Goal: Task Accomplishment & Management: Complete application form

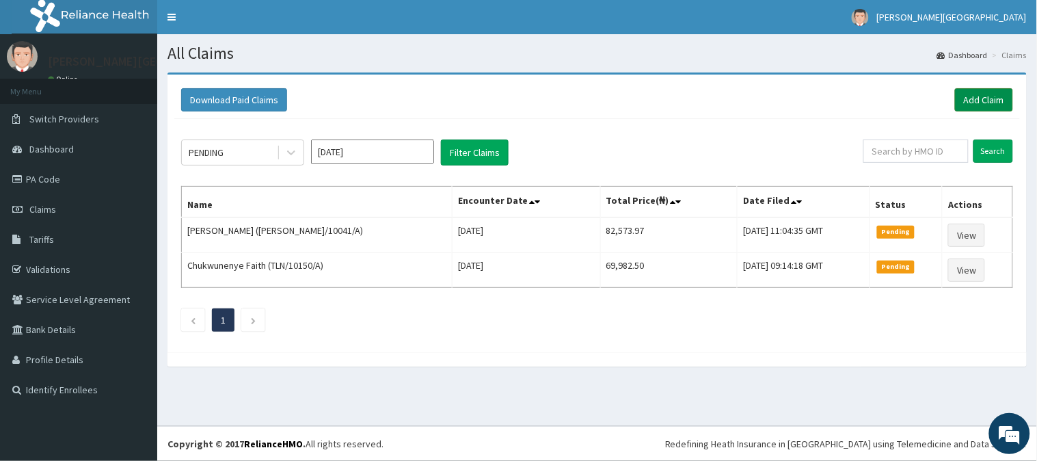
click at [970, 105] on link "Add Claim" at bounding box center [984, 99] width 58 height 23
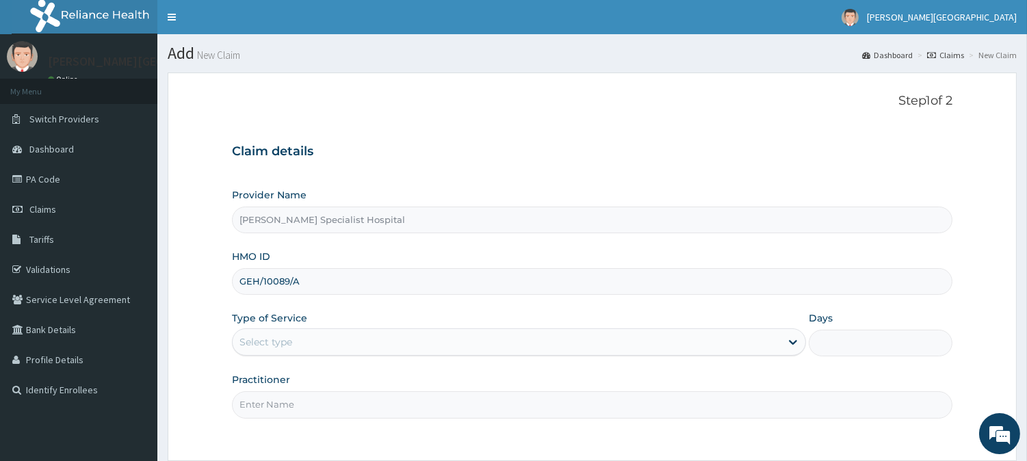
type input "GEH/10089/A"
click at [291, 342] on div "Select type" at bounding box center [265, 342] width 53 height 14
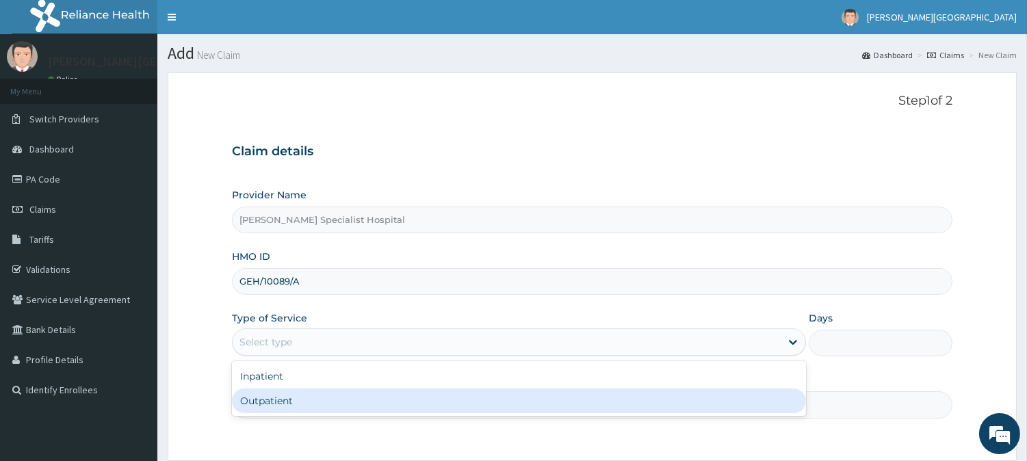
click at [309, 402] on div "Outpatient" at bounding box center [519, 400] width 574 height 25
type input "1"
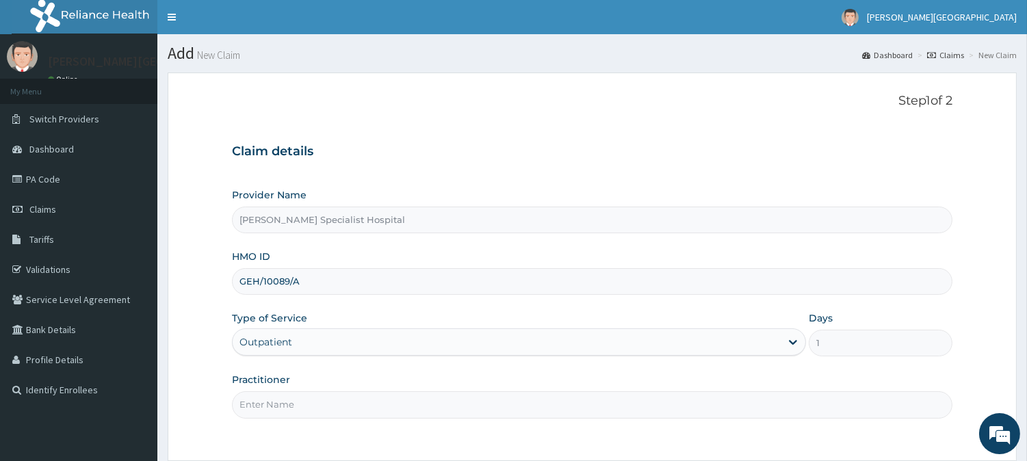
click at [309, 402] on input "Practitioner" at bounding box center [592, 404] width 720 height 27
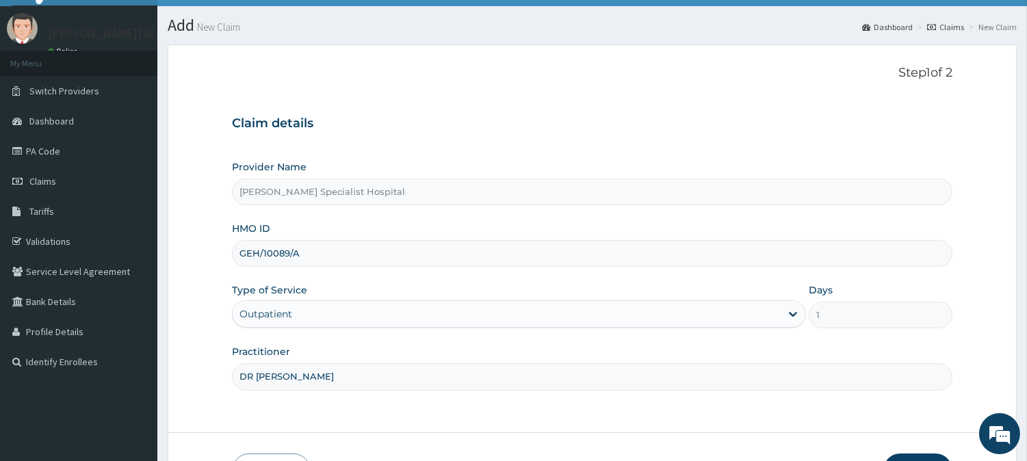
scroll to position [122, 0]
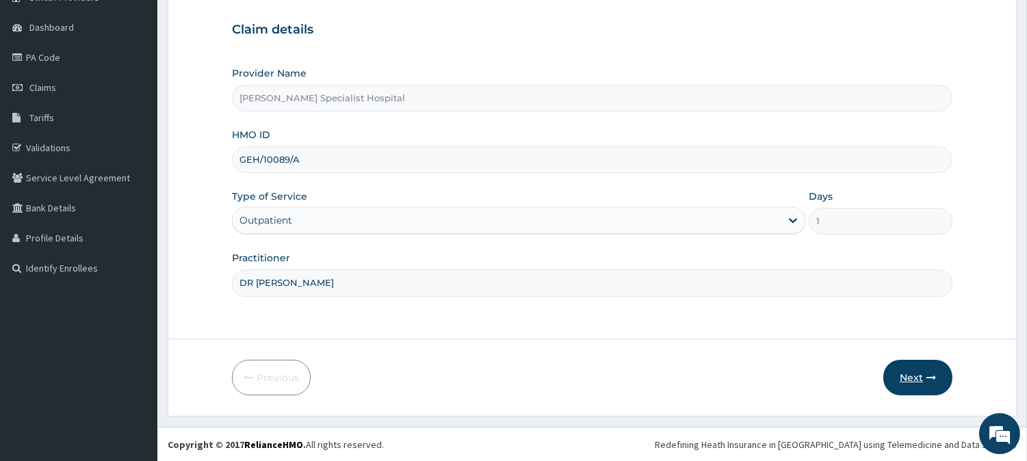
type input "DR INEM"
click at [904, 367] on button "Next" at bounding box center [917, 378] width 69 height 36
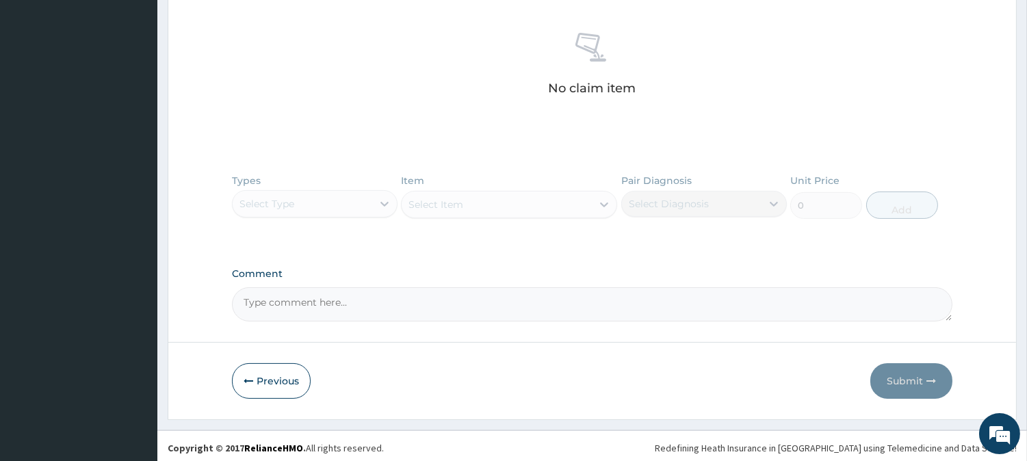
scroll to position [521, 0]
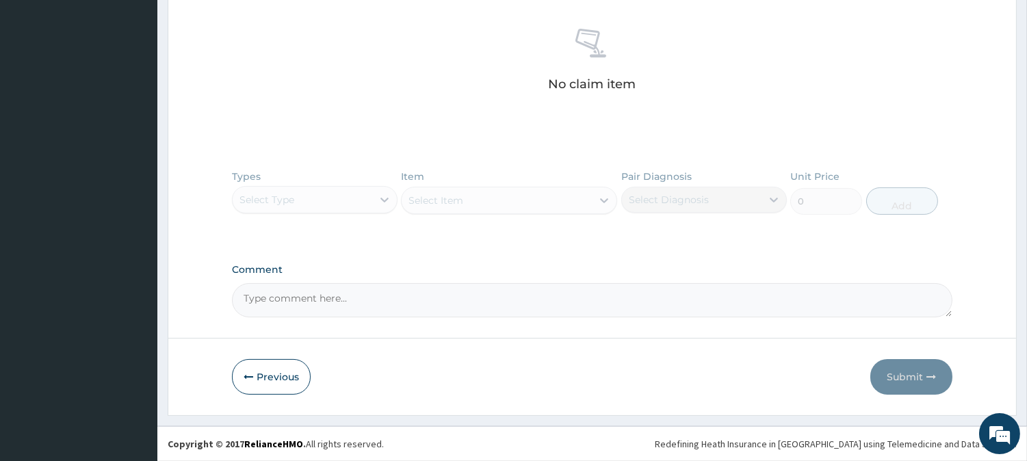
click at [325, 306] on textarea "Comment" at bounding box center [592, 300] width 720 height 34
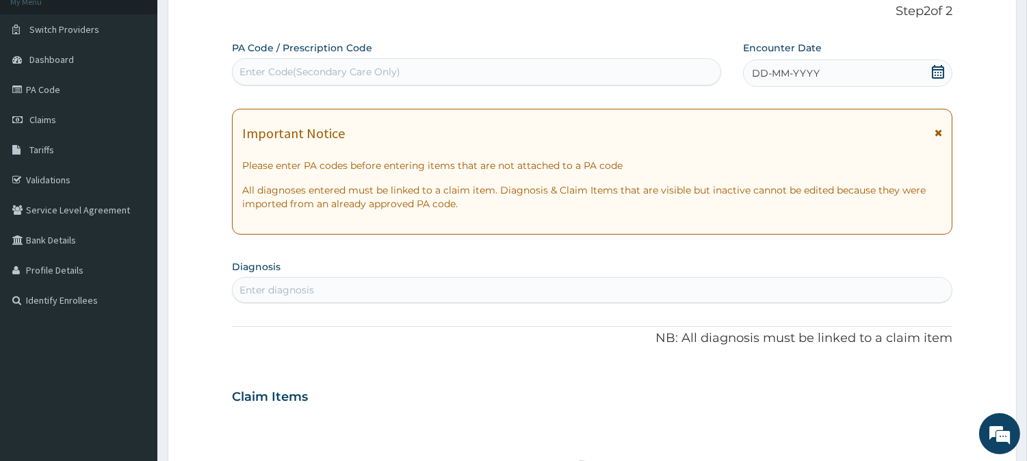
scroll to position [65, 0]
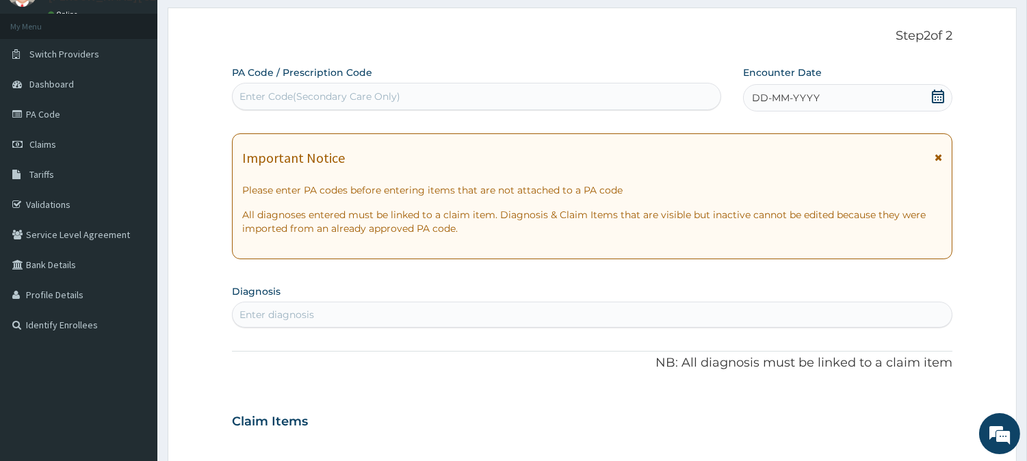
type textarea "THIS IS AN AUGUST BILL"
click at [940, 154] on icon at bounding box center [938, 158] width 8 height 10
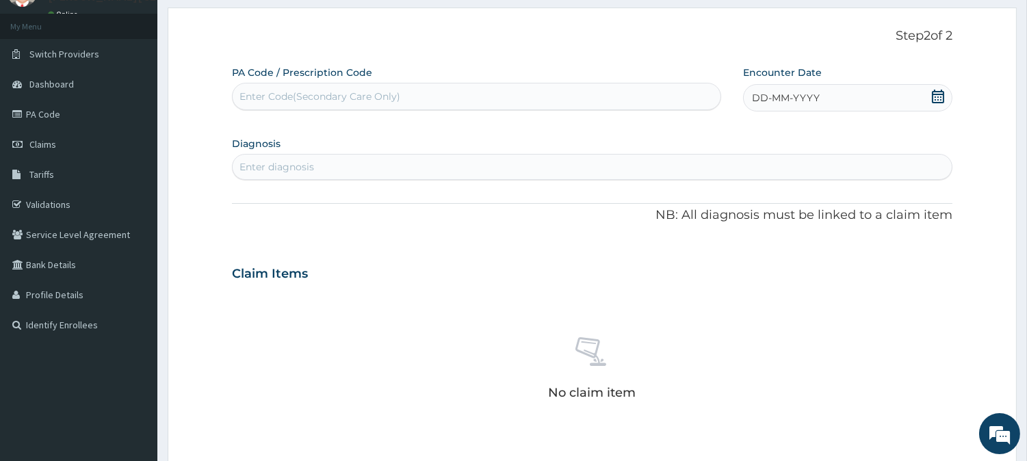
click at [941, 96] on icon at bounding box center [938, 97] width 14 height 14
click at [590, 101] on div "Enter Code(Secondary Care Only)" at bounding box center [477, 96] width 488 height 22
type input "PA/F15090"
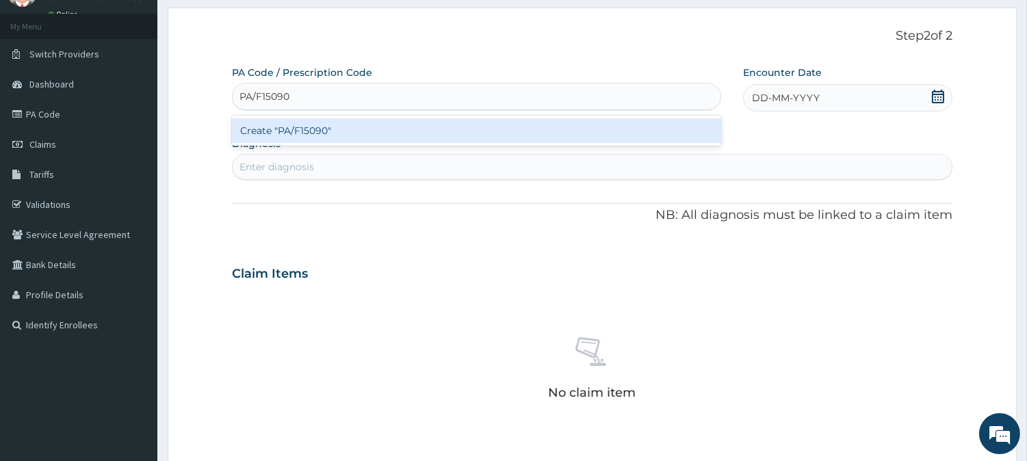
click at [591, 119] on div "Create "PA/F15090"" at bounding box center [476, 130] width 489 height 25
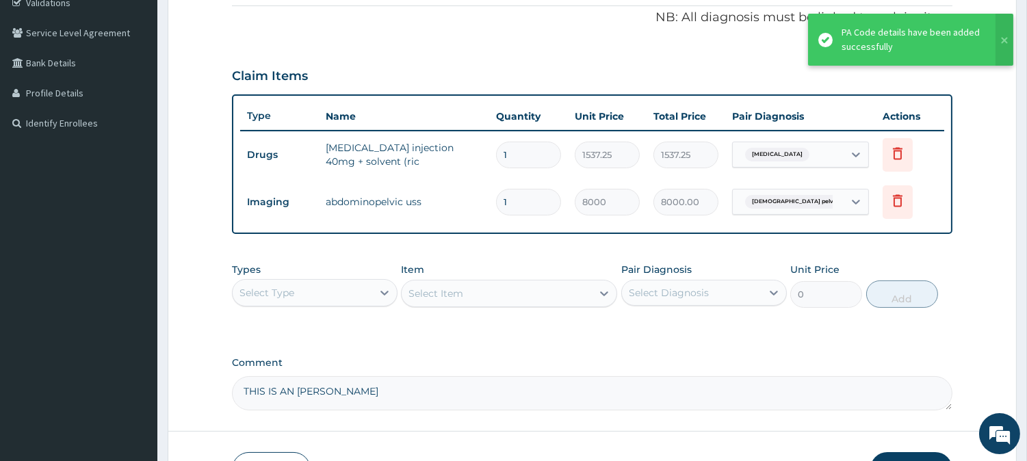
scroll to position [293, 0]
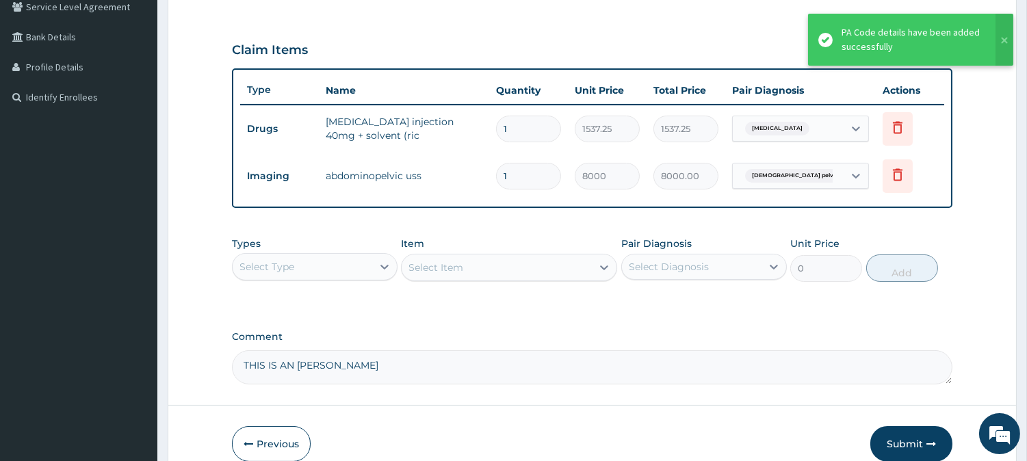
click at [338, 265] on div "Select Type" at bounding box center [303, 267] width 140 height 22
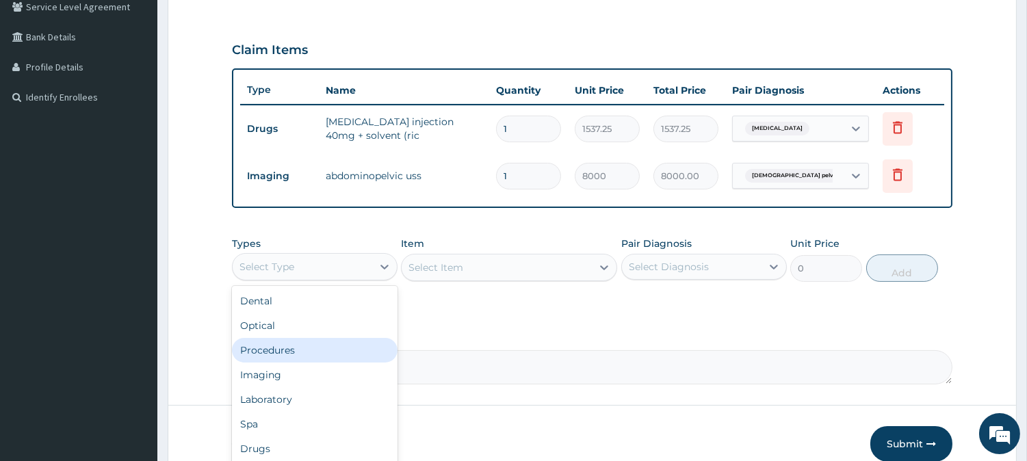
click at [285, 349] on div "Procedures" at bounding box center [314, 350] width 165 height 25
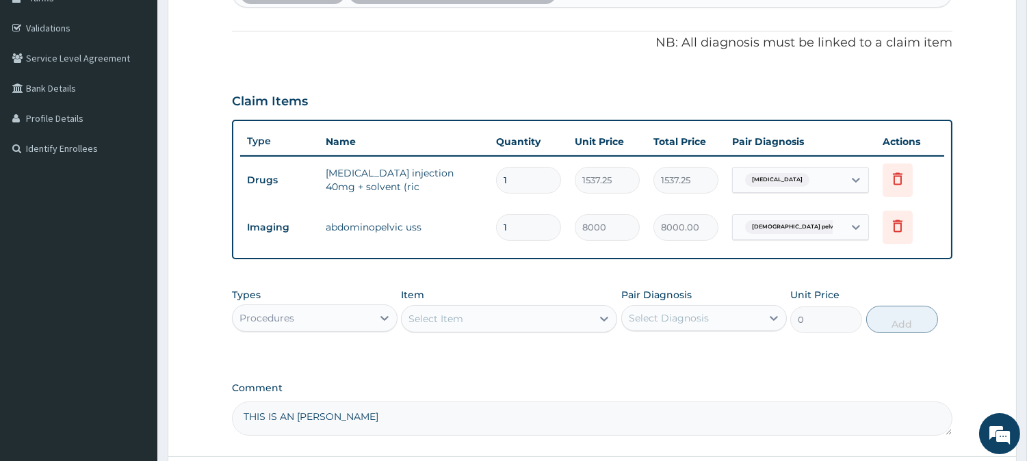
scroll to position [141, 0]
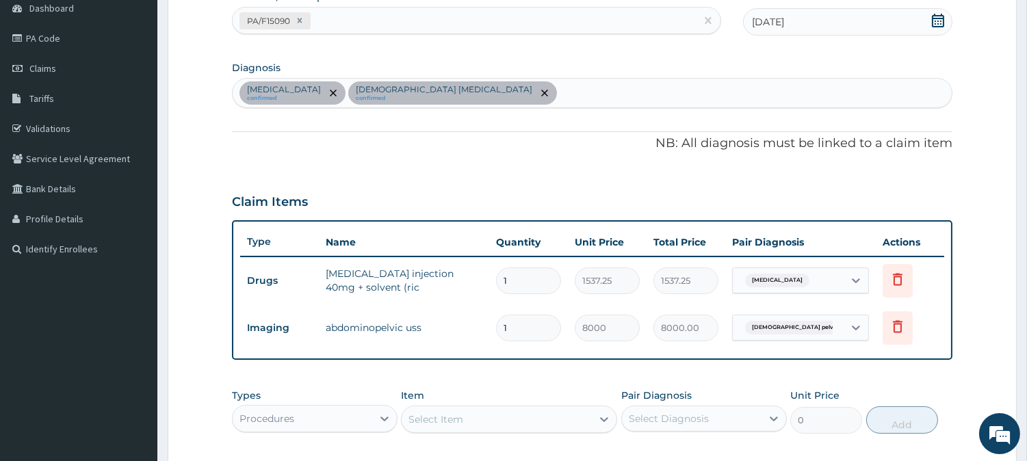
click at [578, 94] on div "Gastroenteritis confirmed Female pelvic inflammatory disease confirmed" at bounding box center [592, 93] width 719 height 29
type input "[MEDICAL_DATA]"
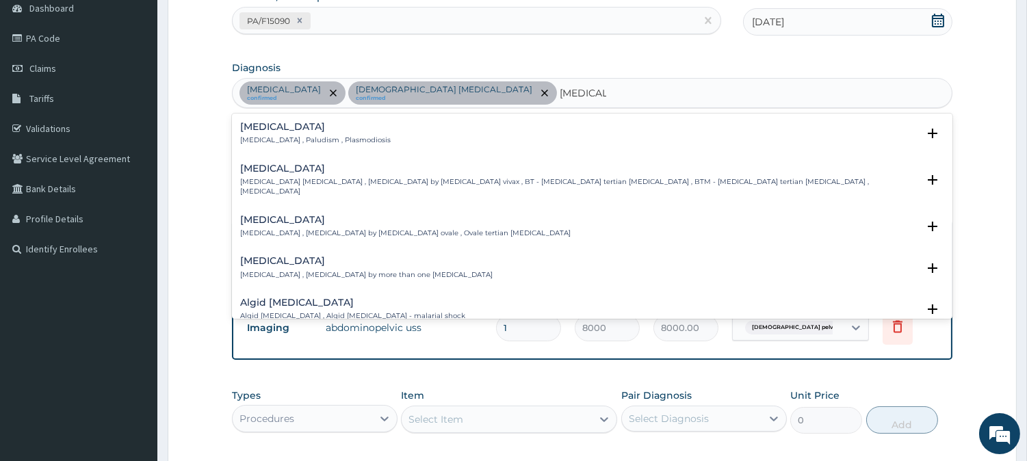
click at [357, 133] on div "Malaria Malaria , Paludism , Plasmodiosis" at bounding box center [592, 134] width 704 height 24
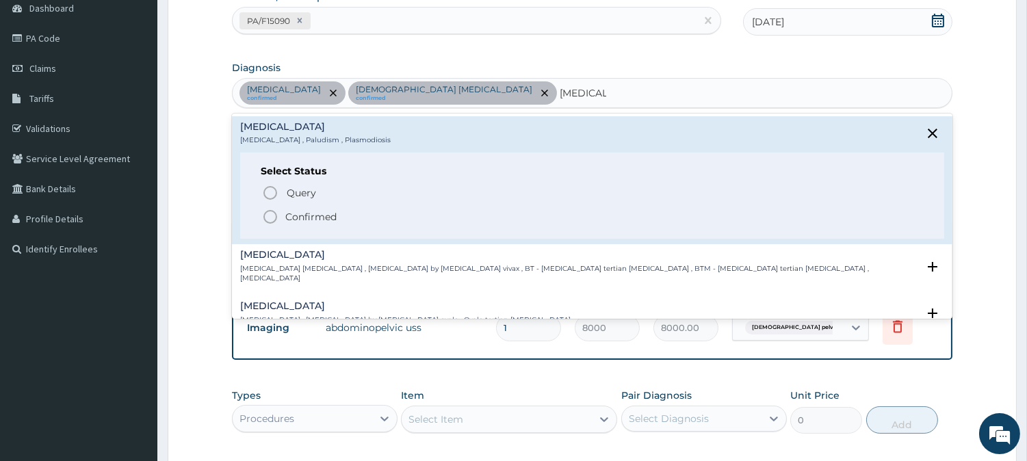
click at [291, 214] on p "Confirmed" at bounding box center [310, 217] width 51 height 14
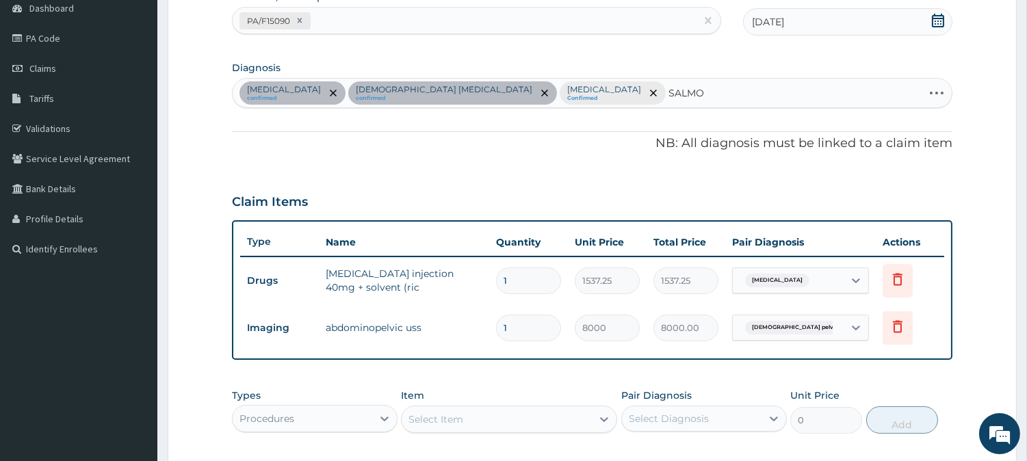
type input "SALMON"
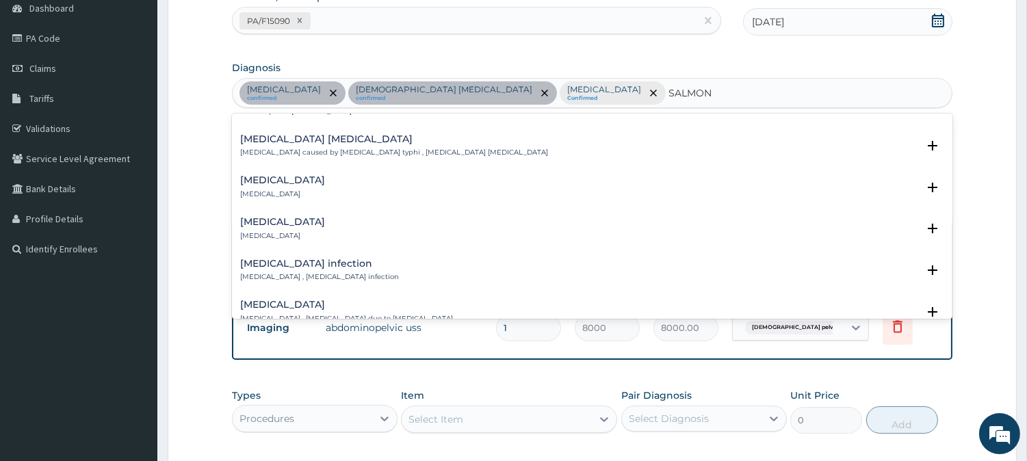
scroll to position [304, 0]
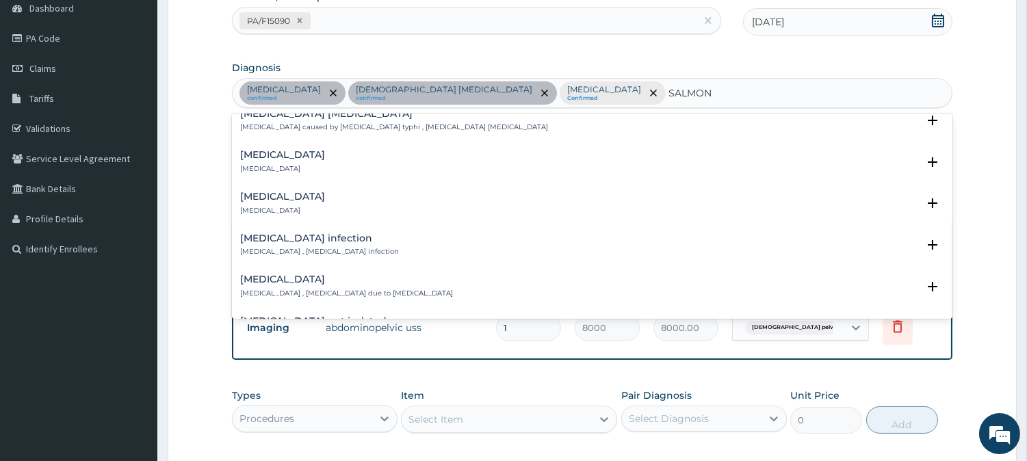
click at [315, 244] on div "Salmonella infection Salmonellosis , Salmonella infection" at bounding box center [319, 245] width 159 height 24
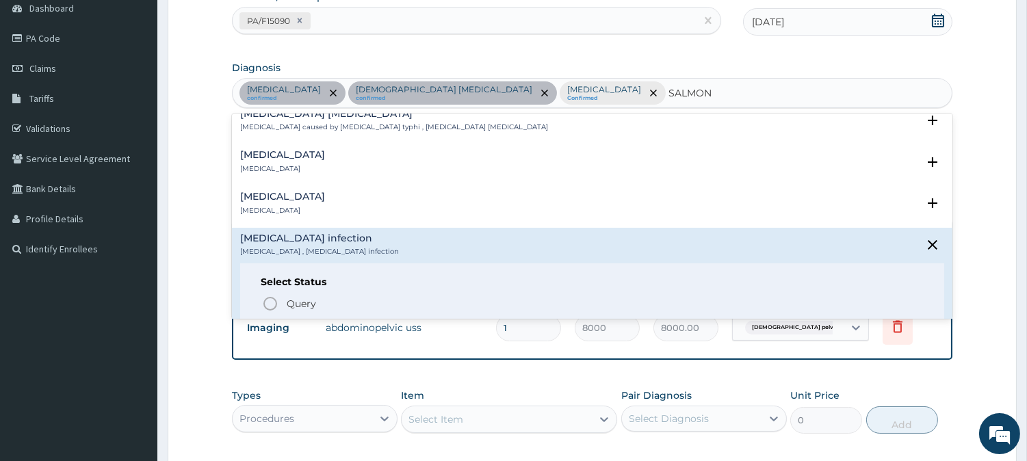
scroll to position [380, 0]
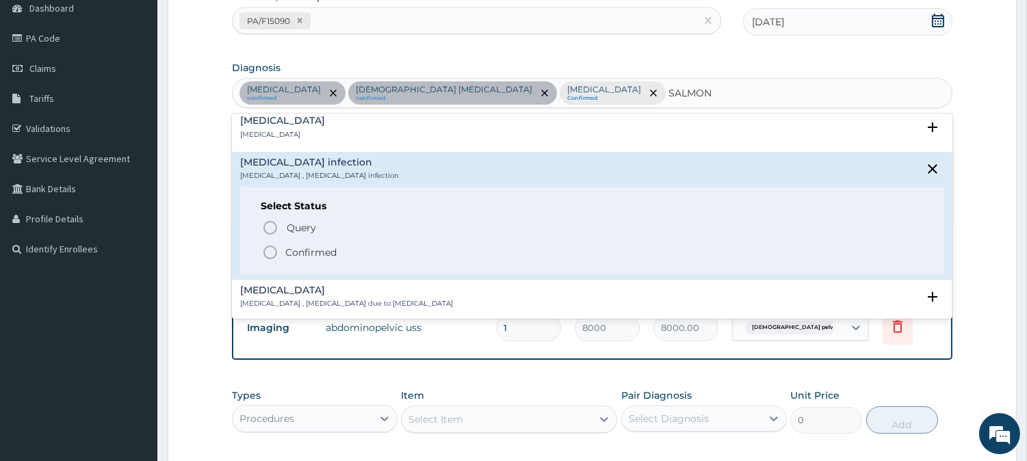
click at [304, 248] on p "Confirmed" at bounding box center [310, 253] width 51 height 14
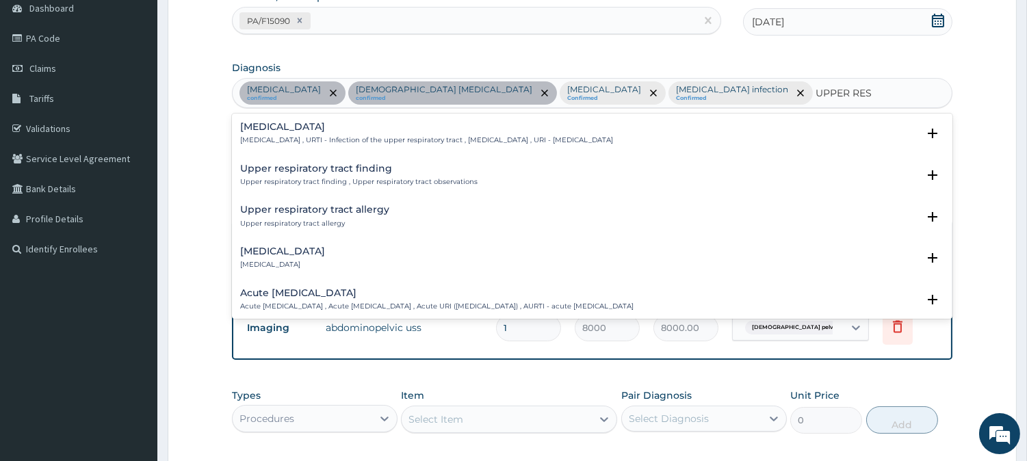
type input "UPPER RESP"
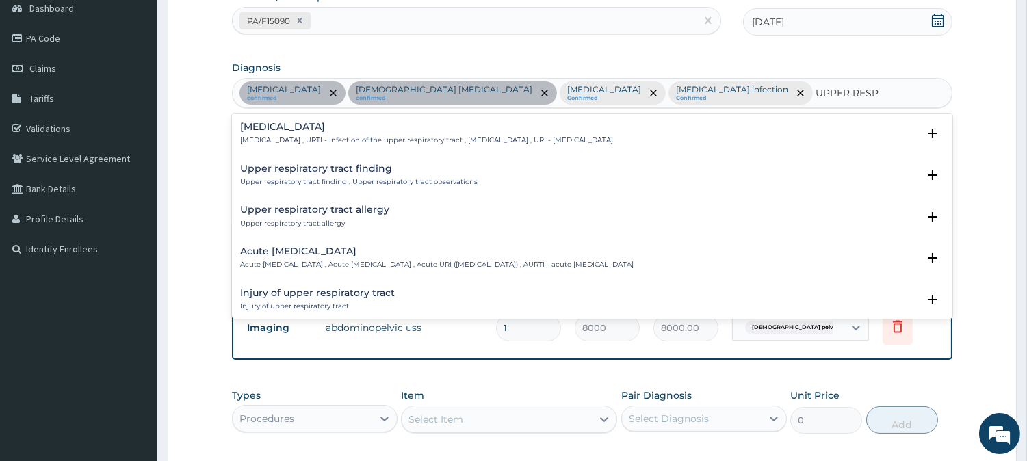
click at [313, 247] on h4 "Acute upper respiratory infection" at bounding box center [436, 251] width 393 height 10
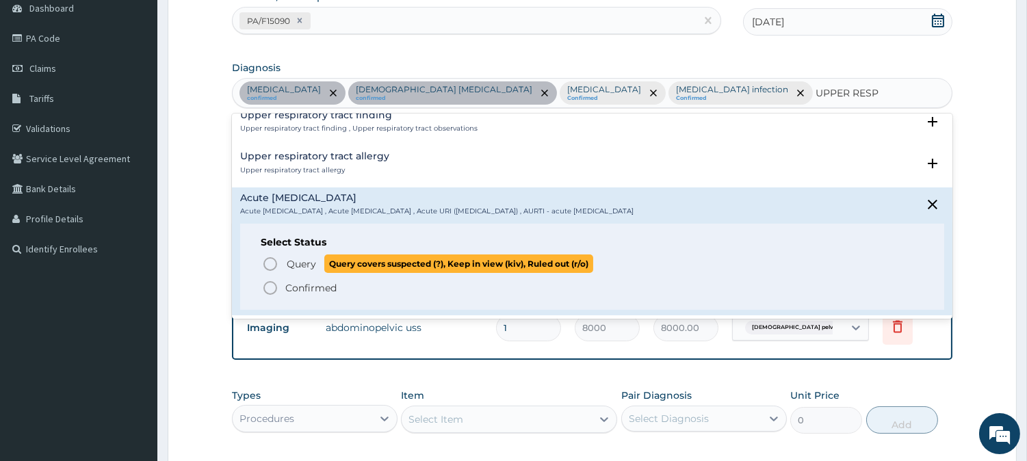
scroll to position [76, 0]
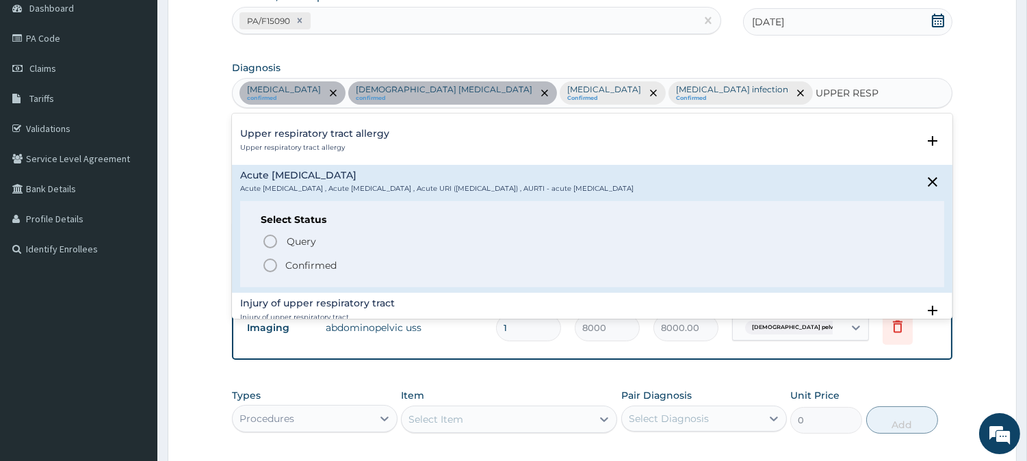
click at [301, 259] on p "Confirmed" at bounding box center [310, 266] width 51 height 14
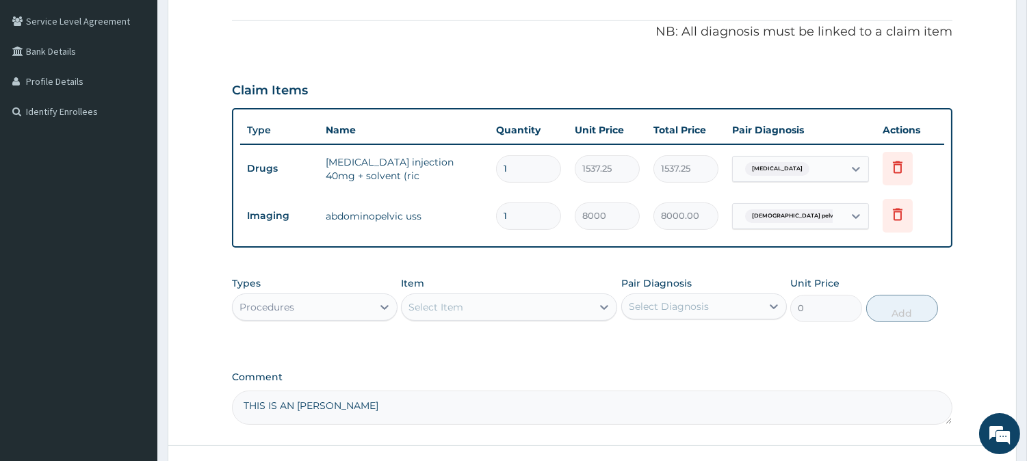
scroll to position [293, 0]
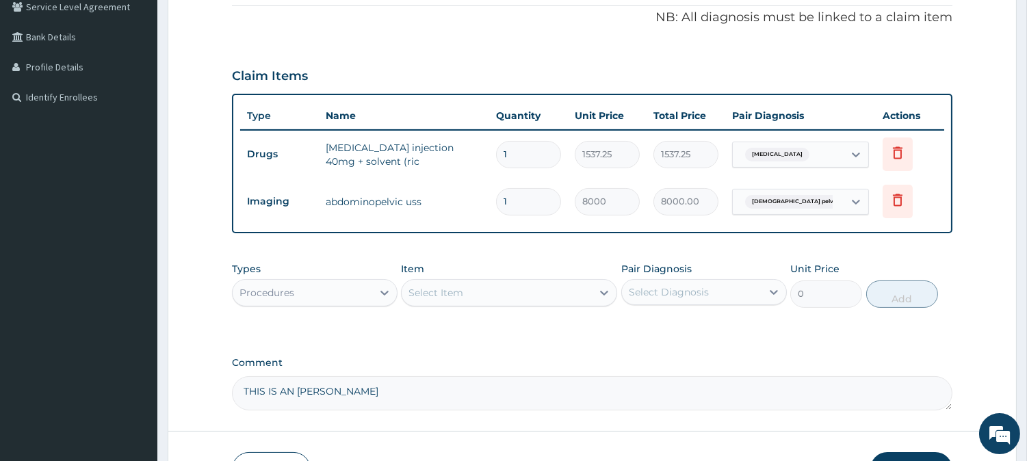
click at [442, 286] on div "Select Item" at bounding box center [435, 293] width 55 height 14
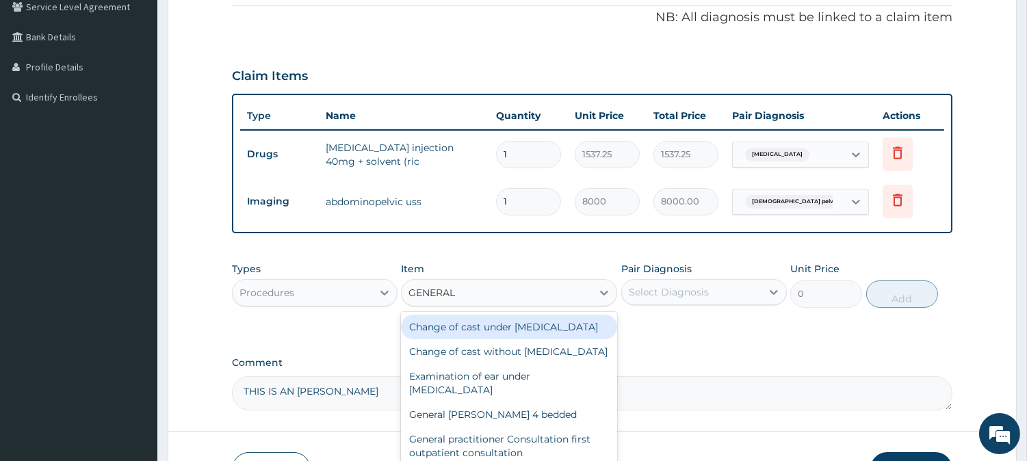
type input "GENERAL P"
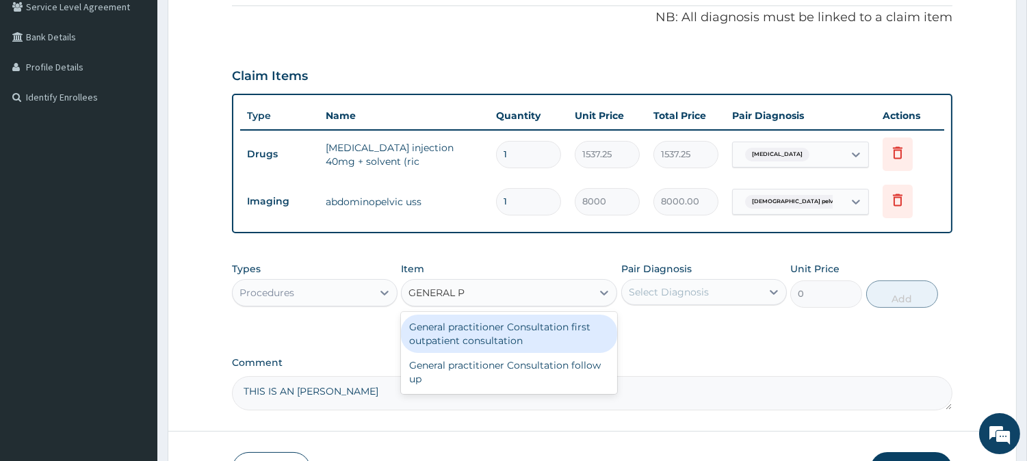
click at [467, 315] on div "General practitioner Consultation first outpatient consultation" at bounding box center [509, 334] width 216 height 38
type input "3547.5"
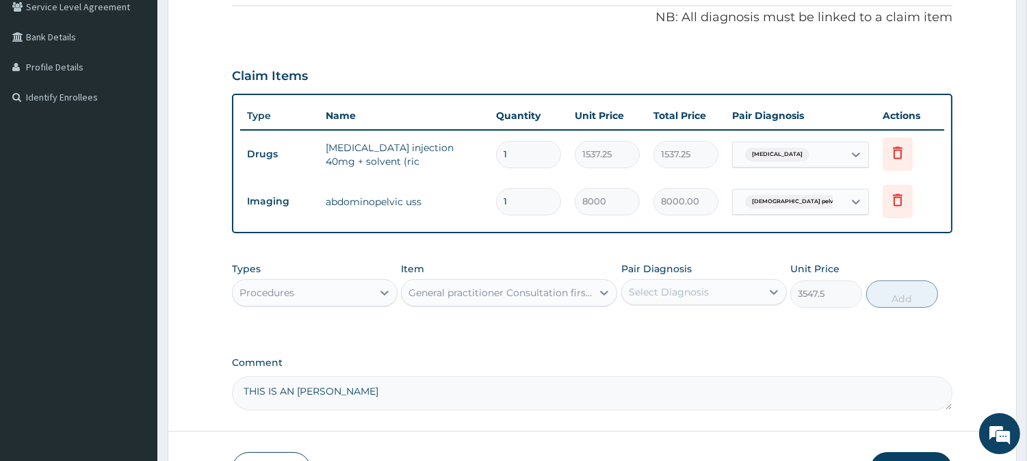
click at [717, 281] on div "Select Diagnosis" at bounding box center [692, 292] width 140 height 22
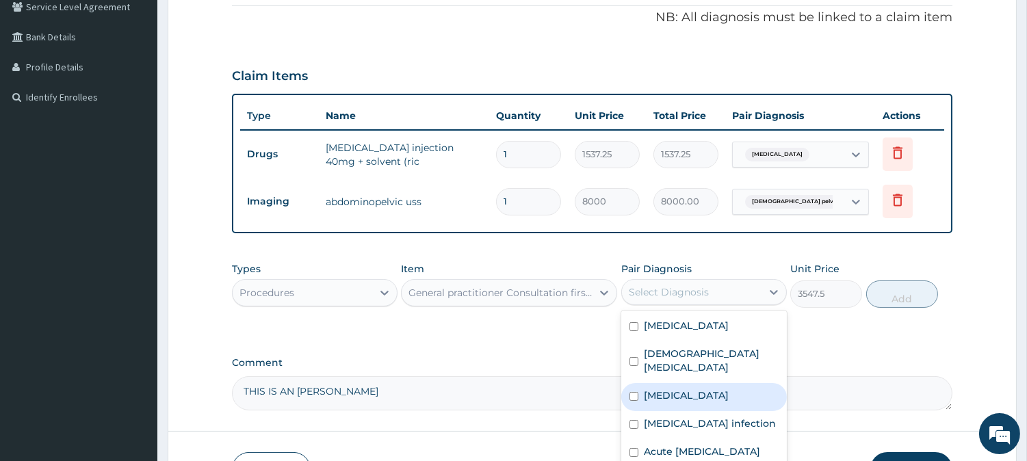
click at [660, 383] on div "[MEDICAL_DATA]" at bounding box center [703, 397] width 165 height 28
checkbox input "true"
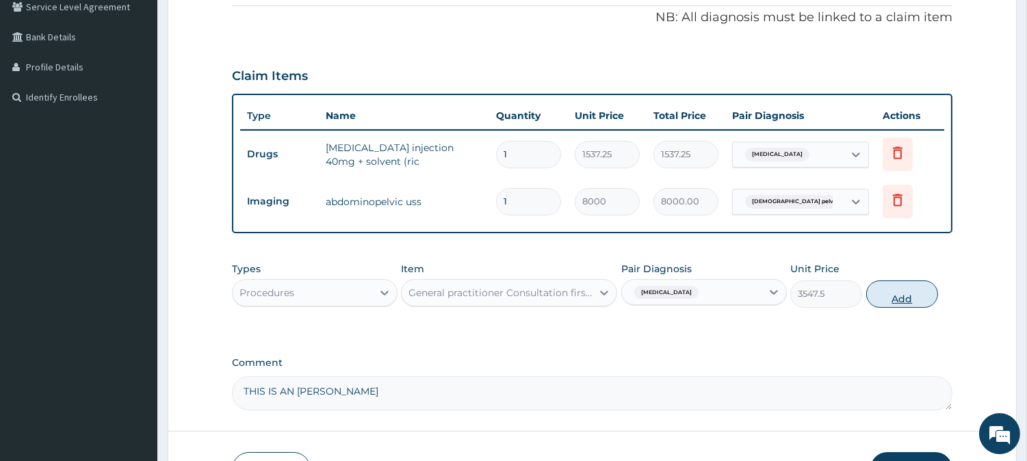
click at [905, 280] on button "Add" at bounding box center [902, 293] width 72 height 27
type input "0"
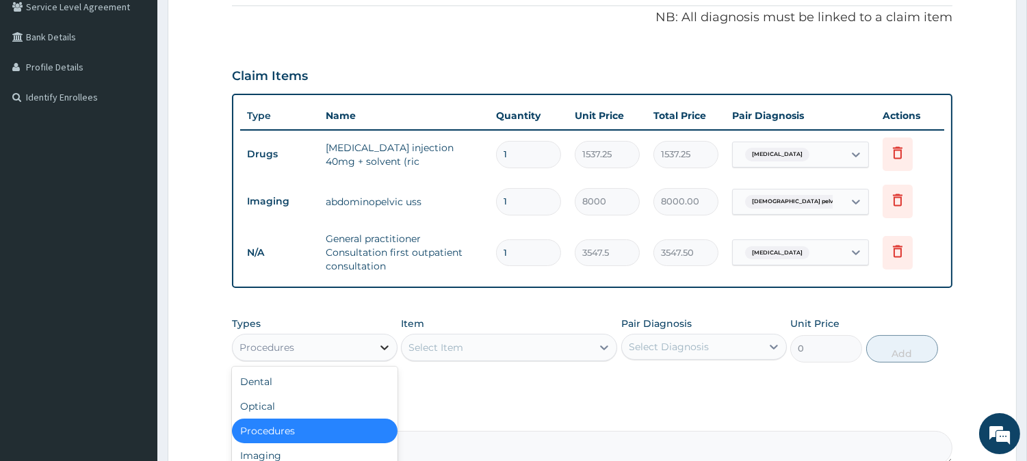
click at [382, 335] on div at bounding box center [384, 347] width 25 height 25
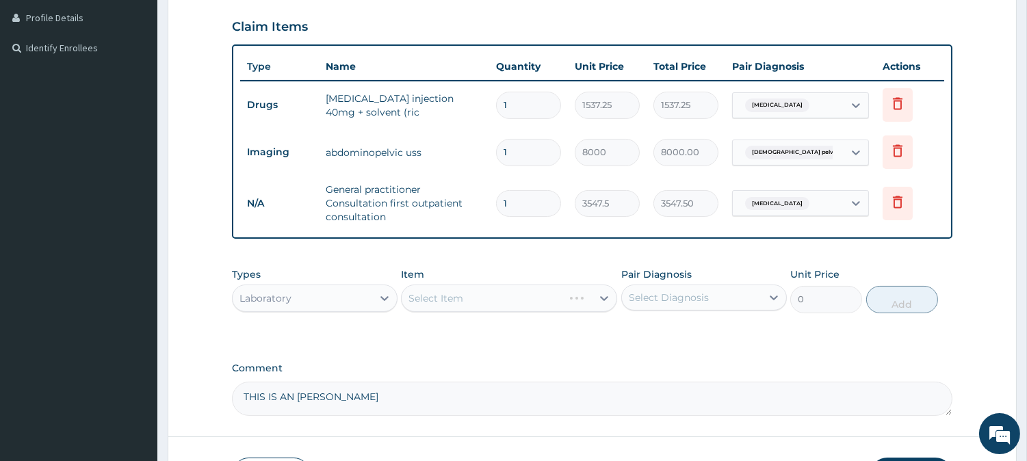
scroll to position [369, 0]
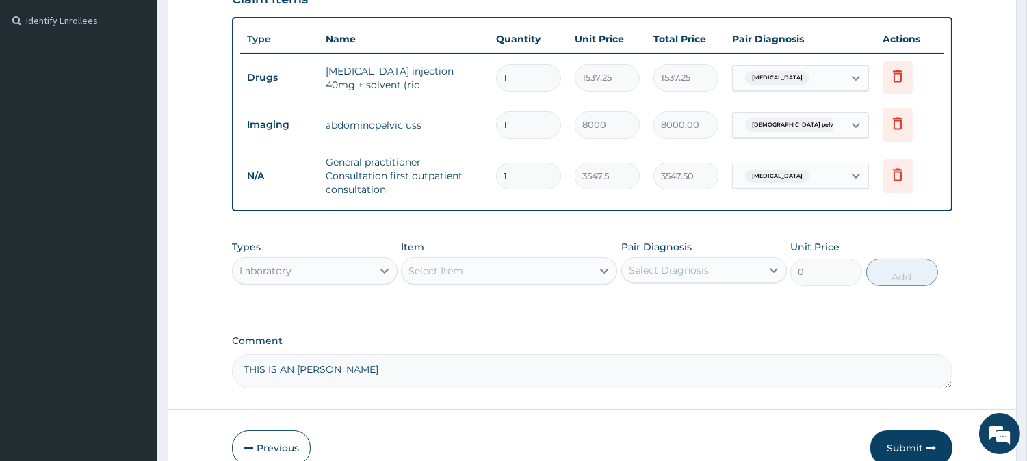
click at [457, 264] on div "Select Item" at bounding box center [435, 271] width 55 height 14
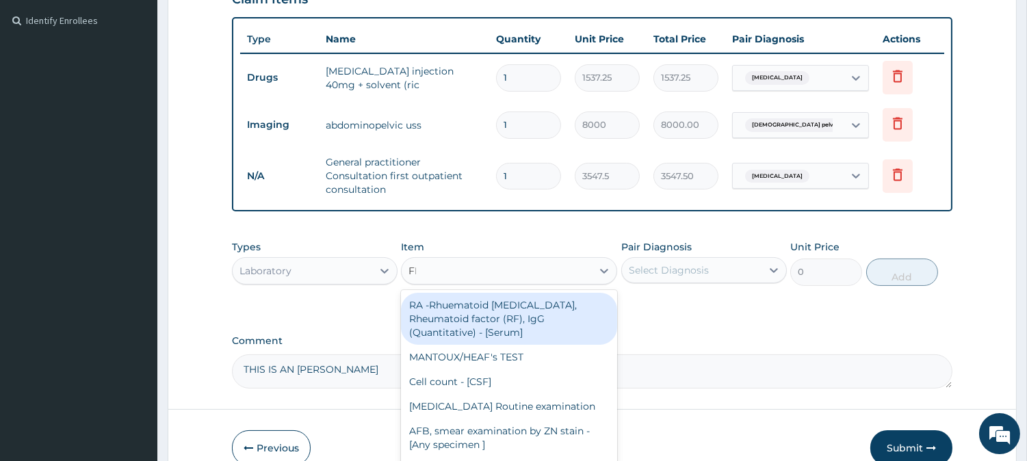
type input "FBC"
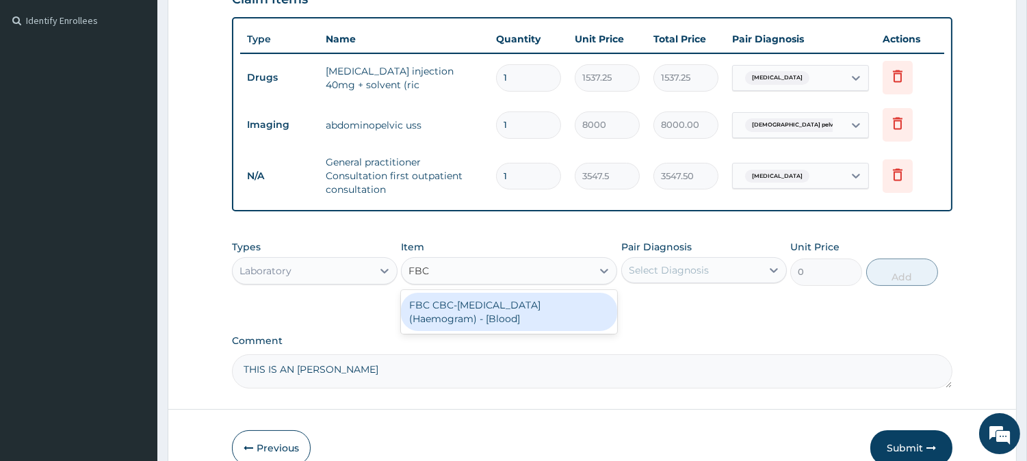
click at [496, 293] on div "FBC CBC-[MEDICAL_DATA] (Haemogram) - [Blood]" at bounding box center [509, 312] width 216 height 38
type input "4300"
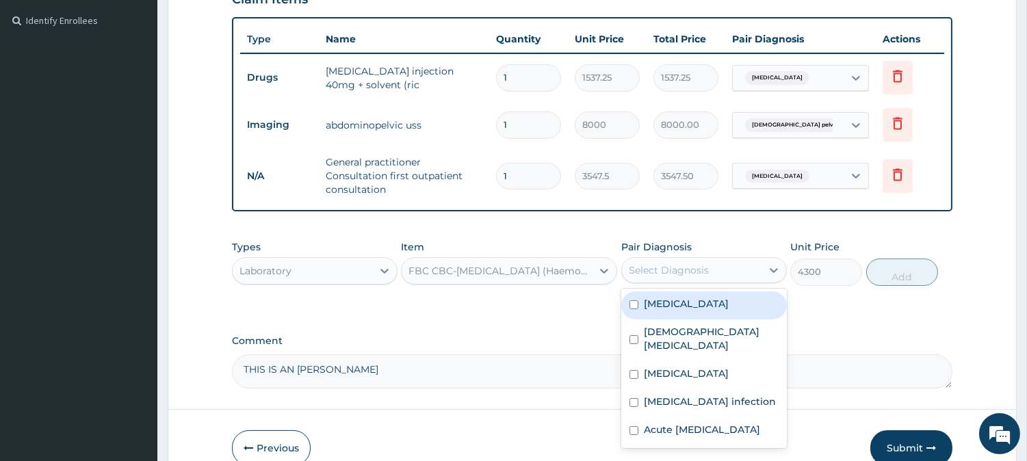
click at [657, 263] on div "Select Diagnosis" at bounding box center [668, 270] width 80 height 14
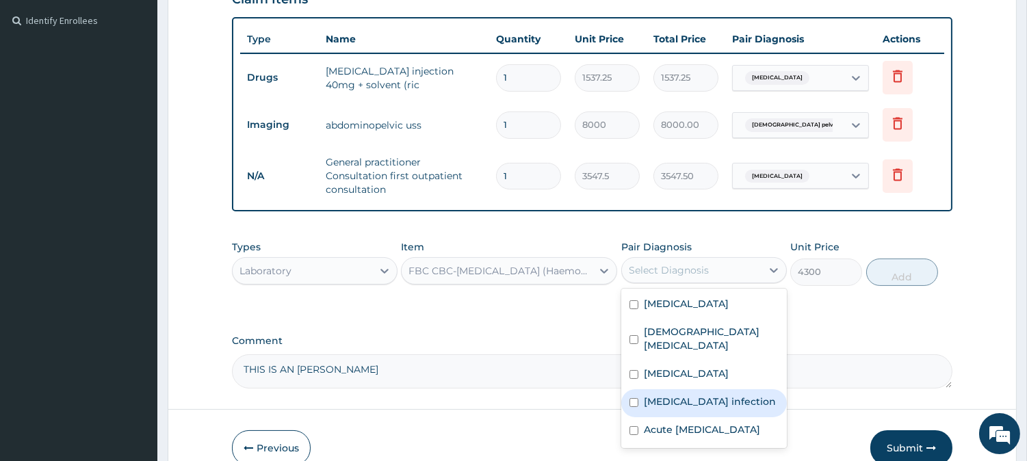
drag, startPoint x: 660, startPoint y: 379, endPoint x: 673, endPoint y: 376, distance: 13.3
click at [661, 395] on label "[MEDICAL_DATA] infection" at bounding box center [710, 402] width 132 height 14
checkbox input "true"
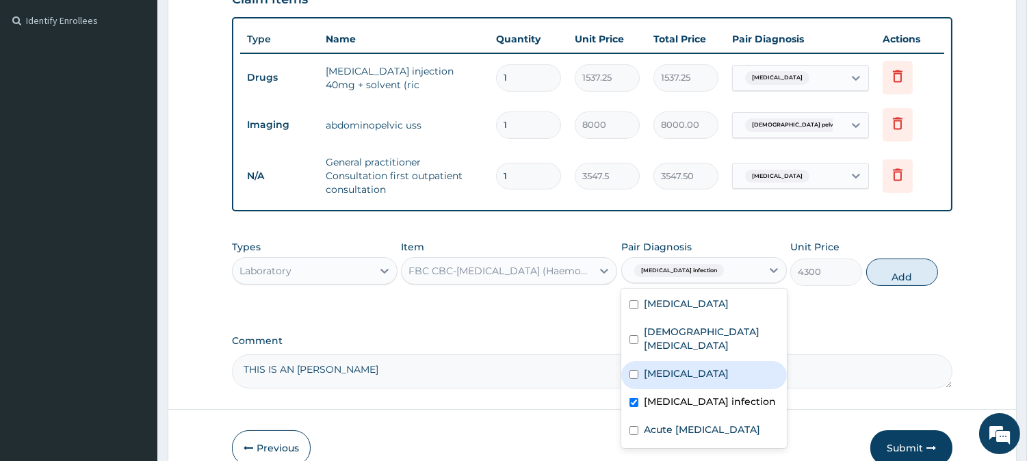
click at [914, 233] on div "Types Laboratory Item FBC CBC-Complete Blood Count (Haemogram) - [Blood] Pair D…" at bounding box center [592, 262] width 720 height 59
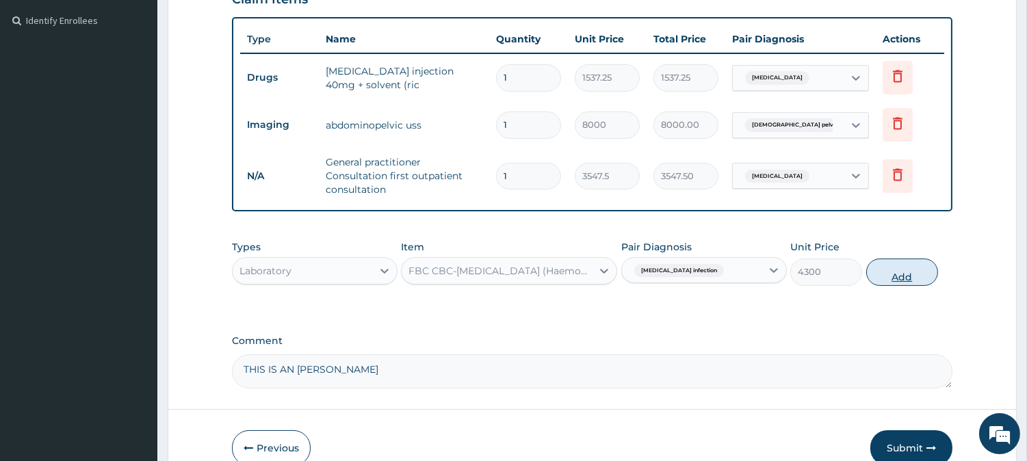
click at [901, 259] on button "Add" at bounding box center [902, 272] width 72 height 27
type input "0"
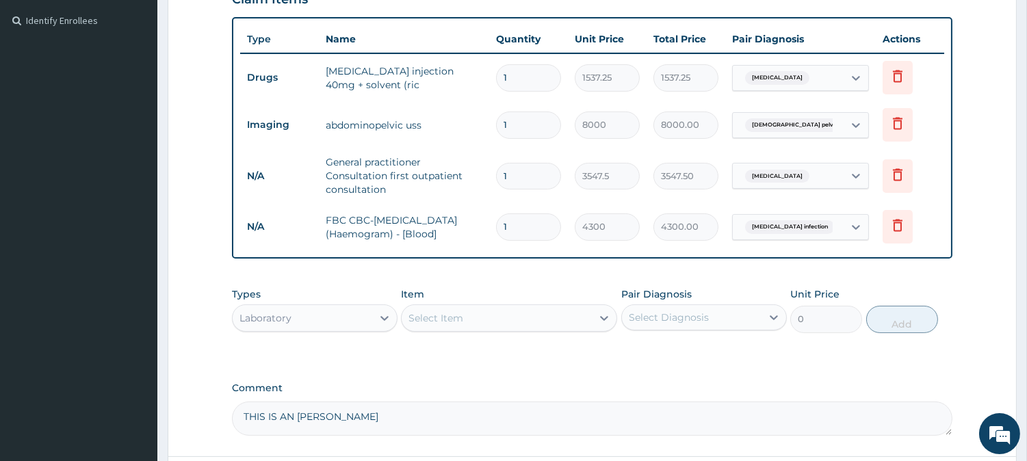
click at [528, 307] on div "Select Item" at bounding box center [496, 318] width 190 height 22
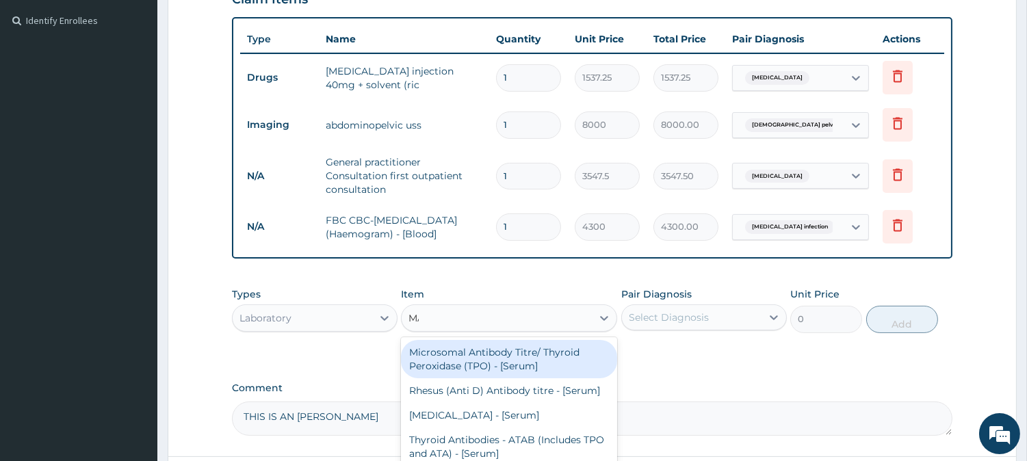
type input "MALA"
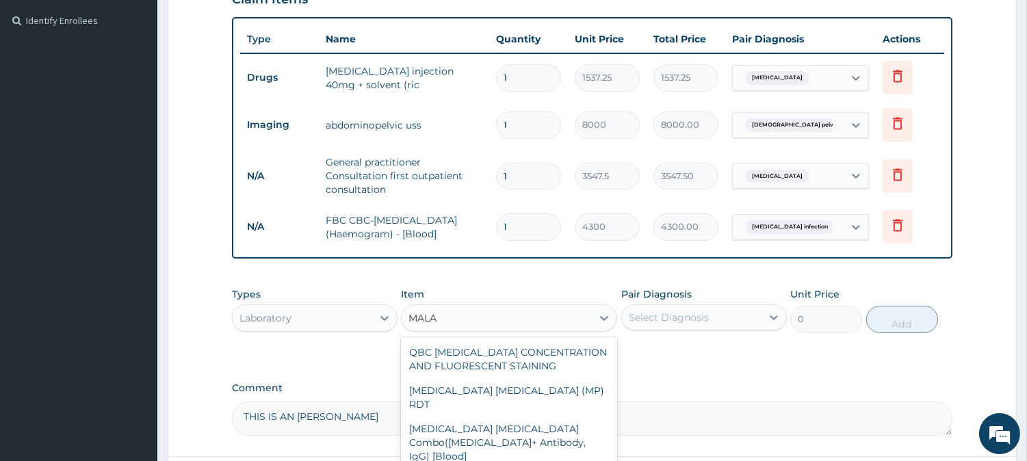
type input "1612.5"
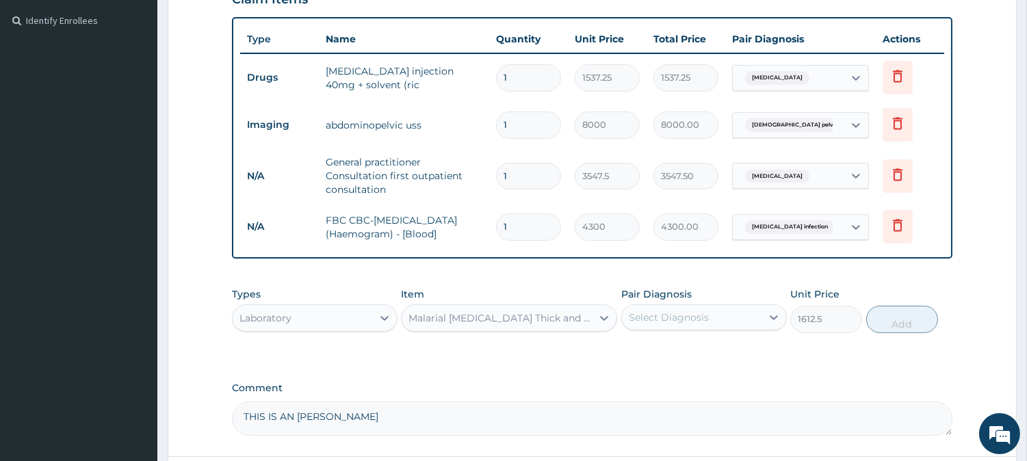
click at [691, 306] on div "Select Diagnosis" at bounding box center [692, 317] width 140 height 22
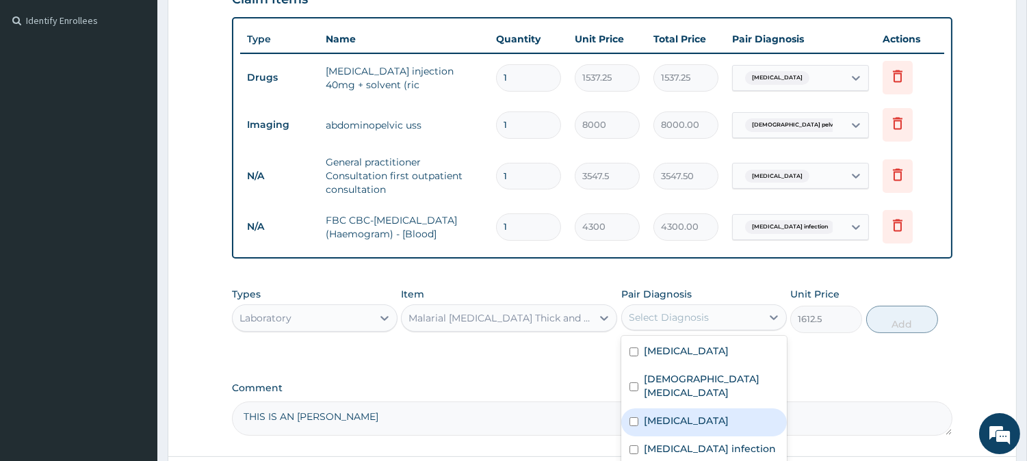
click at [659, 414] on label "[MEDICAL_DATA]" at bounding box center [686, 421] width 85 height 14
checkbox input "true"
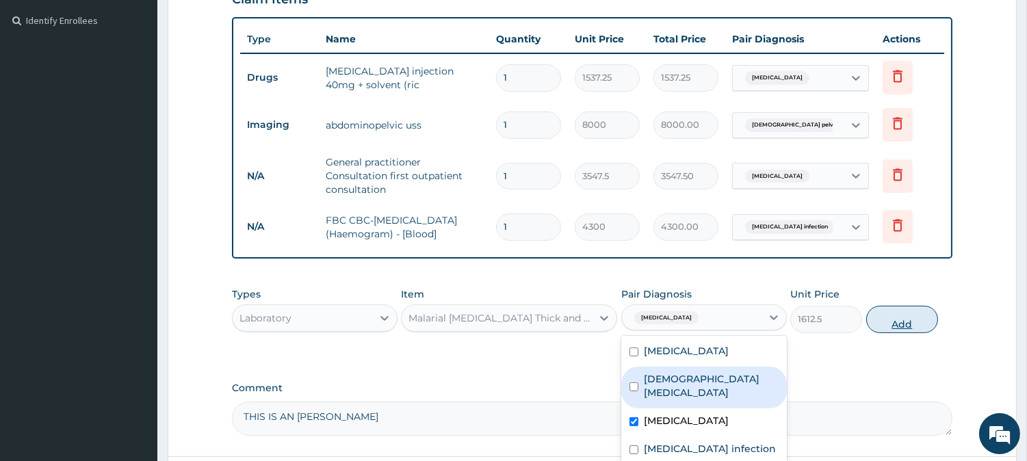
click at [885, 306] on button "Add" at bounding box center [902, 319] width 72 height 27
type input "0"
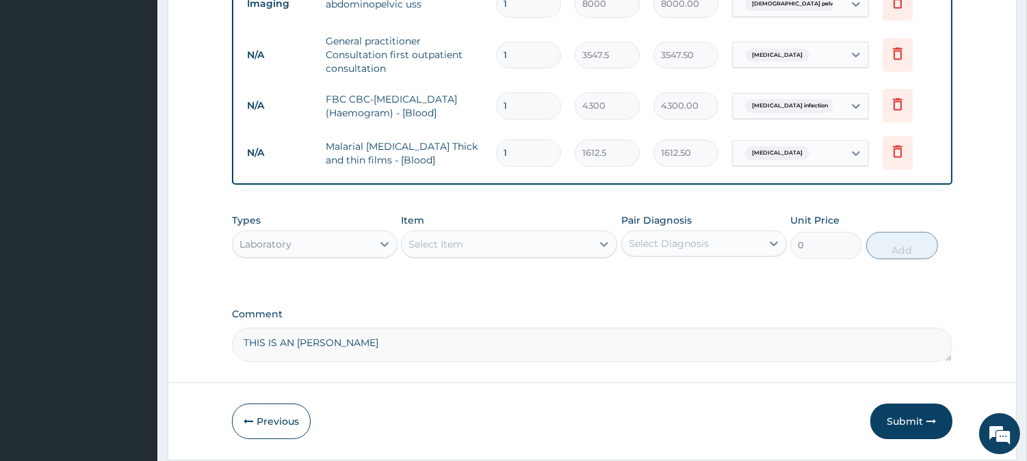
scroll to position [508, 0]
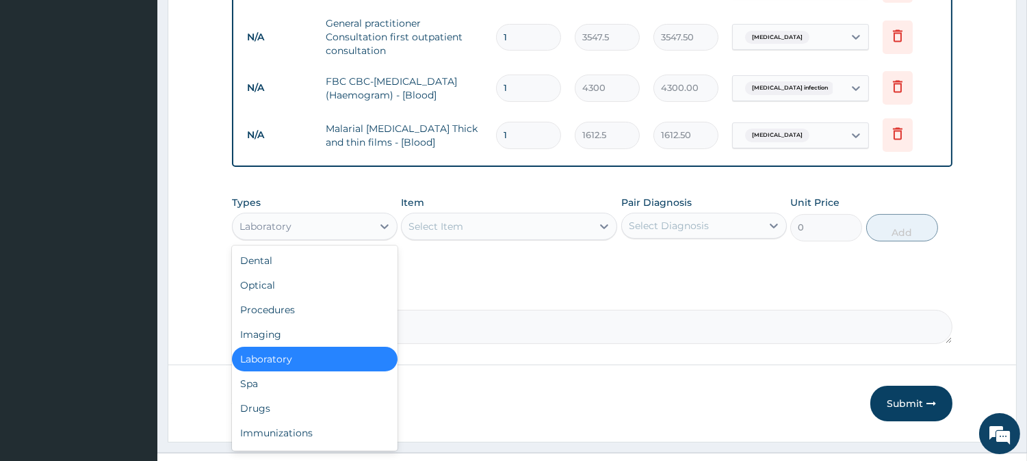
click at [320, 215] on div "Laboratory" at bounding box center [303, 226] width 140 height 22
click at [274, 396] on div "Drugs" at bounding box center [314, 408] width 165 height 25
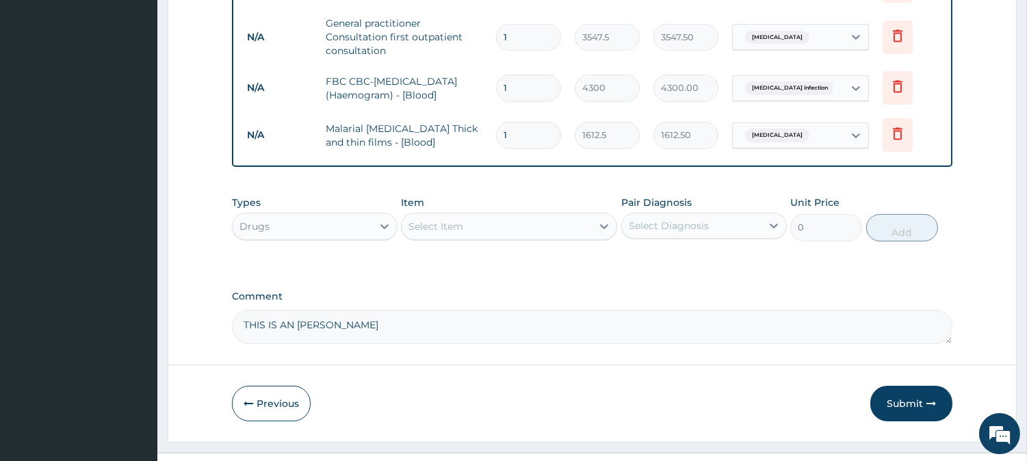
click at [455, 220] on div "Select Item" at bounding box center [435, 227] width 55 height 14
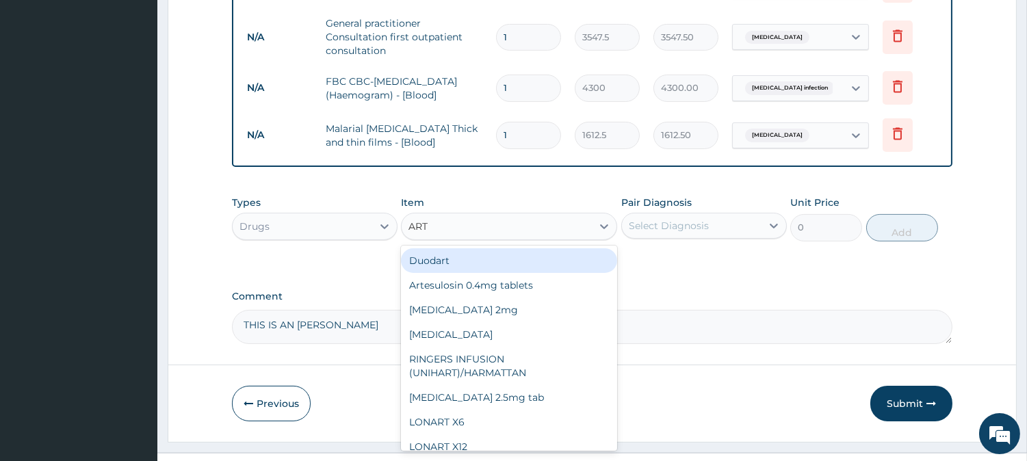
type input "ARTE"
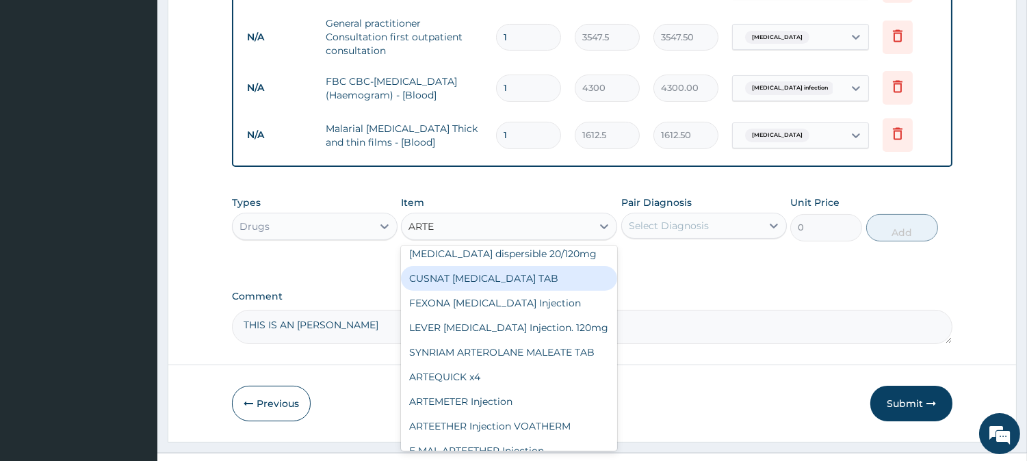
scroll to position [96, 0]
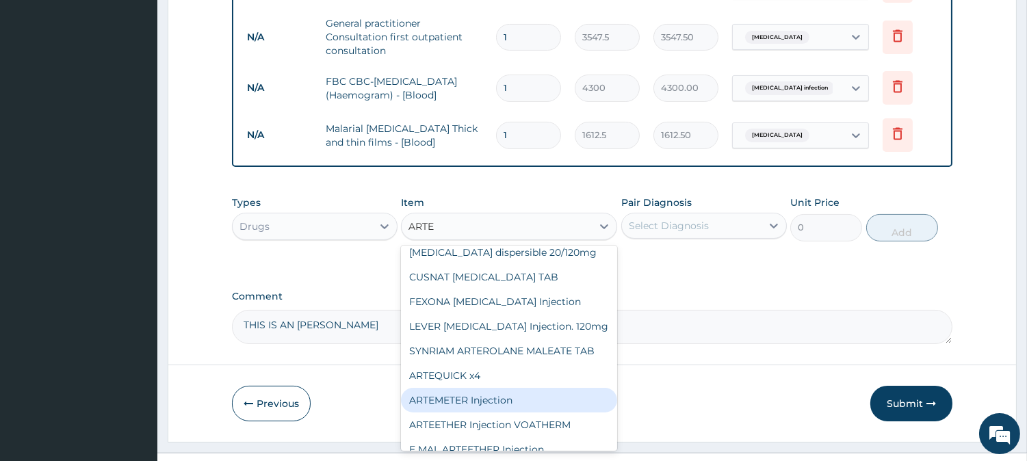
drag, startPoint x: 460, startPoint y: 365, endPoint x: 586, endPoint y: 288, distance: 148.3
click at [460, 388] on div "ARTEMETER Injection" at bounding box center [509, 400] width 216 height 25
type input "946"
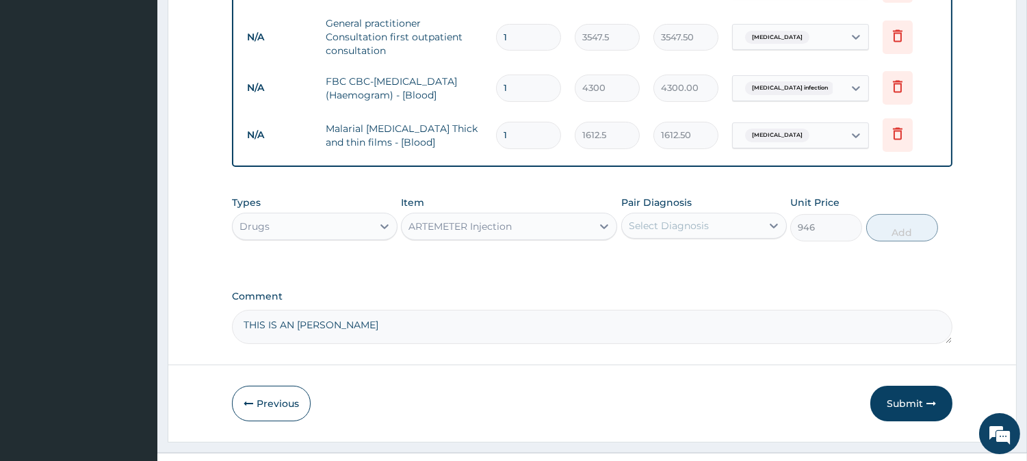
click at [691, 219] on div "Select Diagnosis" at bounding box center [668, 226] width 80 height 14
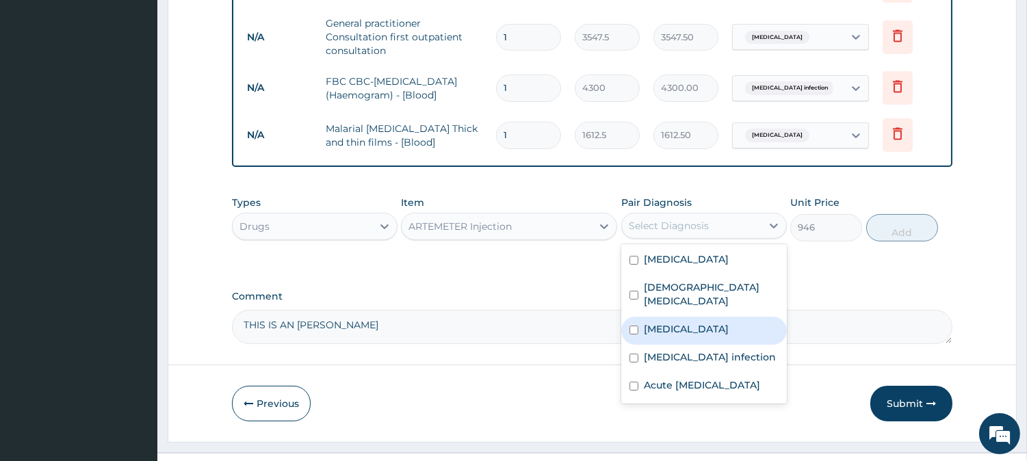
drag, startPoint x: 665, startPoint y: 306, endPoint x: 787, endPoint y: 254, distance: 132.1
click at [667, 322] on label "[MEDICAL_DATA]" at bounding box center [686, 329] width 85 height 14
checkbox input "true"
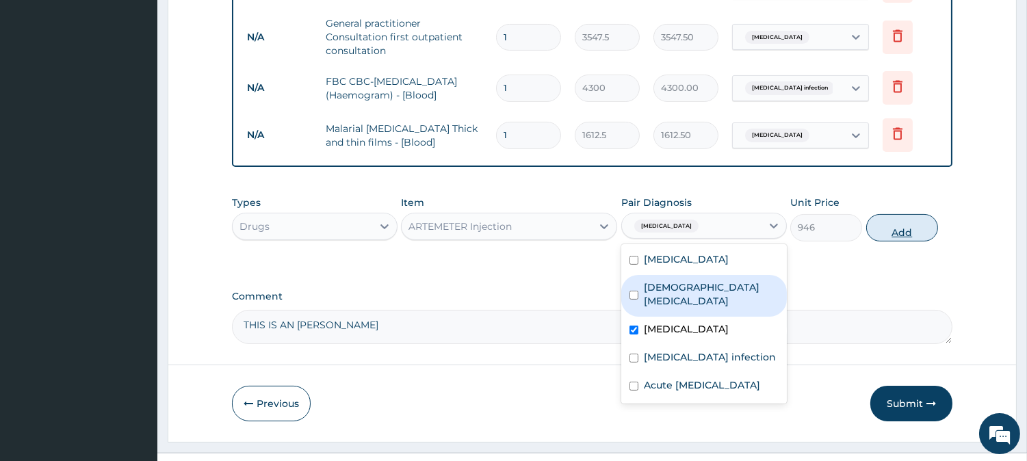
click at [886, 214] on button "Add" at bounding box center [902, 227] width 72 height 27
type input "0"
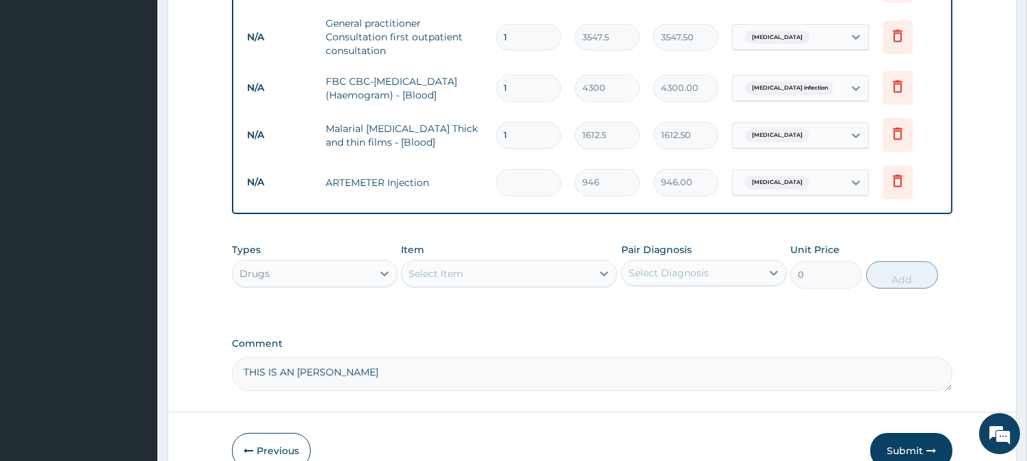
type input "0.00"
type input "2"
type input "1892.00"
type input "0.00"
type input "3"
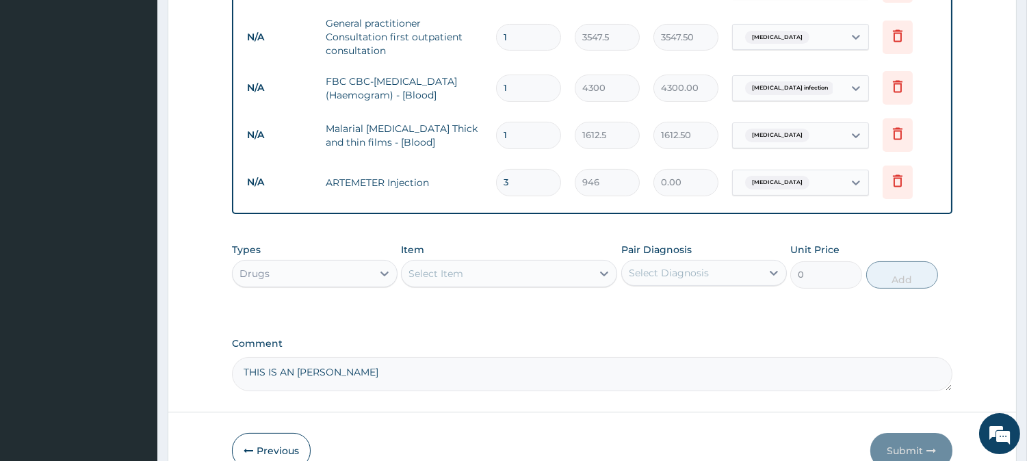
type input "2838.00"
type input "3"
click at [465, 263] on div "Select Item" at bounding box center [496, 274] width 190 height 22
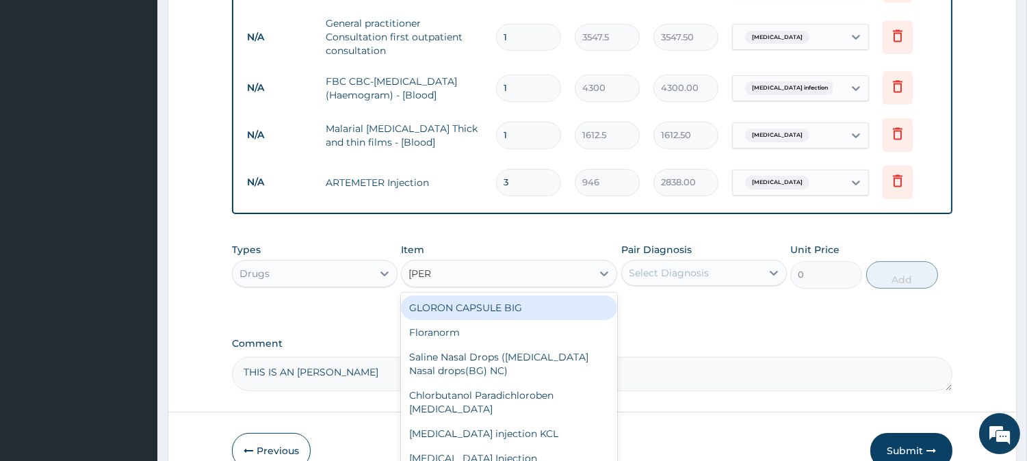
type input "LORAT"
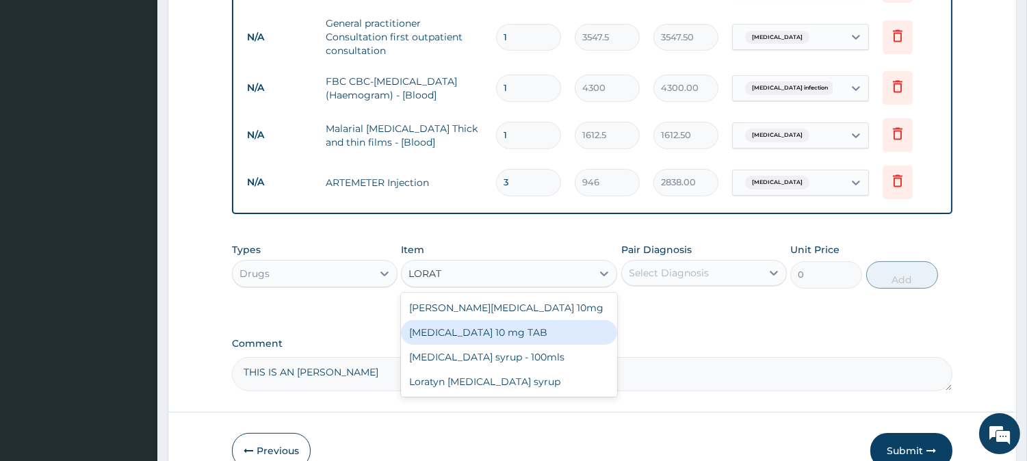
click at [486, 320] on div "[MEDICAL_DATA] 10 mg TAB" at bounding box center [509, 332] width 216 height 25
type input "59.125"
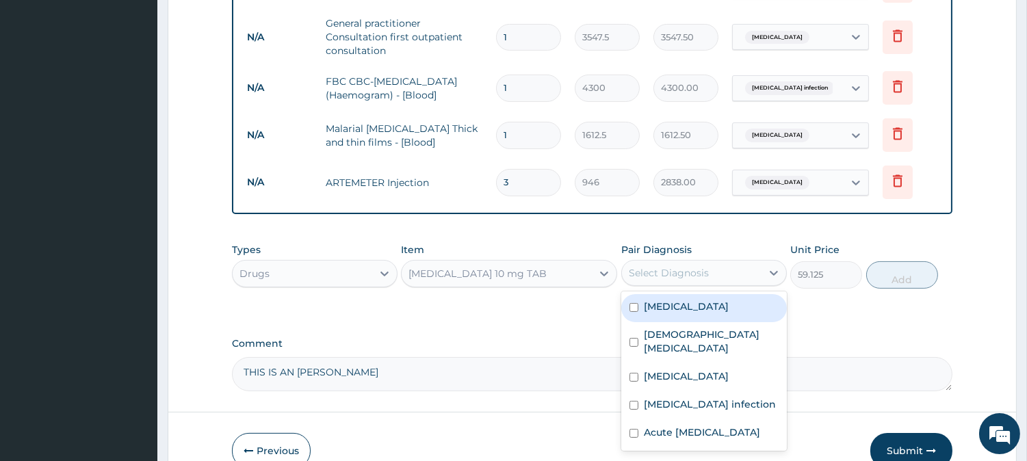
click at [669, 266] on div "Select Diagnosis" at bounding box center [668, 273] width 80 height 14
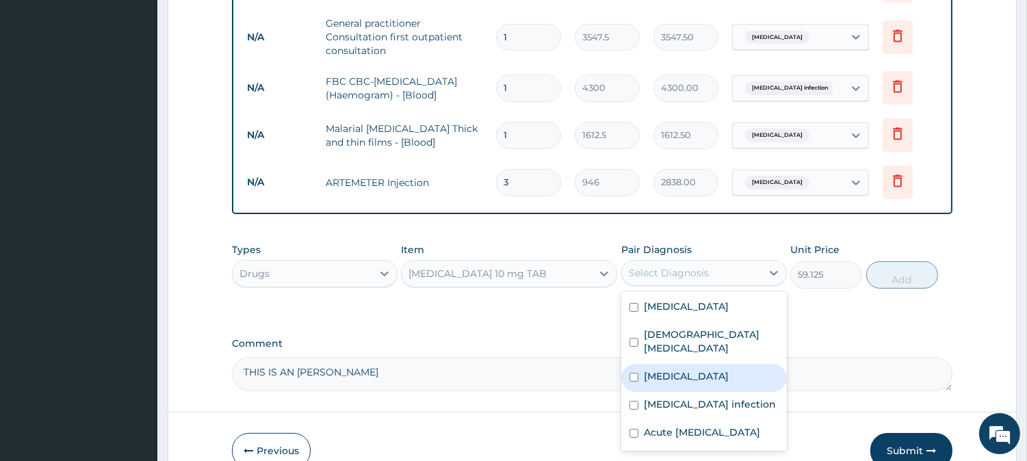
click at [664, 369] on label "[MEDICAL_DATA]" at bounding box center [686, 376] width 85 height 14
checkbox input "true"
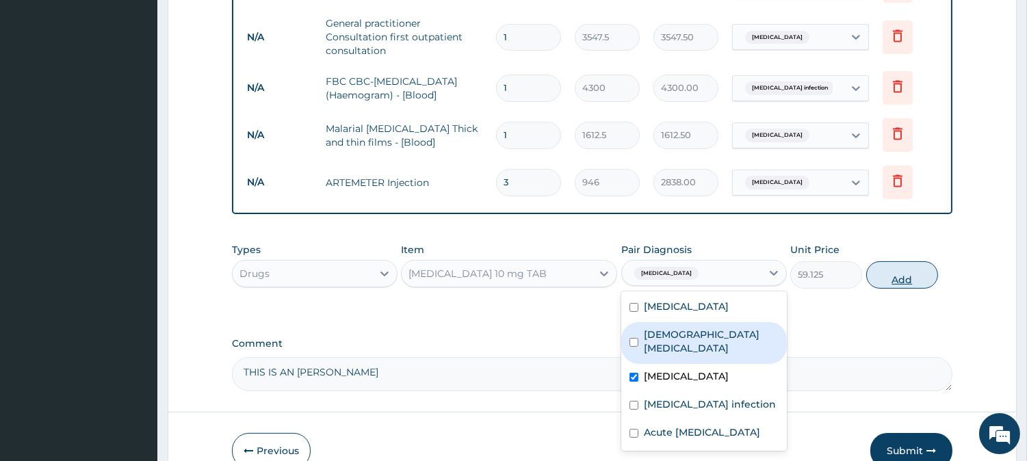
click at [884, 261] on button "Add" at bounding box center [902, 274] width 72 height 27
type input "0"
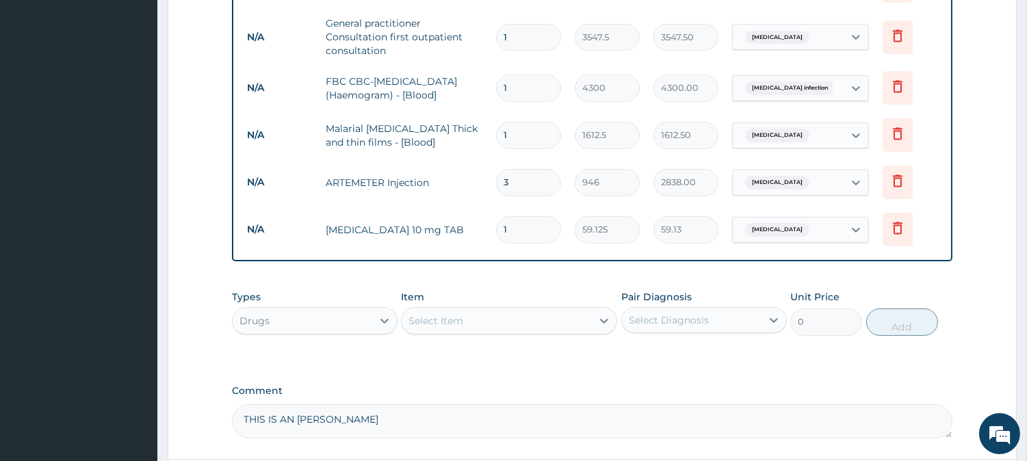
type input "10"
type input "591.25"
type input "10"
click at [477, 310] on div "Select Item" at bounding box center [496, 321] width 190 height 22
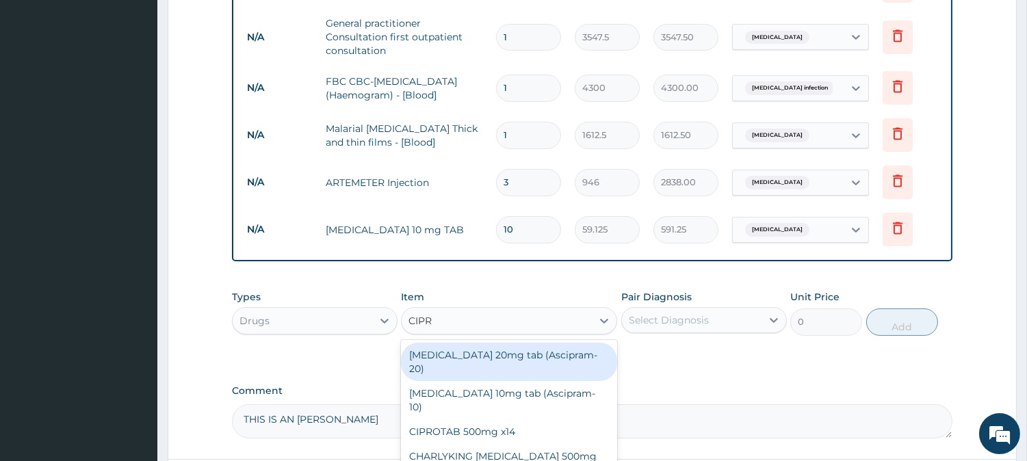
type input "CIPRO"
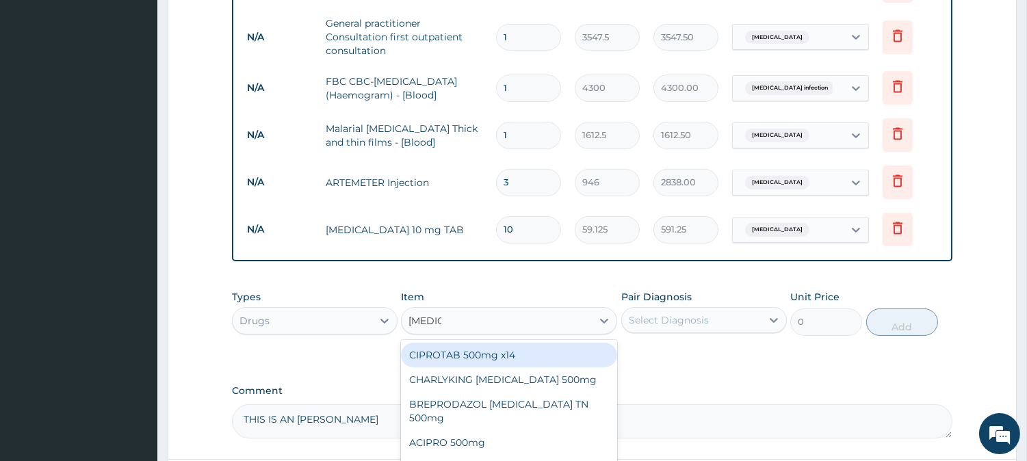
click at [480, 343] on div "CIPROTAB 500mg x14" at bounding box center [509, 355] width 216 height 25
type input "319.275"
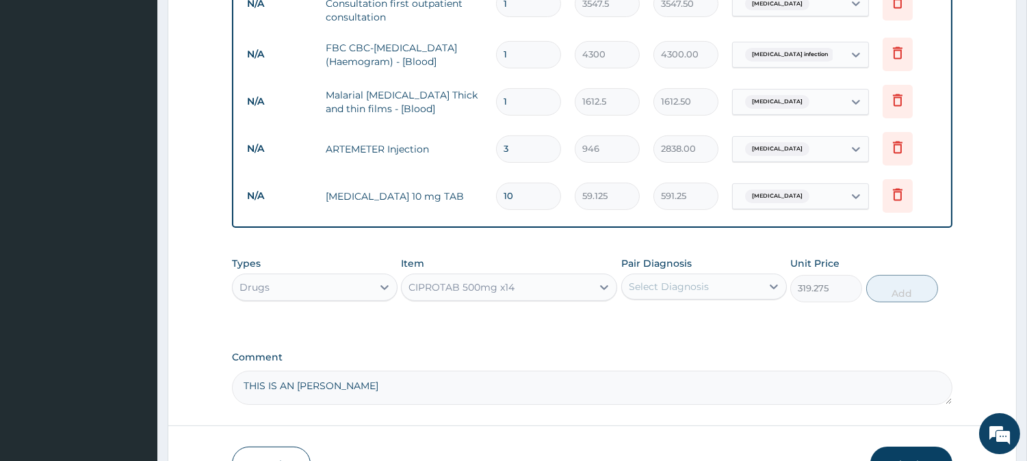
scroll to position [584, 0]
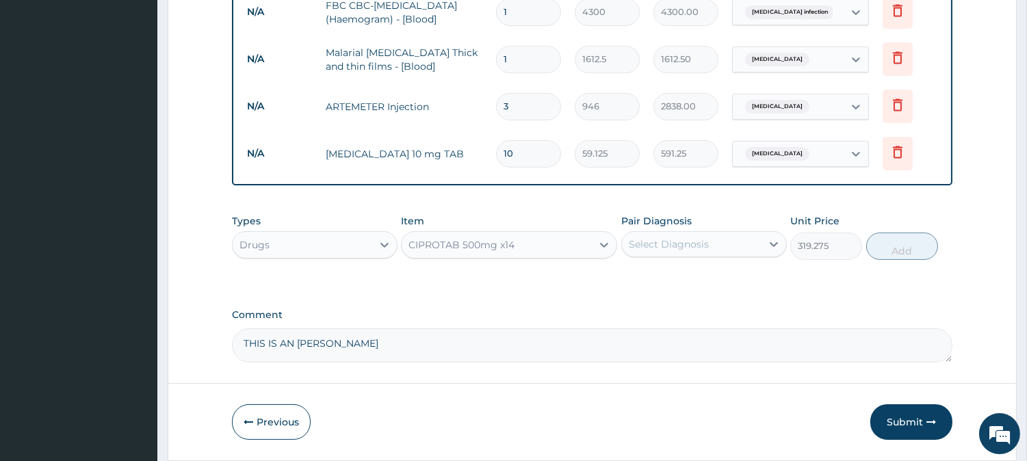
click at [663, 237] on div "Select Diagnosis" at bounding box center [668, 244] width 80 height 14
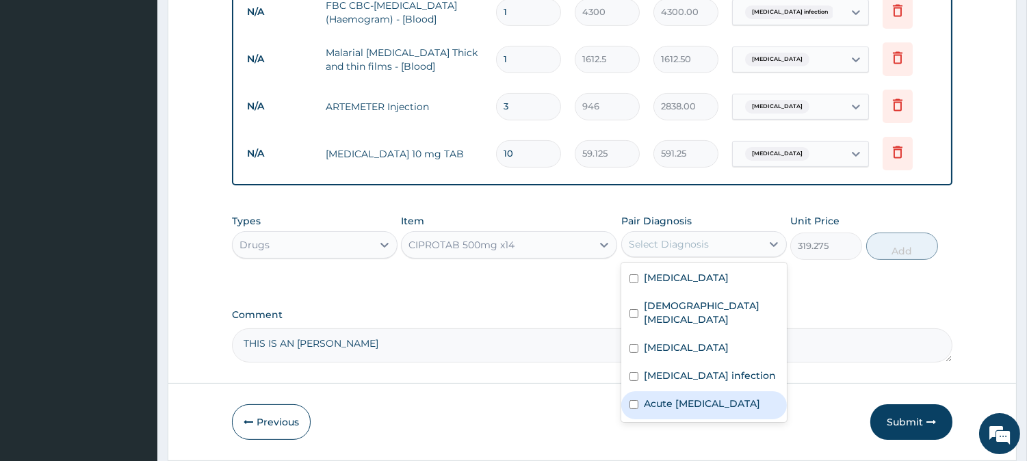
drag, startPoint x: 681, startPoint y: 381, endPoint x: 719, endPoint y: 352, distance: 47.3
click at [682, 397] on label "Acute [MEDICAL_DATA]" at bounding box center [702, 404] width 116 height 14
checkbox input "true"
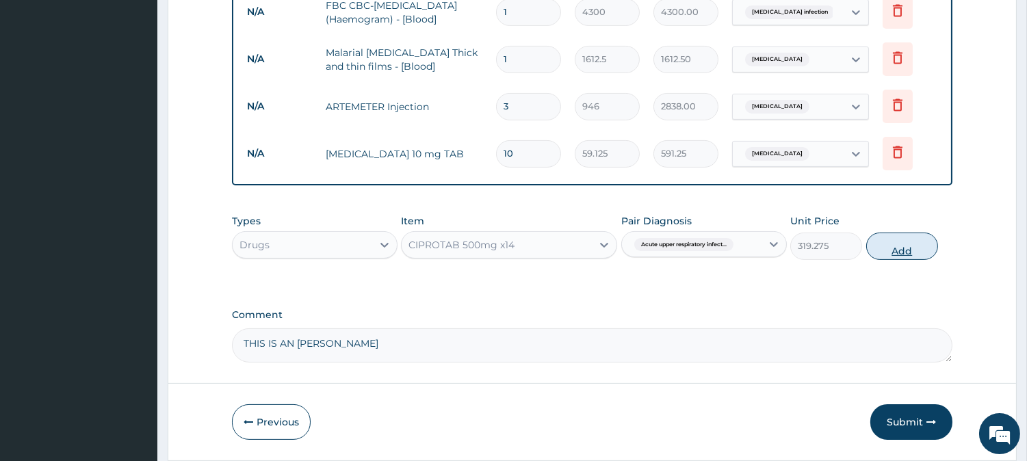
click at [890, 233] on button "Add" at bounding box center [902, 246] width 72 height 27
type input "0"
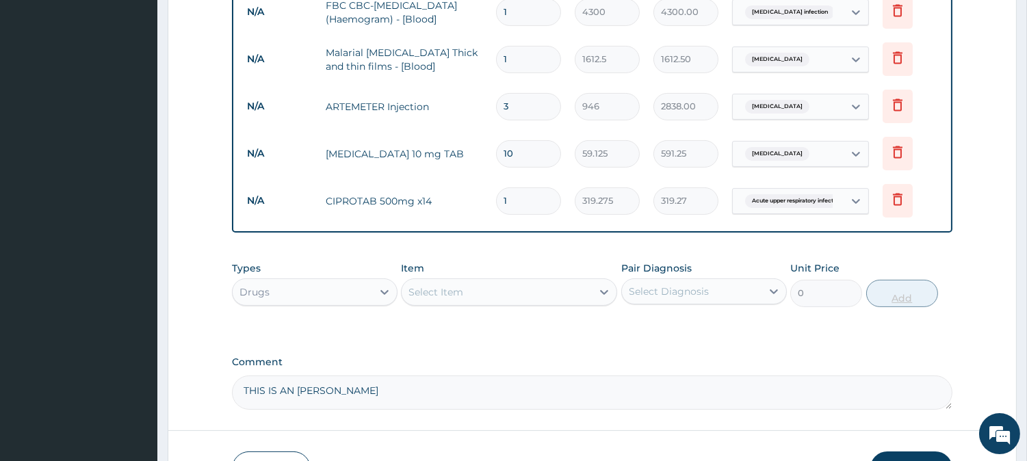
type input "10"
type input "3192.75"
type input "10"
click at [527, 281] on div "Select Item" at bounding box center [496, 292] width 190 height 22
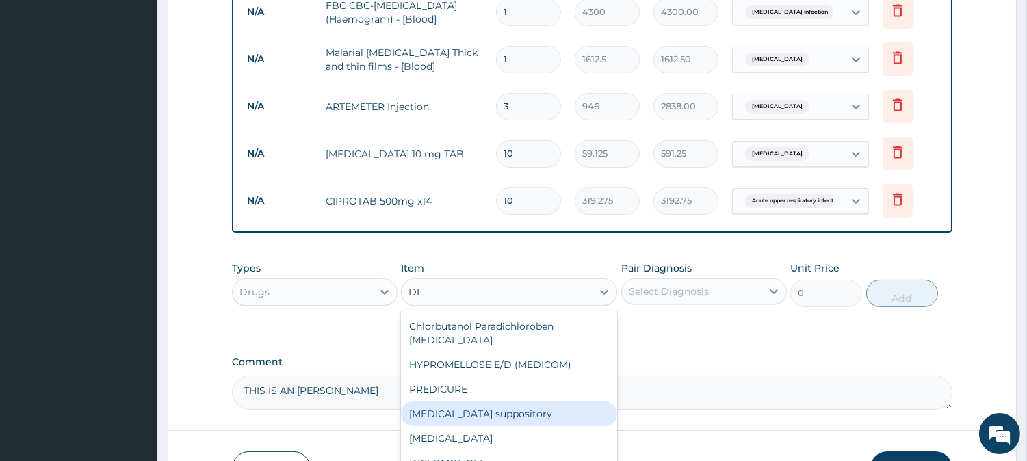
type input "D"
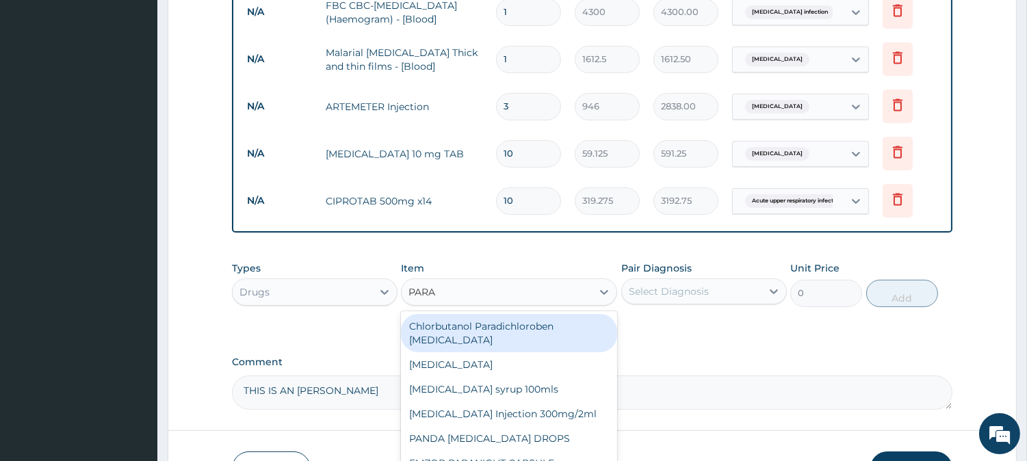
type input "PARAC"
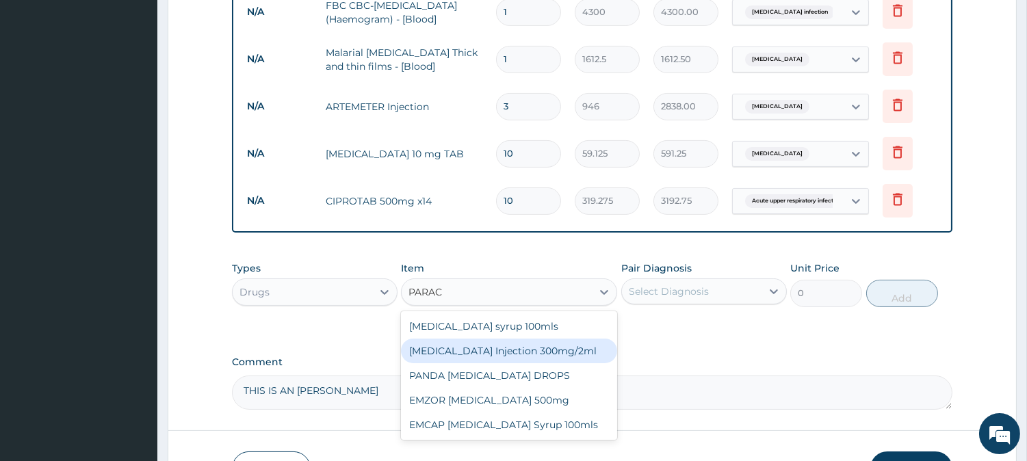
click at [586, 339] on div "[MEDICAL_DATA] Injection 300mg/2ml" at bounding box center [509, 351] width 216 height 25
type input "260.15"
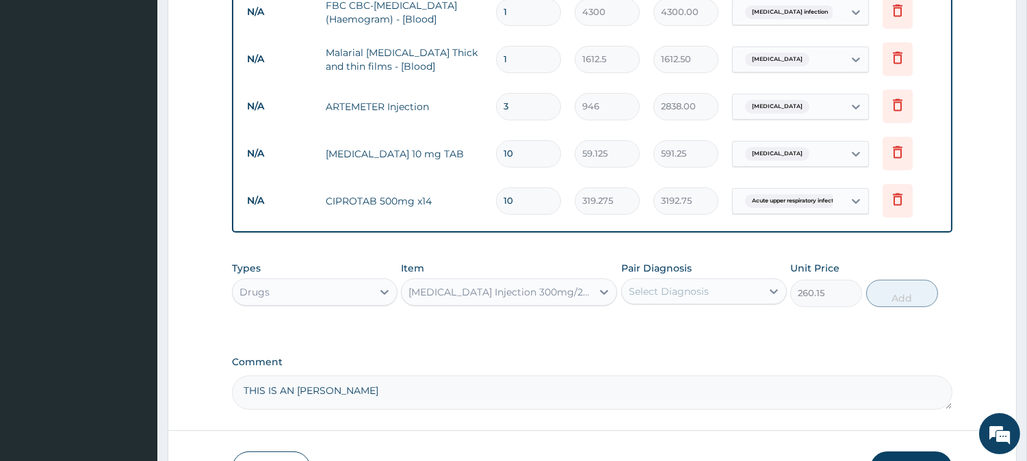
click at [679, 284] on div "Select Diagnosis" at bounding box center [668, 291] width 80 height 14
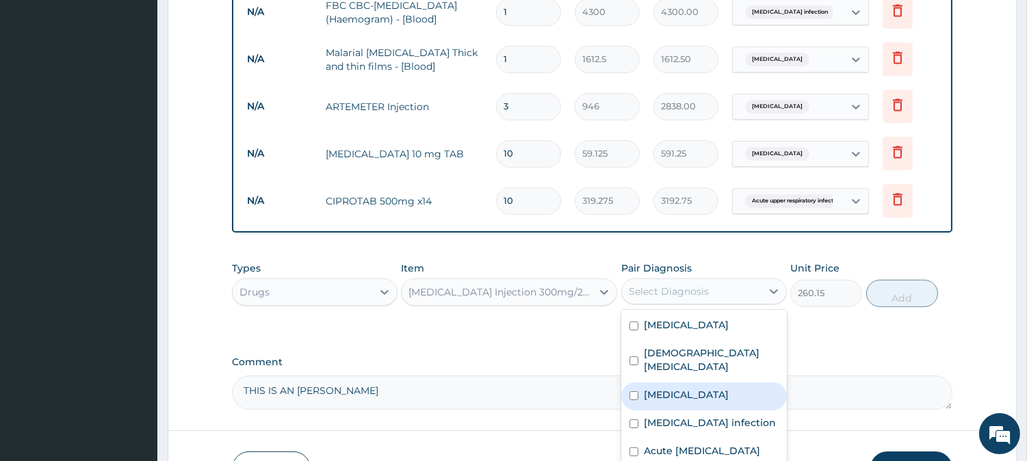
click at [668, 382] on div "[MEDICAL_DATA]" at bounding box center [703, 396] width 165 height 28
checkbox input "true"
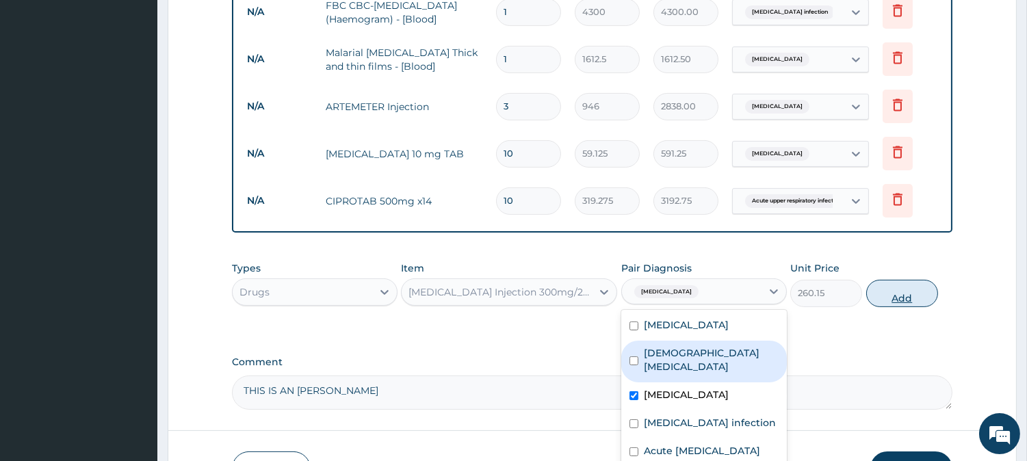
click at [912, 280] on button "Add" at bounding box center [902, 293] width 72 height 27
type input "0"
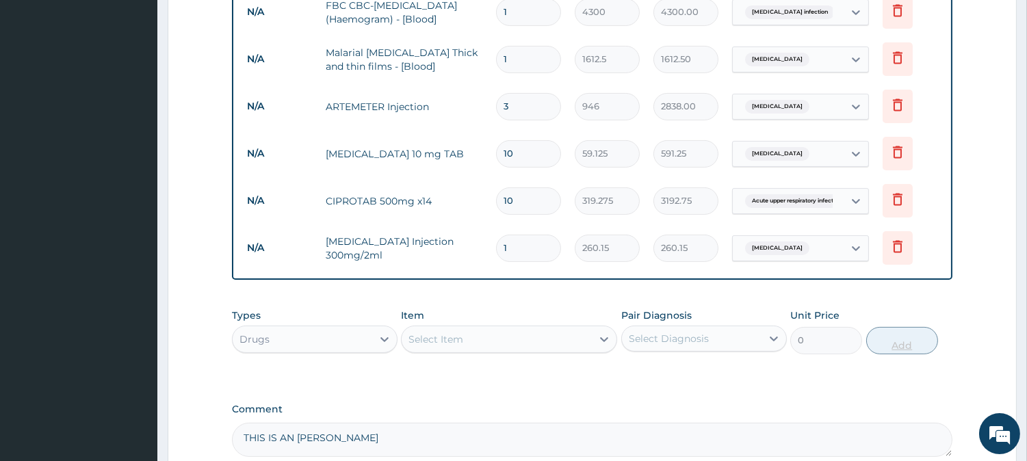
type input "0.00"
type input "3"
type input "780.45"
type input "3"
click at [486, 328] on div "Select Item" at bounding box center [496, 339] width 190 height 22
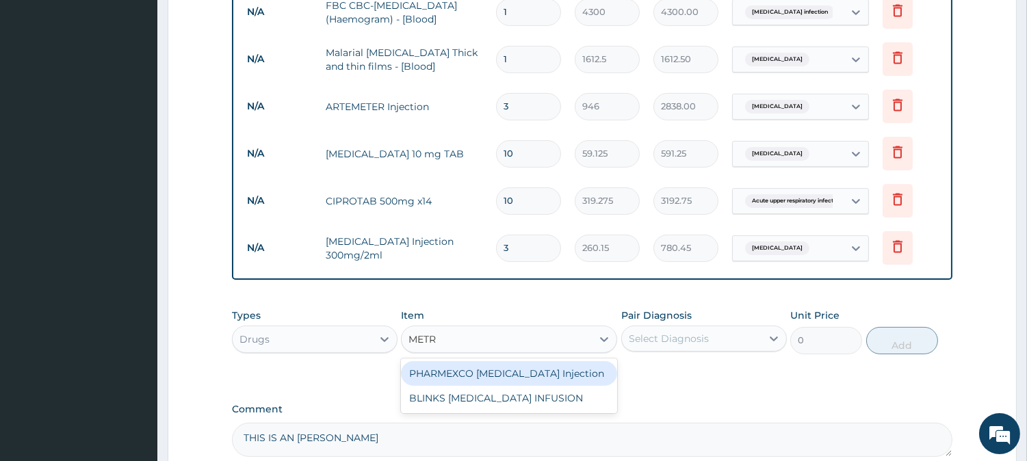
type input "METRO"
click at [520, 361] on div "BLINKS [MEDICAL_DATA] INFUSION" at bounding box center [509, 373] width 216 height 25
type input "709.5"
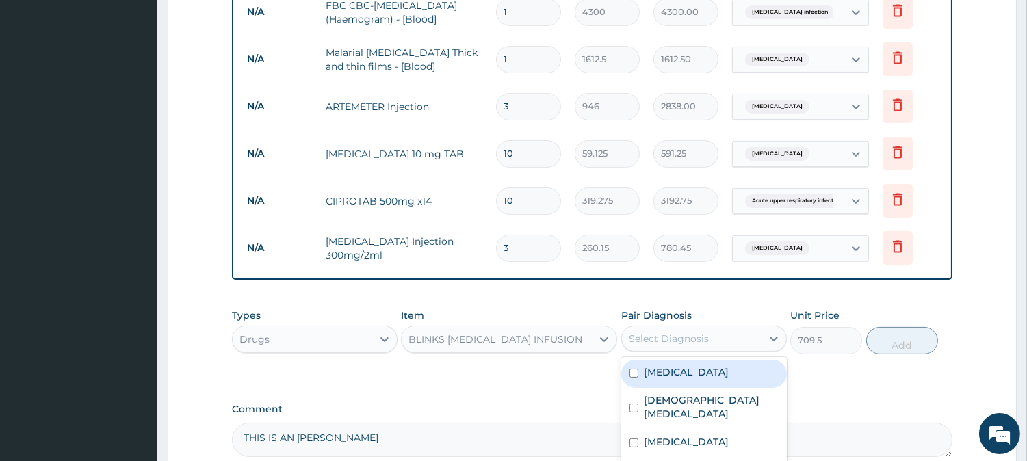
click at [633, 332] on div "Select Diagnosis" at bounding box center [668, 339] width 80 height 14
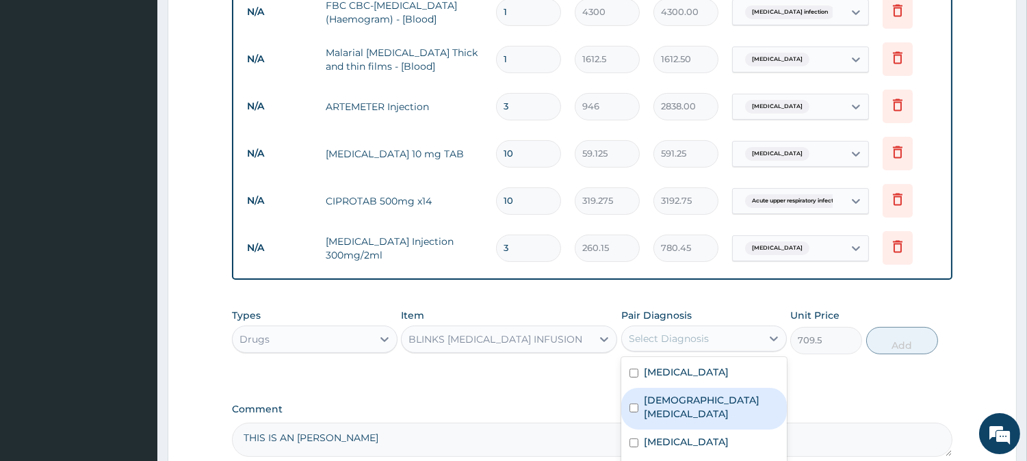
click at [710, 393] on label "Female pelvic inflammatory disease" at bounding box center [711, 406] width 135 height 27
checkbox input "true"
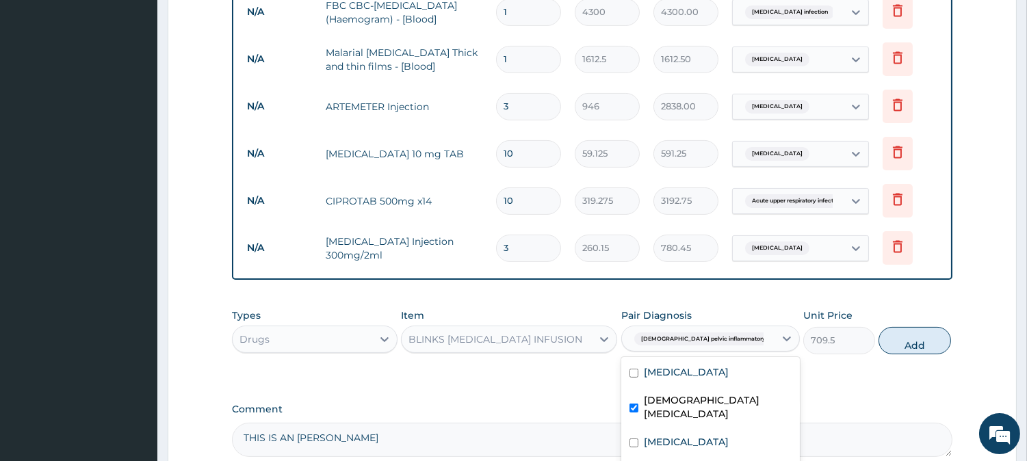
click at [897, 302] on div "Types Drugs Item BLINKS METRONIDAZOLE INFUSION Pair Diagnosis option Female pel…" at bounding box center [592, 331] width 720 height 59
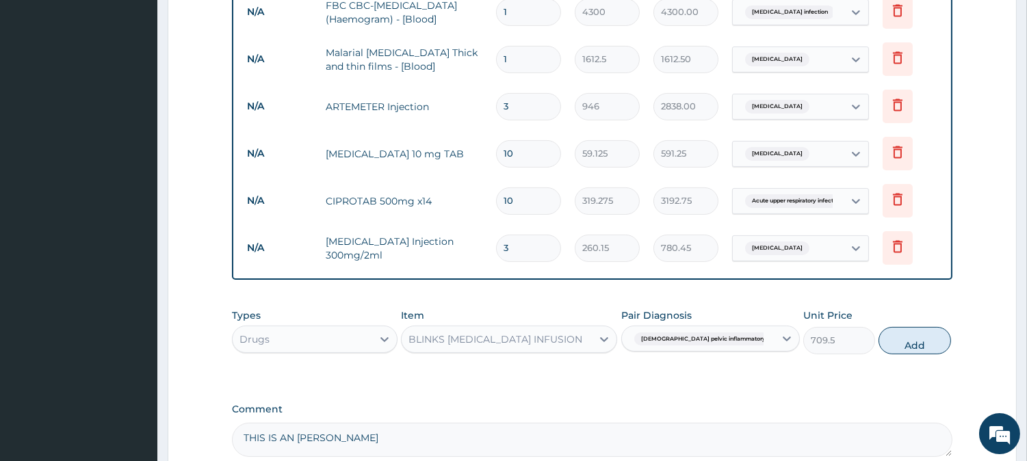
click at [927, 302] on div "Types Drugs Item BLINKS METRONIDAZOLE INFUSION Pair Diagnosis Female pelvic inf…" at bounding box center [592, 331] width 720 height 59
click at [881, 327] on button "Add" at bounding box center [914, 340] width 72 height 27
type input "0"
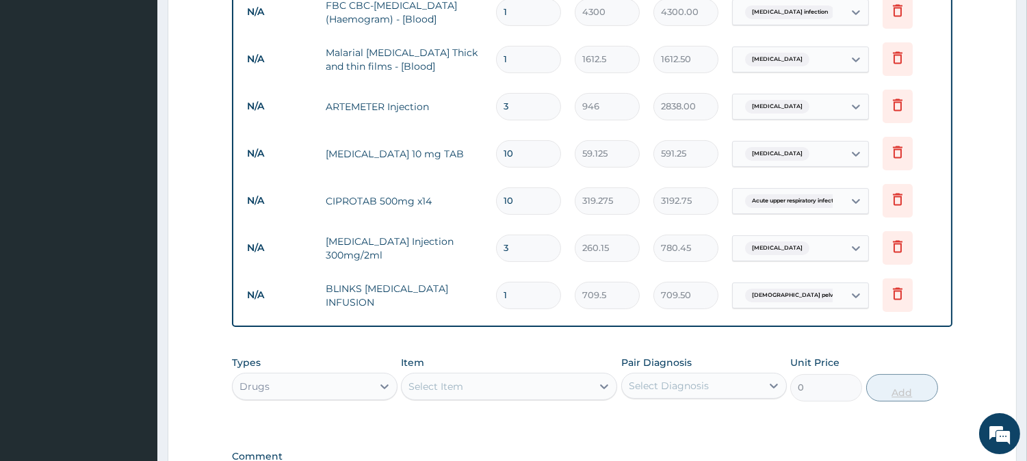
type input "0.00"
type input "3"
type input "2128.50"
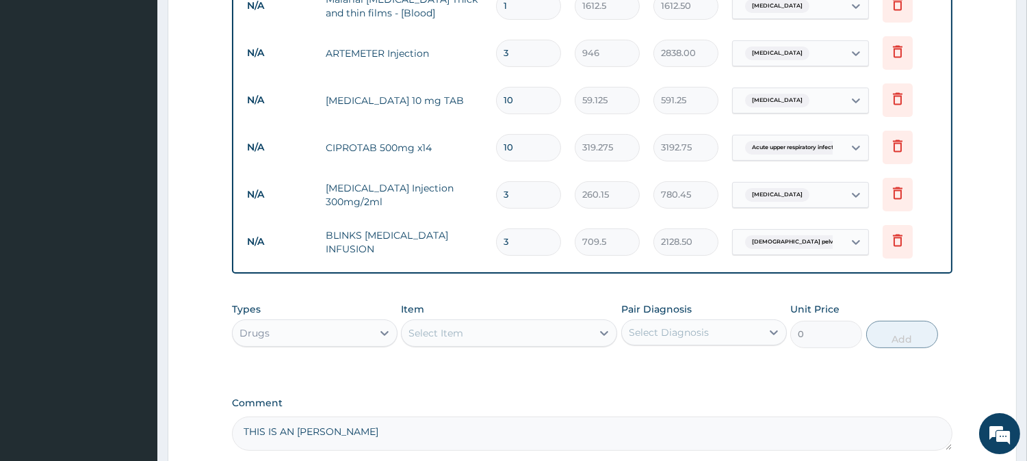
scroll to position [660, 0]
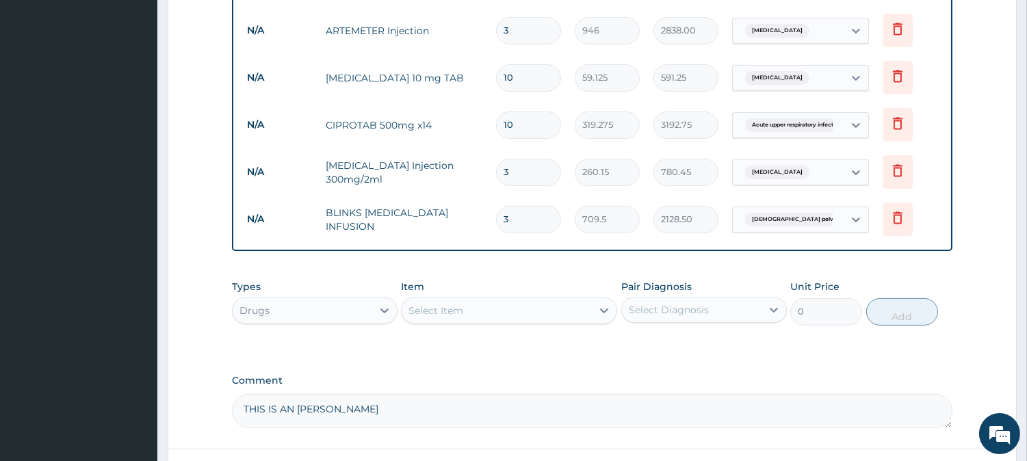
type input "3"
click at [451, 304] on div "Select Item" at bounding box center [435, 311] width 55 height 14
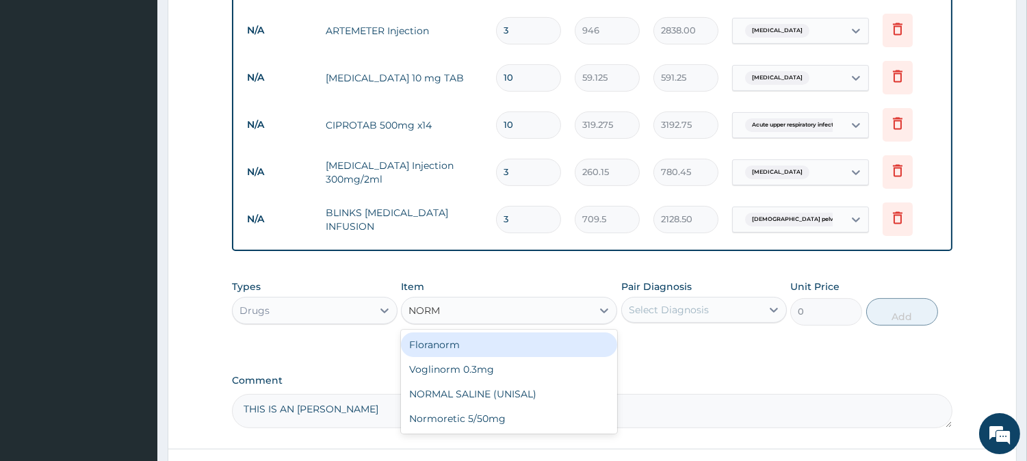
type input "NORMA"
drag, startPoint x: 481, startPoint y: 315, endPoint x: 503, endPoint y: 309, distance: 22.6
click at [483, 332] on div "NORMAL SALINE (UNISAL)" at bounding box center [509, 344] width 216 height 25
type input "1773.75"
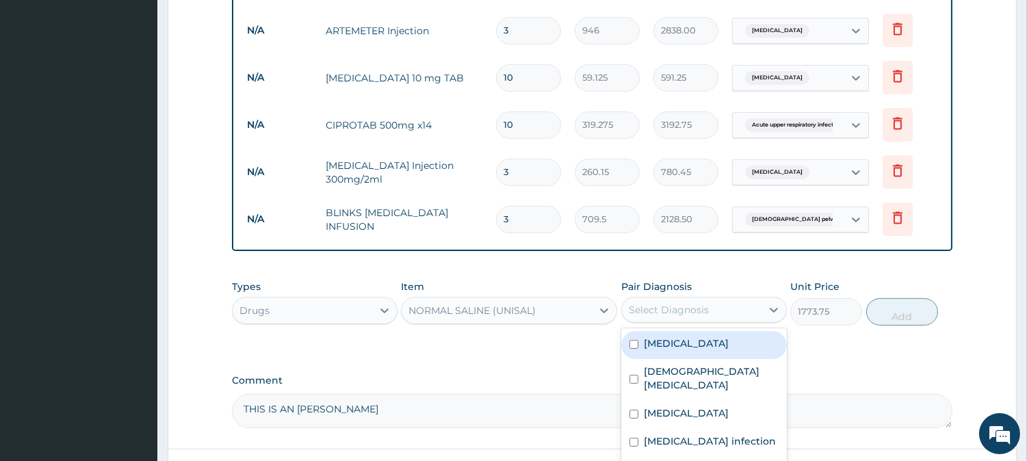
click at [695, 303] on div "Select Diagnosis" at bounding box center [668, 310] width 80 height 14
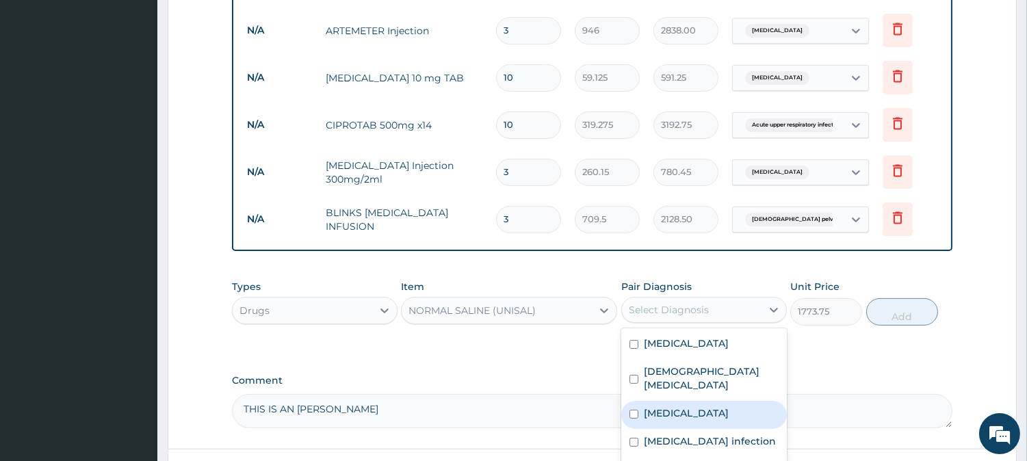
drag, startPoint x: 667, startPoint y: 393, endPoint x: 742, endPoint y: 376, distance: 76.5
click at [670, 406] on label "[MEDICAL_DATA]" at bounding box center [686, 413] width 85 height 14
checkbox input "true"
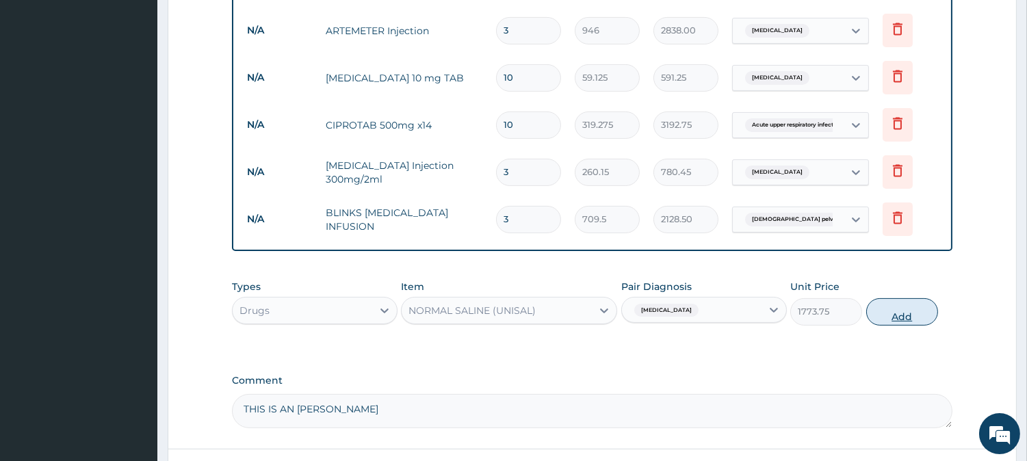
click at [921, 298] on button "Add" at bounding box center [902, 311] width 72 height 27
type input "0"
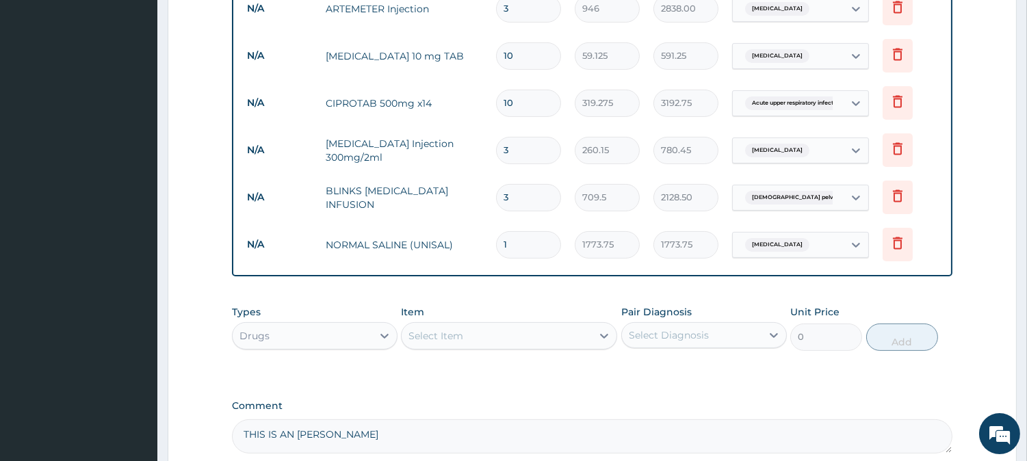
scroll to position [794, 0]
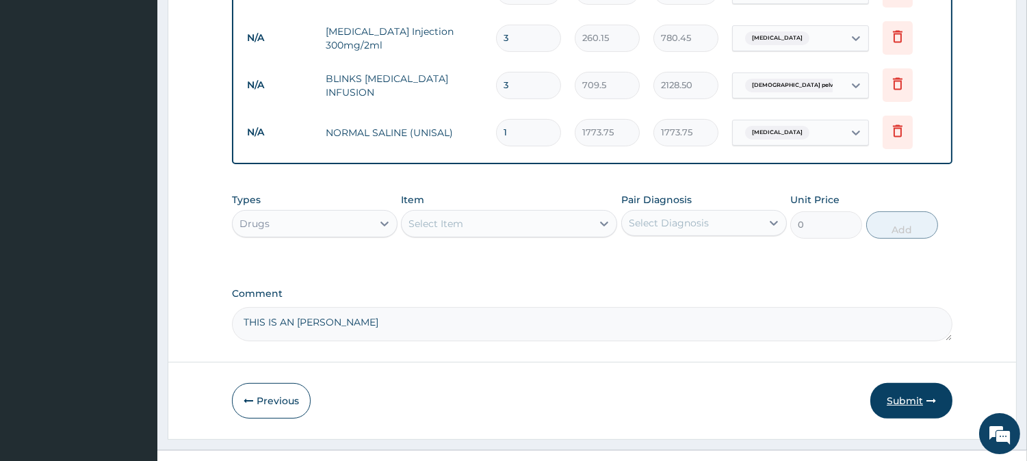
click at [918, 383] on button "Submit" at bounding box center [911, 401] width 82 height 36
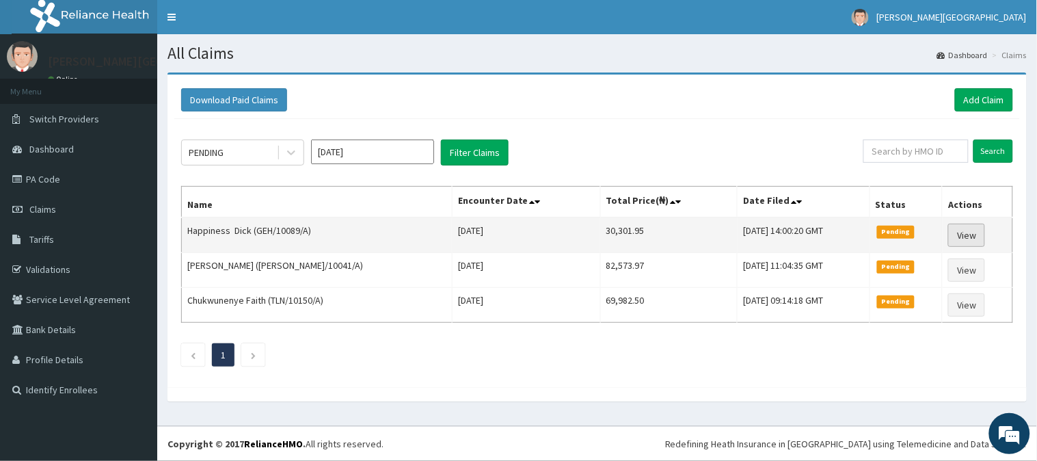
click at [951, 235] on link "View" at bounding box center [967, 235] width 37 height 23
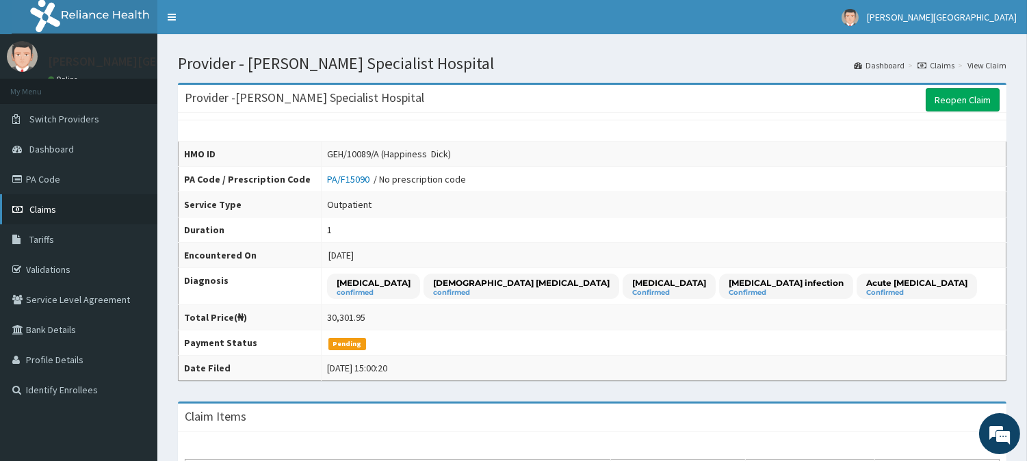
click at [87, 202] on link "Claims" at bounding box center [78, 209] width 157 height 30
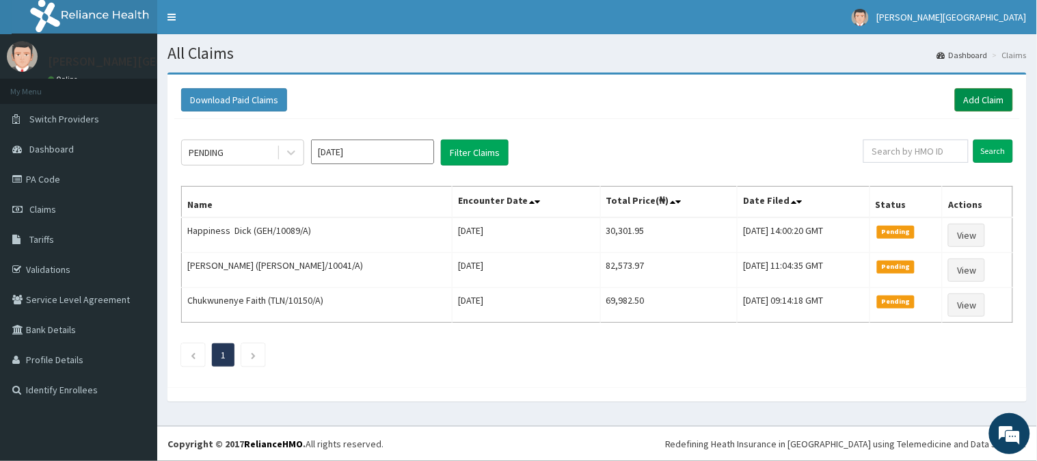
click at [972, 103] on link "Add Claim" at bounding box center [984, 99] width 58 height 23
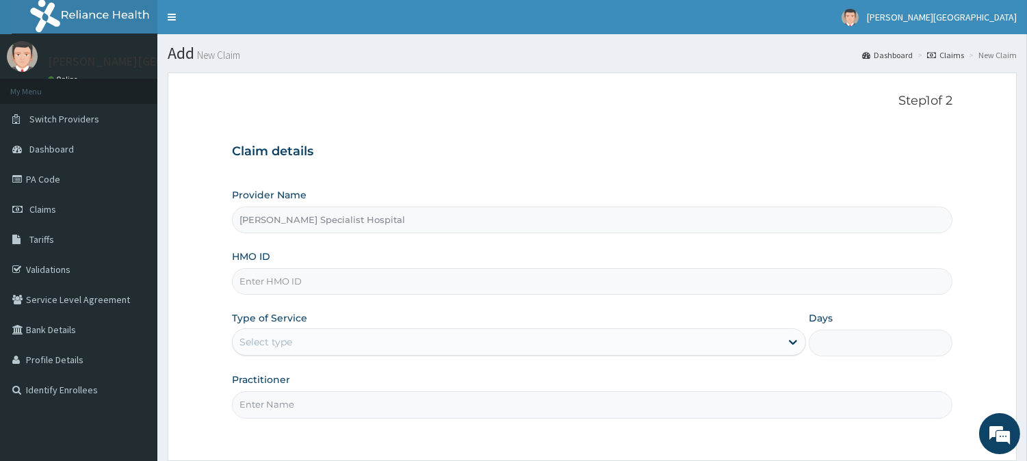
type input "[PERSON_NAME] Specialist Hospital"
click at [300, 280] on input "HMO ID" at bounding box center [592, 281] width 720 height 27
type input "GEH/10068/A"
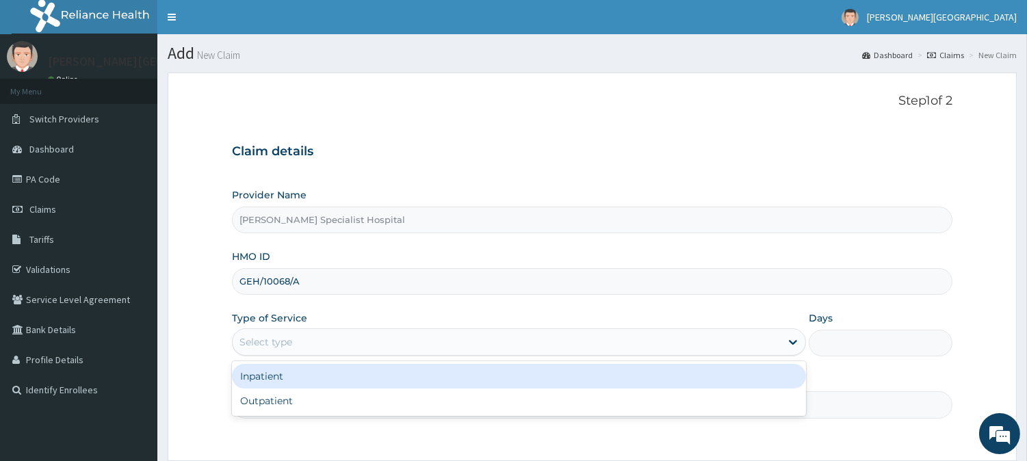
click at [276, 345] on div "Select type" at bounding box center [265, 342] width 53 height 14
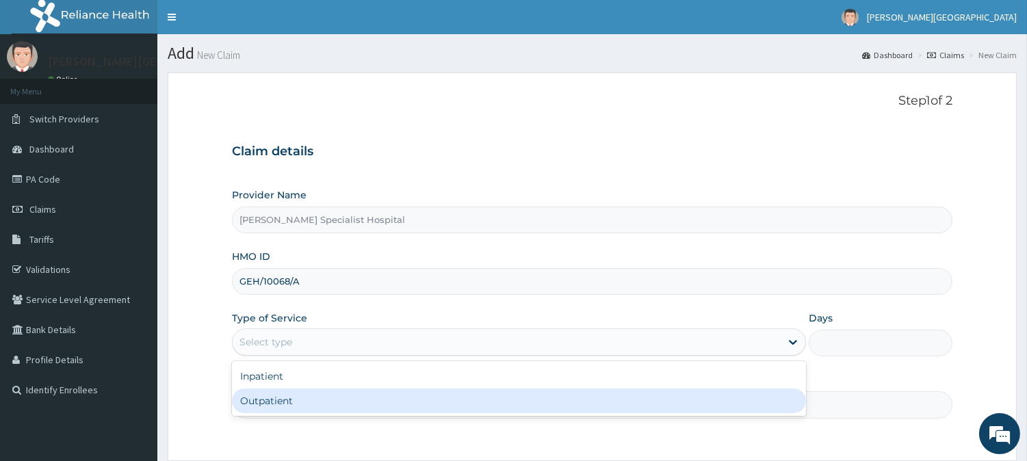
click at [271, 399] on div "Outpatient" at bounding box center [519, 400] width 574 height 25
type input "1"
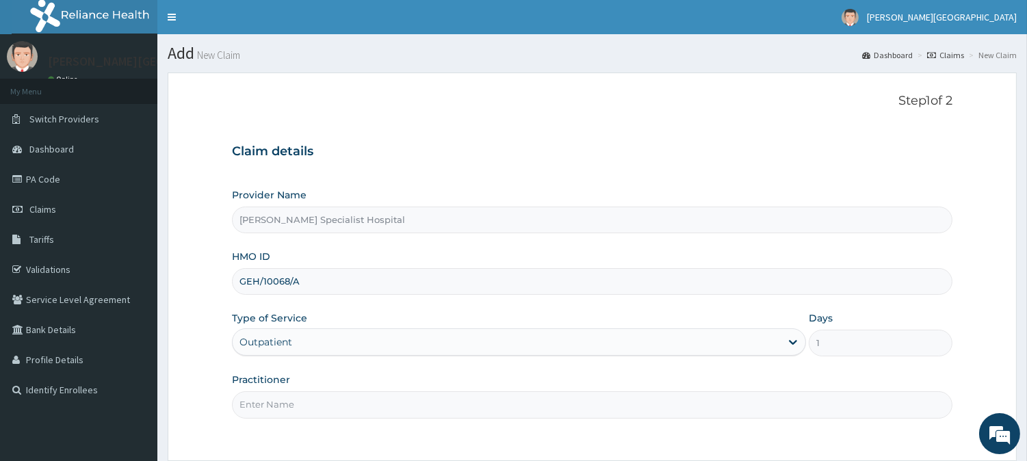
click at [262, 408] on input "Practitioner" at bounding box center [592, 404] width 720 height 27
type input "DR JOSEPH"
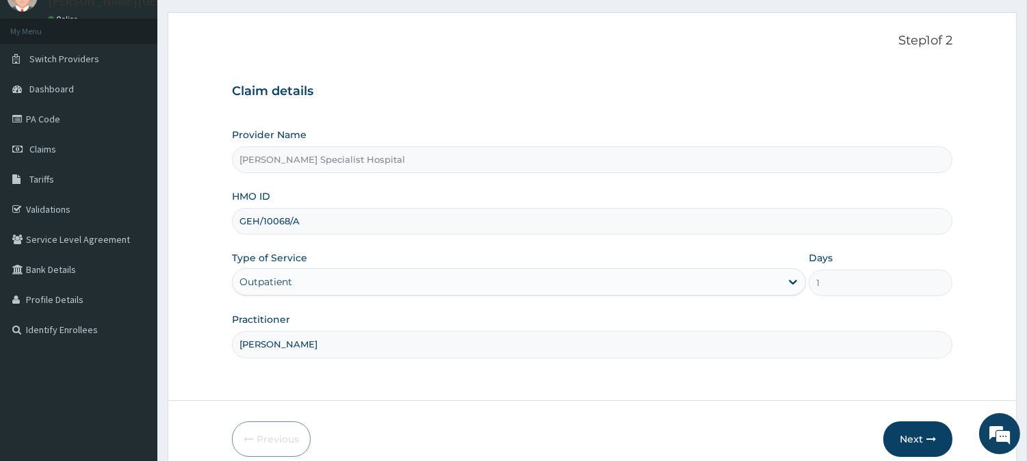
scroll to position [122, 0]
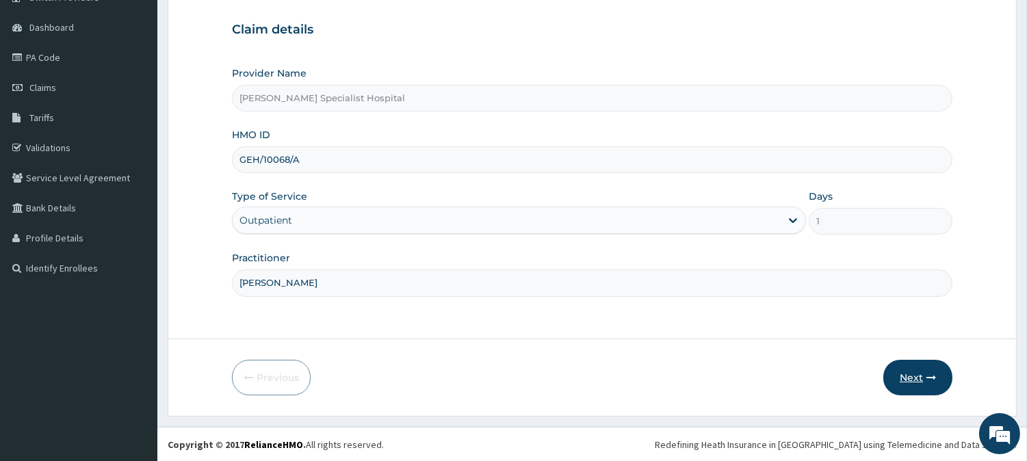
click at [912, 367] on button "Next" at bounding box center [917, 378] width 69 height 36
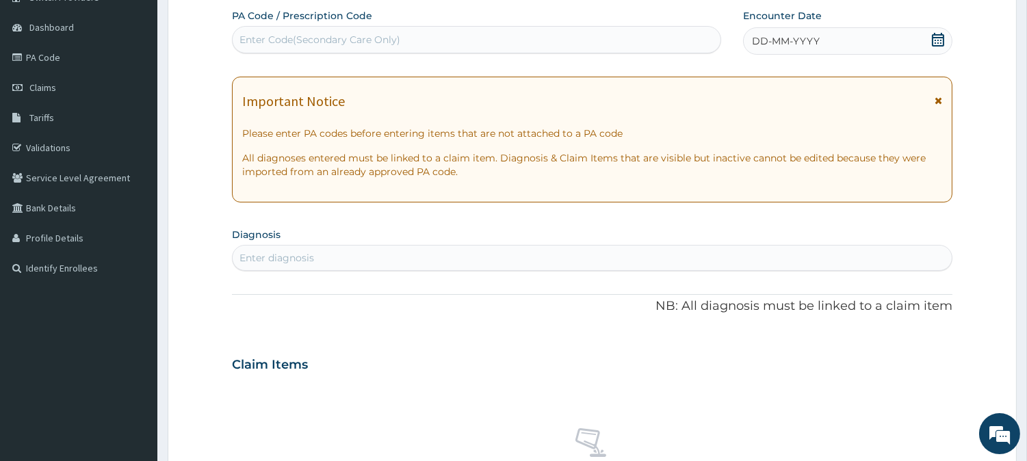
click at [557, 26] on div "Enter Code(Secondary Care Only)" at bounding box center [476, 39] width 489 height 27
type input "PA/837D5F"
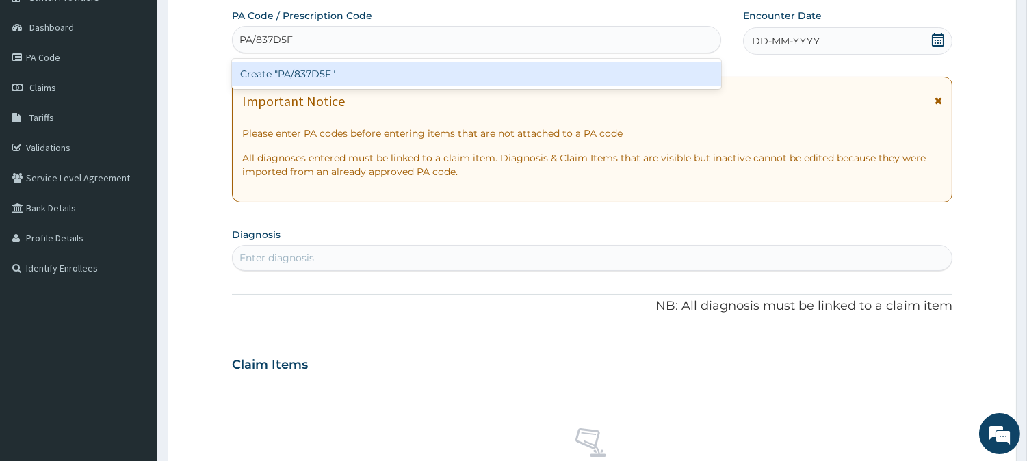
click at [508, 70] on div "Create "PA/837D5F"" at bounding box center [476, 74] width 489 height 25
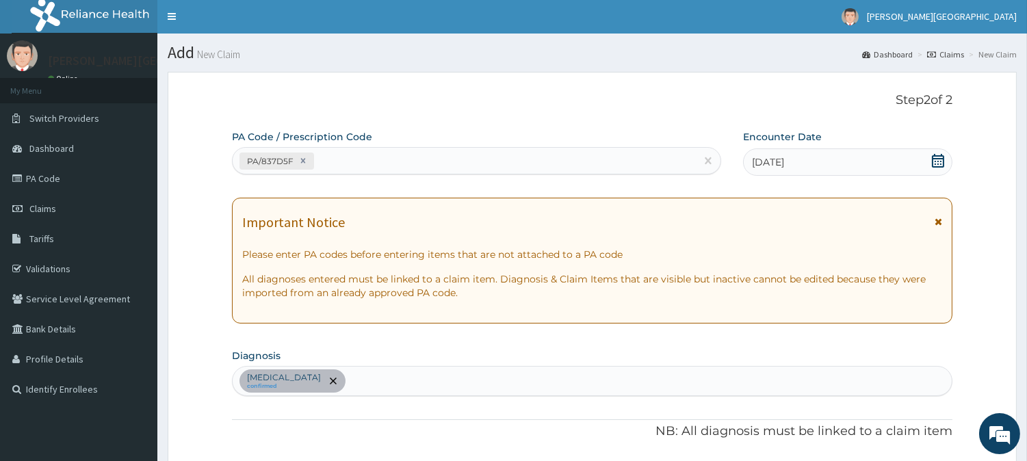
scroll to position [0, 0]
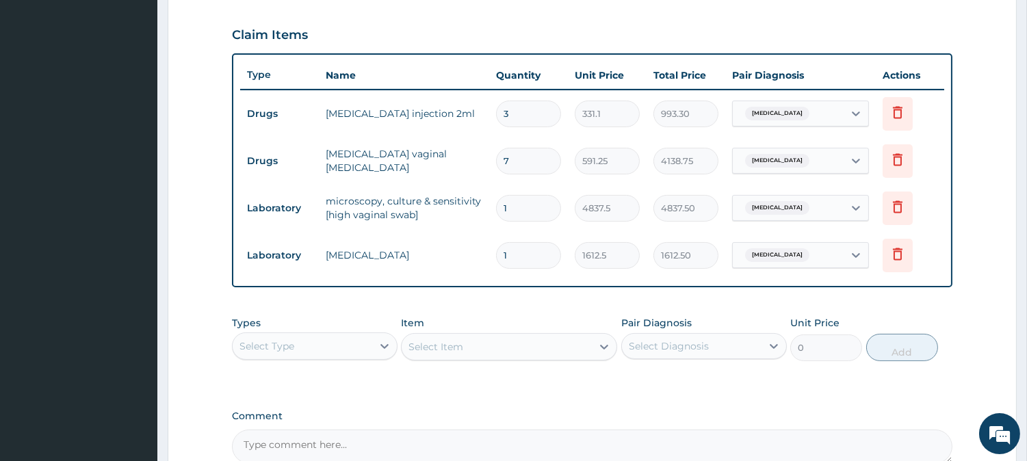
type input "0"
type input "0.00"
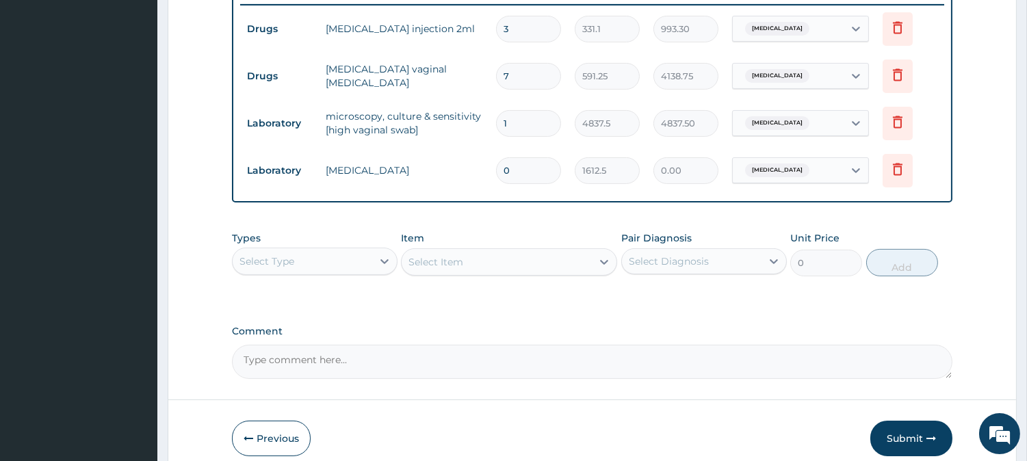
scroll to position [602, 0]
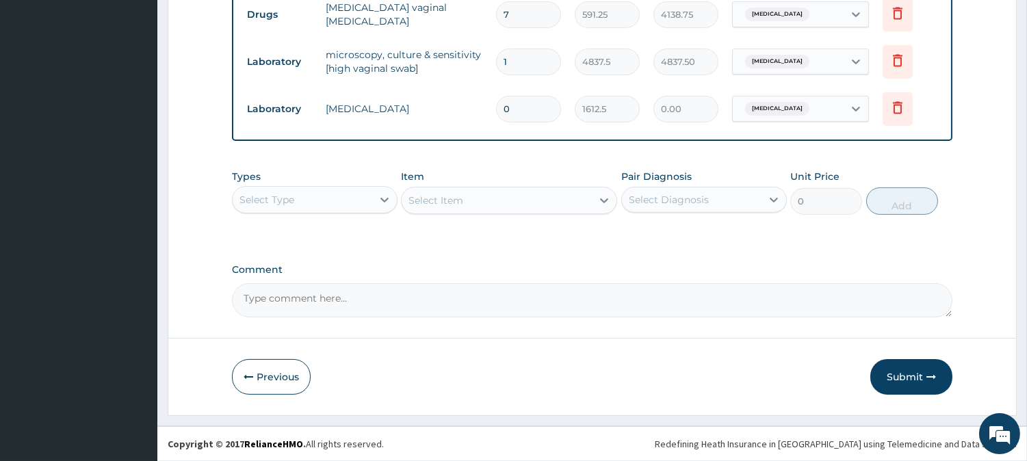
type input "0"
click at [315, 303] on textarea "Comment" at bounding box center [592, 300] width 720 height 34
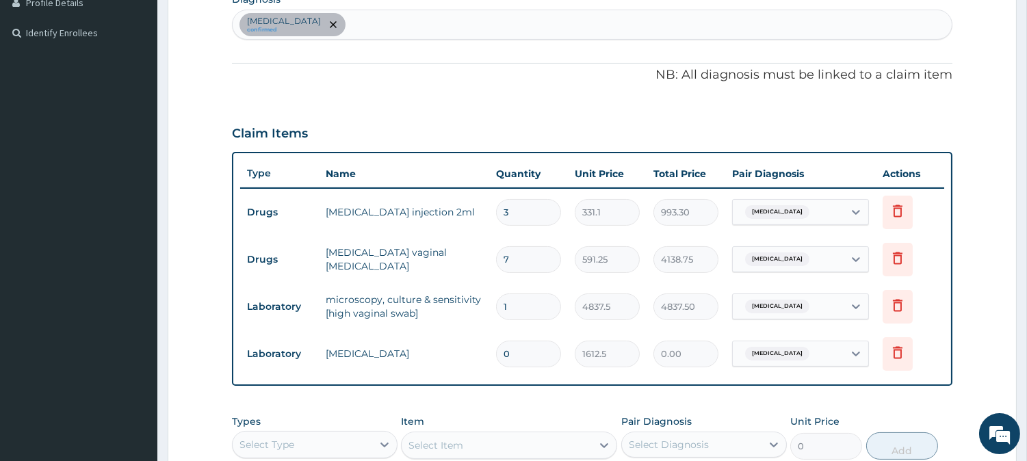
scroll to position [222, 0]
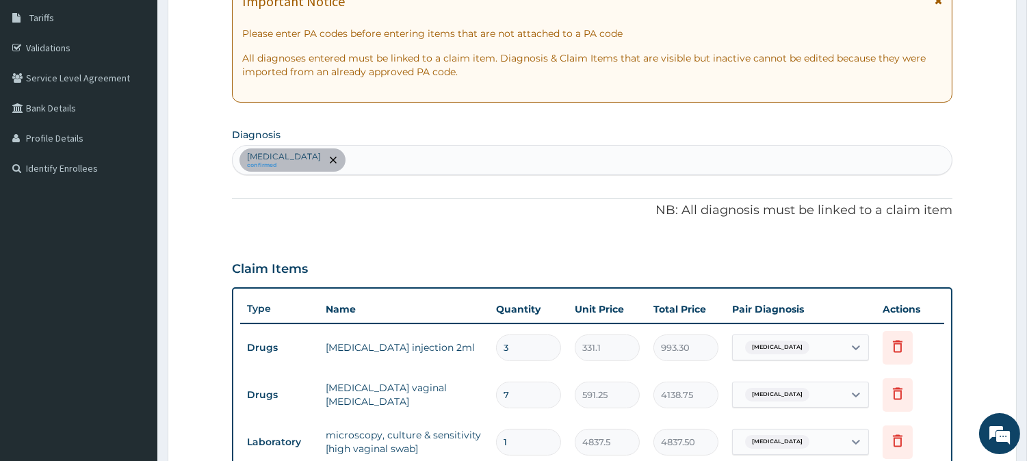
type textarea "THIS IS AN AUGUST BILL"
click at [354, 154] on div "Candidiasis confirmed" at bounding box center [592, 160] width 719 height 29
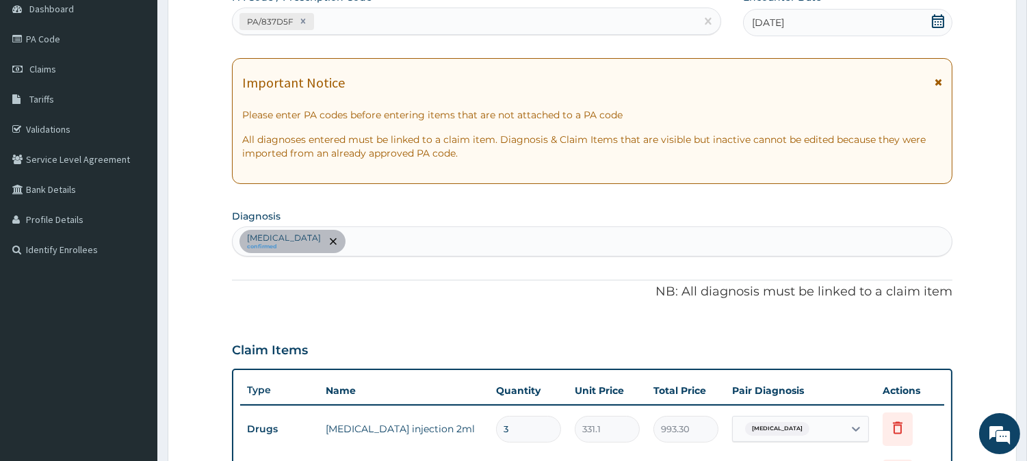
scroll to position [152, 0]
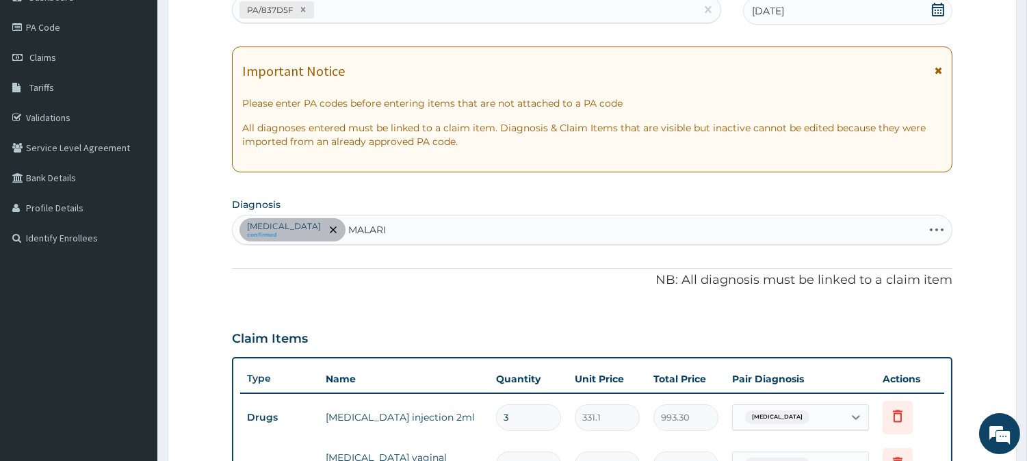
type input "[MEDICAL_DATA]"
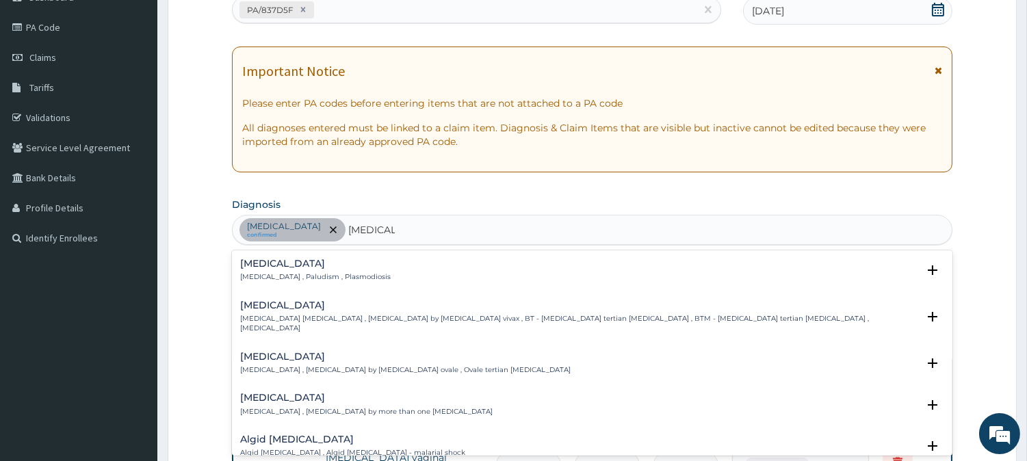
click at [327, 267] on h4 "[MEDICAL_DATA]" at bounding box center [315, 264] width 150 height 10
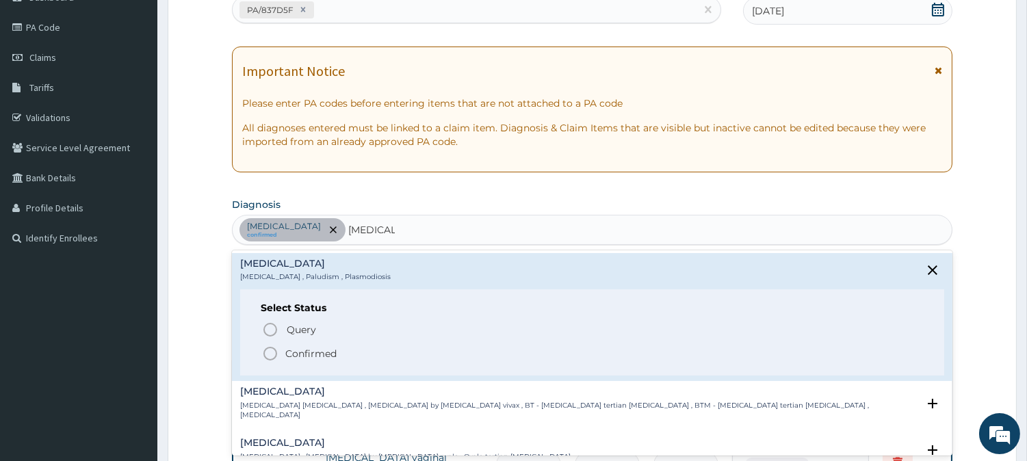
click at [295, 350] on p "Confirmed" at bounding box center [310, 354] width 51 height 14
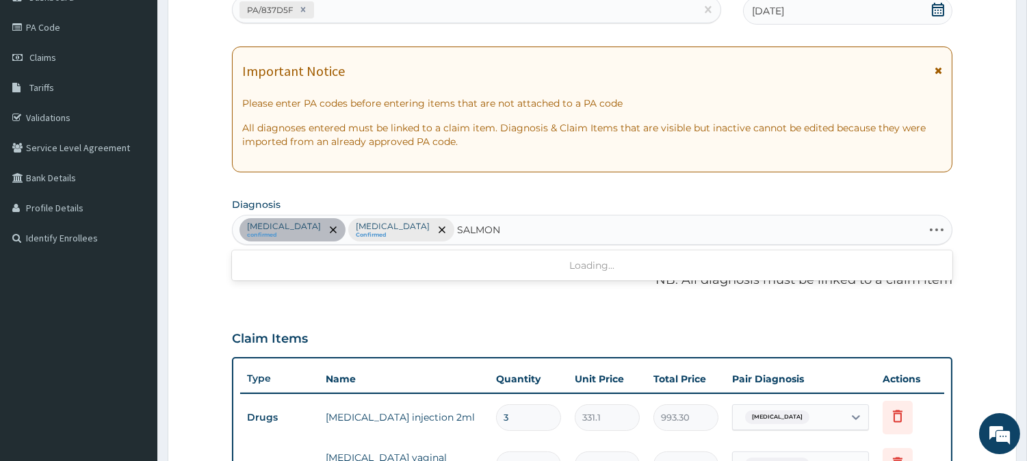
type input "SALMONE"
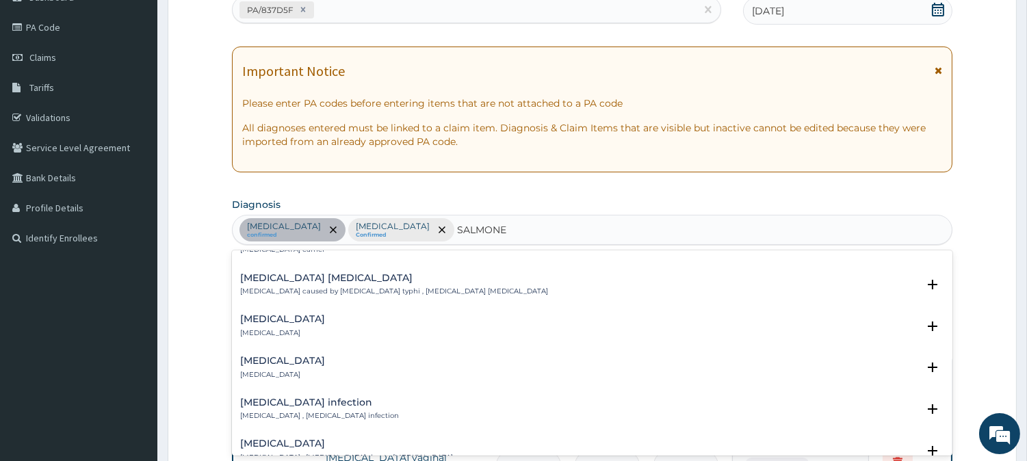
click at [353, 411] on p "[MEDICAL_DATA] , [MEDICAL_DATA] infection" at bounding box center [319, 416] width 159 height 10
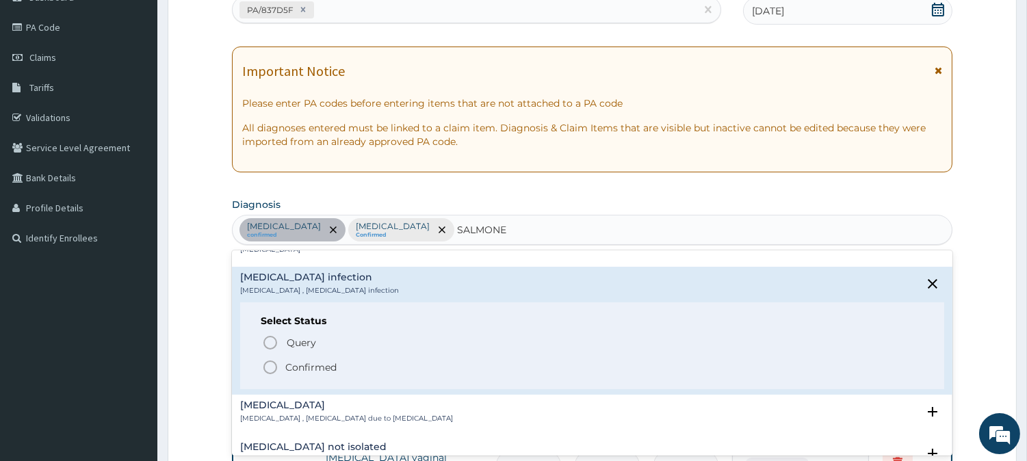
scroll to position [304, 0]
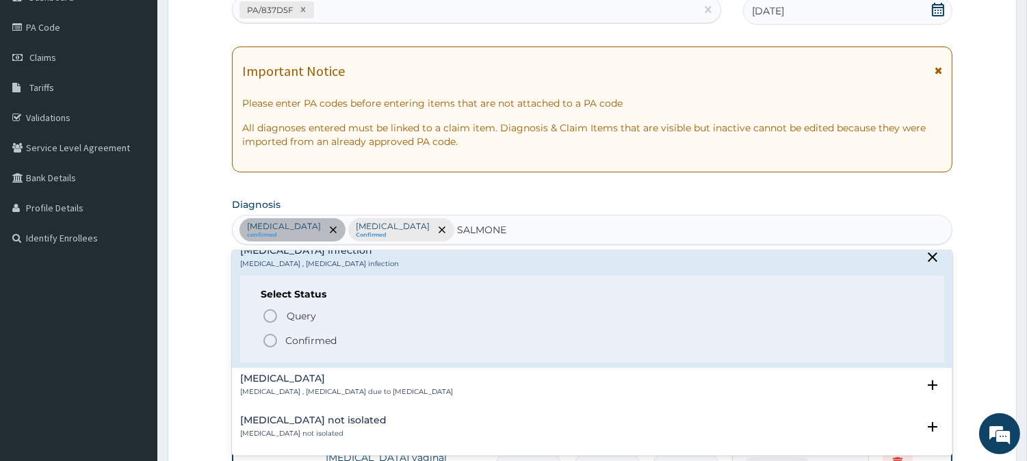
click at [326, 342] on p "Confirmed" at bounding box center [310, 341] width 51 height 14
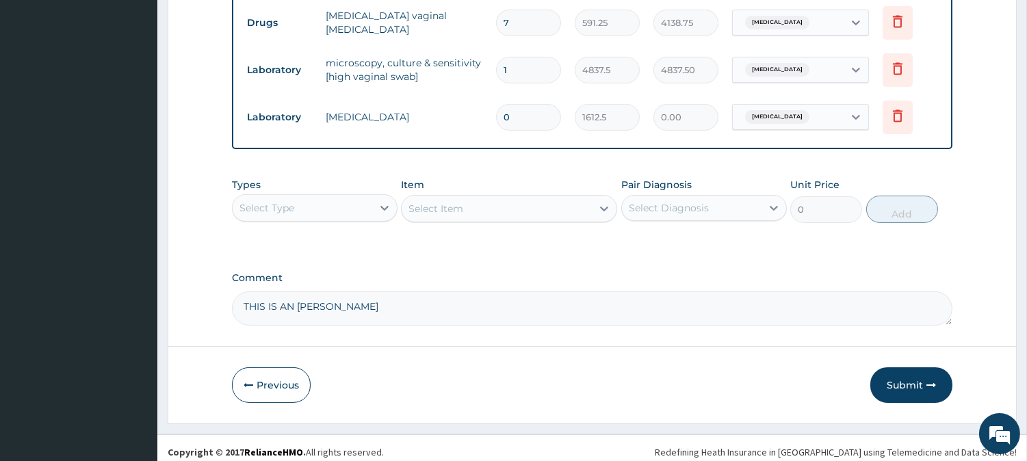
scroll to position [602, 0]
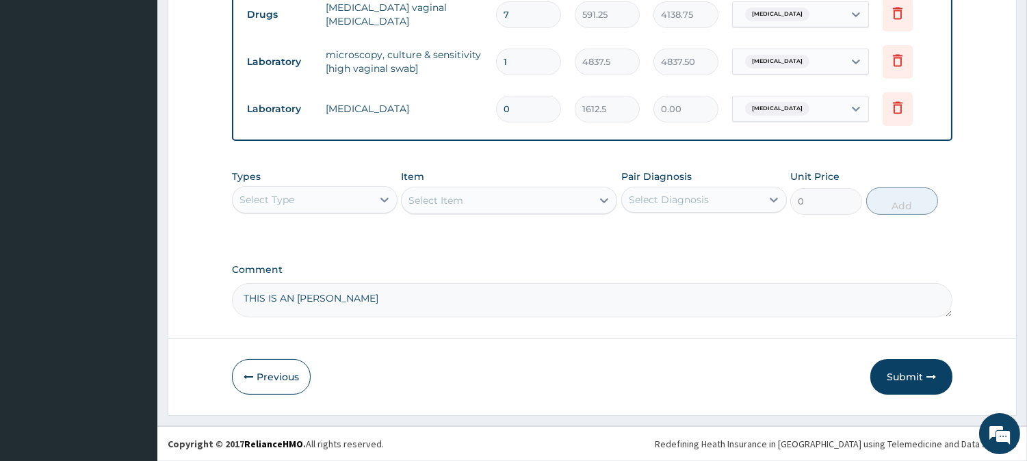
click at [328, 203] on div "Select Type" at bounding box center [303, 200] width 140 height 22
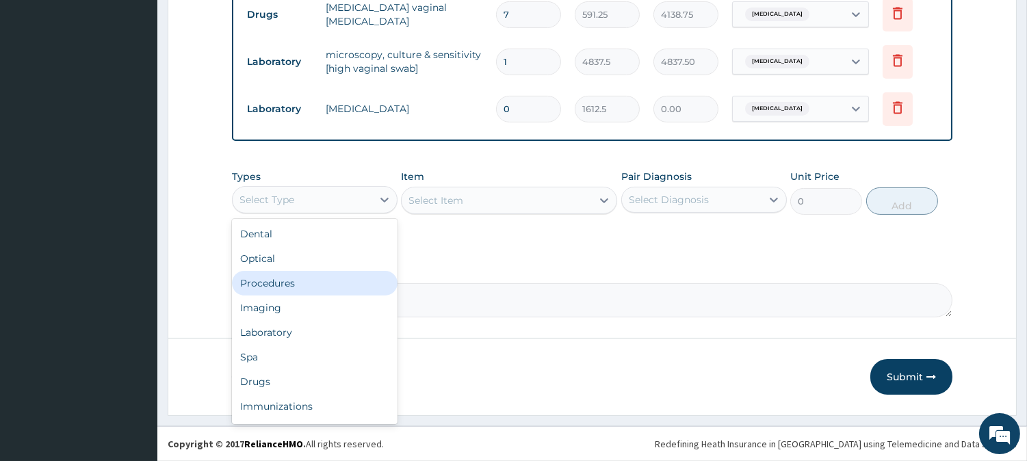
click at [291, 286] on div "Procedures" at bounding box center [314, 283] width 165 height 25
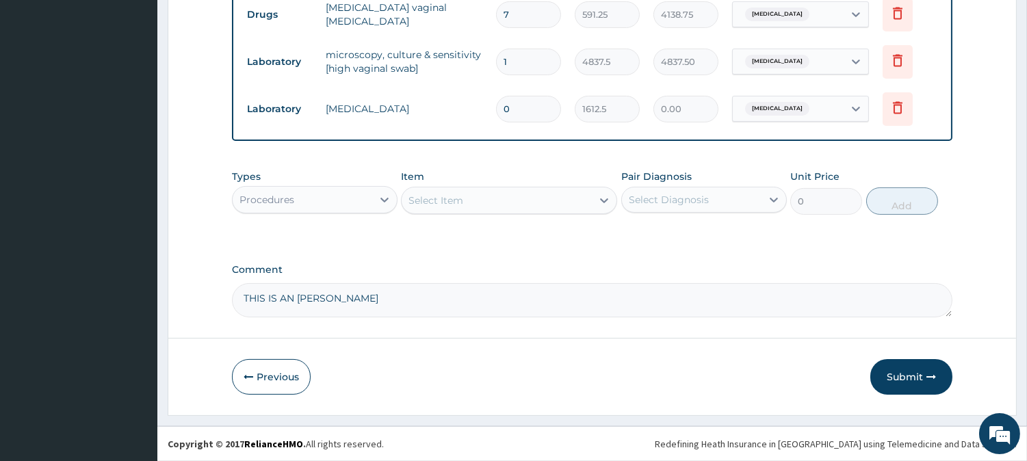
click at [455, 204] on div "Select Item" at bounding box center [435, 201] width 55 height 14
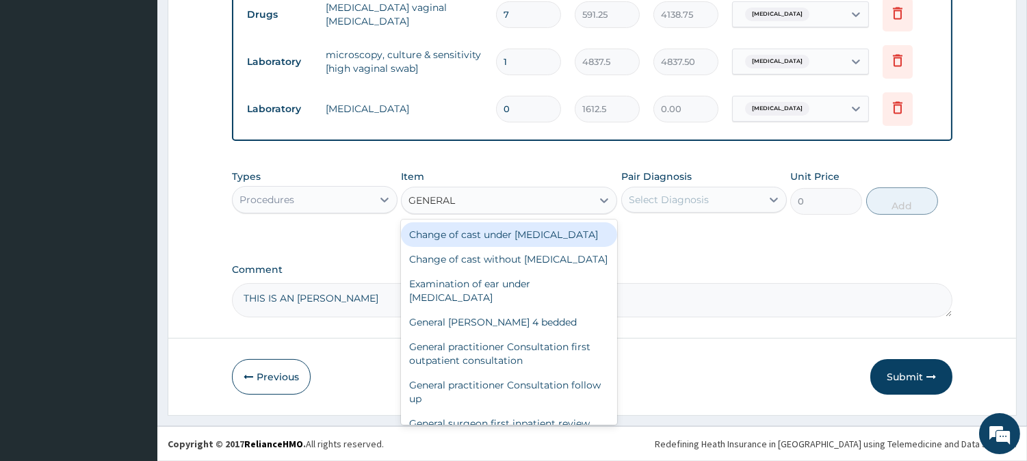
type input "GENERAL P"
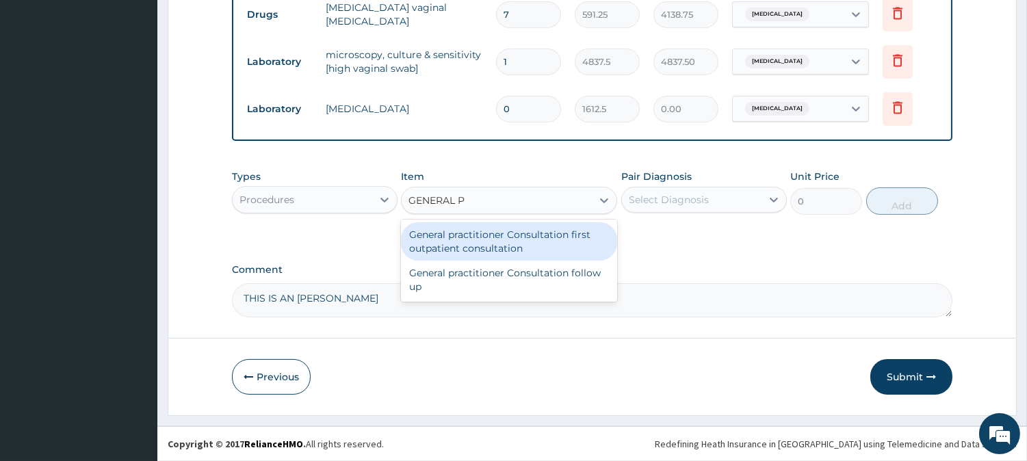
click at [462, 230] on div "General practitioner Consultation first outpatient consultation" at bounding box center [509, 241] width 216 height 38
type input "3547.5"
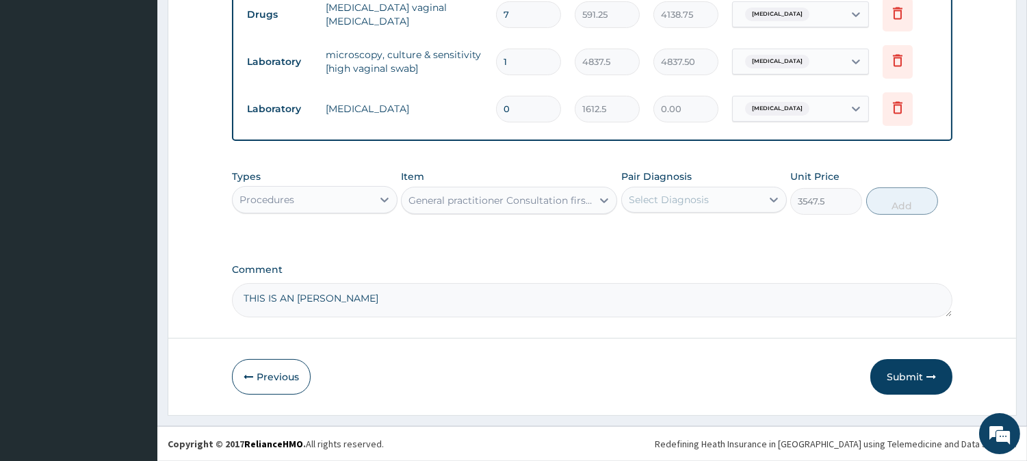
click at [647, 189] on div "Select Diagnosis" at bounding box center [692, 200] width 140 height 22
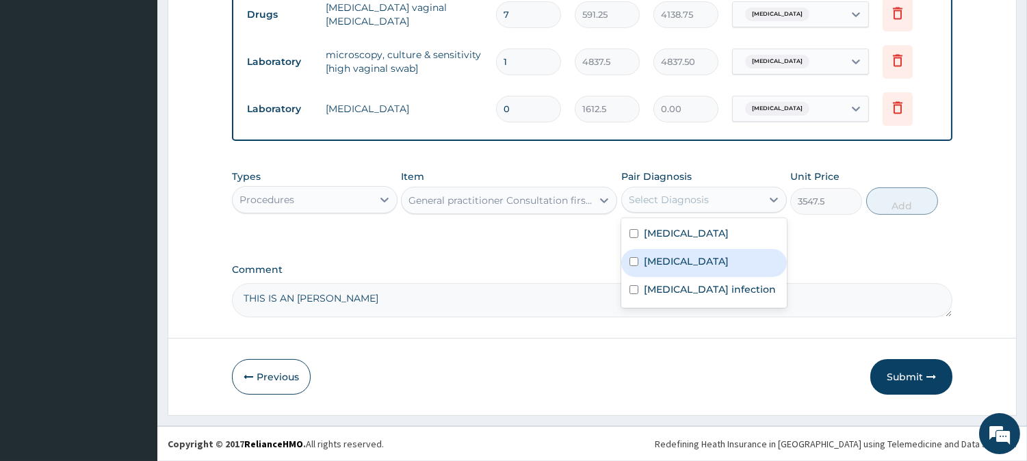
click at [673, 263] on label "Malaria" at bounding box center [686, 261] width 85 height 14
checkbox input "true"
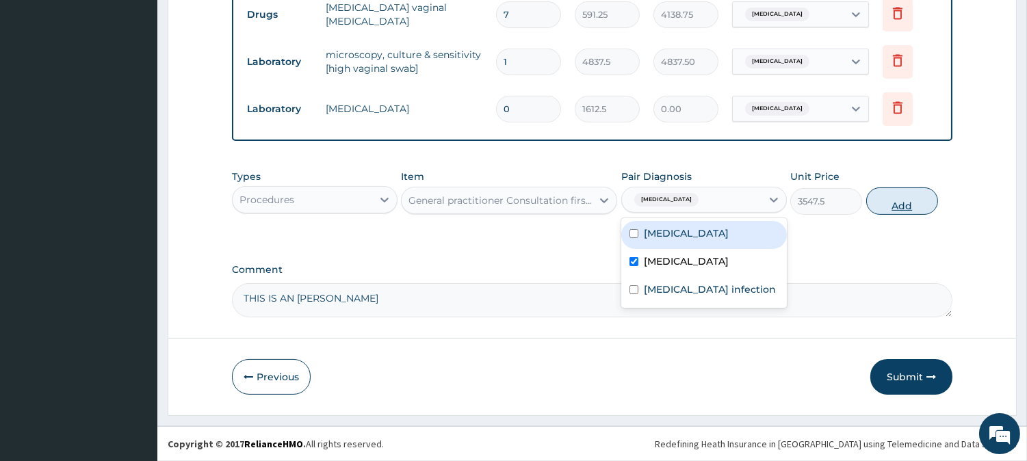
click at [913, 199] on button "Add" at bounding box center [902, 200] width 72 height 27
type input "0"
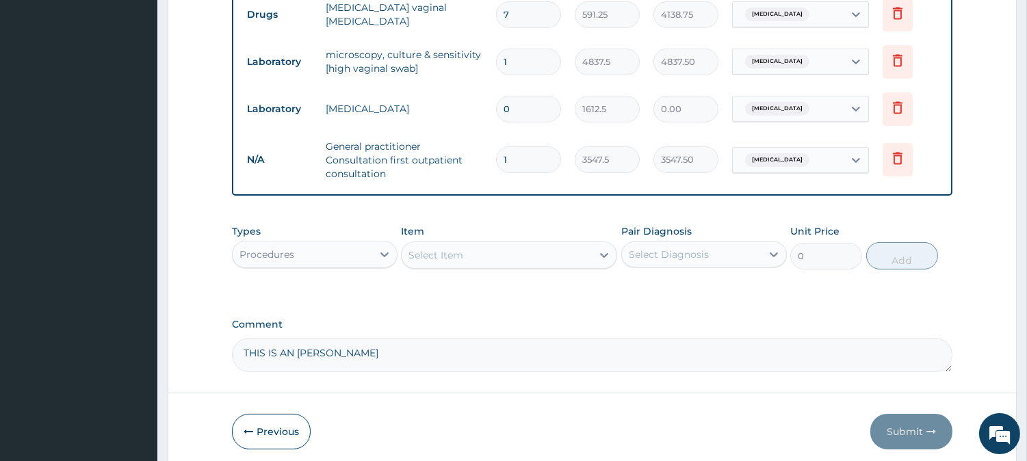
click at [308, 246] on div "Procedures" at bounding box center [303, 254] width 140 height 22
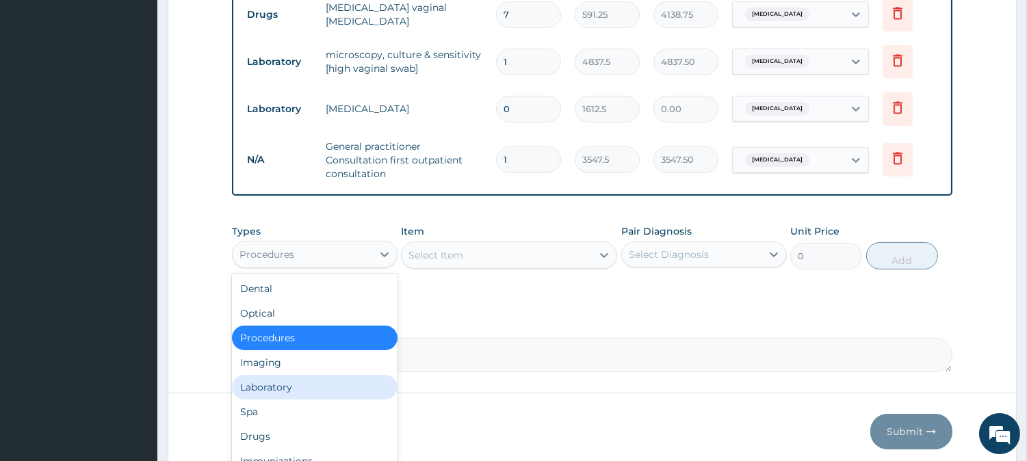
drag, startPoint x: 301, startPoint y: 382, endPoint x: 332, endPoint y: 364, distance: 35.5
click at [302, 381] on div "Laboratory" at bounding box center [314, 387] width 165 height 25
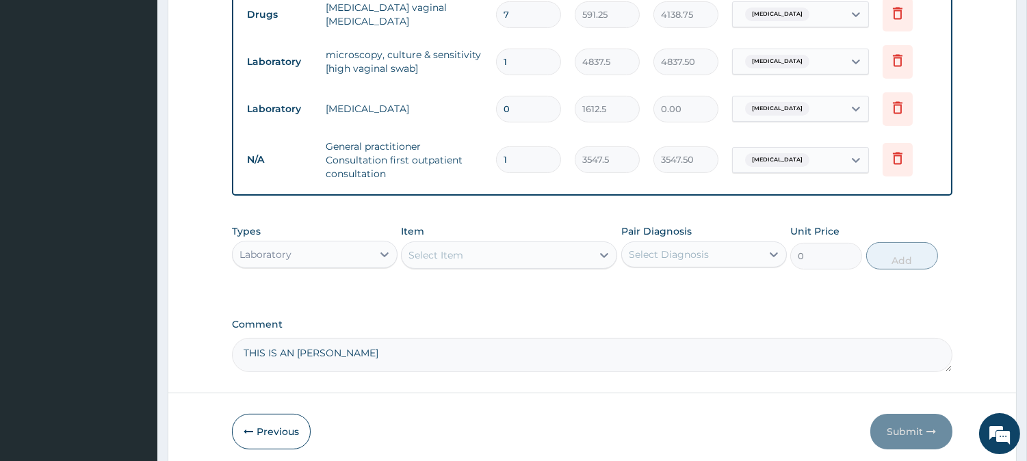
click at [483, 245] on div "Select Item" at bounding box center [496, 255] width 190 height 22
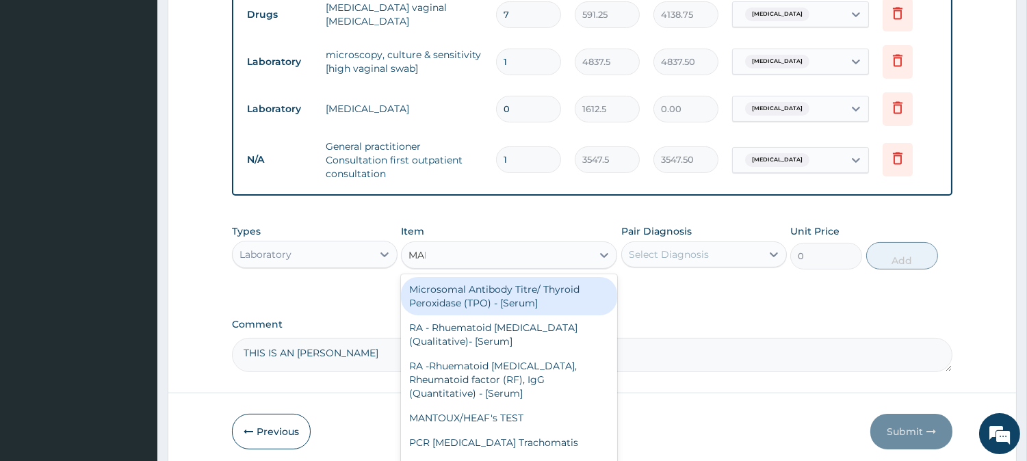
type input "MALA"
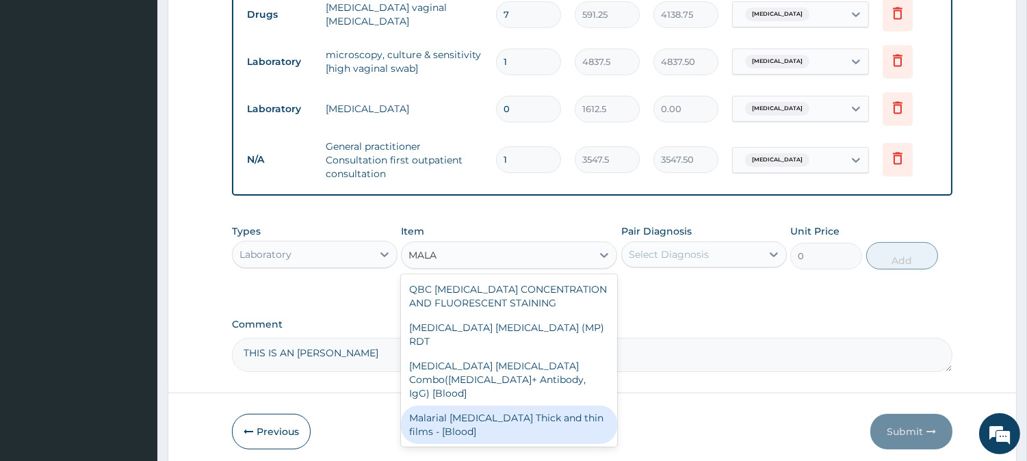
drag, startPoint x: 458, startPoint y: 388, endPoint x: 531, endPoint y: 356, distance: 79.7
click at [460, 406] on div "Malarial Parasite Thick and thin films - [Blood]" at bounding box center [509, 425] width 216 height 38
type input "1612.5"
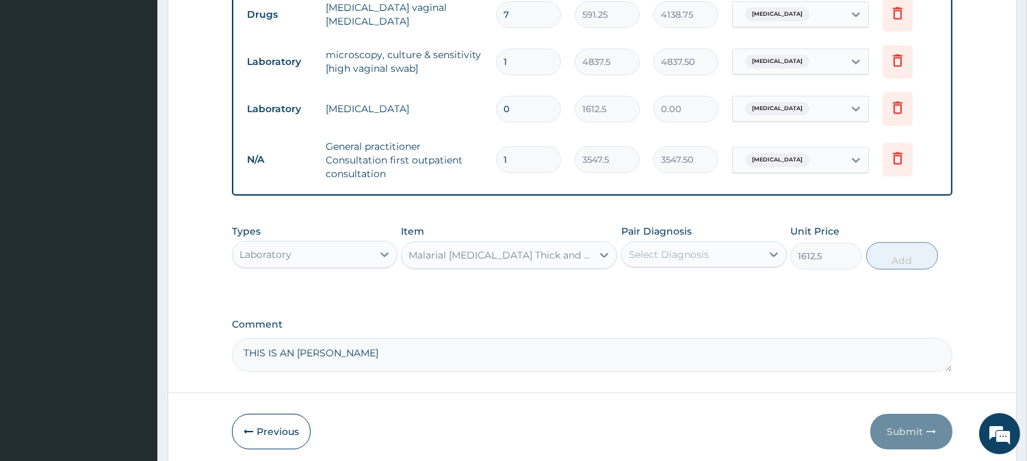
click at [694, 254] on div "Select Diagnosis" at bounding box center [668, 255] width 80 height 14
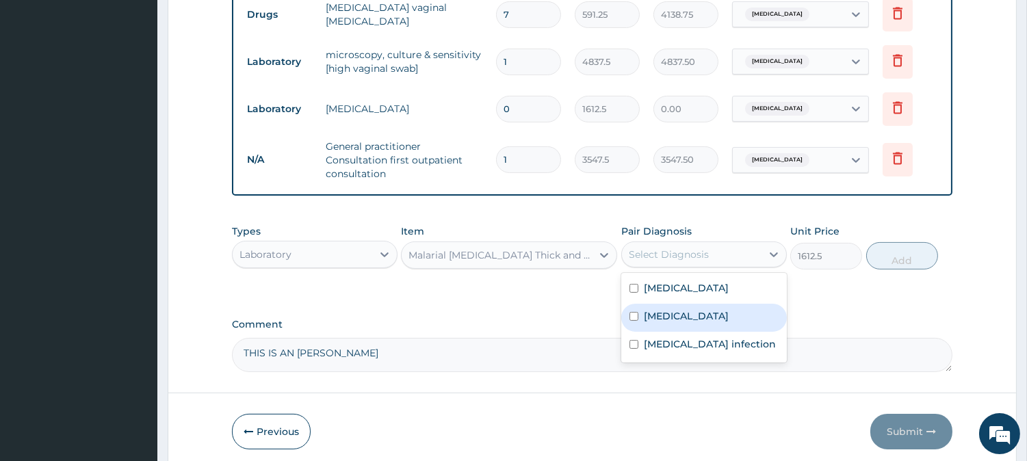
click at [681, 306] on div "Malaria" at bounding box center [703, 318] width 165 height 28
checkbox input "true"
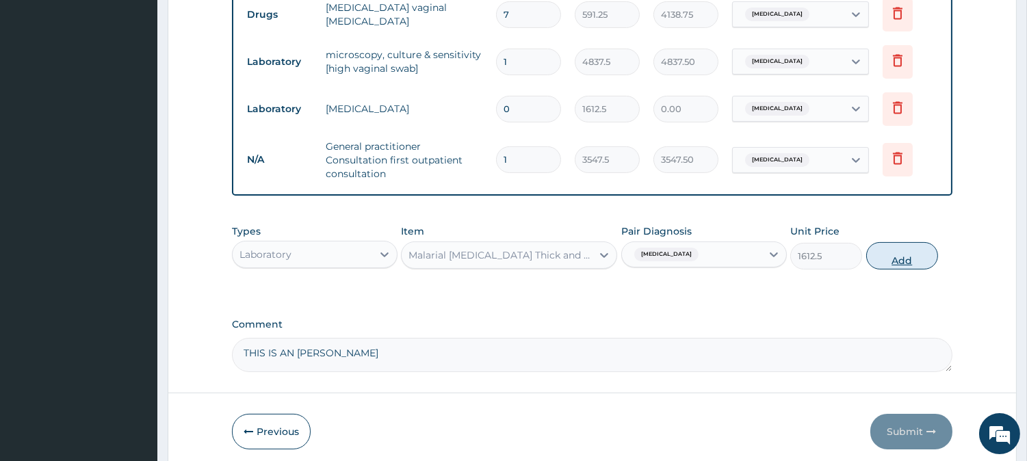
click at [886, 252] on button "Add" at bounding box center [902, 255] width 72 height 27
type input "0"
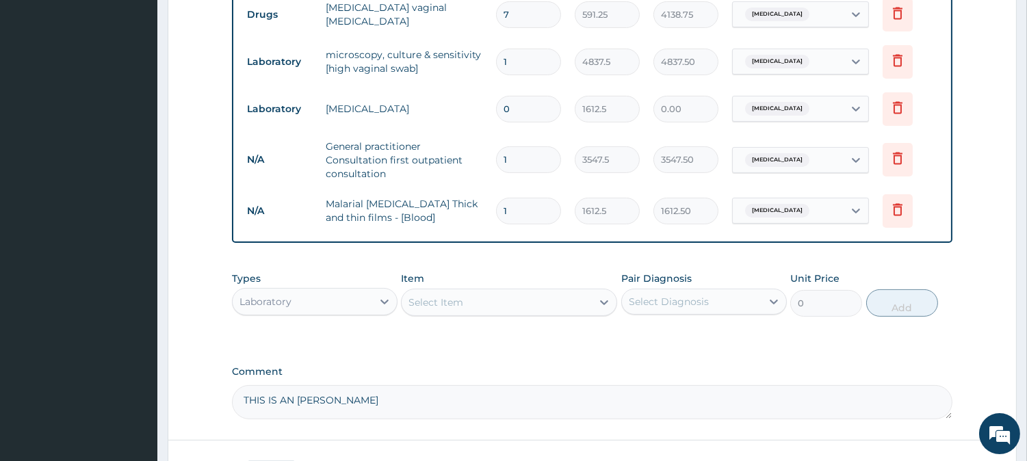
click at [490, 304] on div "Select Item" at bounding box center [496, 302] width 190 height 22
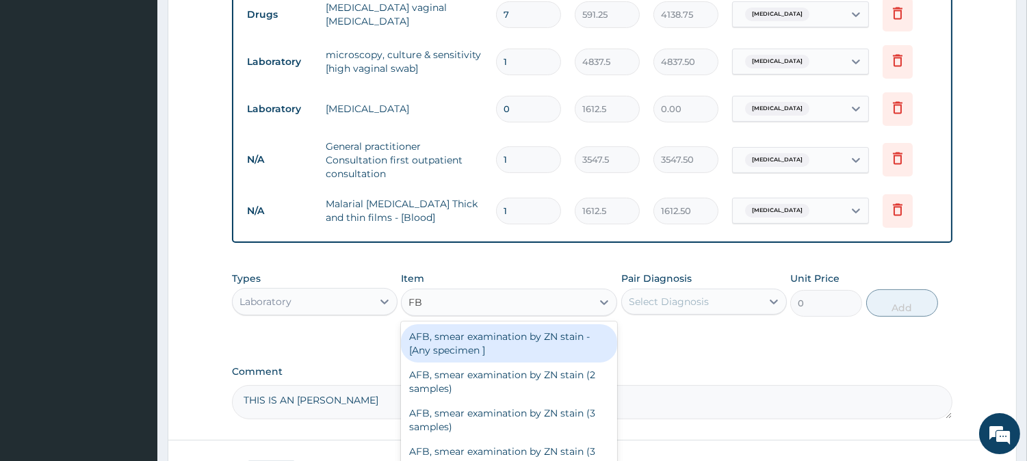
type input "FBC"
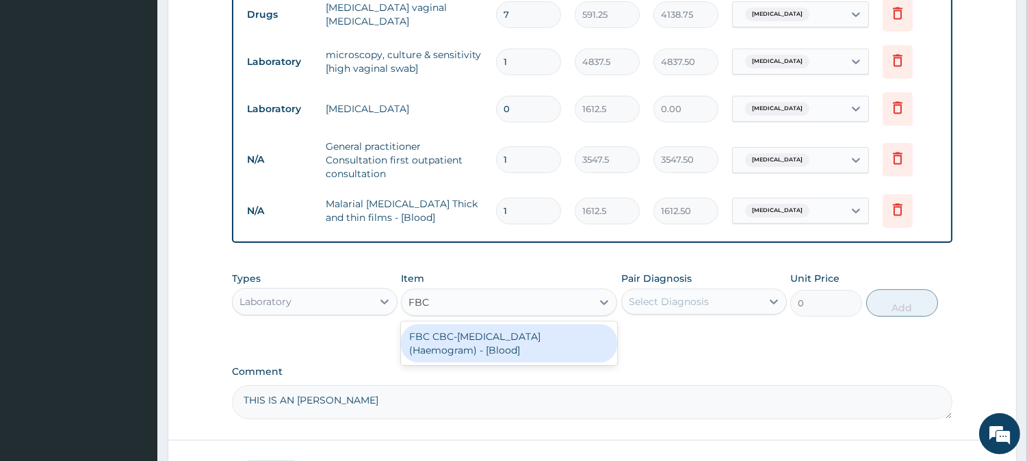
click at [464, 339] on div "FBC CBC-Complete Blood Count (Haemogram) - [Blood]" at bounding box center [509, 343] width 216 height 38
type input "4300"
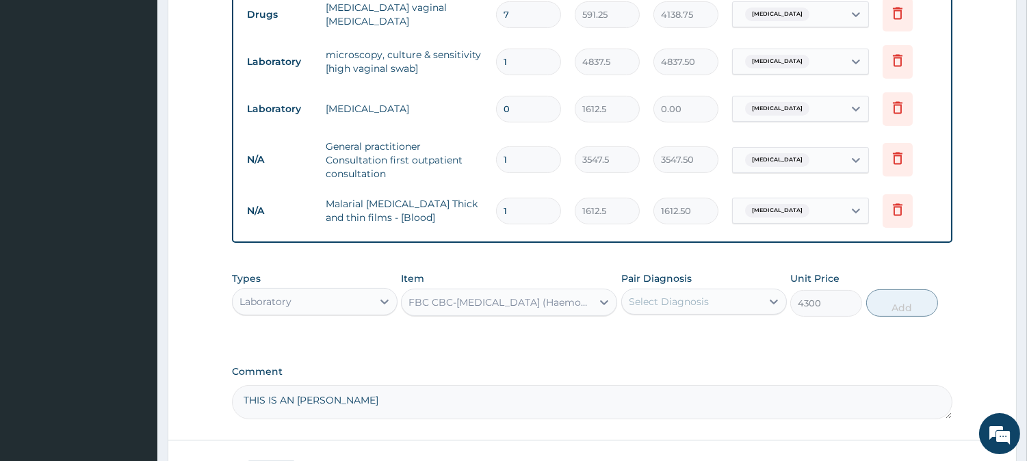
click at [683, 306] on div "Select Diagnosis" at bounding box center [668, 302] width 80 height 14
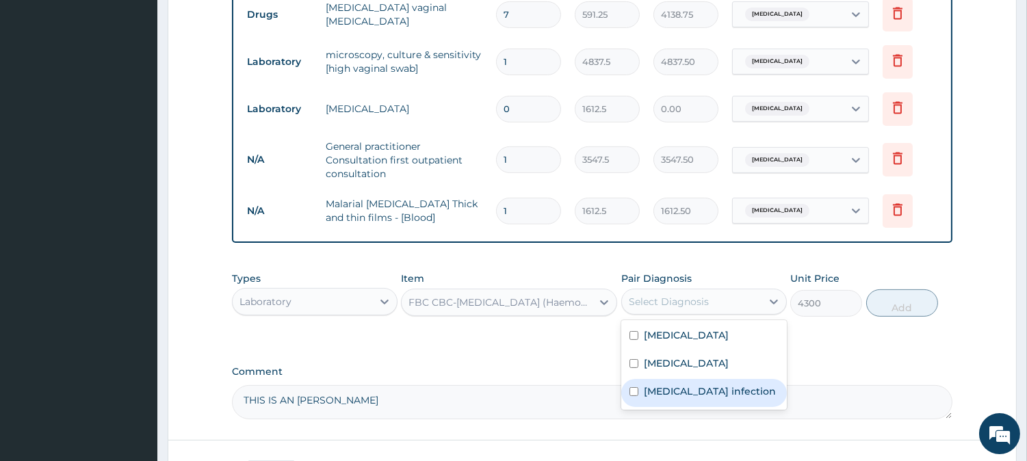
drag, startPoint x: 670, startPoint y: 386, endPoint x: 831, endPoint y: 367, distance: 161.8
click at [673, 386] on label "Salmonella infection" at bounding box center [710, 391] width 132 height 14
checkbox input "true"
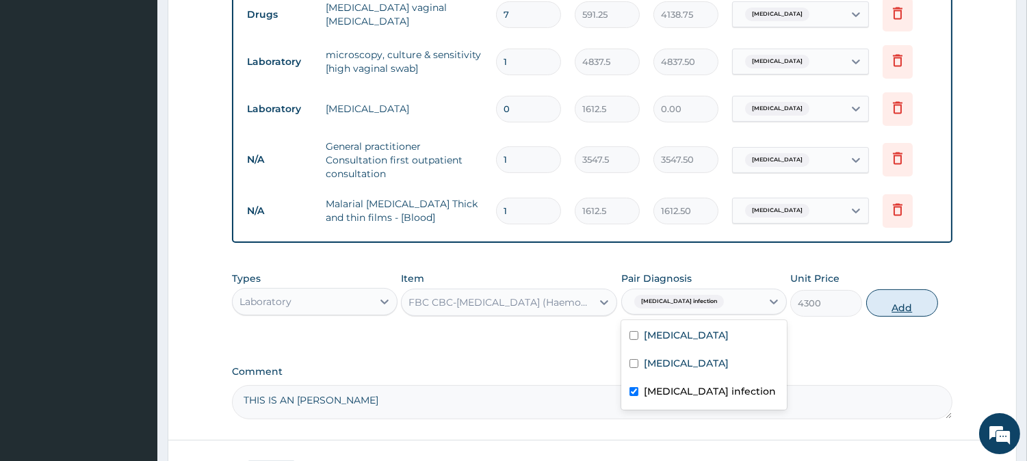
click at [914, 301] on button "Add" at bounding box center [902, 302] width 72 height 27
type input "0"
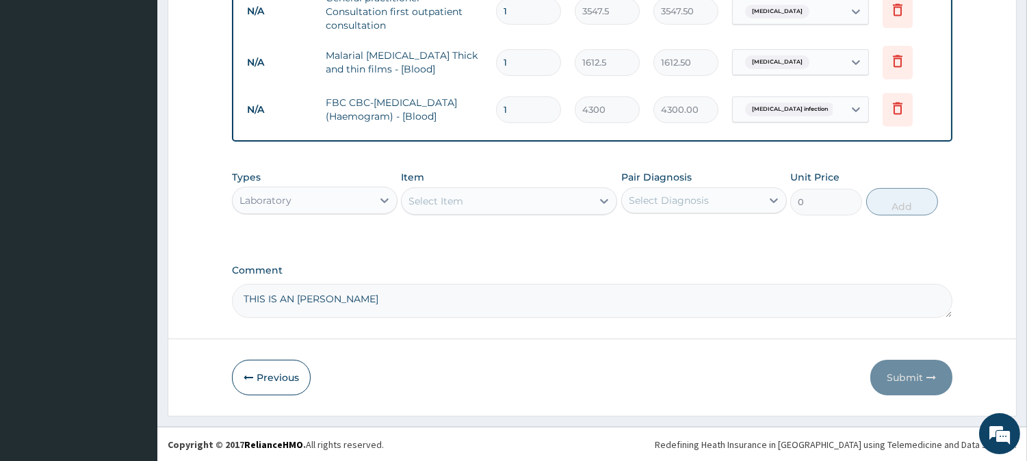
scroll to position [751, 0]
click at [522, 207] on div "Select Item" at bounding box center [496, 200] width 190 height 22
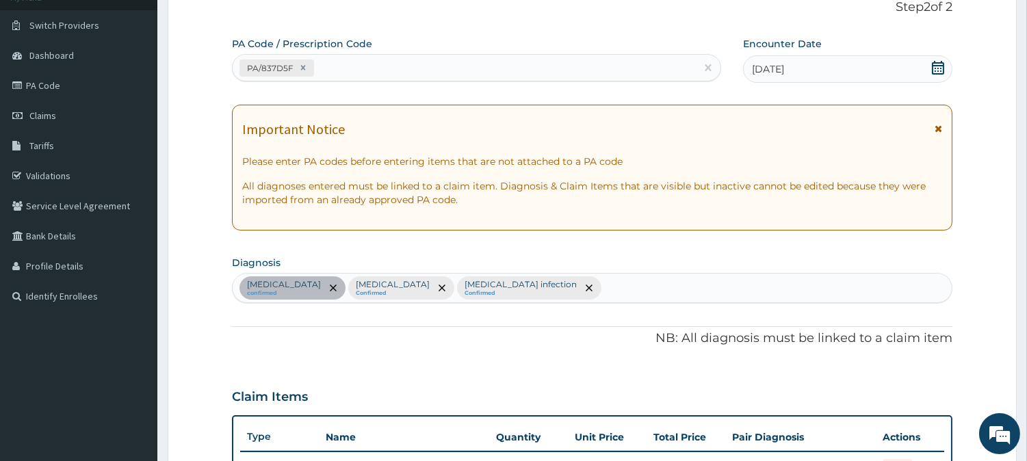
scroll to position [0, 0]
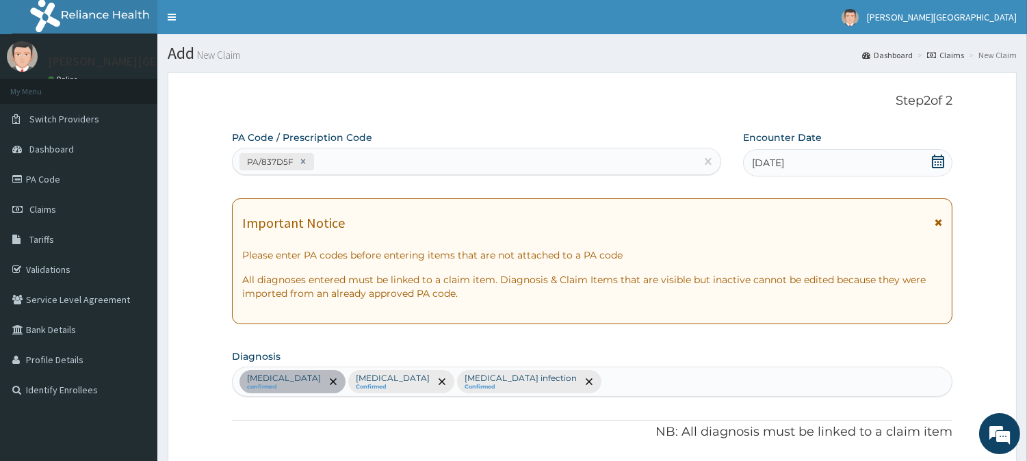
drag, startPoint x: 938, startPoint y: 222, endPoint x: 930, endPoint y: 230, distance: 11.6
click at [938, 222] on icon at bounding box center [938, 222] width 8 height 10
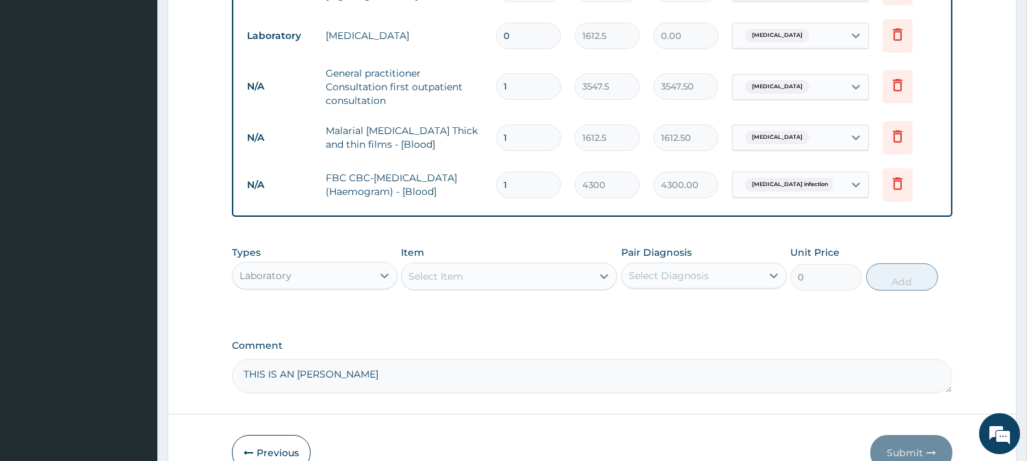
scroll to position [451, 0]
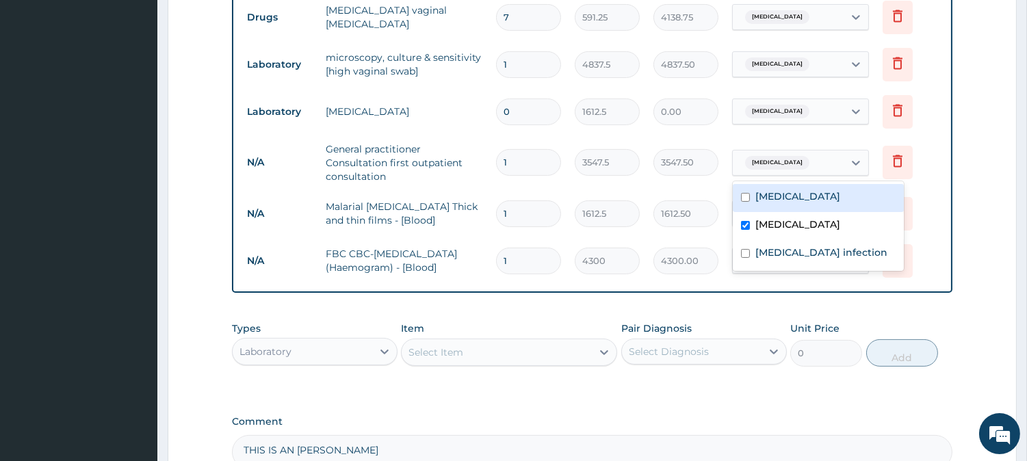
click at [795, 159] on div "Malaria" at bounding box center [787, 162] width 111 height 23
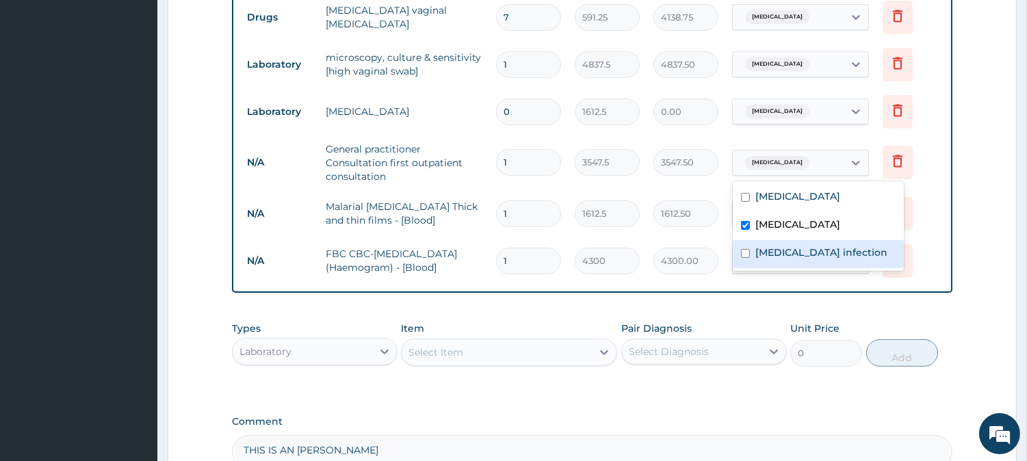
click at [776, 243] on div "Salmonella infection" at bounding box center [817, 254] width 171 height 28
checkbox input "true"
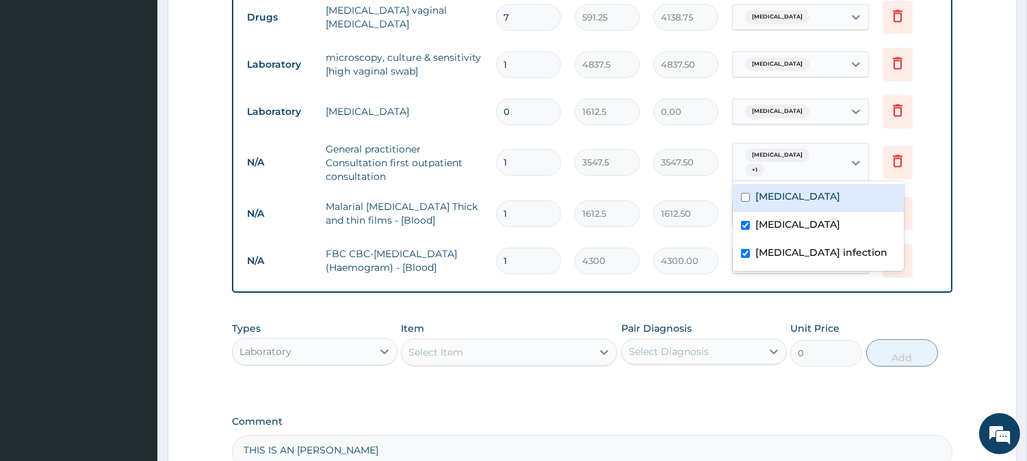
click at [786, 194] on label "Candidiasis" at bounding box center [797, 196] width 85 height 14
checkbox input "true"
click at [825, 169] on div "Malaria + 2" at bounding box center [787, 163] width 111 height 38
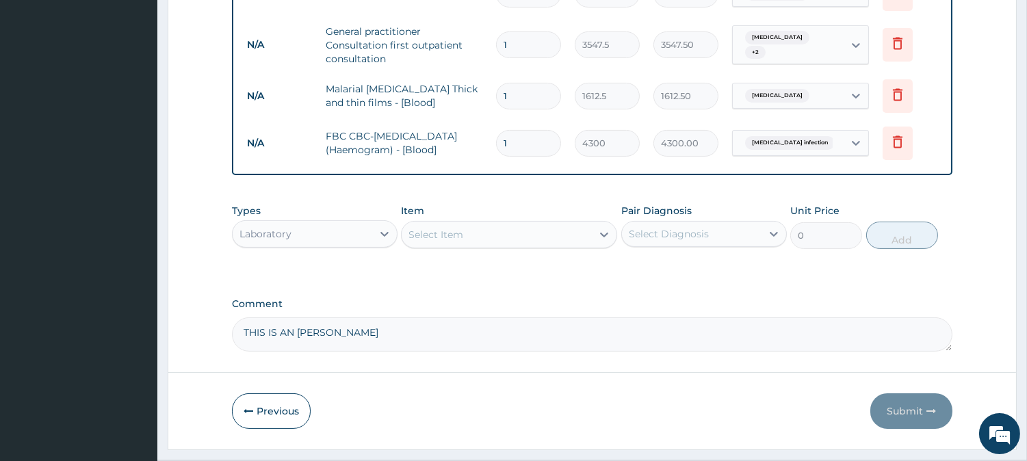
scroll to position [603, 0]
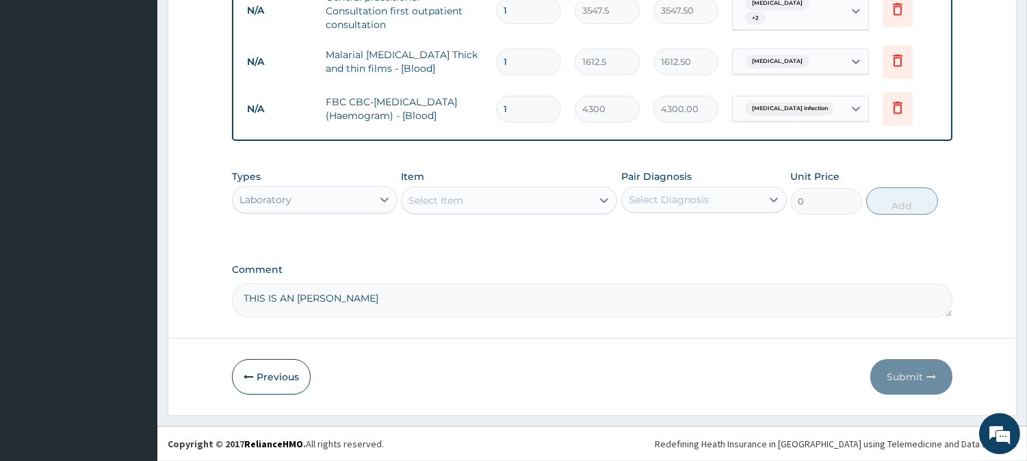
click at [390, 303] on textarea "THIS IS AN AUGUST BILL" at bounding box center [592, 300] width 720 height 34
click at [446, 367] on div "Previous Submit" at bounding box center [592, 377] width 720 height 36
click at [260, 381] on button "Previous" at bounding box center [271, 377] width 79 height 36
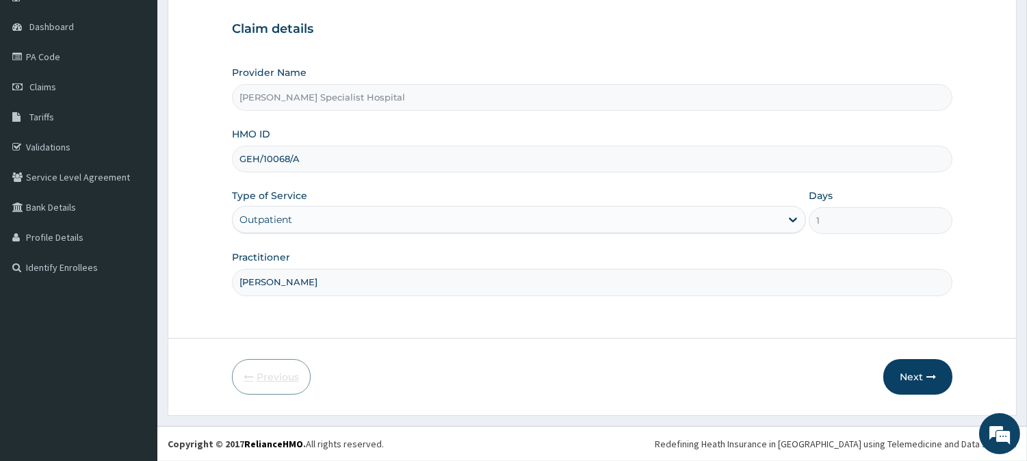
scroll to position [122, 0]
click at [905, 365] on button "Next" at bounding box center [917, 378] width 69 height 36
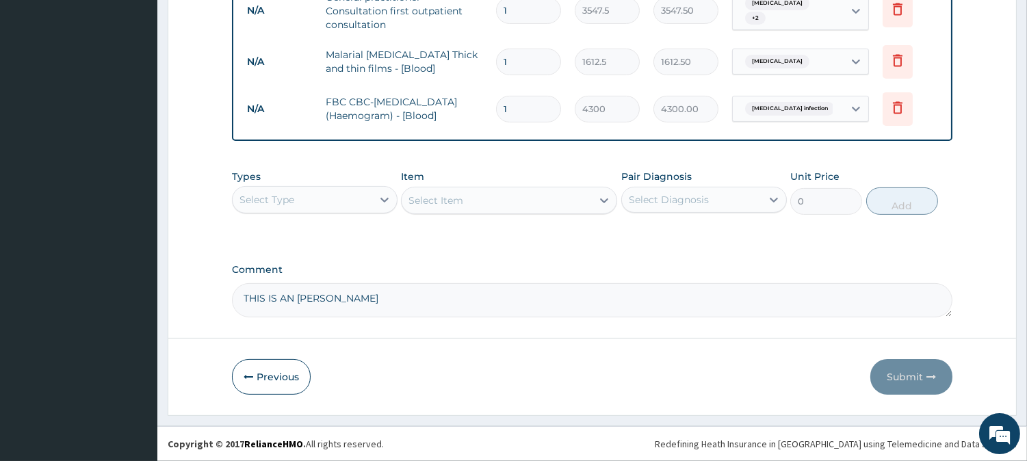
scroll to position [447, 0]
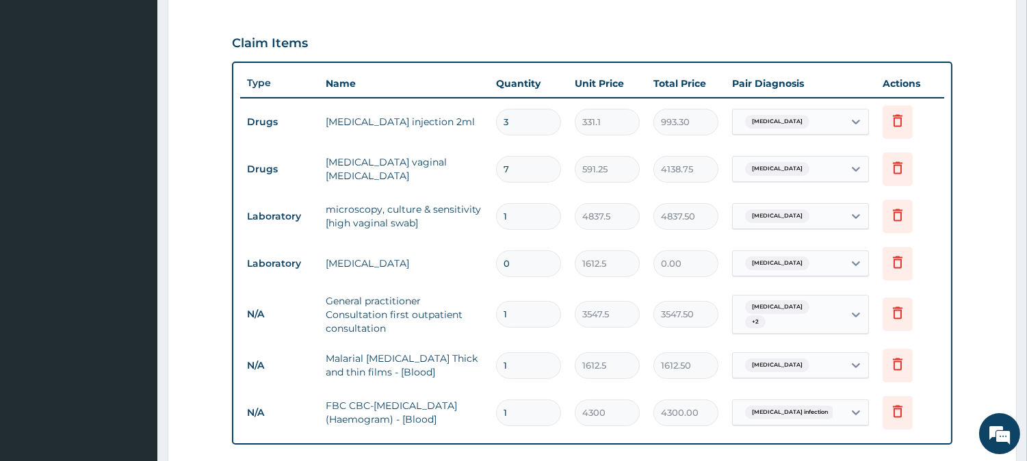
click at [531, 267] on input "0" at bounding box center [528, 263] width 65 height 27
type input "1"
type input "1612.50"
type input "0"
type input "0.00"
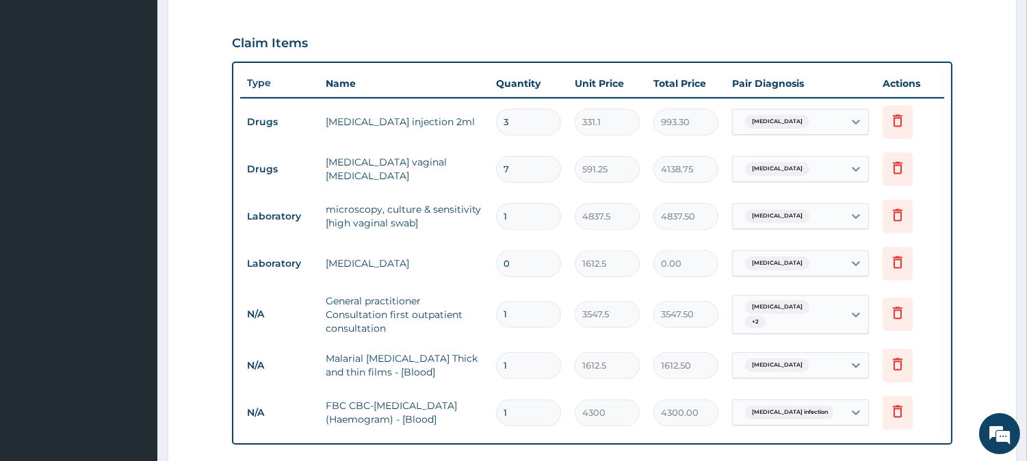
type input "1"
type input "1612.50"
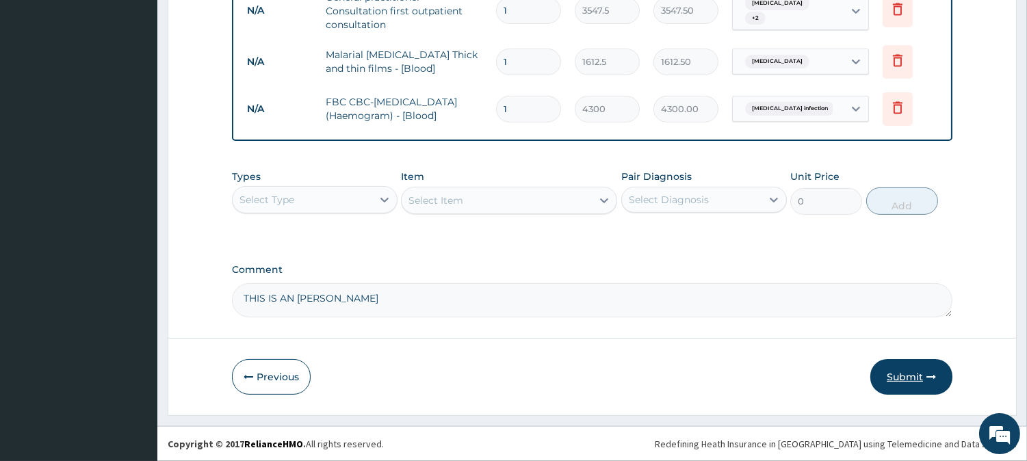
type input "1"
click at [886, 371] on button "Submit" at bounding box center [911, 377] width 82 height 36
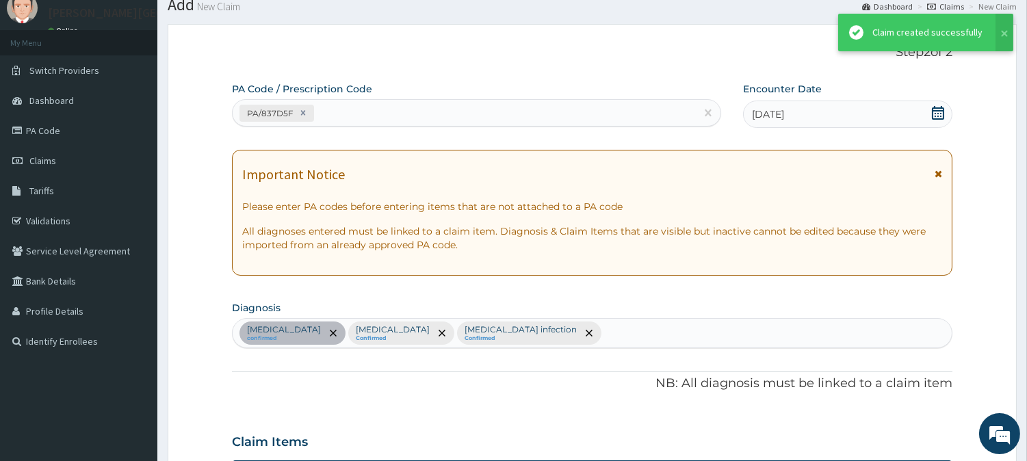
scroll to position [751, 0]
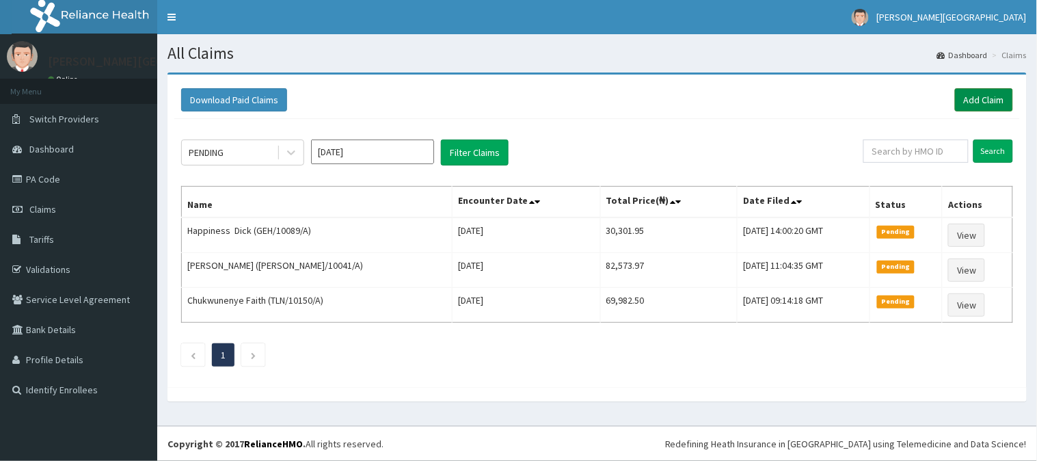
click at [1009, 92] on link "Add Claim" at bounding box center [984, 99] width 58 height 23
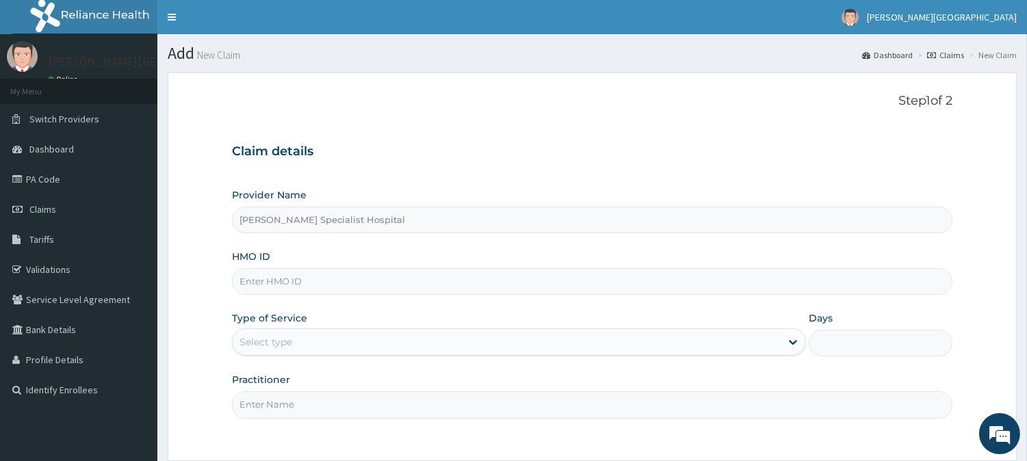
click at [313, 286] on input "HMO ID" at bounding box center [592, 281] width 720 height 27
drag, startPoint x: 311, startPoint y: 286, endPoint x: 188, endPoint y: 287, distance: 123.1
click at [188, 287] on form "Step 1 of 2 Claim details Provider Name Domingo Specialist Hospital HMO ID DNS/…" at bounding box center [592, 305] width 849 height 466
type input "DNS/10018/A"
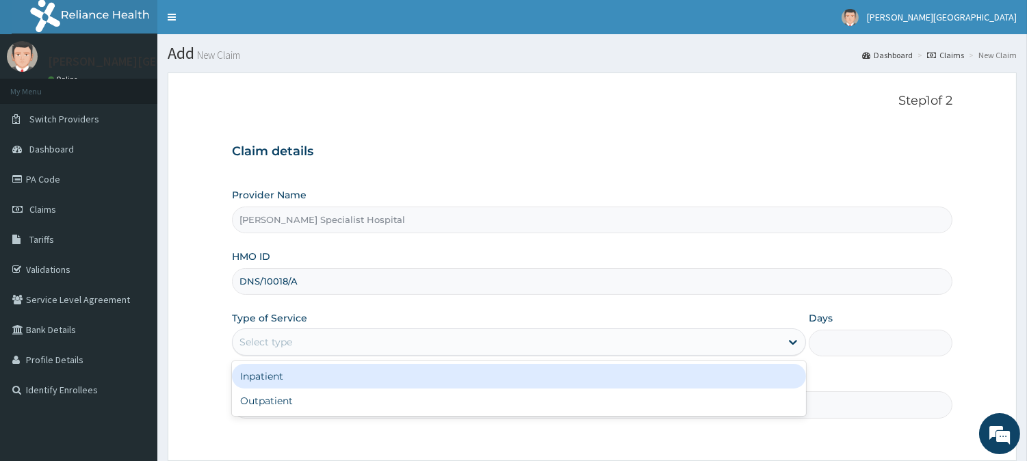
click at [278, 343] on div "Select type" at bounding box center [265, 342] width 53 height 14
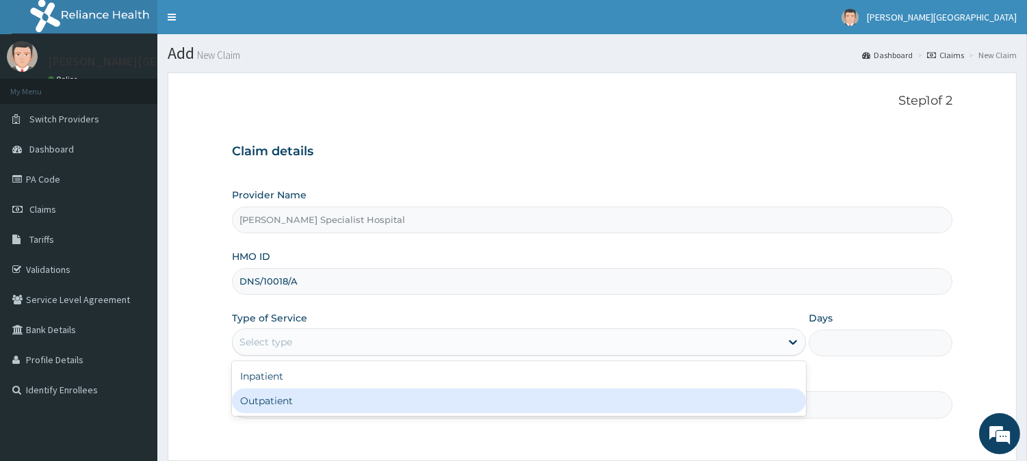
drag, startPoint x: 276, startPoint y: 393, endPoint x: 280, endPoint y: 401, distance: 8.6
click at [277, 394] on div "Outpatient" at bounding box center [519, 400] width 574 height 25
type input "1"
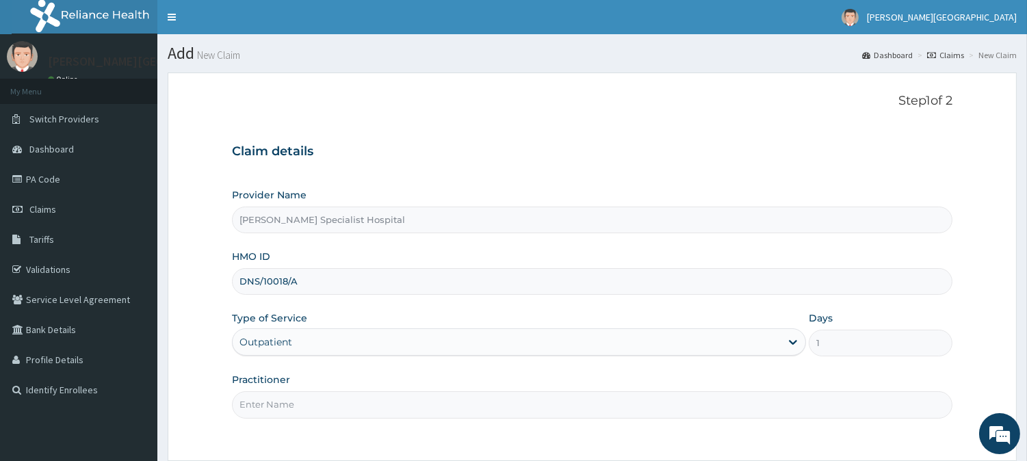
click at [282, 401] on input "Practitioner" at bounding box center [592, 404] width 720 height 27
type input "DR INEM"
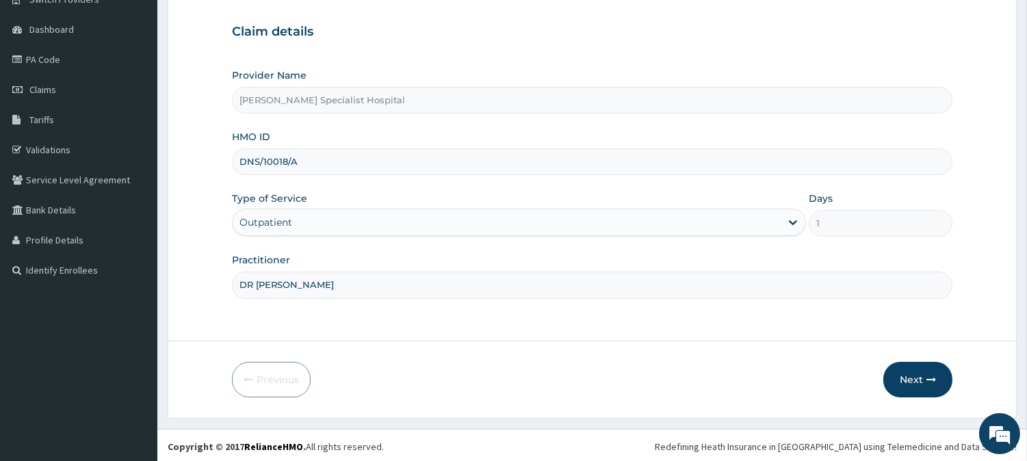
scroll to position [122, 0]
click at [914, 369] on button "Next" at bounding box center [917, 378] width 69 height 36
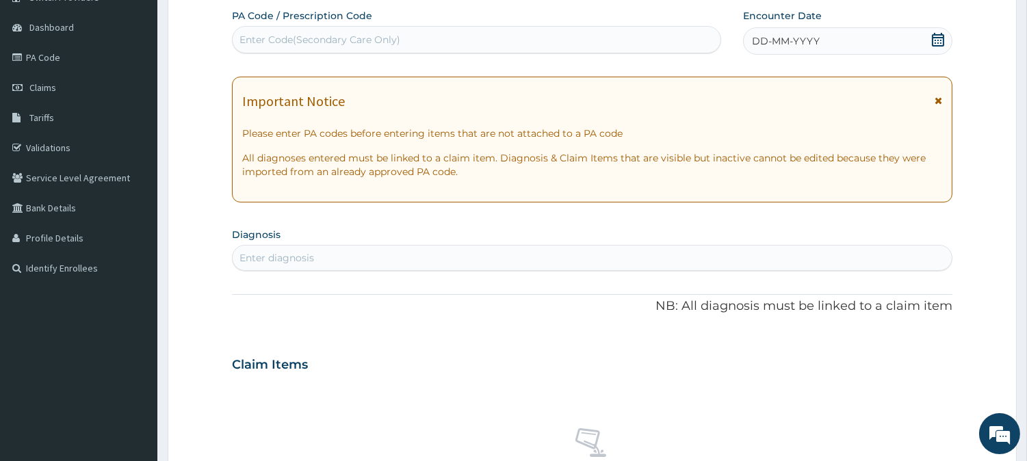
click at [936, 98] on icon at bounding box center [938, 101] width 8 height 10
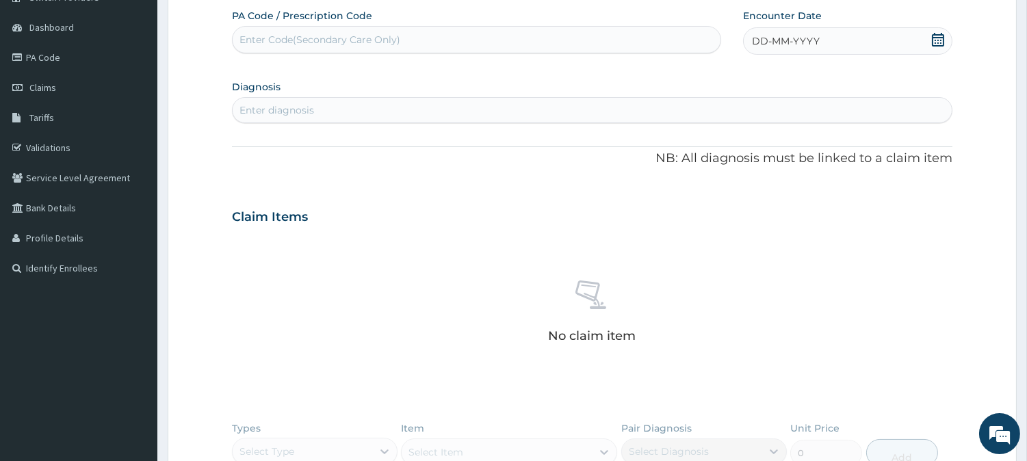
click at [941, 45] on icon at bounding box center [937, 40] width 12 height 14
click at [719, 76] on button "Previous Month" at bounding box center [719, 79] width 7 height 7
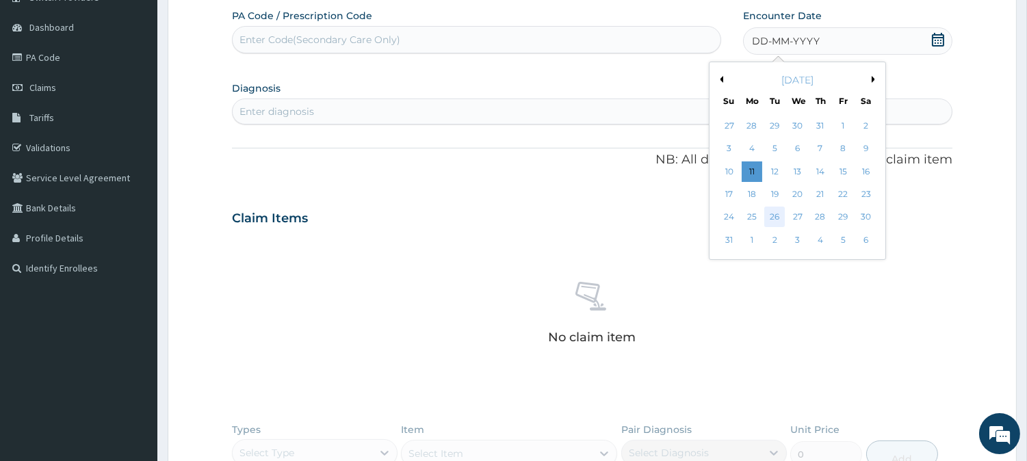
click at [774, 215] on div "26" at bounding box center [774, 217] width 21 height 21
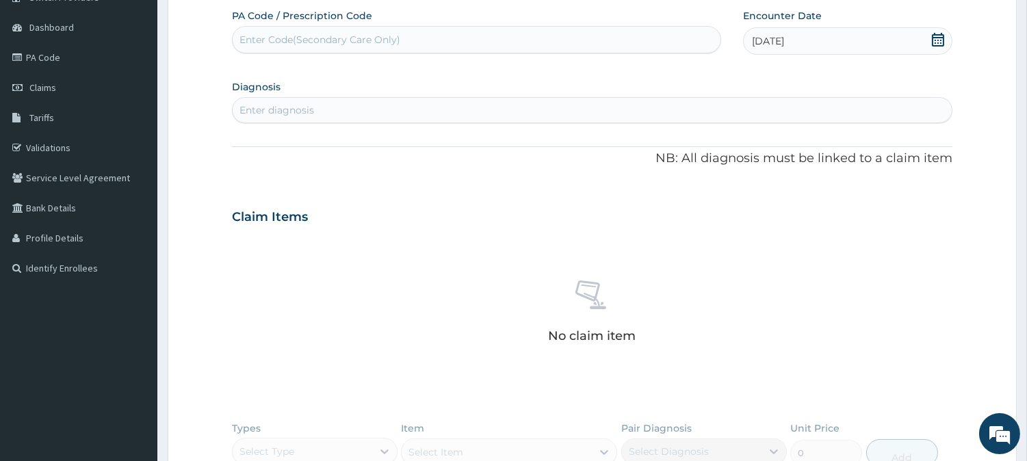
click at [432, 120] on div "PA Code / Prescription Code Enter Code(Secondary Care Only) Encounter Date 26-0…" at bounding box center [592, 289] width 720 height 560
click at [432, 114] on div "Enter diagnosis" at bounding box center [592, 110] width 719 height 22
type input "MALARIA"
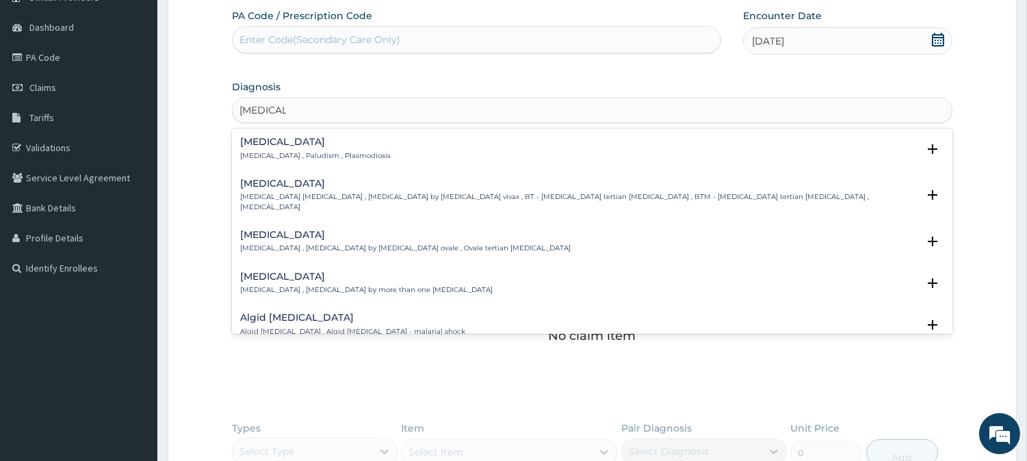
click at [278, 142] on h4 "[MEDICAL_DATA]" at bounding box center [315, 142] width 150 height 10
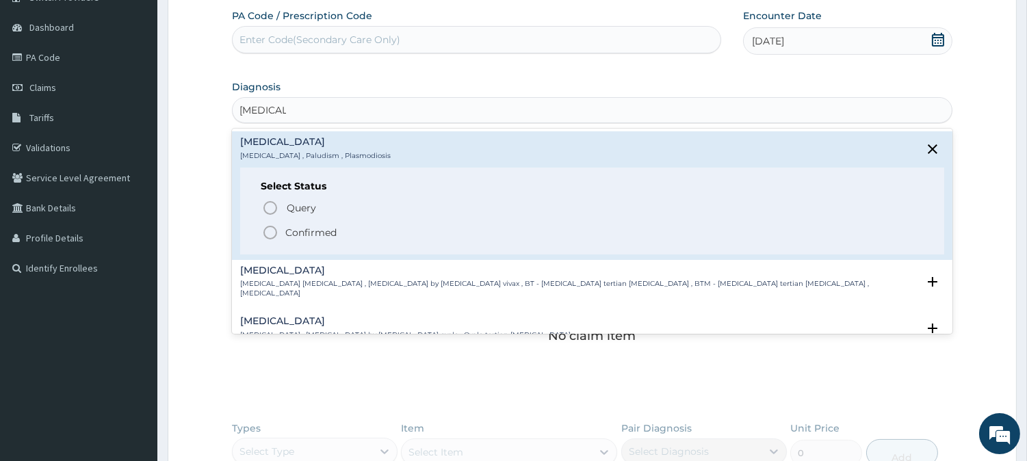
click at [291, 233] on p "Confirmed" at bounding box center [310, 233] width 51 height 14
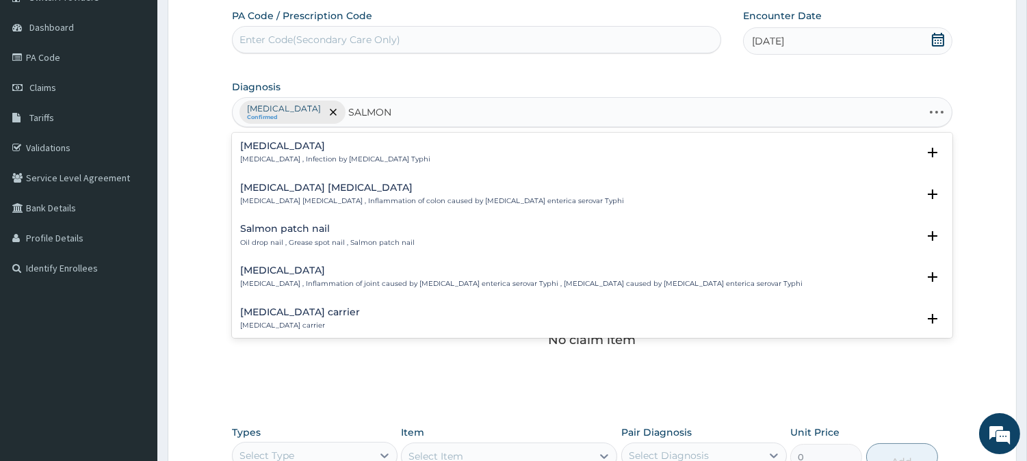
type input "SALMONE"
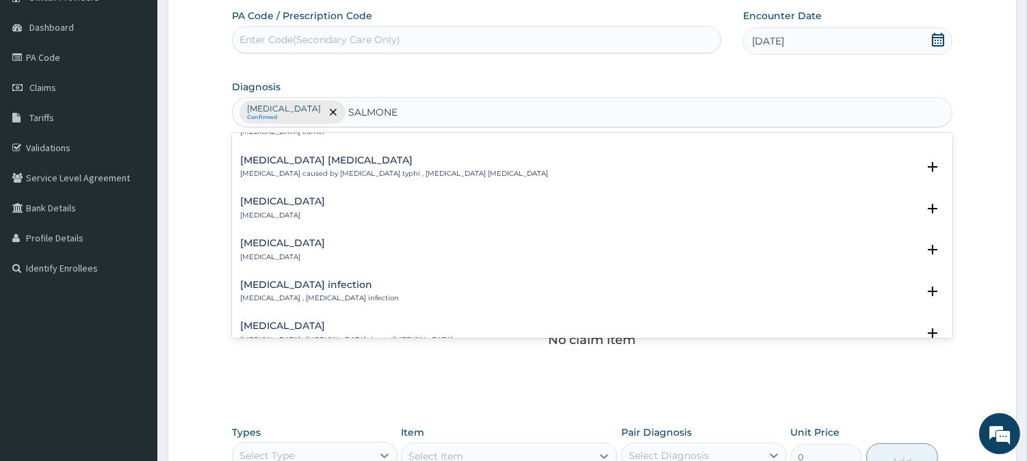
click at [304, 283] on h4 "[MEDICAL_DATA] infection" at bounding box center [319, 285] width 159 height 10
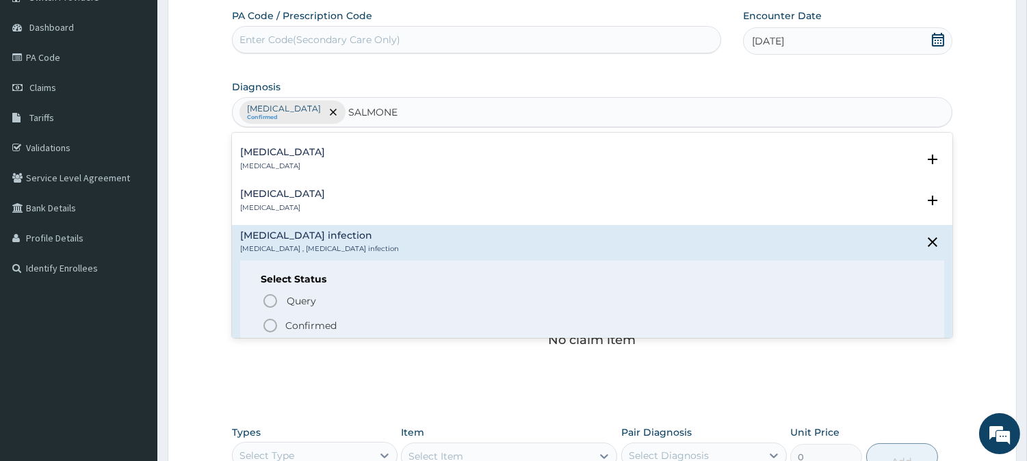
scroll to position [228, 0]
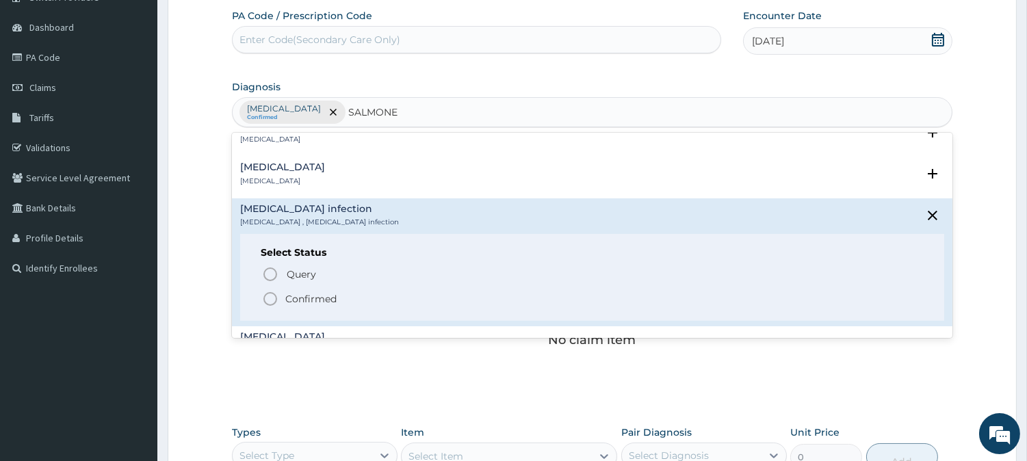
click at [293, 292] on p "Confirmed" at bounding box center [310, 299] width 51 height 14
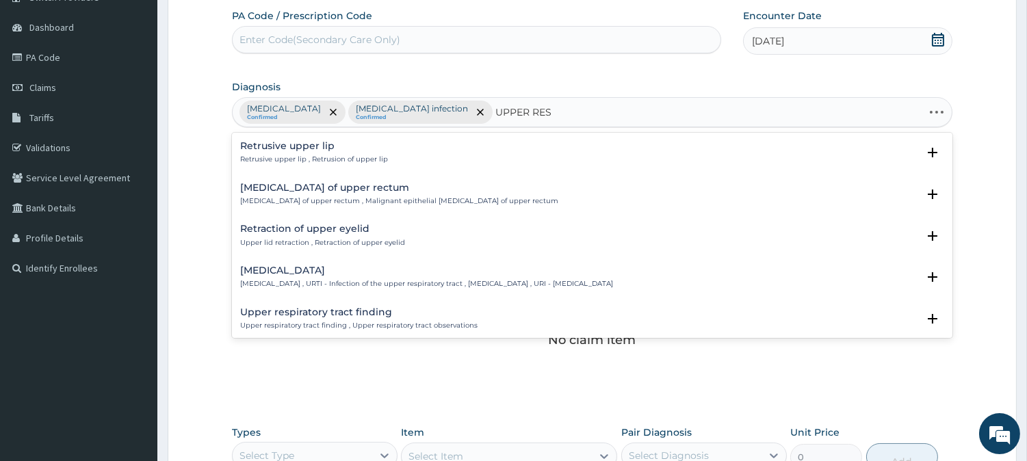
type input "UPPER RESP"
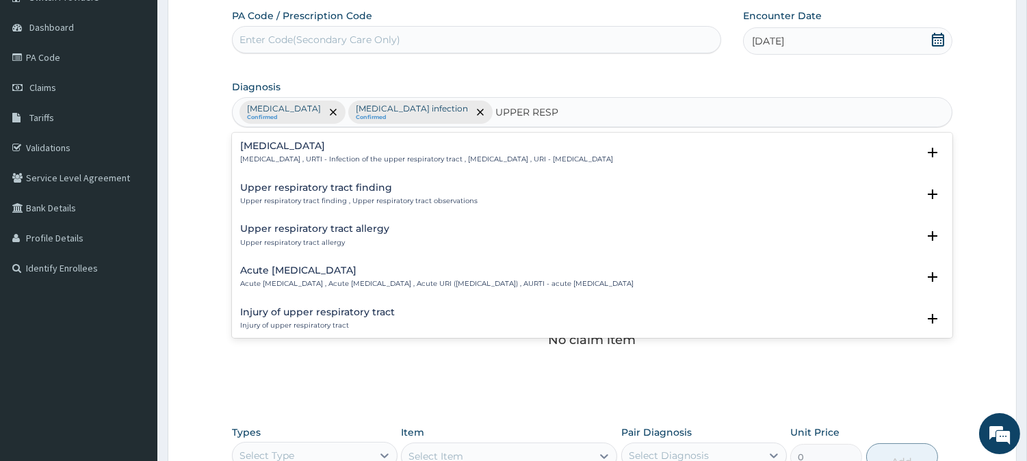
click at [316, 267] on h4 "Acute [MEDICAL_DATA]" at bounding box center [436, 270] width 393 height 10
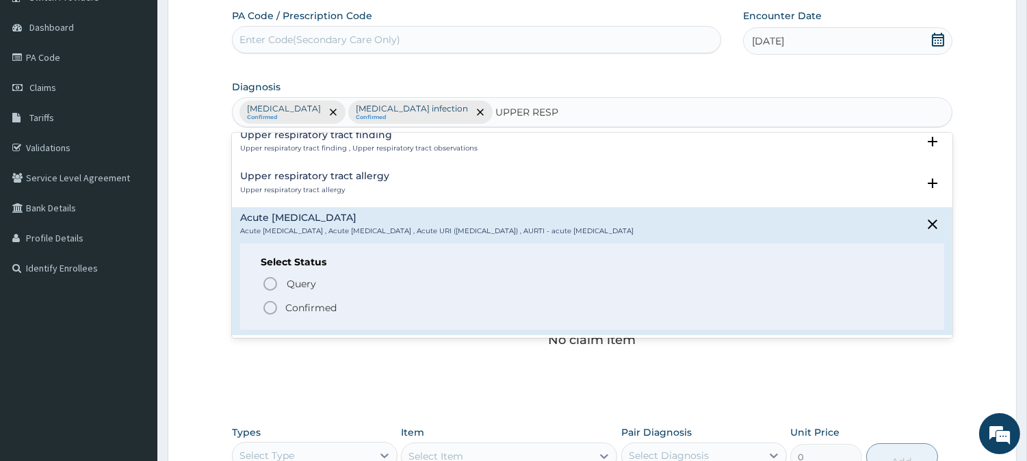
scroll to position [76, 0]
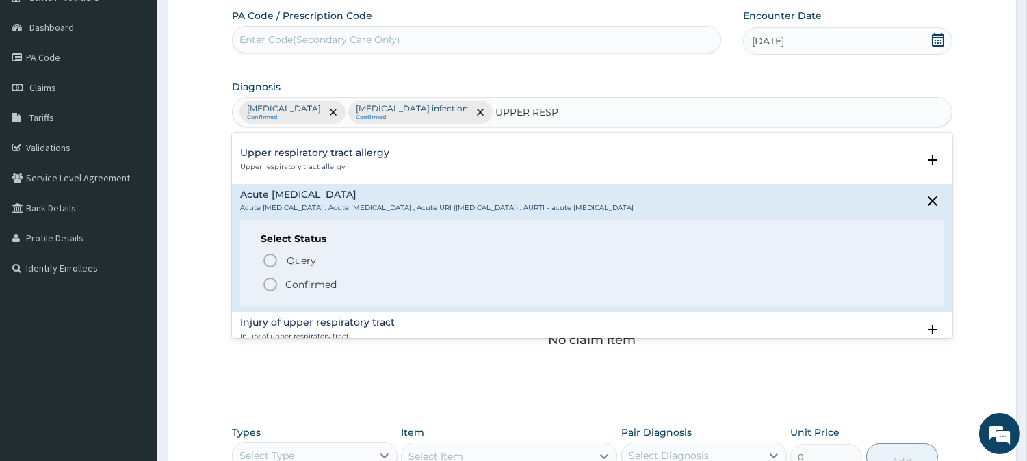
click at [297, 286] on p "Confirmed" at bounding box center [310, 285] width 51 height 14
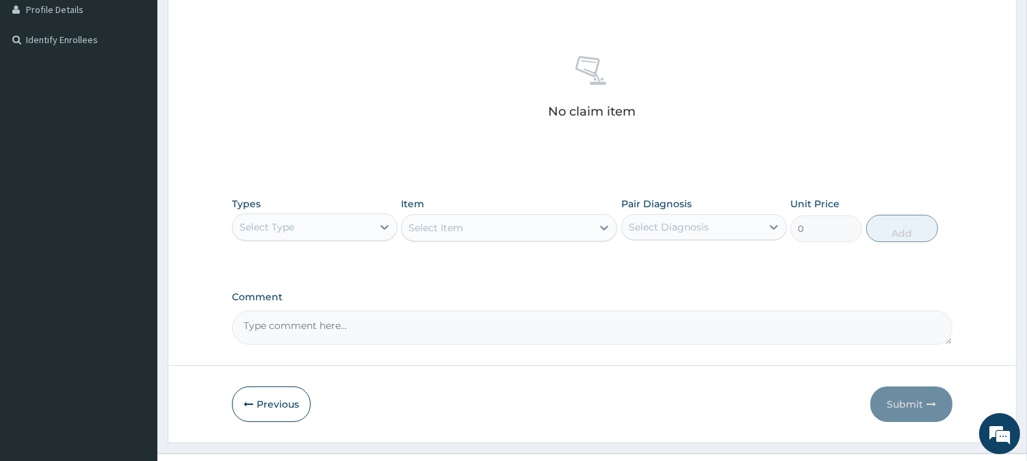
scroll to position [378, 0]
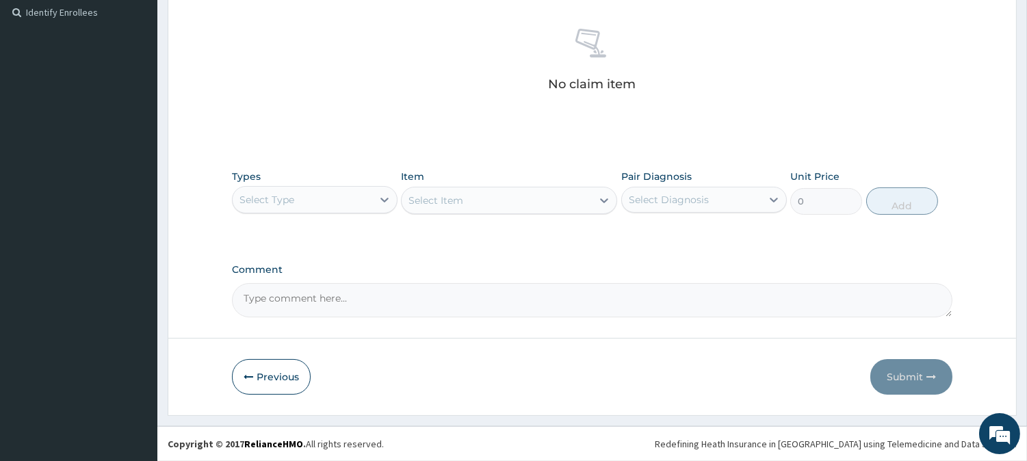
click at [299, 199] on div "Select Type" at bounding box center [303, 200] width 140 height 22
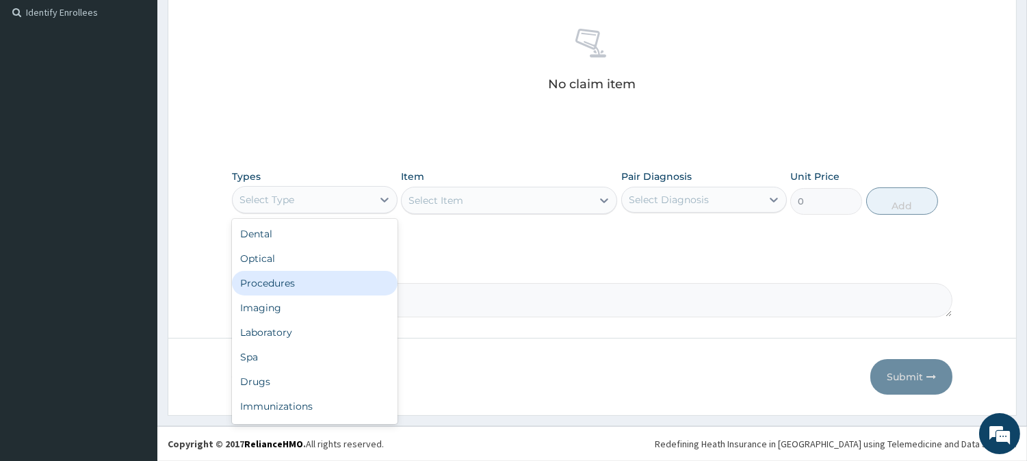
click at [271, 282] on div "Procedures" at bounding box center [314, 283] width 165 height 25
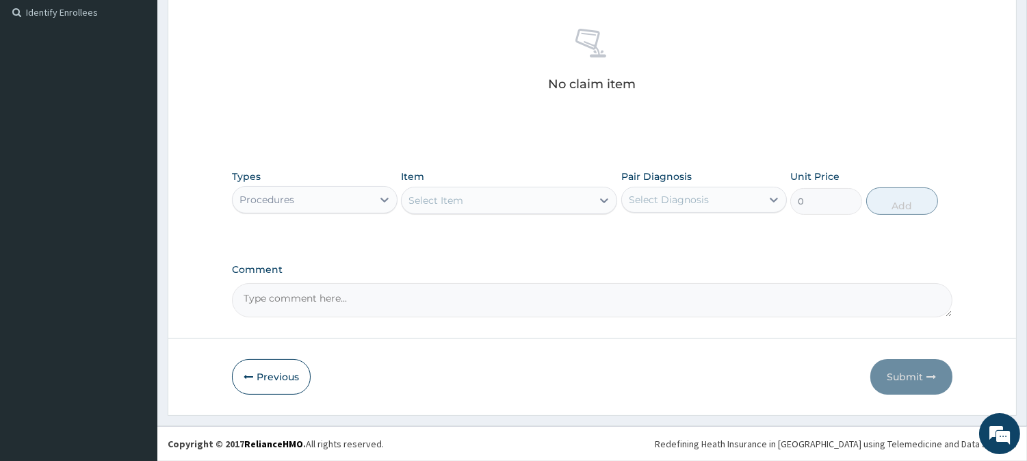
click at [544, 196] on div "Select Item" at bounding box center [496, 200] width 190 height 22
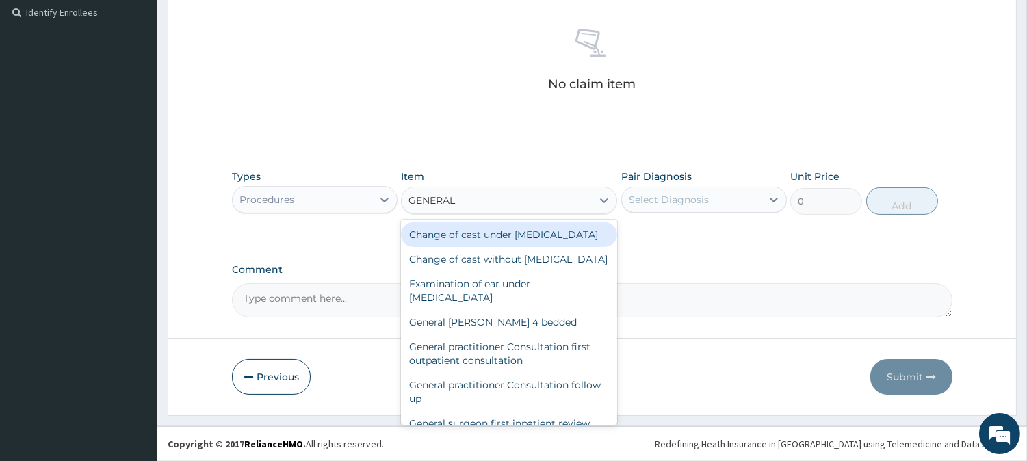
type input "GENERAL P"
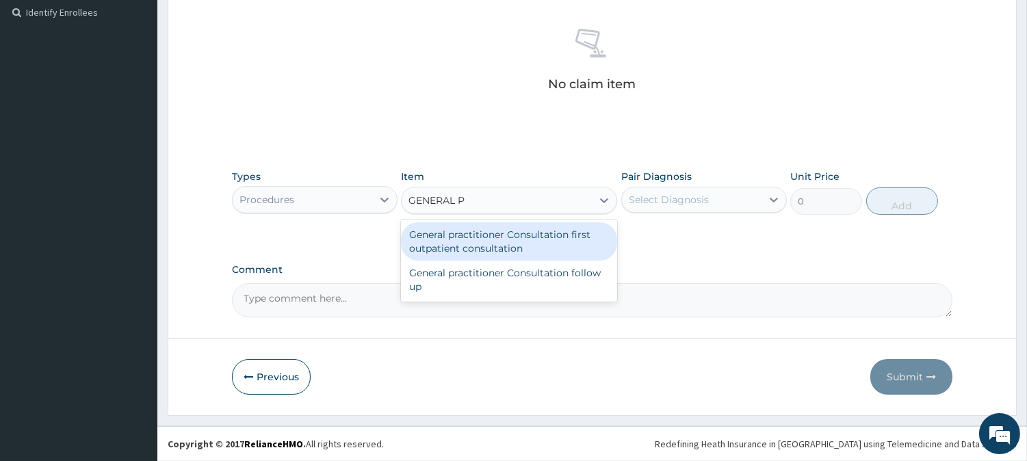
click at [490, 241] on div "General practitioner Consultation first outpatient consultation" at bounding box center [509, 241] width 216 height 38
type input "3547.5"
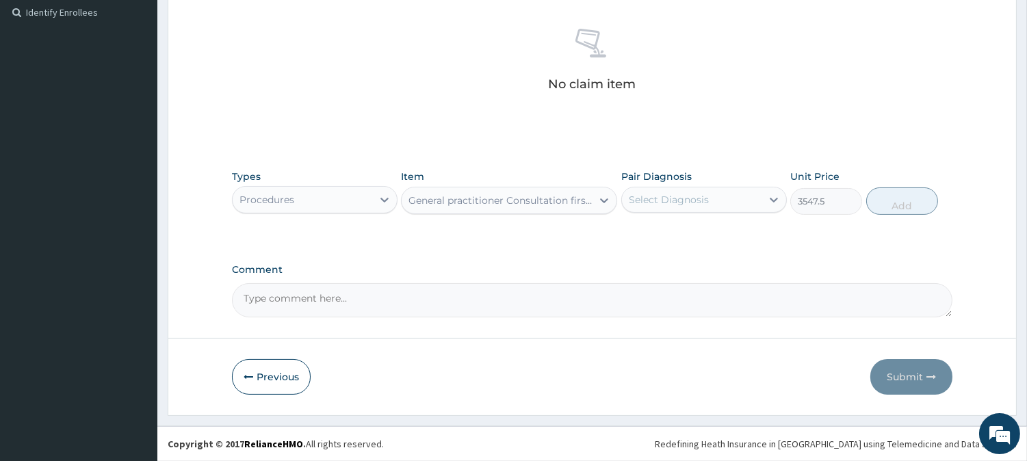
click at [647, 202] on div "Select Diagnosis" at bounding box center [668, 200] width 80 height 14
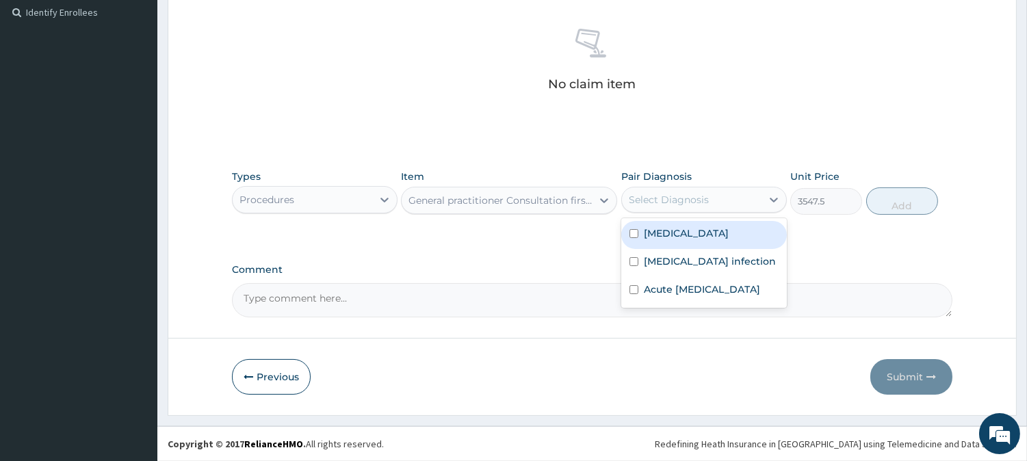
click at [652, 235] on label "[MEDICAL_DATA]" at bounding box center [686, 233] width 85 height 14
checkbox input "true"
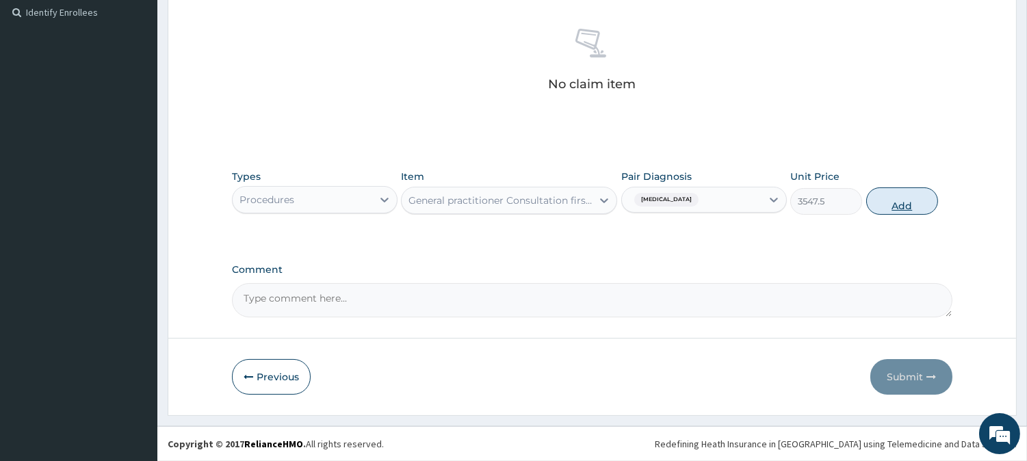
click at [882, 198] on button "Add" at bounding box center [902, 200] width 72 height 27
type input "0"
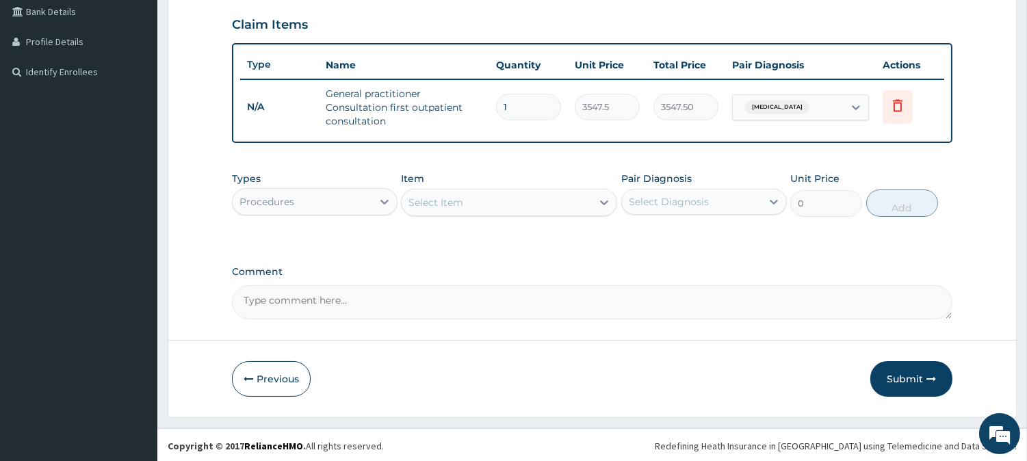
click at [351, 209] on div "Procedures" at bounding box center [303, 202] width 140 height 22
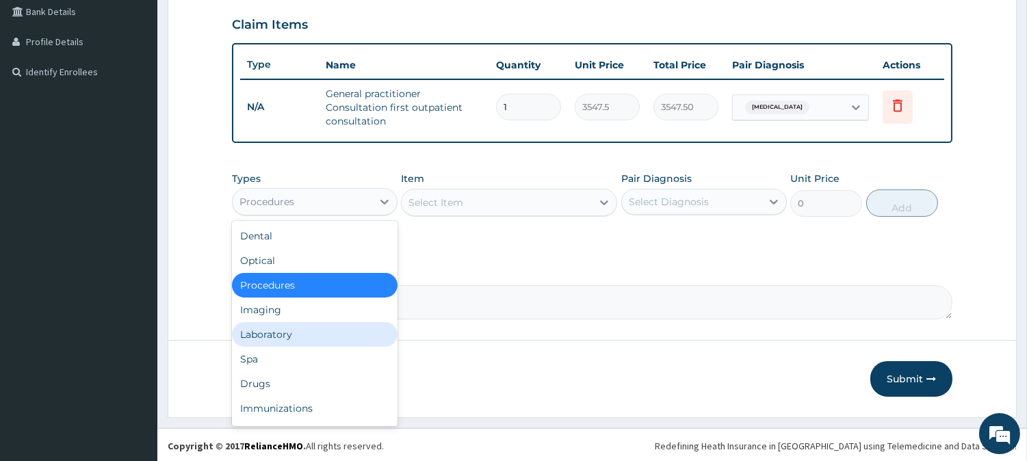
click at [301, 336] on div "Laboratory" at bounding box center [314, 334] width 165 height 25
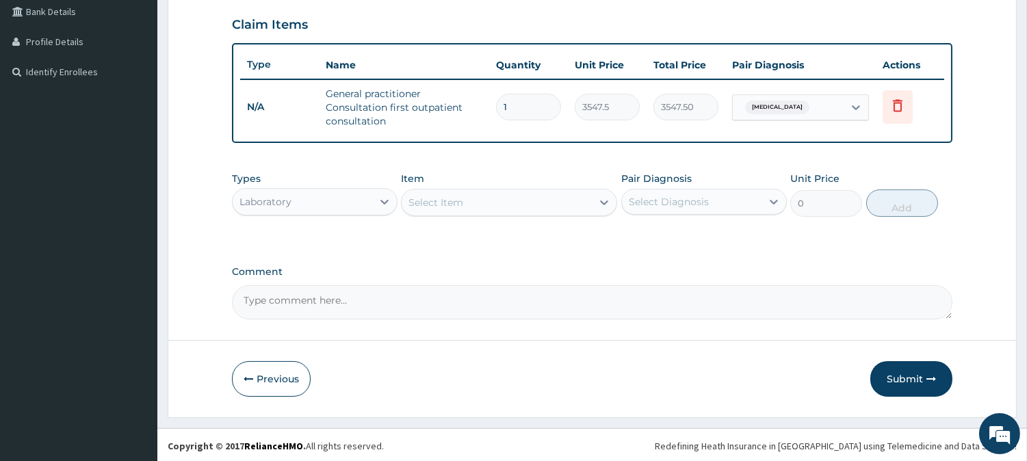
click at [468, 199] on div "Select Item" at bounding box center [496, 202] width 190 height 22
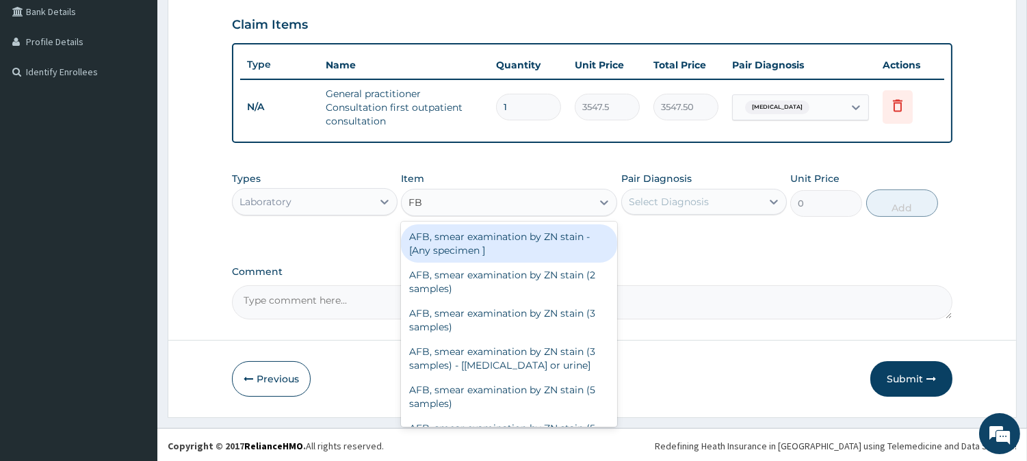
type input "FBC"
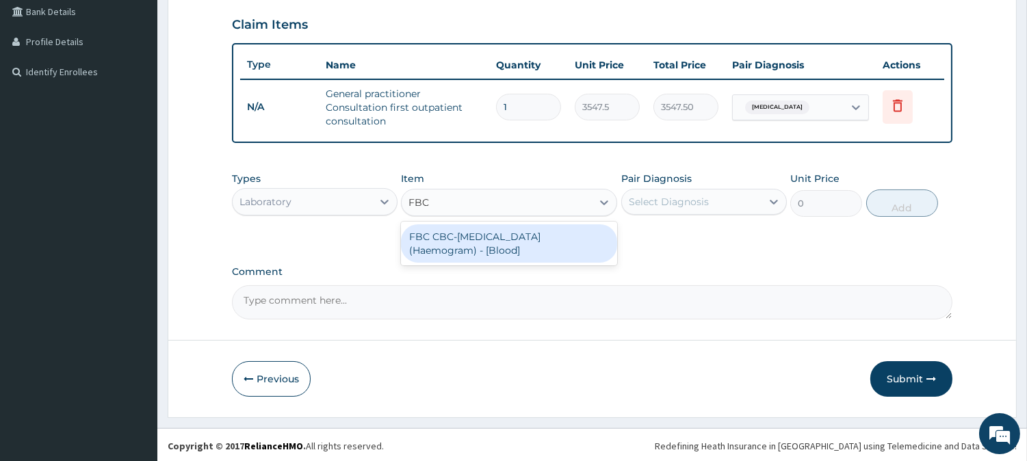
click at [475, 237] on div "FBC CBC-Complete Blood Count (Haemogram) - [Blood]" at bounding box center [509, 243] width 216 height 38
type input "4300"
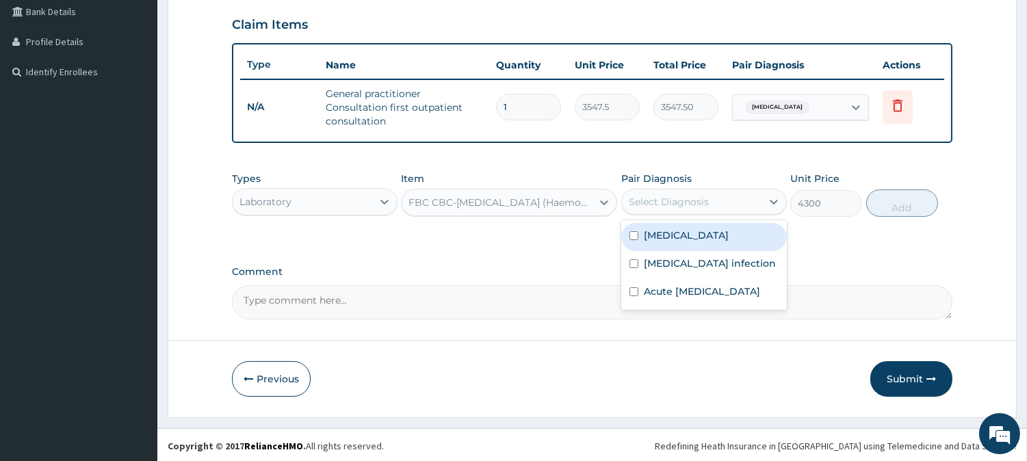
click at [702, 195] on div "Select Diagnosis" at bounding box center [668, 202] width 80 height 14
click at [676, 231] on label "[MEDICAL_DATA]" at bounding box center [686, 235] width 85 height 14
checkbox input "true"
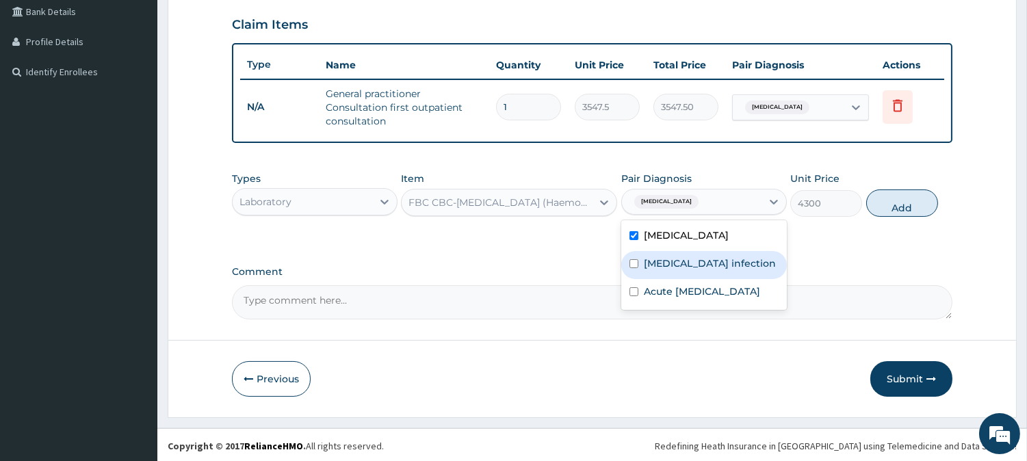
click at [684, 270] on div "[MEDICAL_DATA] infection" at bounding box center [703, 265] width 165 height 28
checkbox input "true"
click at [692, 227] on div "[MEDICAL_DATA]" at bounding box center [703, 237] width 165 height 28
checkbox input "false"
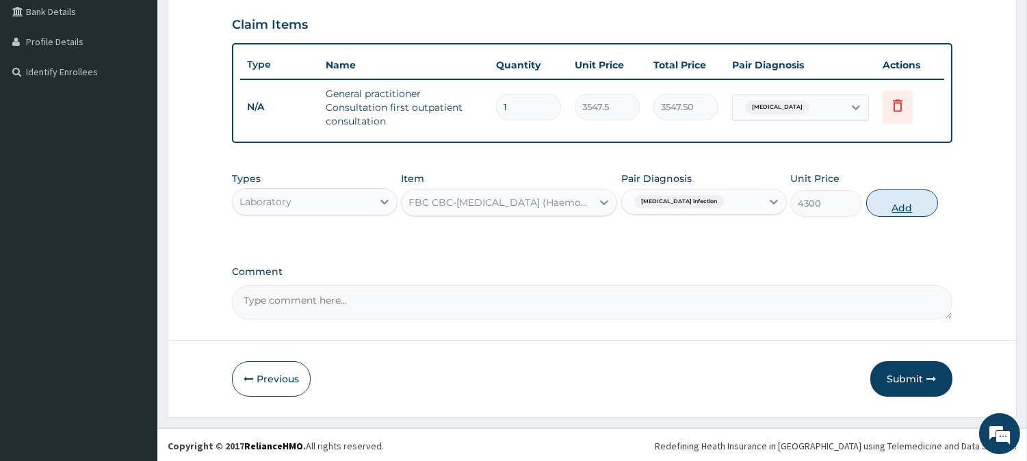
click at [885, 197] on button "Add" at bounding box center [902, 202] width 72 height 27
type input "0"
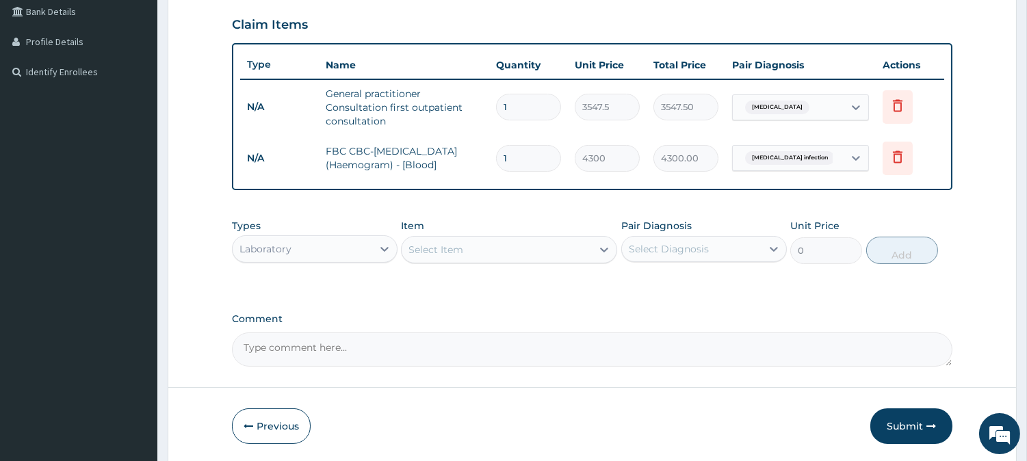
click at [508, 253] on div "Select Item" at bounding box center [496, 250] width 190 height 22
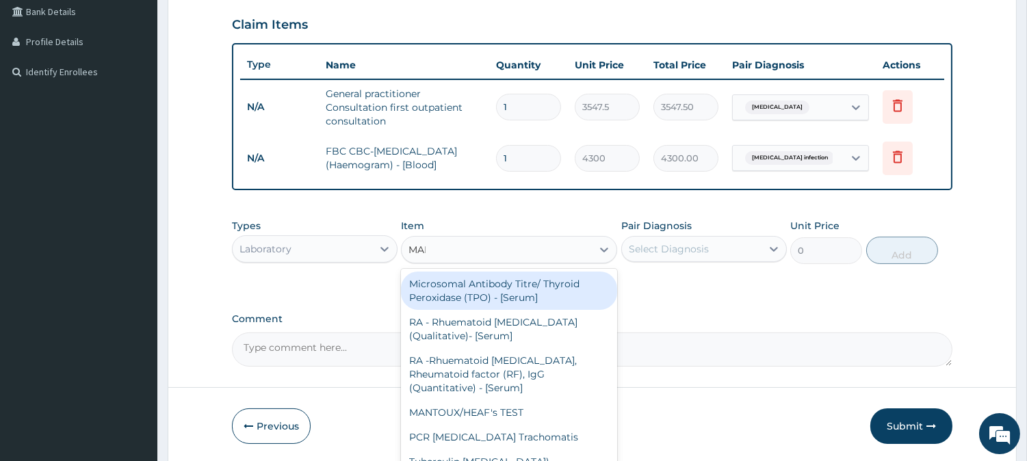
type input "MALA"
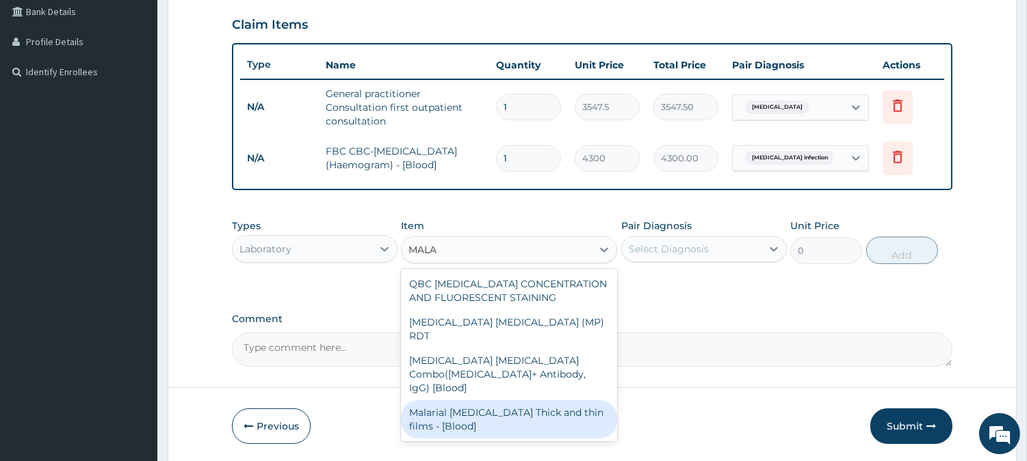
drag, startPoint x: 464, startPoint y: 380, endPoint x: 625, endPoint y: 308, distance: 176.4
click at [465, 400] on div "Malarial [MEDICAL_DATA] Thick and thin films - [Blood]" at bounding box center [509, 419] width 216 height 38
type input "1612.5"
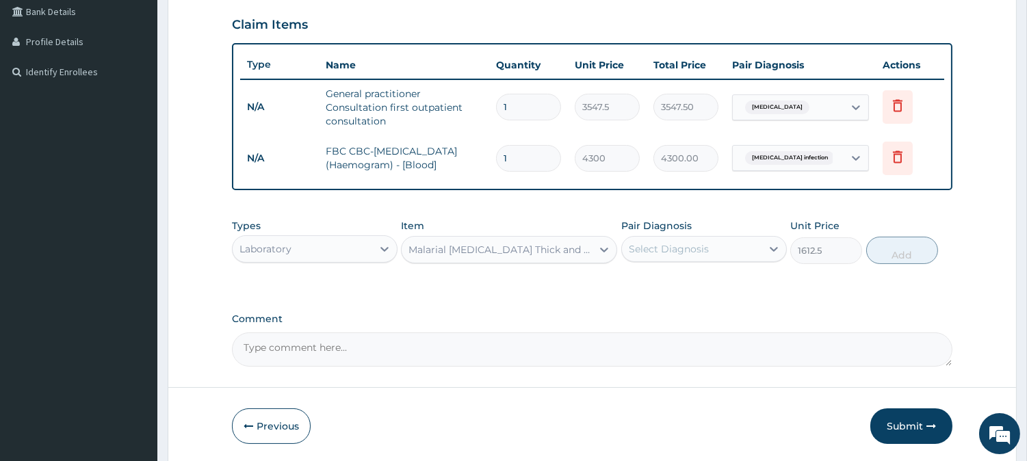
click at [677, 248] on div "Select Diagnosis" at bounding box center [668, 249] width 80 height 14
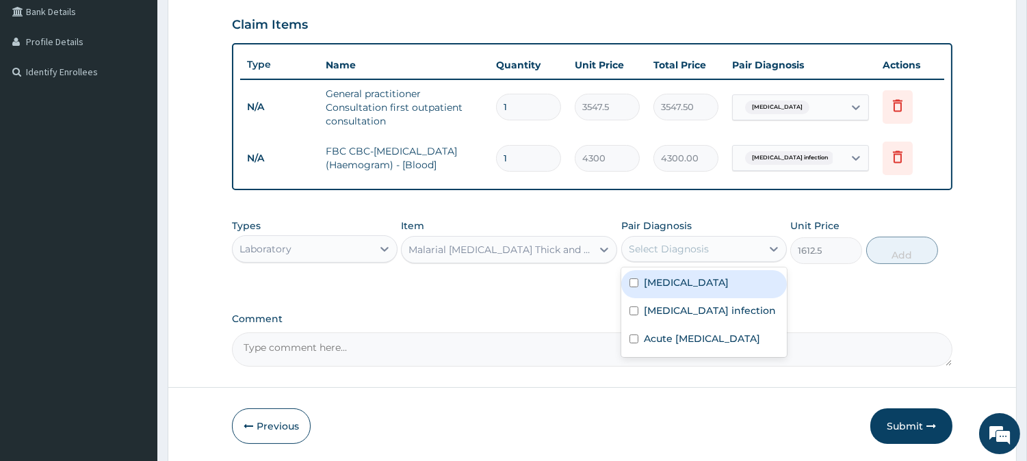
click at [680, 277] on div "[MEDICAL_DATA]" at bounding box center [703, 284] width 165 height 28
checkbox input "true"
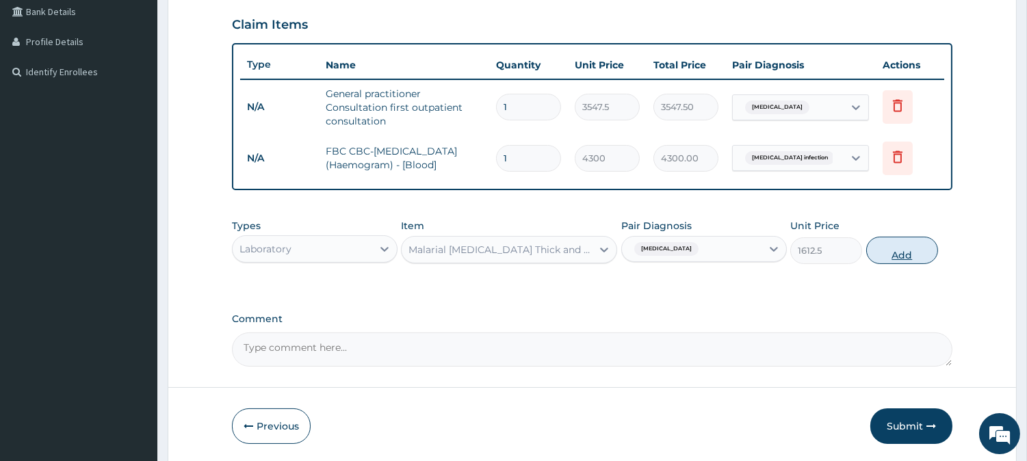
click at [882, 241] on button "Add" at bounding box center [902, 250] width 72 height 27
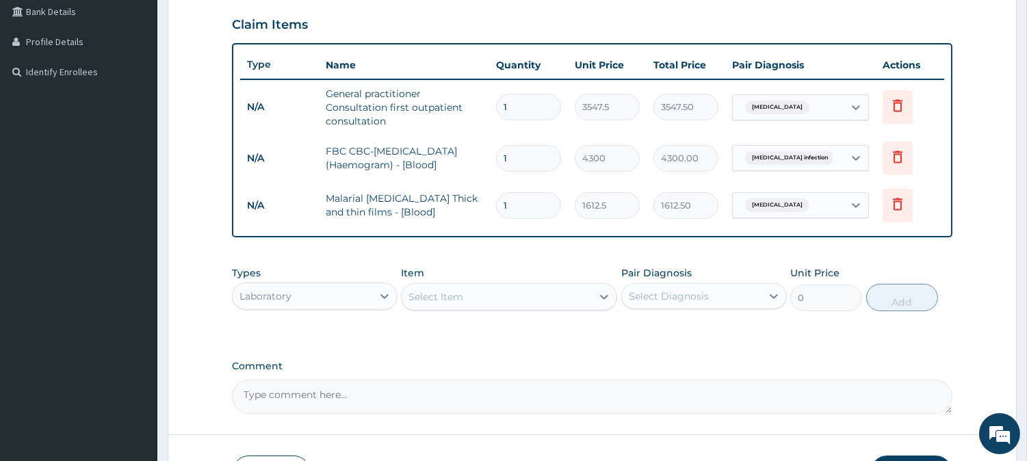
click at [370, 295] on div "Laboratory" at bounding box center [303, 296] width 140 height 22
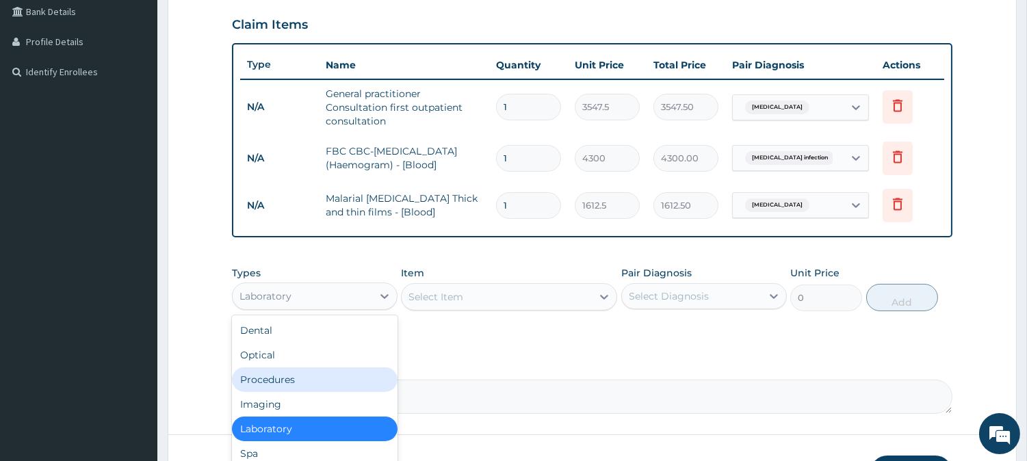
scroll to position [46, 0]
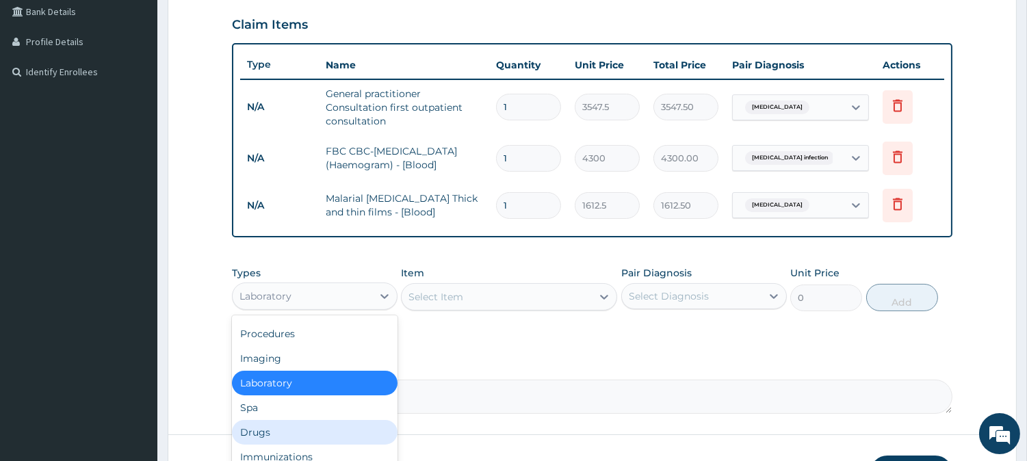
click at [248, 424] on div "Drugs" at bounding box center [314, 432] width 165 height 25
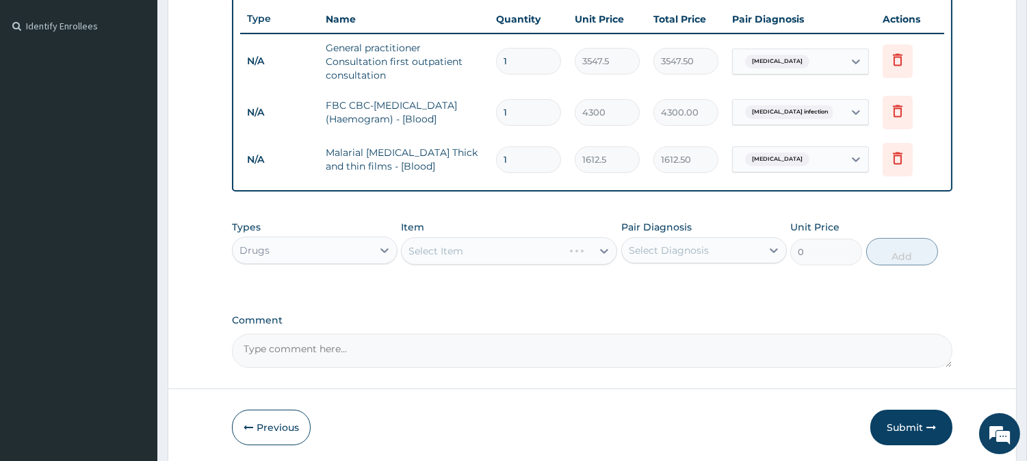
scroll to position [413, 0]
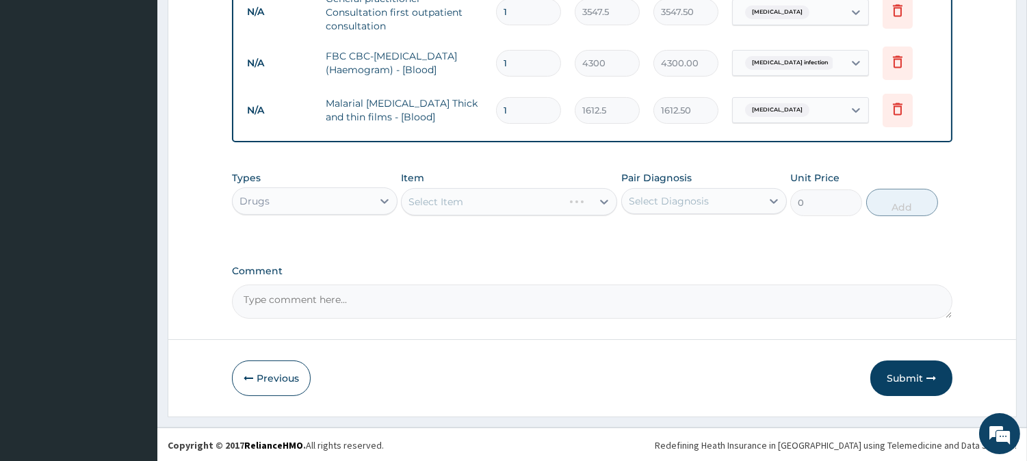
click at [461, 204] on div "Select Item" at bounding box center [509, 201] width 216 height 27
click at [491, 199] on div "Select Item" at bounding box center [496, 202] width 190 height 22
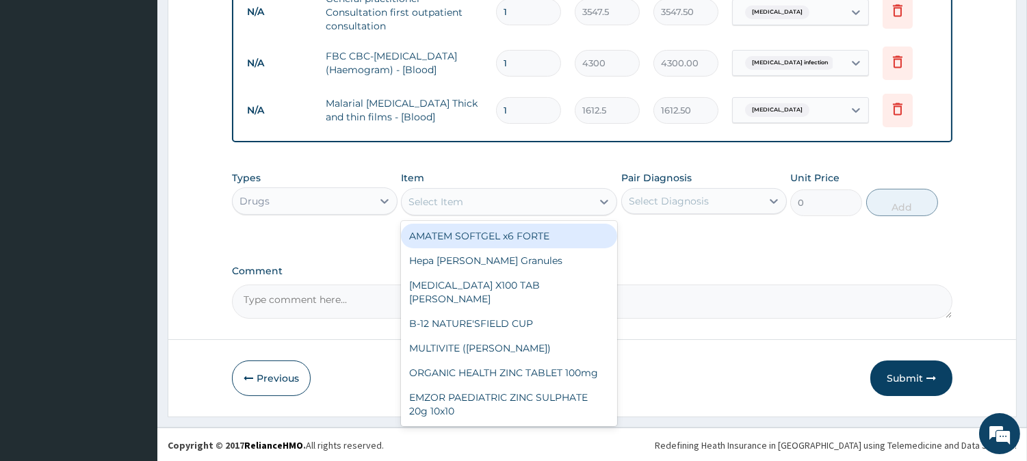
click at [481, 221] on div "AMATEM SOFTGEL x6 FORTE Hepa Merz Granules B-COMPLEX X100 TAB DR MAYER B-12 NAT…" at bounding box center [509, 323] width 216 height 205
click at [489, 233] on div "AMATEM SOFTGEL x6 FORTE" at bounding box center [509, 236] width 216 height 25
type input "473"
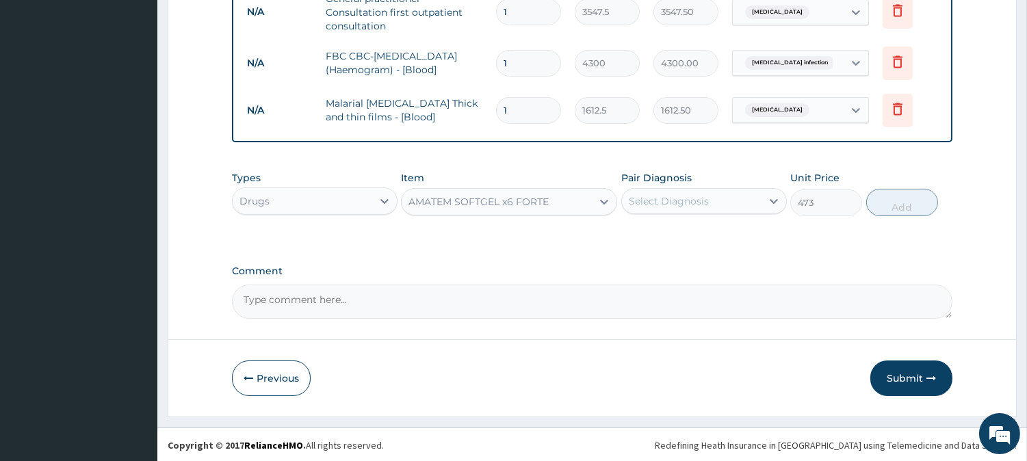
click at [659, 190] on div "Select Diagnosis" at bounding box center [692, 201] width 140 height 22
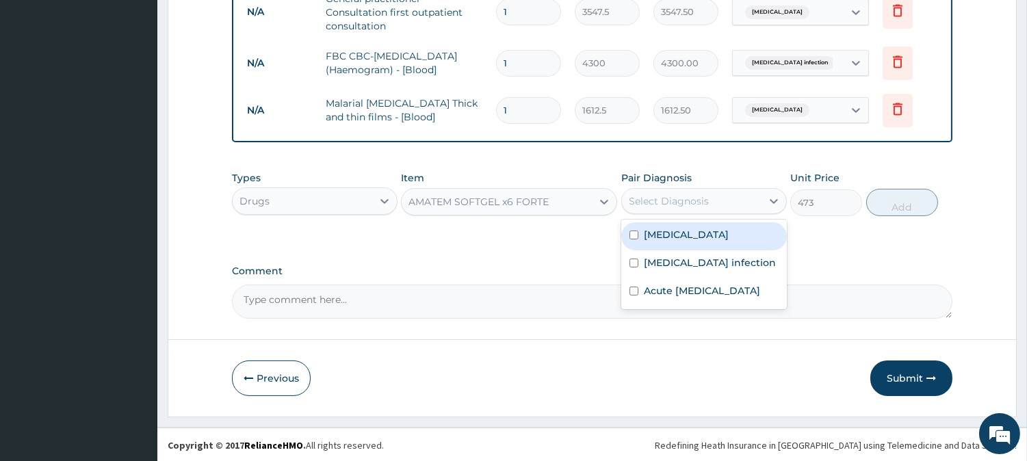
click at [665, 234] on label "[MEDICAL_DATA]" at bounding box center [686, 235] width 85 height 14
checkbox input "true"
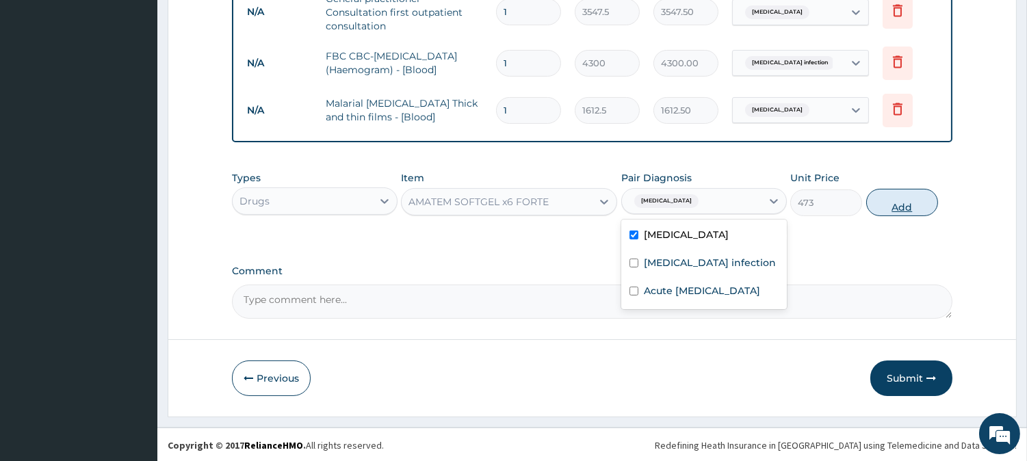
click at [888, 201] on button "Add" at bounding box center [902, 202] width 72 height 27
type input "0"
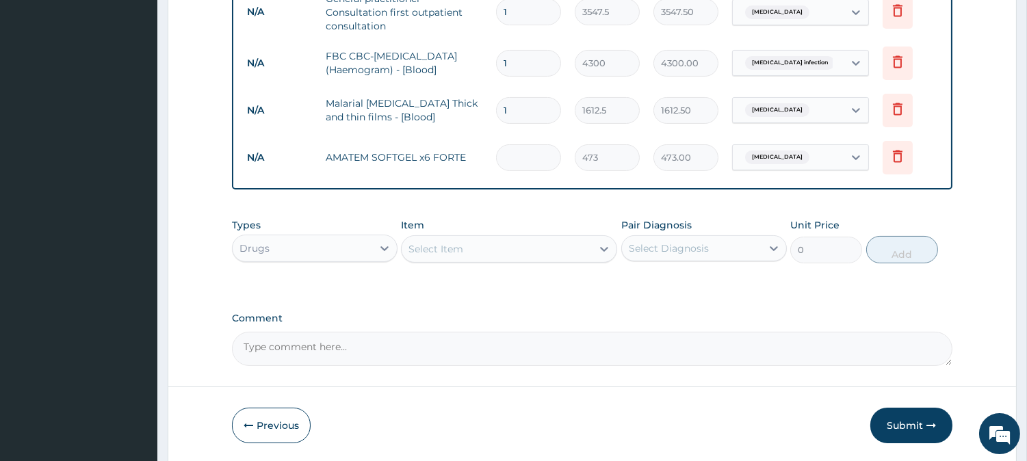
type input "0.00"
type input "6"
type input "2838.00"
type input "6"
click at [447, 246] on div "Select Item" at bounding box center [435, 249] width 55 height 14
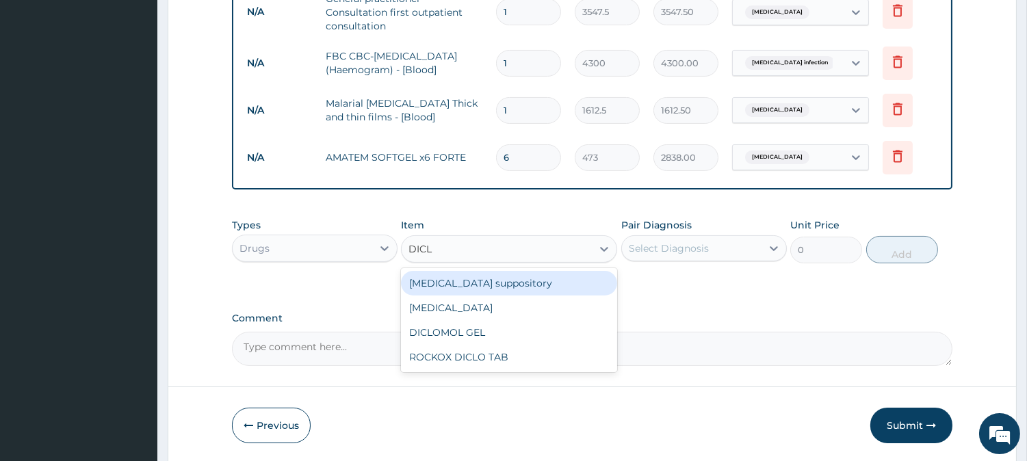
type input "DICLO"
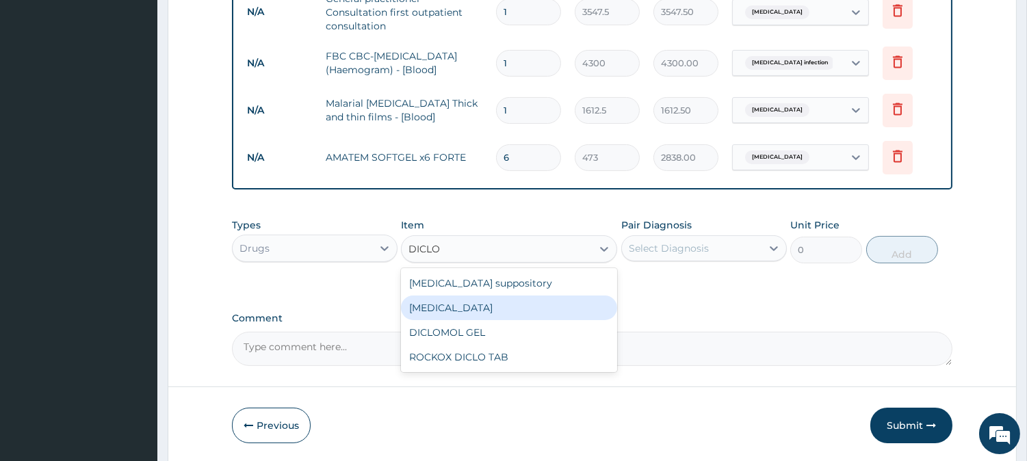
drag, startPoint x: 454, startPoint y: 313, endPoint x: 498, endPoint y: 299, distance: 45.9
click at [454, 311] on div "[MEDICAL_DATA]" at bounding box center [509, 307] width 216 height 25
type input "591.25"
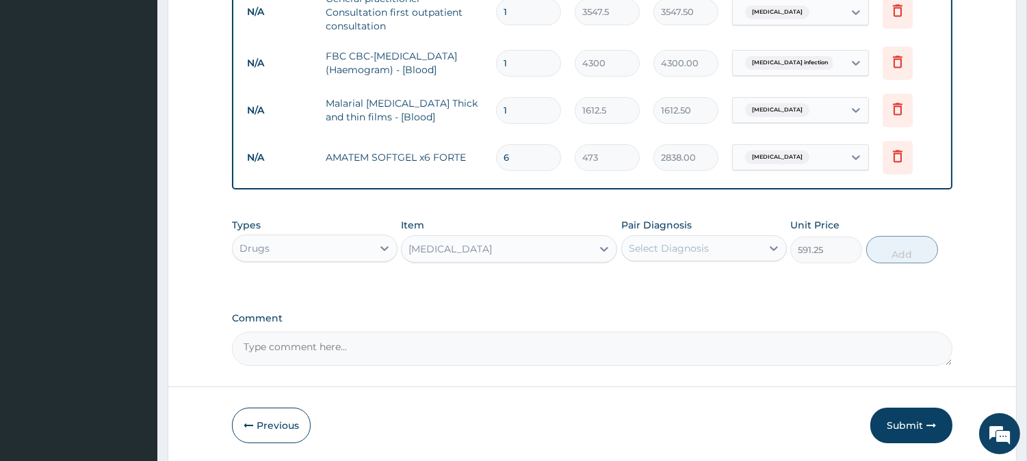
click at [641, 239] on div "Select Diagnosis" at bounding box center [692, 248] width 140 height 22
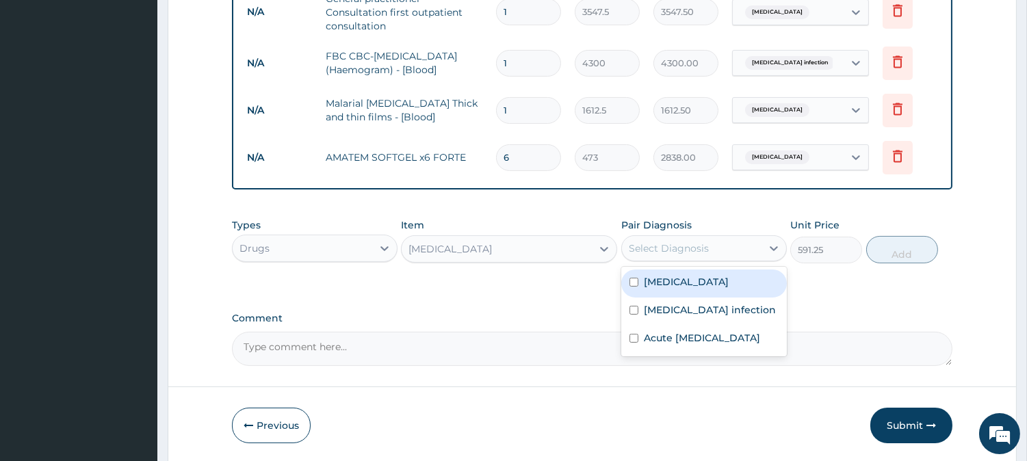
click at [661, 277] on label "[MEDICAL_DATA]" at bounding box center [686, 282] width 85 height 14
checkbox input "true"
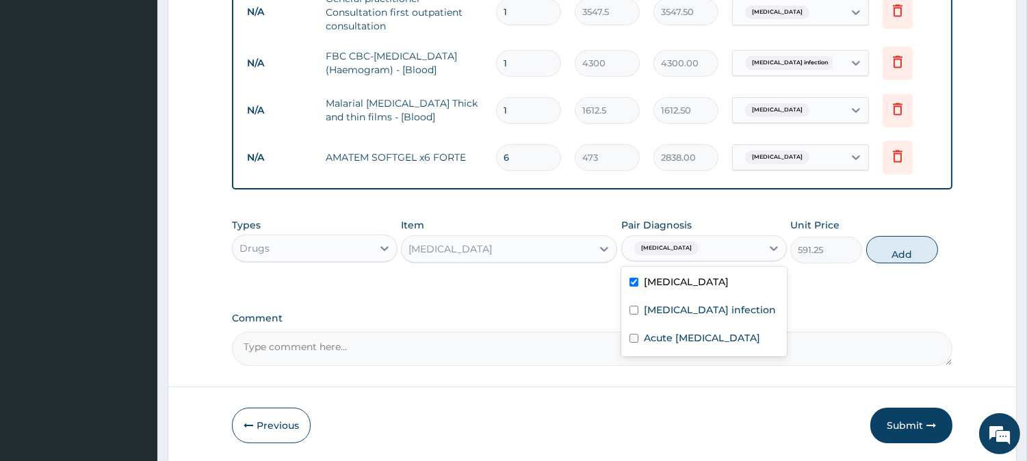
drag, startPoint x: 886, startPoint y: 235, endPoint x: 885, endPoint y: 268, distance: 33.5
click at [886, 237] on button "Add" at bounding box center [902, 249] width 72 height 27
type input "0"
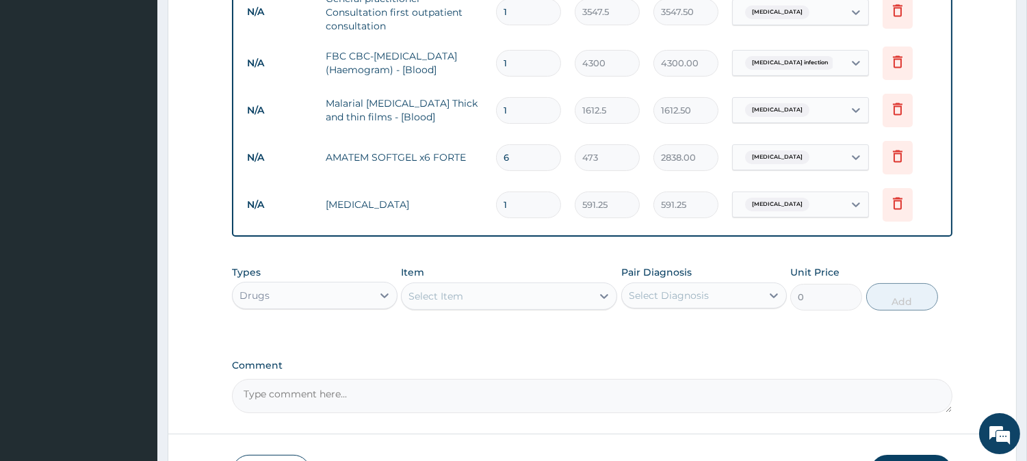
type input "0.00"
type input "3"
type input "1773.75"
type input "3"
click at [484, 295] on div "Select Item" at bounding box center [496, 296] width 190 height 22
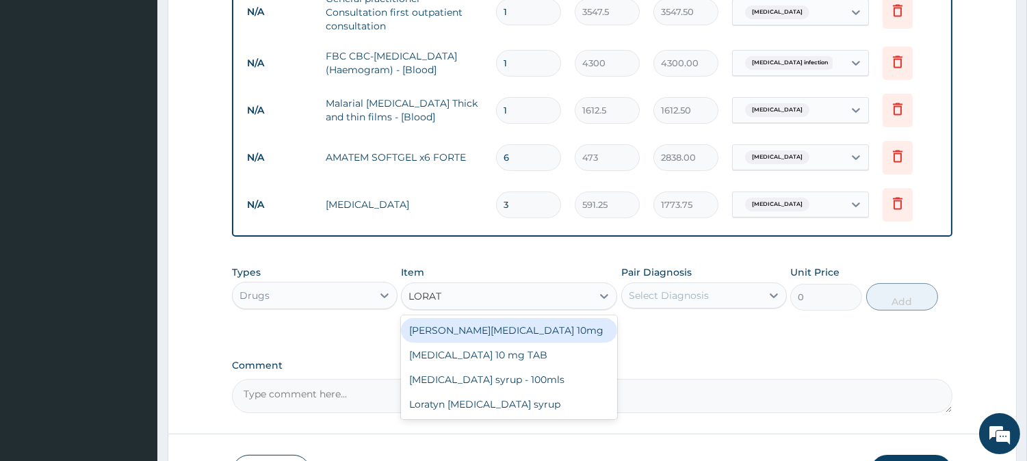
type input "LORATA"
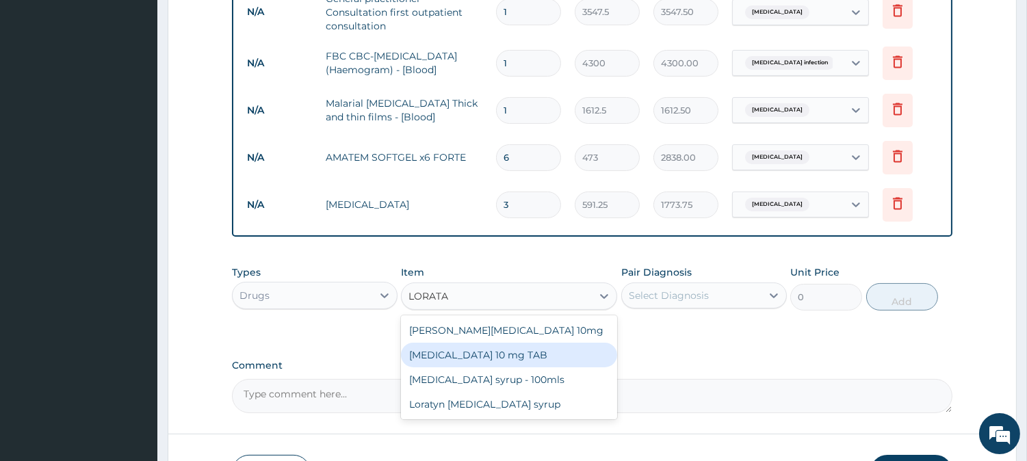
click at [477, 346] on div "[MEDICAL_DATA] 10 mg TAB" at bounding box center [509, 355] width 216 height 25
type input "59.125"
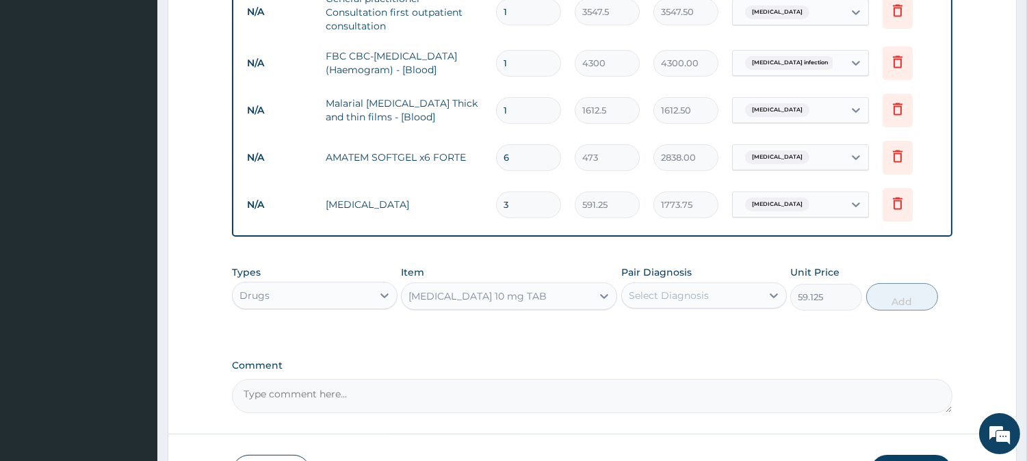
click at [657, 291] on div "Select Diagnosis" at bounding box center [668, 296] width 80 height 14
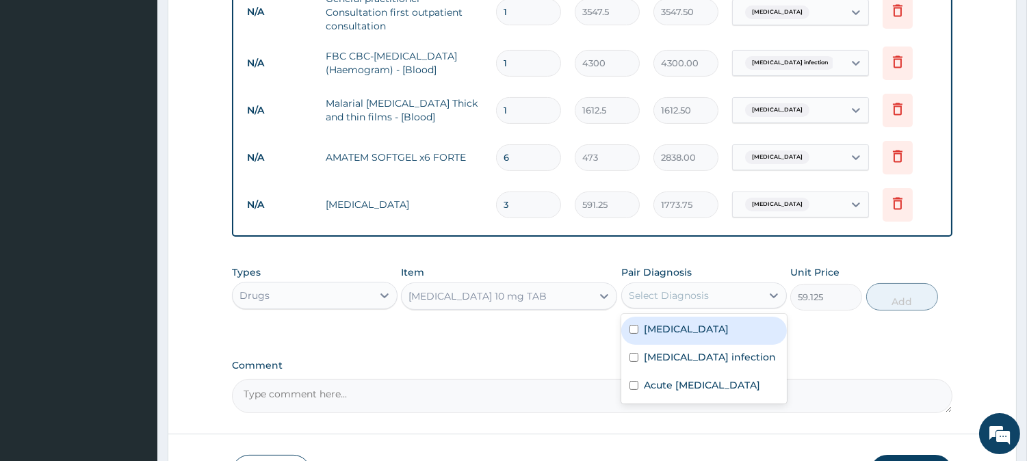
click at [650, 333] on label "[MEDICAL_DATA]" at bounding box center [686, 329] width 85 height 14
checkbox input "true"
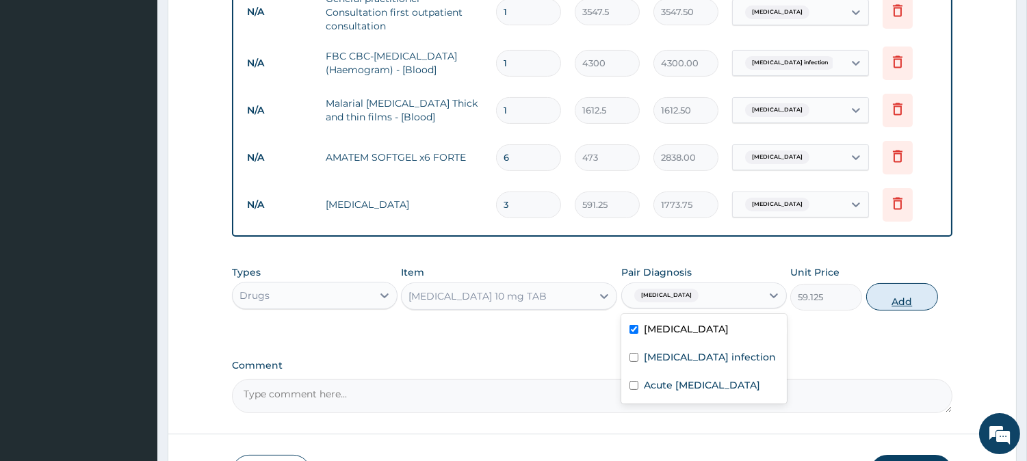
click at [896, 302] on button "Add" at bounding box center [902, 296] width 72 height 27
type input "0"
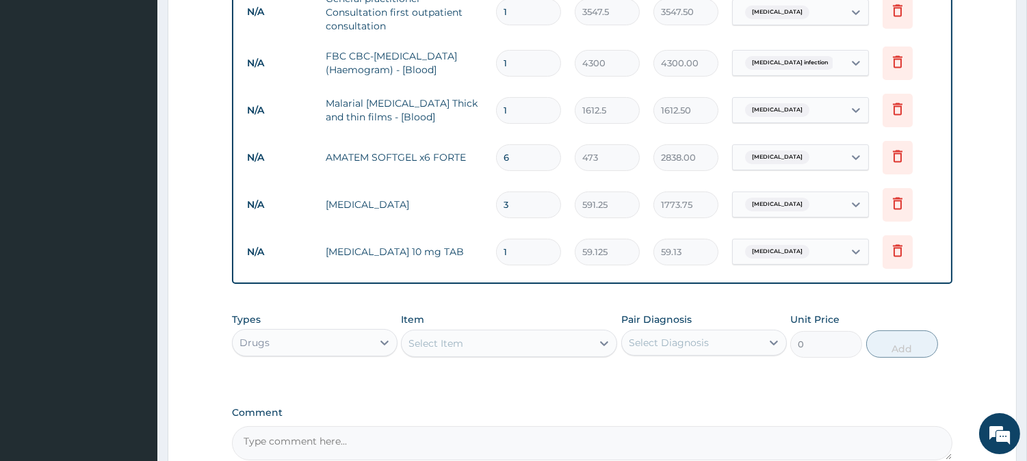
type input "10"
type input "591.25"
type input "10"
click at [421, 345] on div "Select Item" at bounding box center [435, 343] width 55 height 14
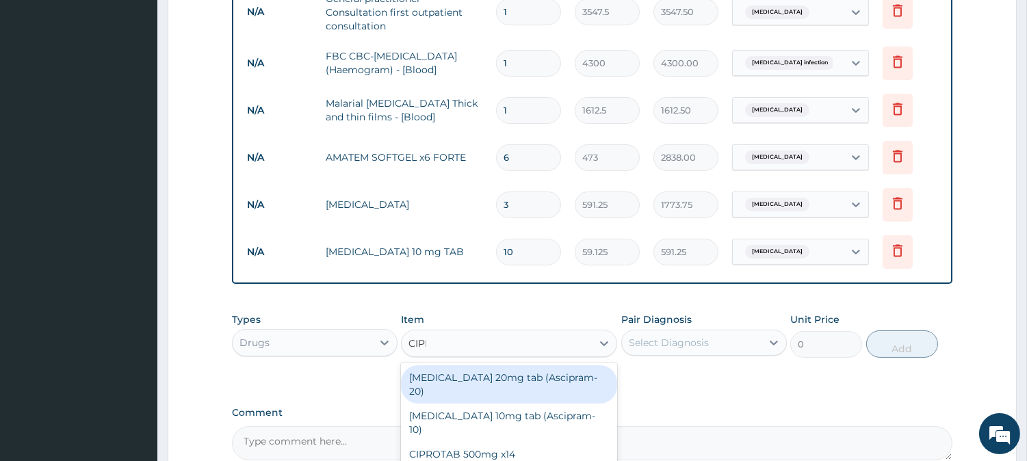
type input "CIPRO"
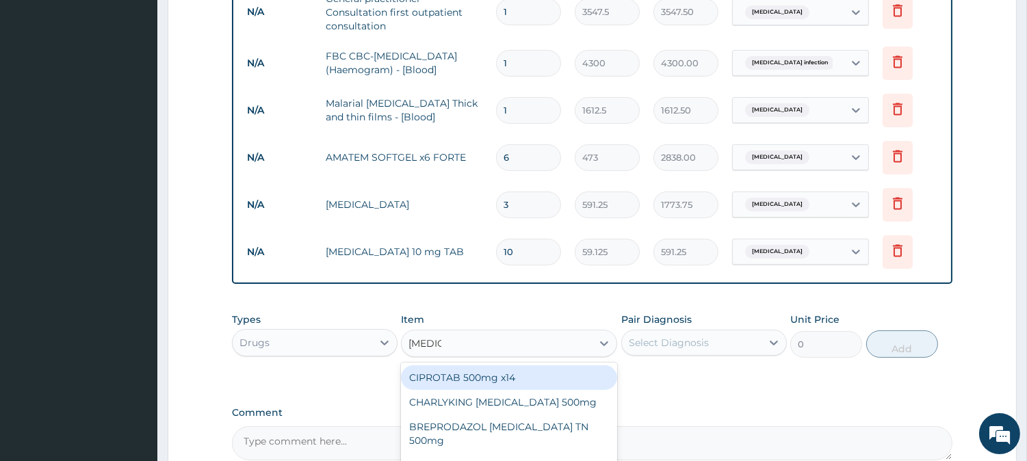
click at [486, 368] on div "CIPROTAB 500mg x14" at bounding box center [509, 377] width 216 height 25
type input "319.275"
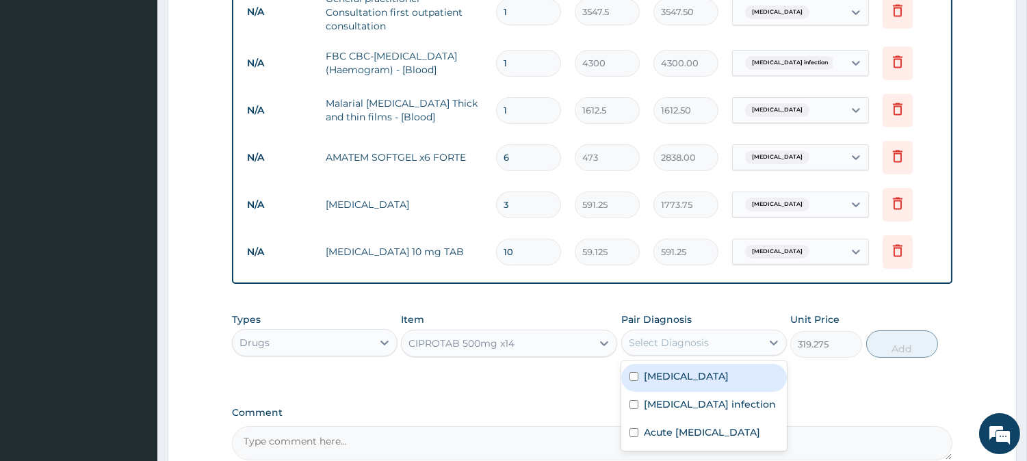
click at [647, 351] on div "Select Diagnosis" at bounding box center [692, 343] width 140 height 22
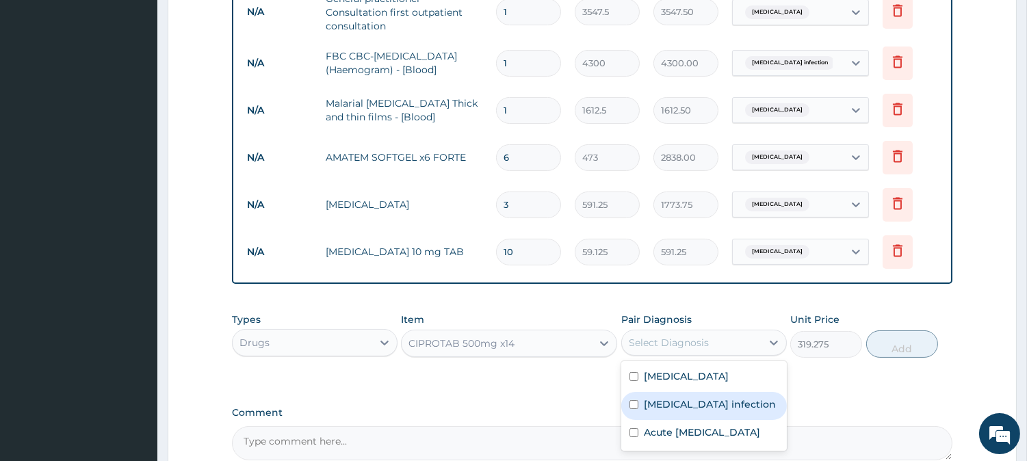
click at [657, 401] on label "[MEDICAL_DATA] infection" at bounding box center [710, 404] width 132 height 14
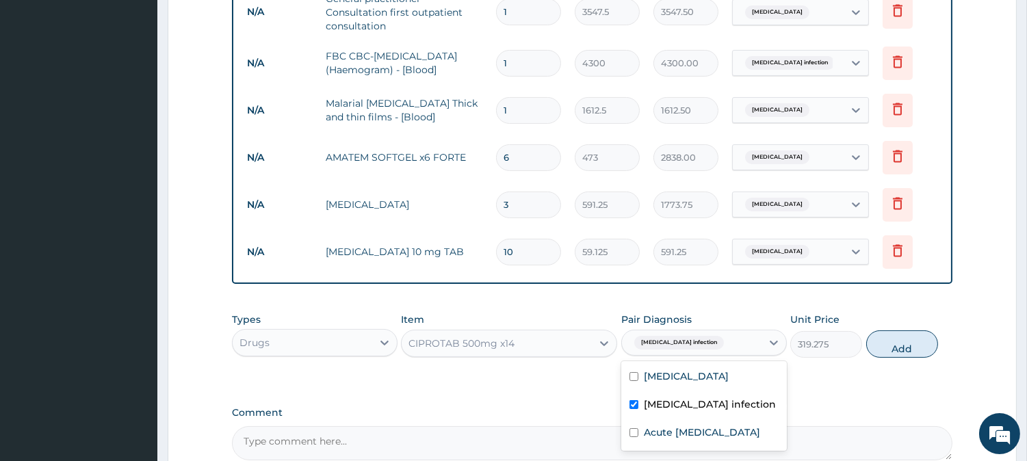
click at [657, 401] on label "[MEDICAL_DATA] infection" at bounding box center [710, 404] width 132 height 14
checkbox input "false"
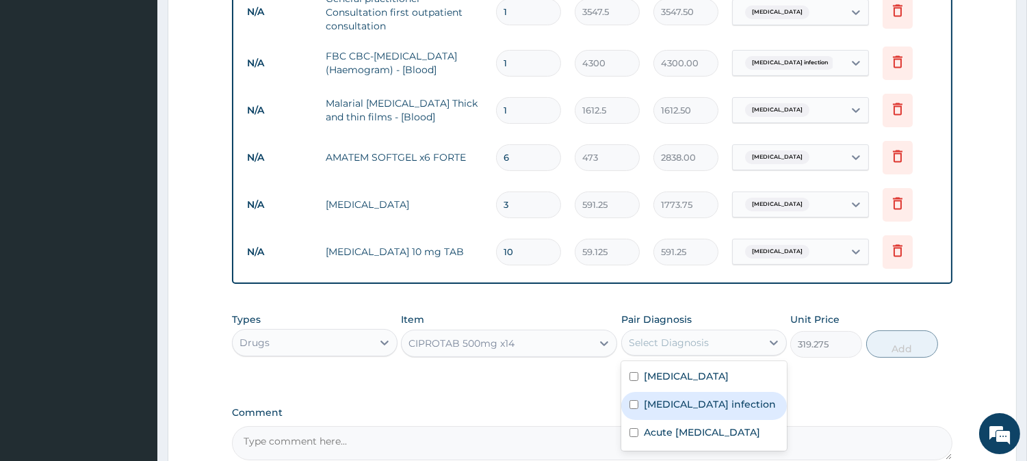
click at [667, 429] on label "Acute [MEDICAL_DATA]" at bounding box center [702, 432] width 116 height 14
checkbox input "true"
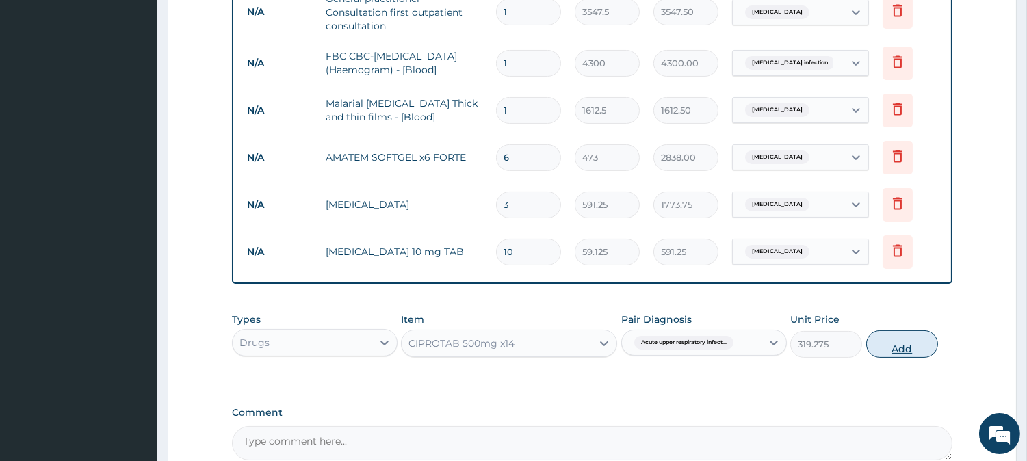
click at [888, 341] on button "Add" at bounding box center [902, 343] width 72 height 27
type input "0"
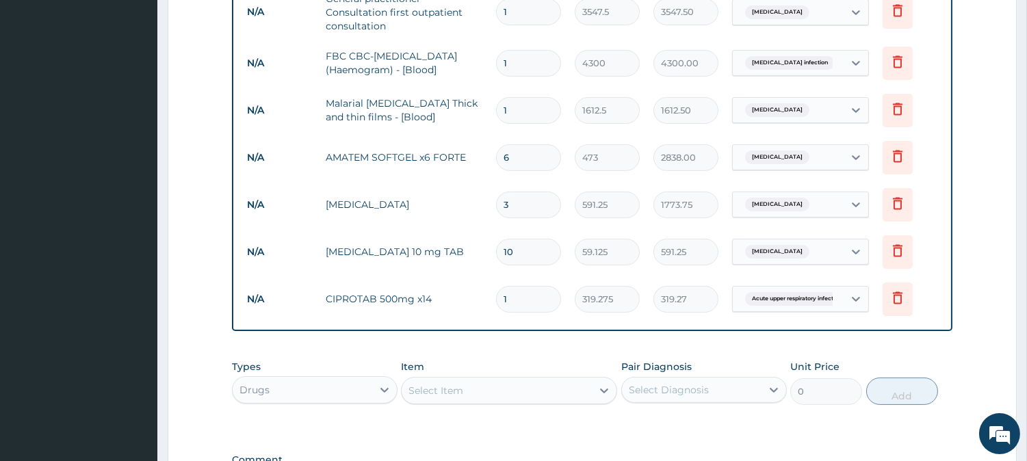
type input "10"
type input "3192.75"
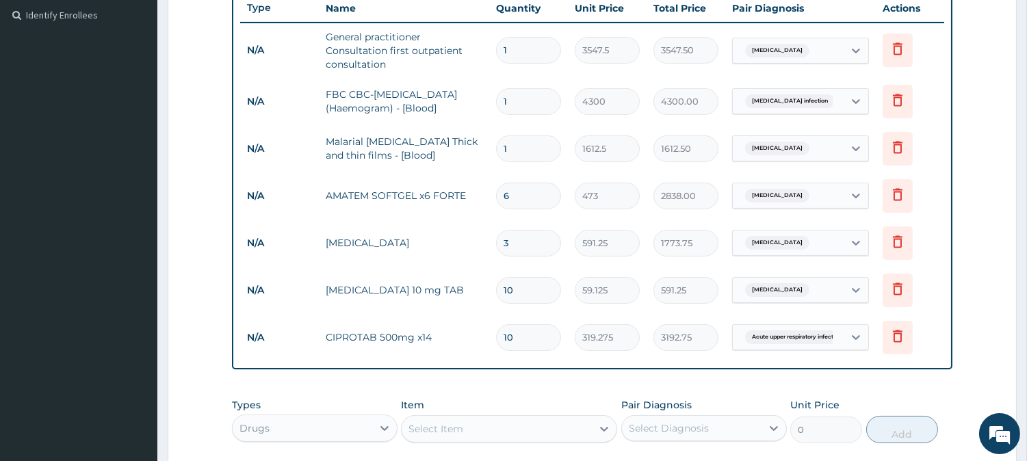
scroll to position [603, 0]
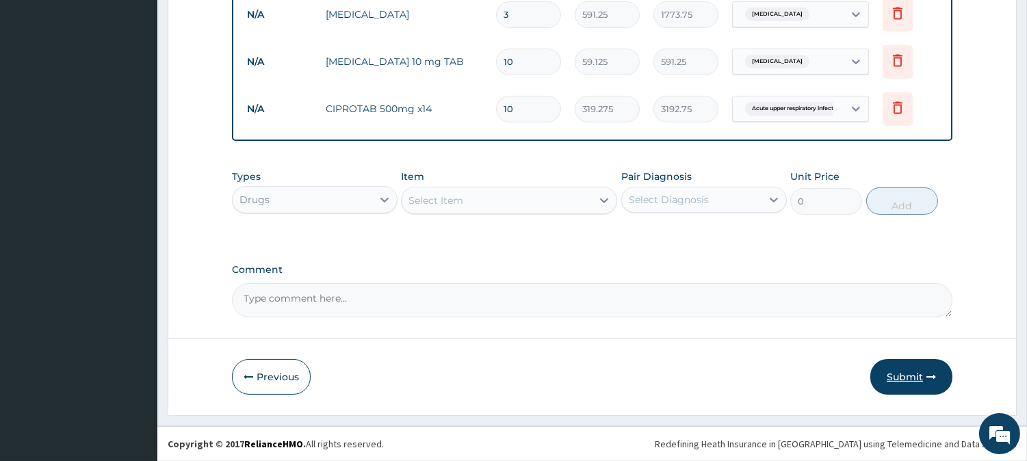
type input "10"
click at [881, 365] on button "Submit" at bounding box center [911, 377] width 82 height 36
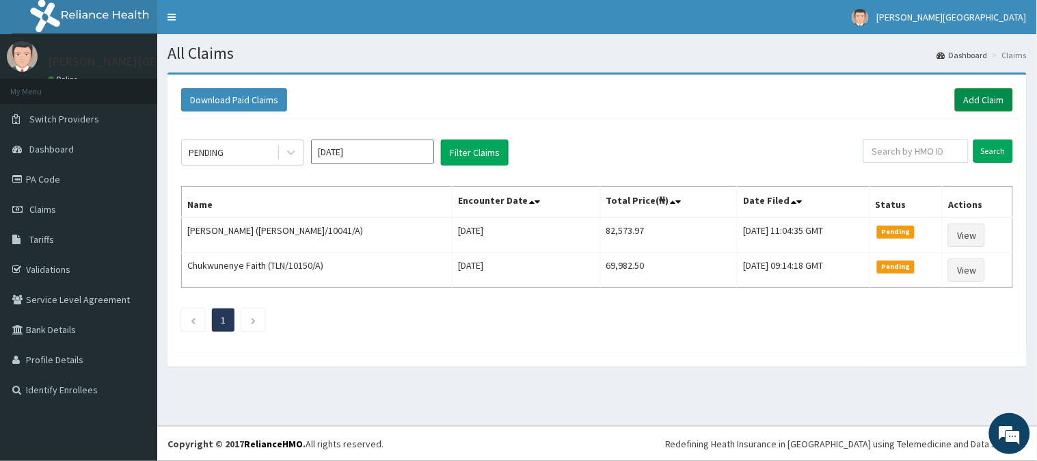
click at [969, 107] on link "Add Claim" at bounding box center [984, 99] width 58 height 23
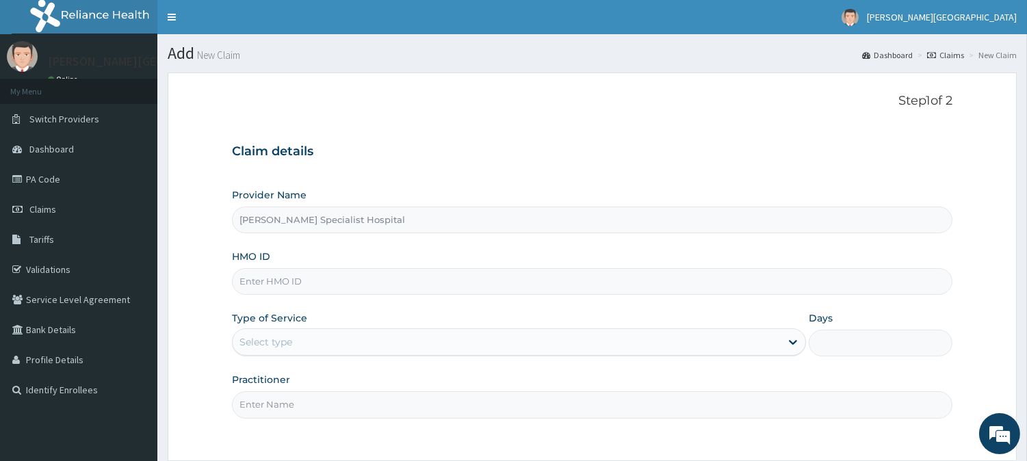
click at [278, 272] on input "HMO ID" at bounding box center [592, 281] width 720 height 27
paste input "DNS/10018/A"
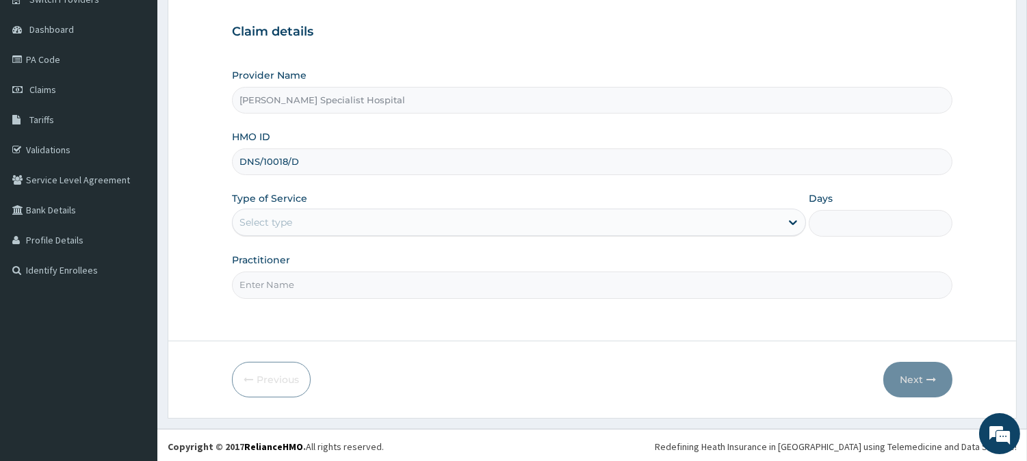
scroll to position [122, 0]
type input "DNS/10018/D"
click at [243, 210] on div "Select type" at bounding box center [507, 220] width 548 height 22
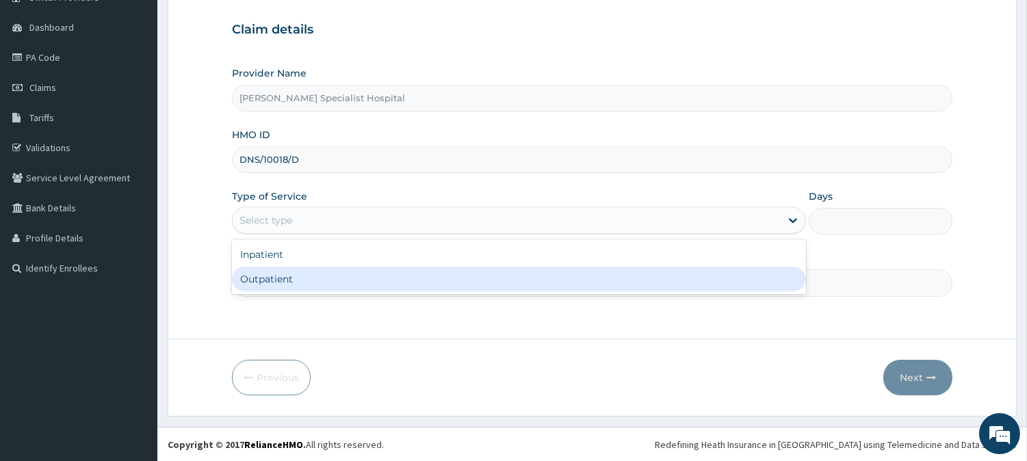
click at [297, 286] on div "Outpatient" at bounding box center [519, 279] width 574 height 25
type input "1"
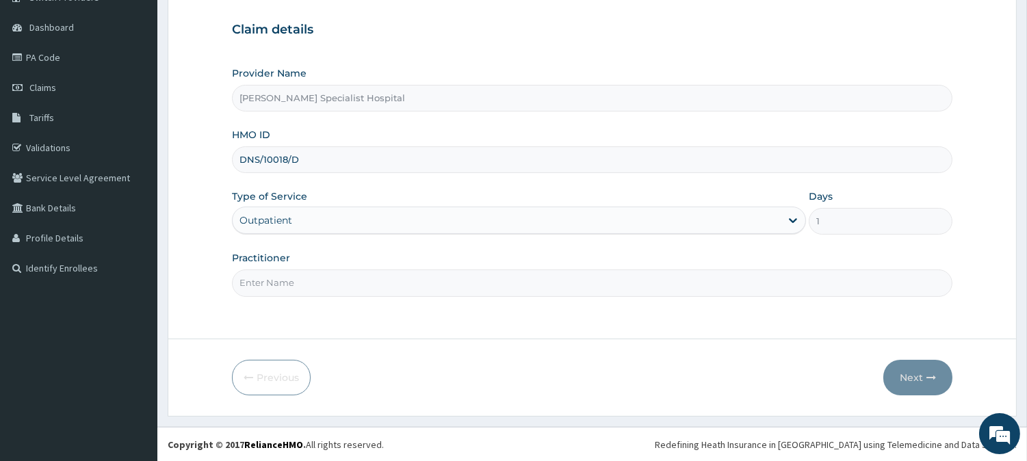
click at [306, 290] on input "Practitioner" at bounding box center [592, 282] width 720 height 27
type input "DR [PERSON_NAME]"
click at [905, 367] on button "Next" at bounding box center [917, 378] width 69 height 36
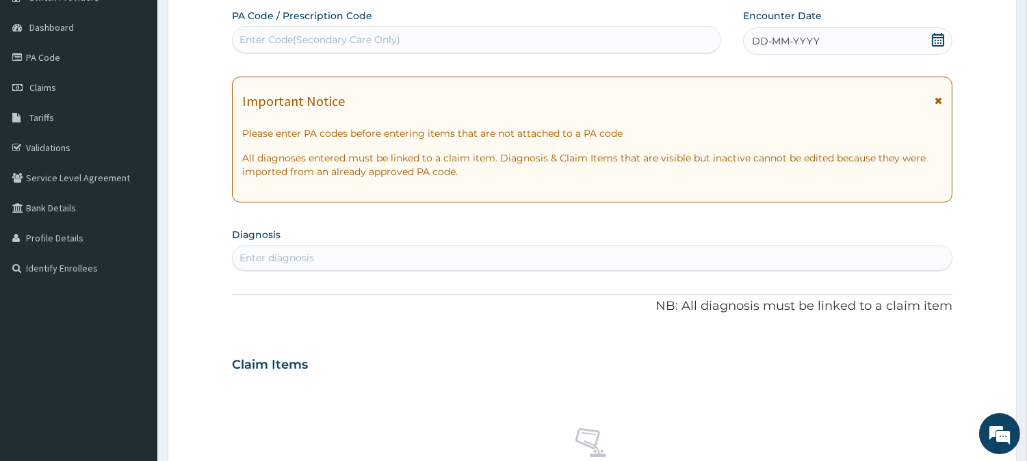
click at [941, 37] on icon at bounding box center [937, 40] width 12 height 14
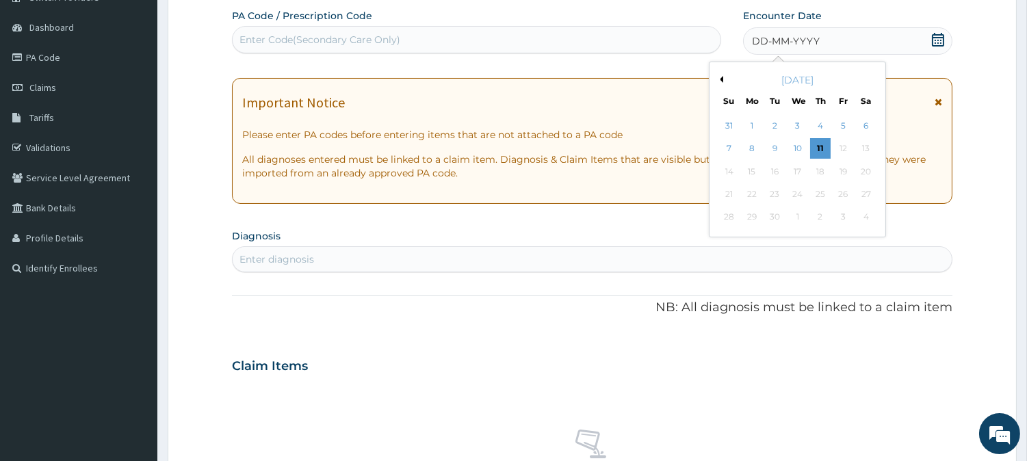
click at [722, 77] on div "[DATE]" at bounding box center [797, 80] width 165 height 14
click at [719, 77] on button "Previous Month" at bounding box center [719, 79] width 7 height 7
click at [776, 216] on div "26" at bounding box center [774, 217] width 21 height 21
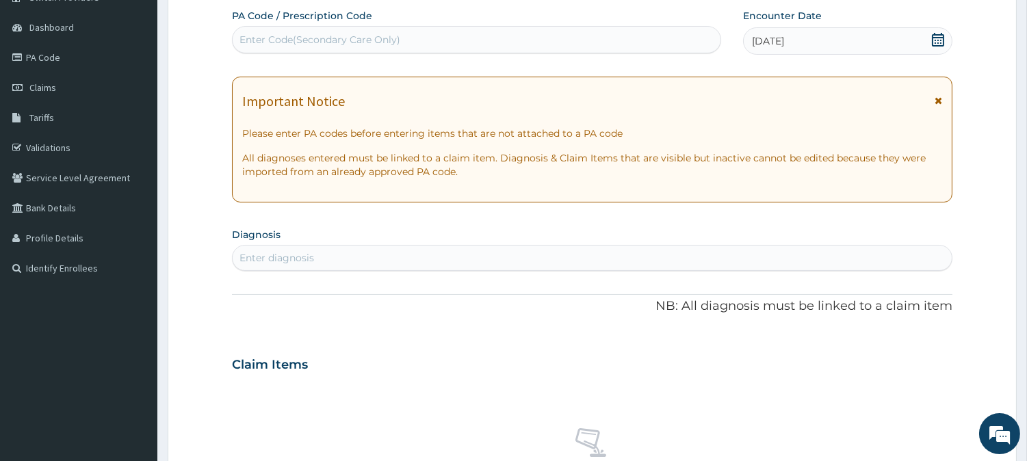
click at [934, 100] on icon at bounding box center [938, 101] width 8 height 10
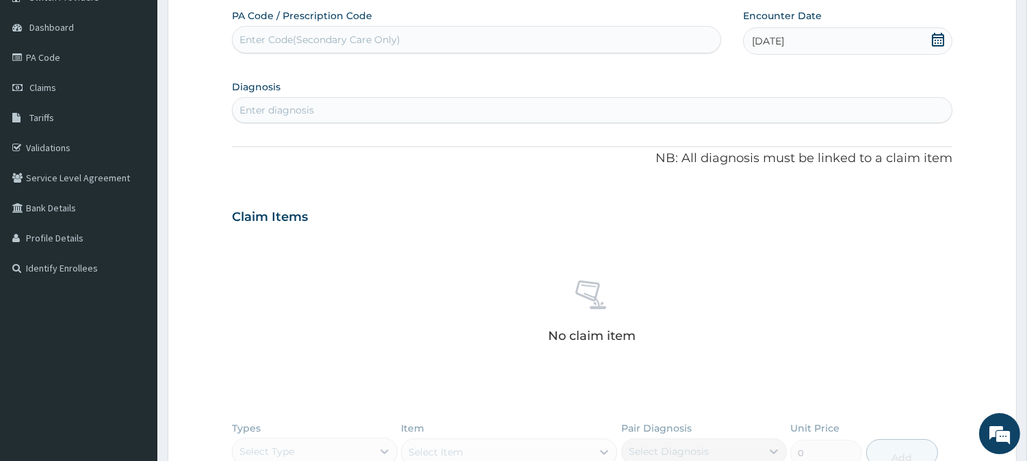
click at [405, 107] on div "Enter diagnosis" at bounding box center [592, 110] width 719 height 22
type input "MALAR"
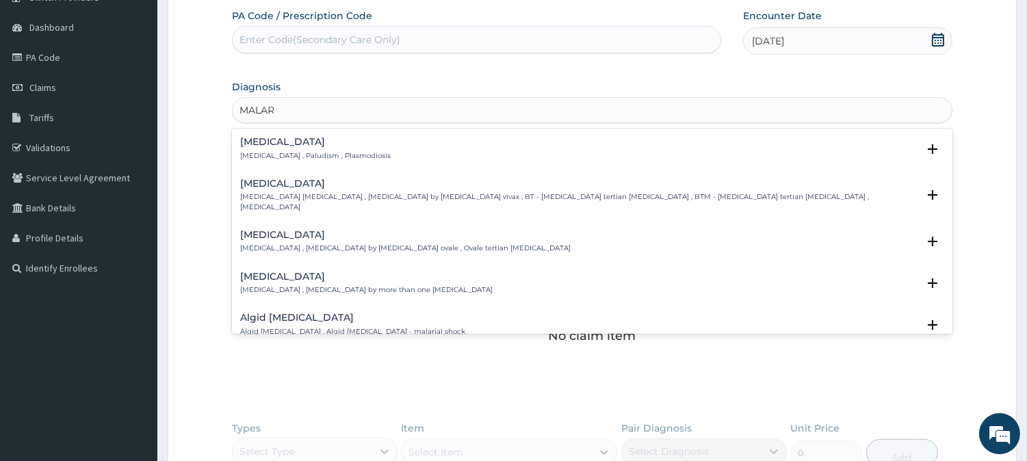
click at [283, 140] on h4 "[MEDICAL_DATA]" at bounding box center [315, 142] width 150 height 10
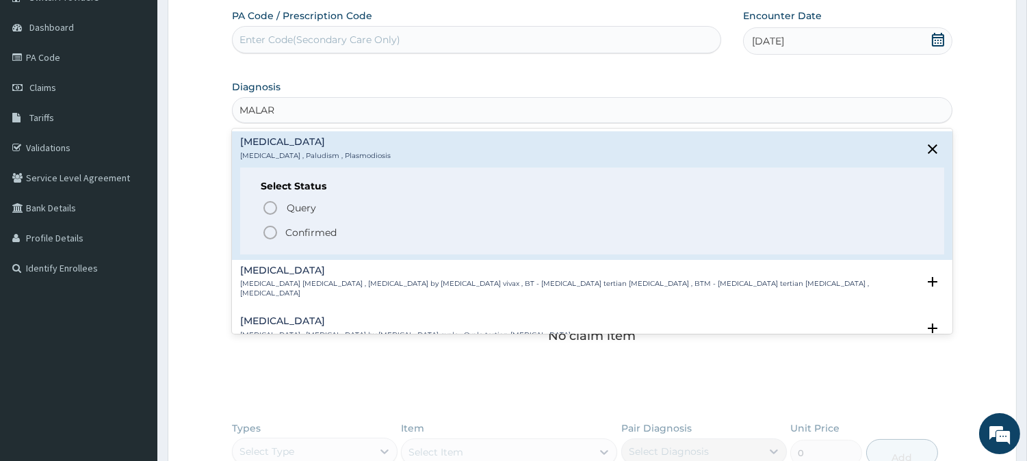
click at [289, 227] on p "Confirmed" at bounding box center [310, 233] width 51 height 14
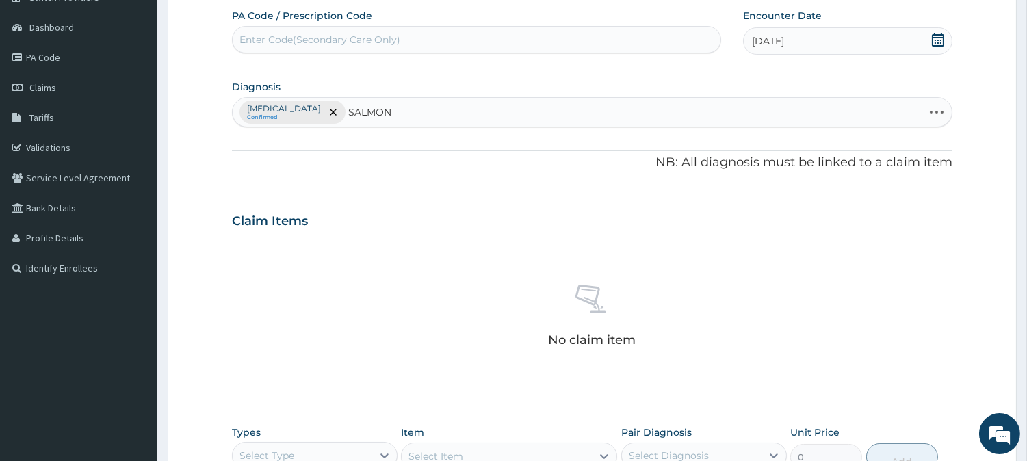
type input "SALMONE"
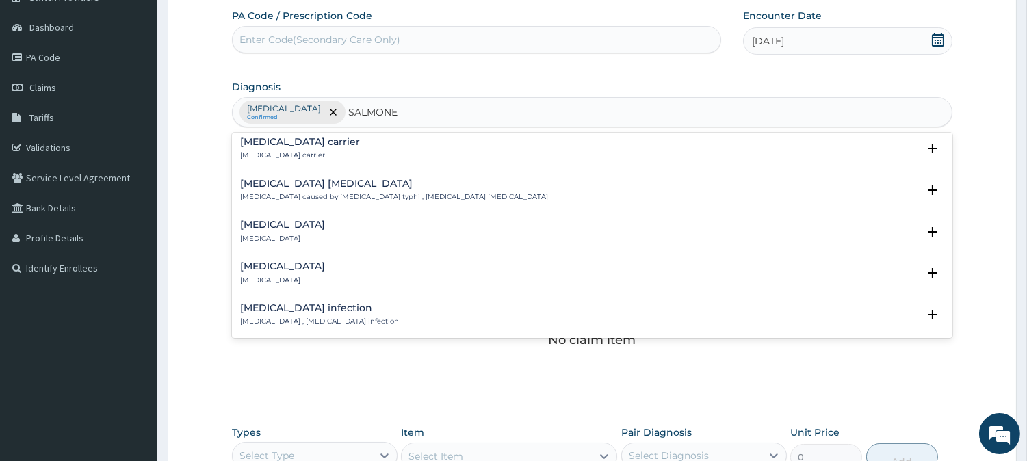
scroll to position [152, 0]
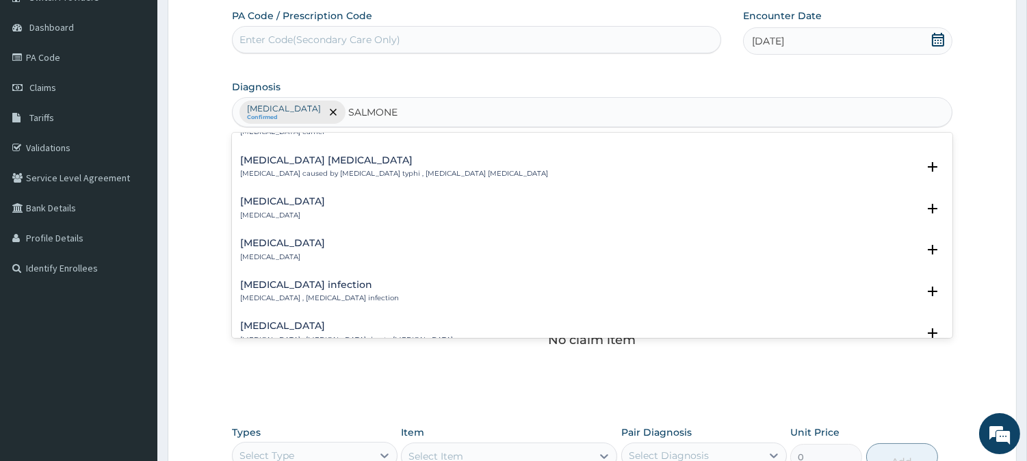
click at [300, 280] on h4 "[MEDICAL_DATA] infection" at bounding box center [319, 285] width 159 height 10
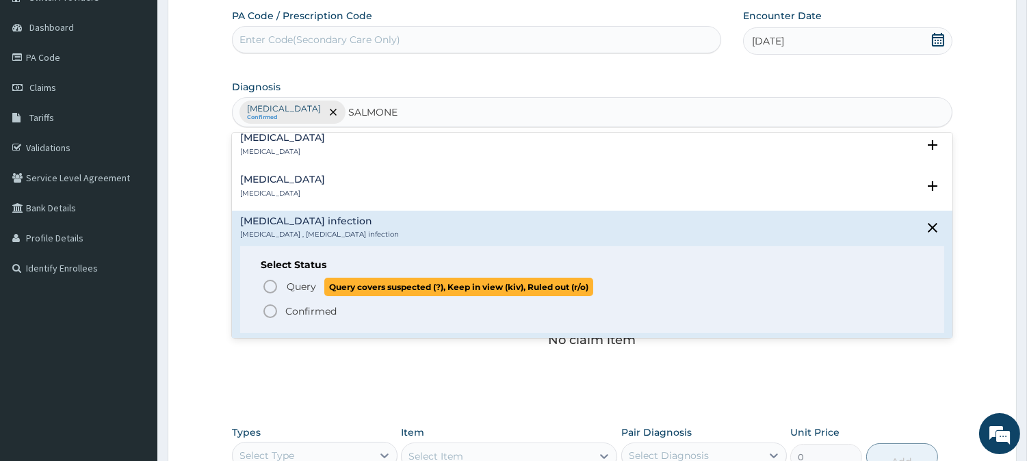
scroll to position [228, 0]
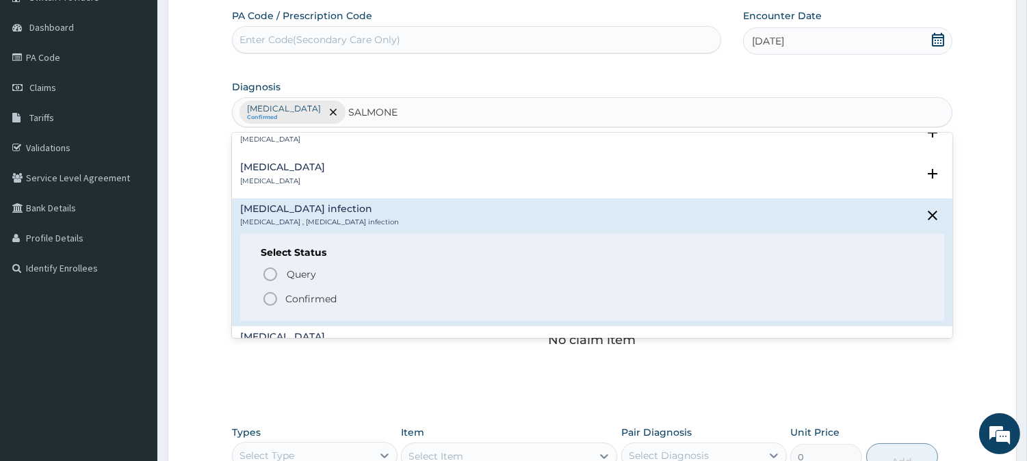
click at [310, 292] on p "Confirmed" at bounding box center [310, 299] width 51 height 14
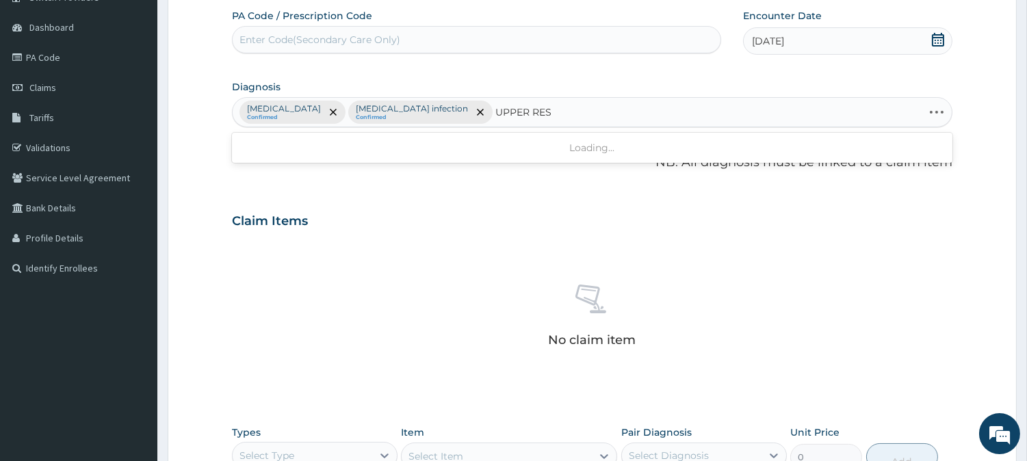
type input "UPPER RESP"
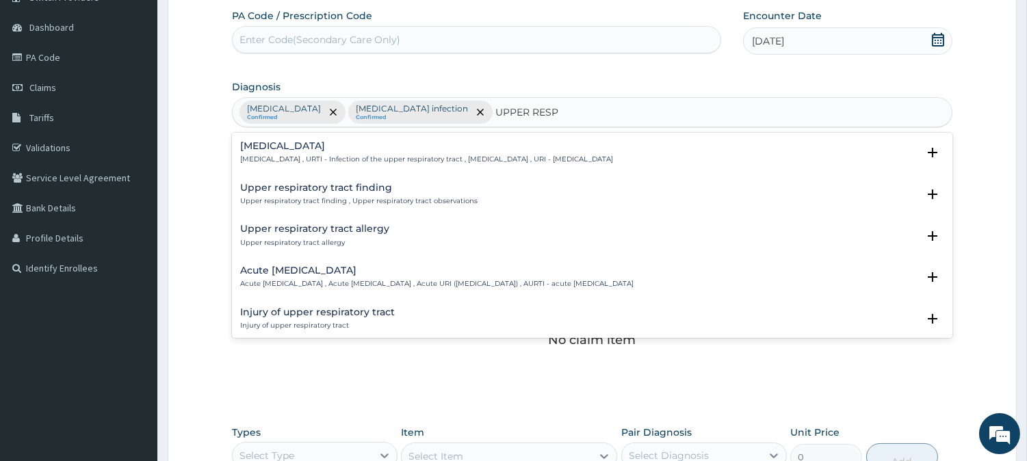
click at [303, 272] on h4 "Acute [MEDICAL_DATA]" at bounding box center [436, 270] width 393 height 10
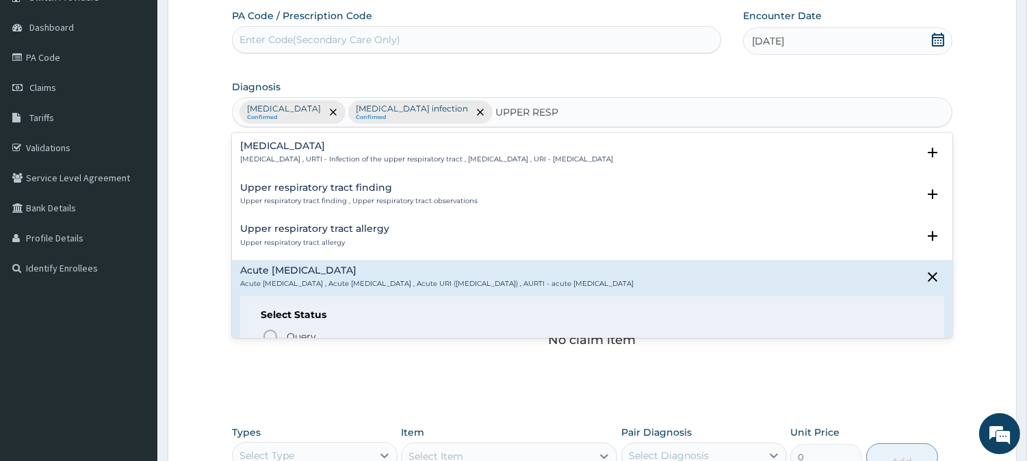
scroll to position [76, 0]
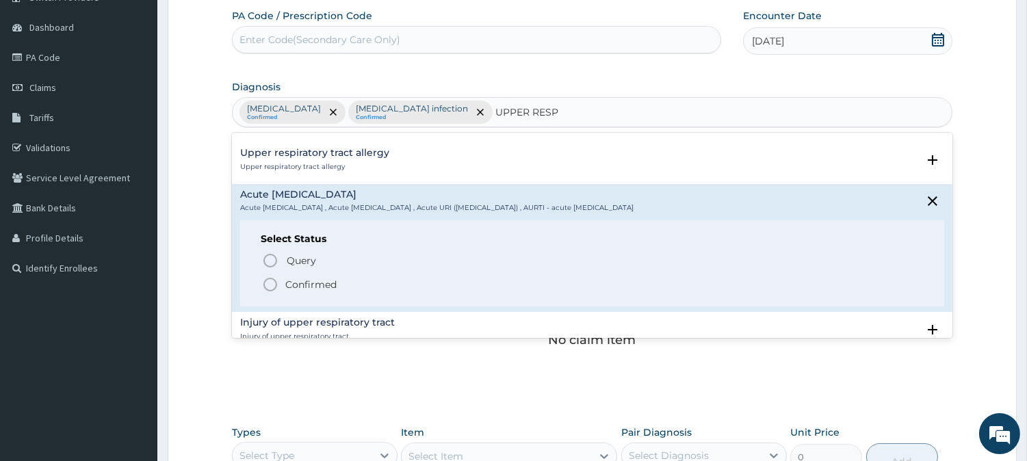
click at [308, 283] on p "Confirmed" at bounding box center [310, 285] width 51 height 14
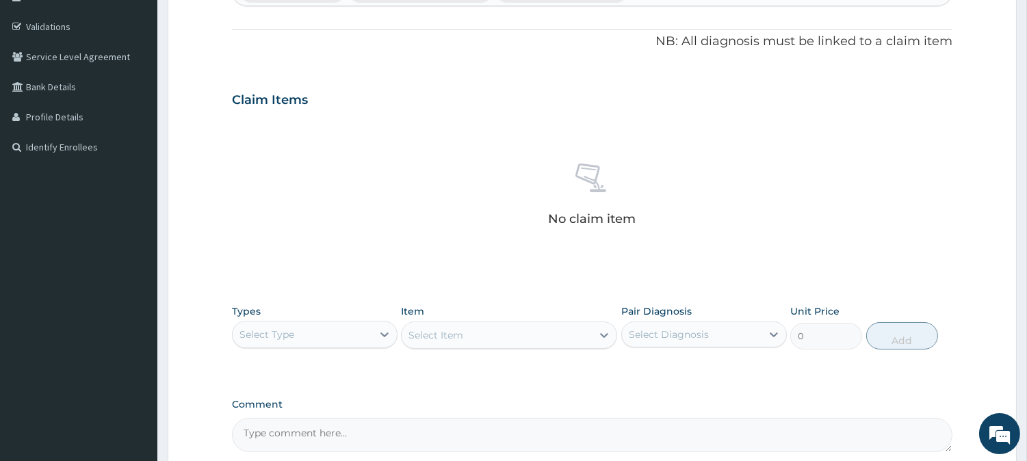
scroll to position [350, 0]
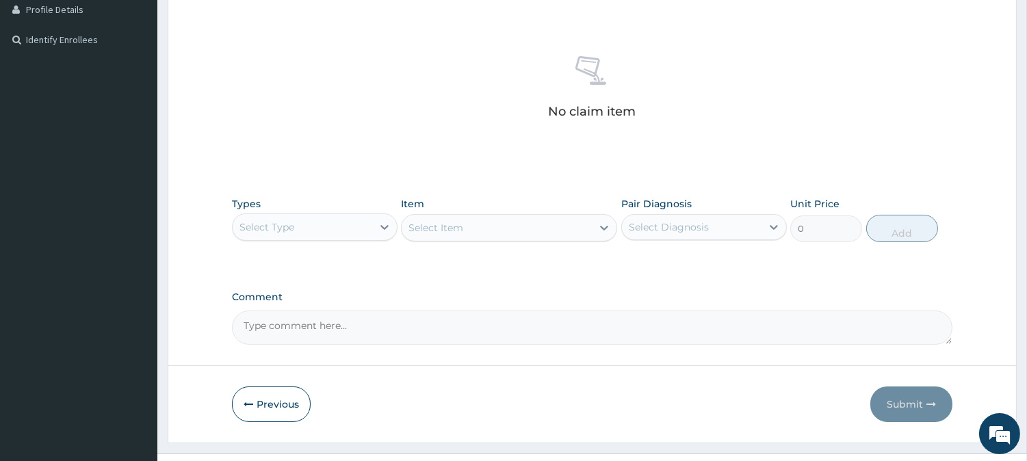
click at [284, 237] on div "Select Type" at bounding box center [314, 226] width 165 height 27
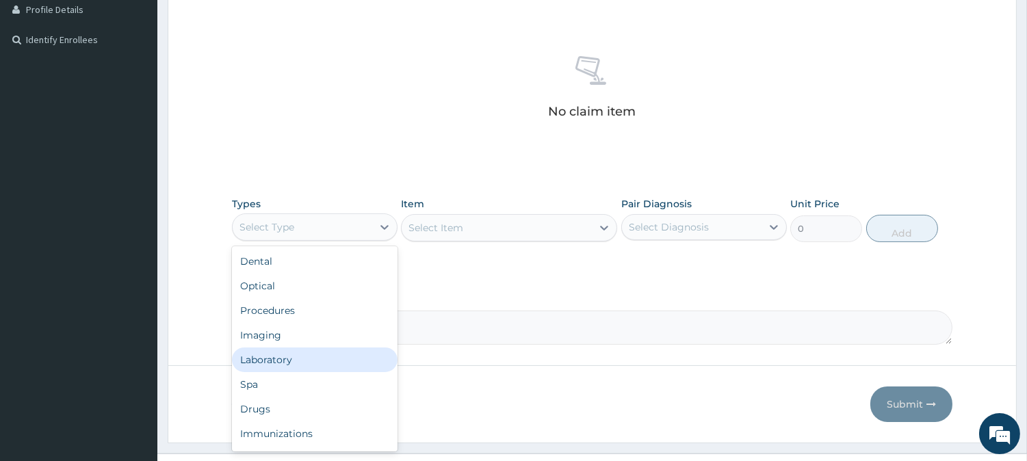
click at [281, 353] on div "Laboratory" at bounding box center [314, 359] width 165 height 25
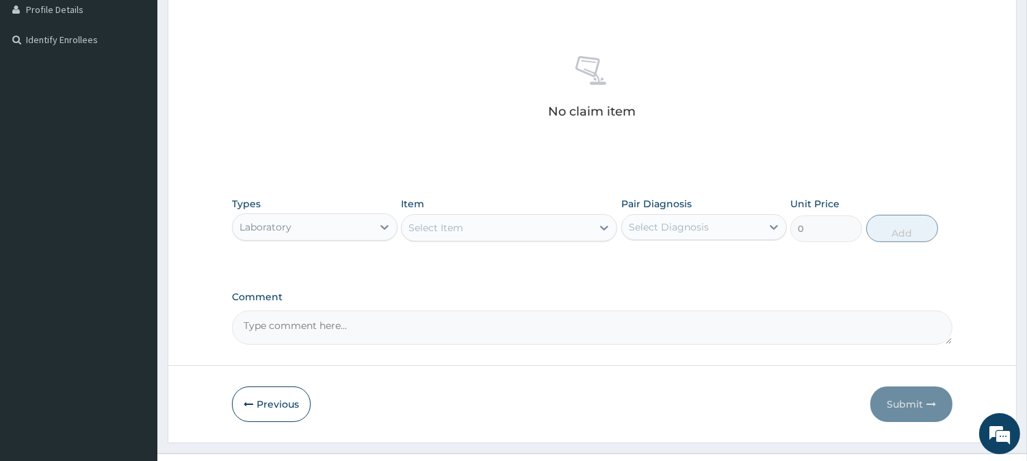
click at [447, 231] on div "Select Item" at bounding box center [435, 228] width 55 height 14
type input "M"
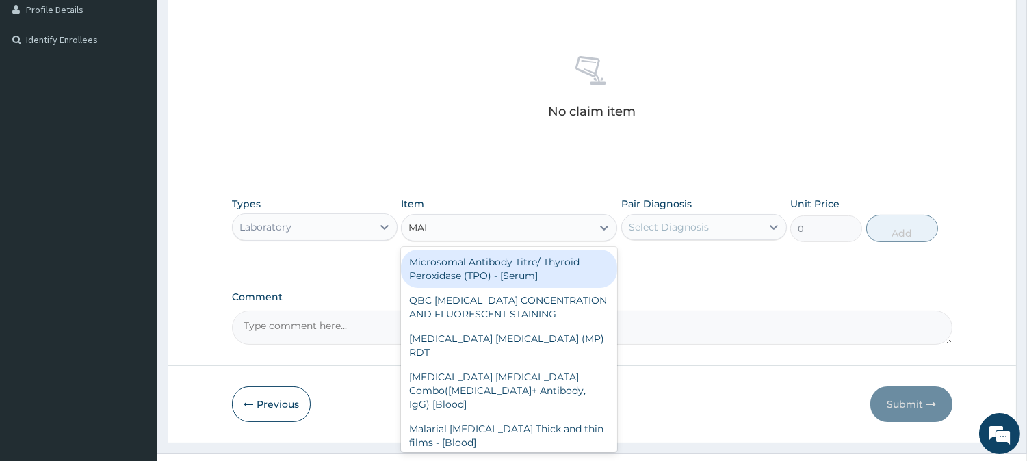
type input "MALA"
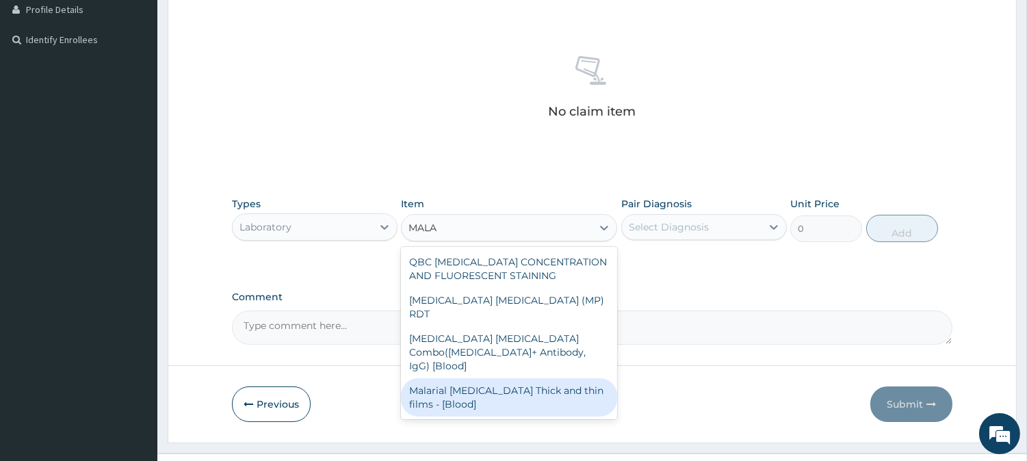
click at [494, 378] on div "Malarial [MEDICAL_DATA] Thick and thin films - [Blood]" at bounding box center [509, 397] width 216 height 38
type input "1612.5"
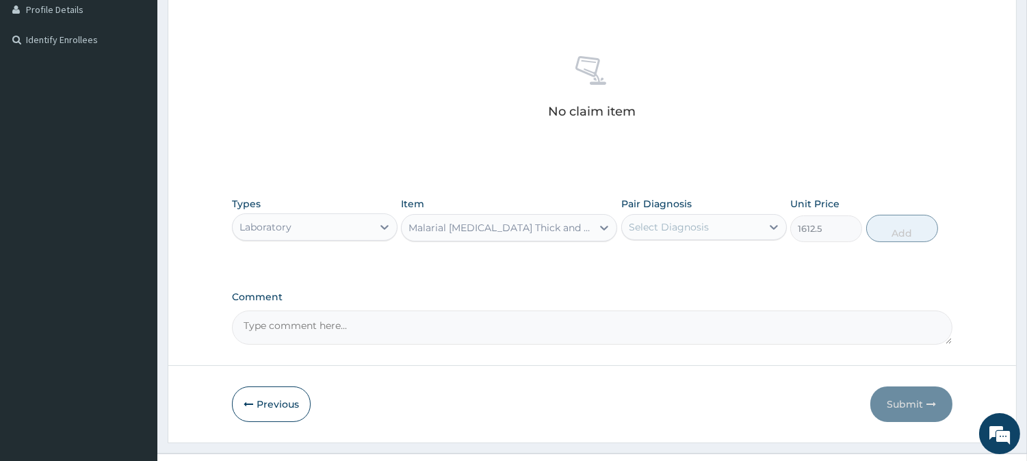
click at [713, 229] on div "Select Diagnosis" at bounding box center [692, 227] width 140 height 22
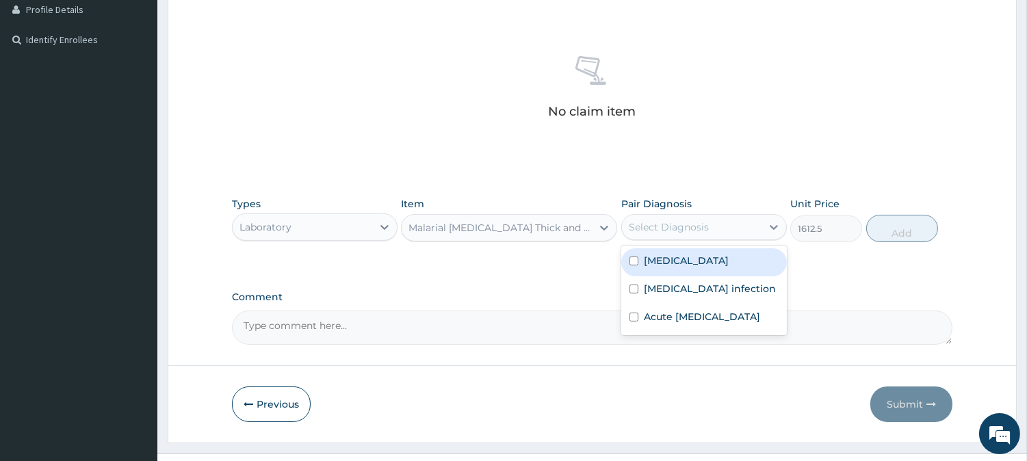
click at [700, 272] on div "[MEDICAL_DATA]" at bounding box center [703, 262] width 165 height 28
checkbox input "true"
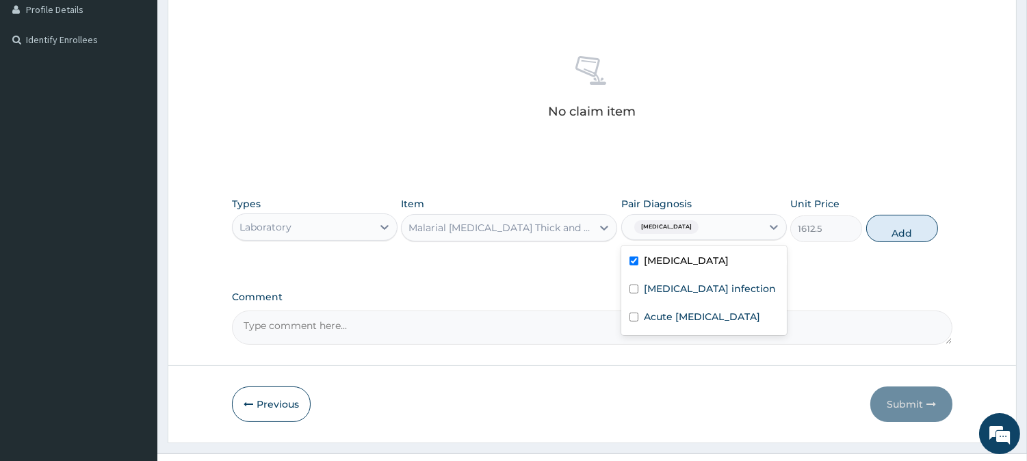
click at [894, 228] on button "Add" at bounding box center [902, 228] width 72 height 27
type input "0"
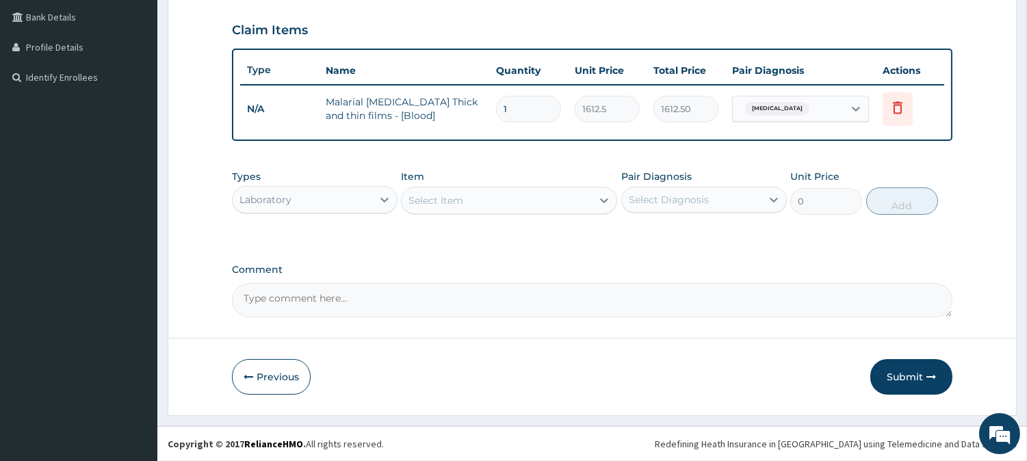
scroll to position [310, 0]
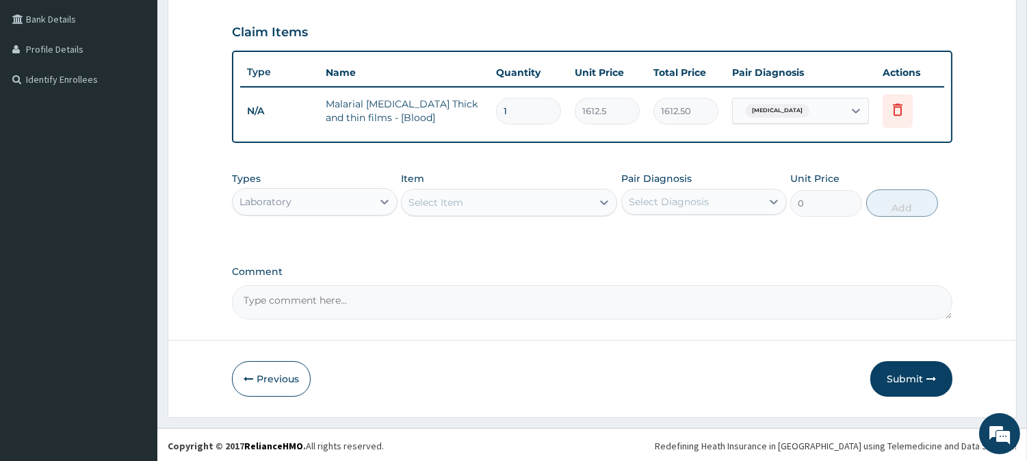
click at [435, 209] on div "Select Item" at bounding box center [496, 202] width 190 height 22
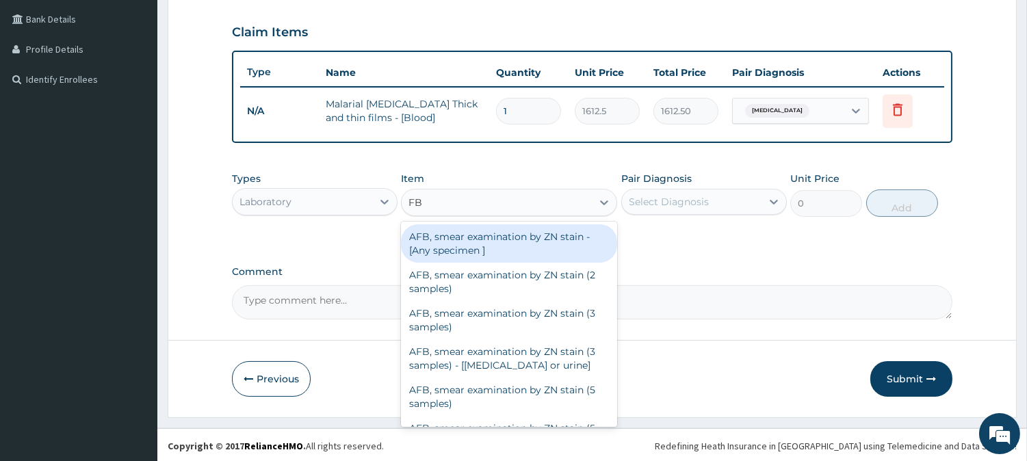
type input "FBC"
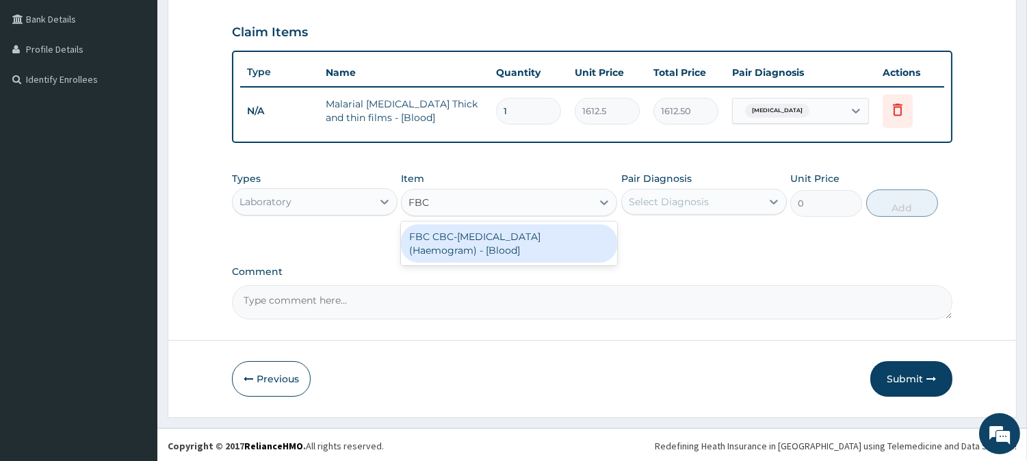
click at [452, 235] on div "FBC CBC-[MEDICAL_DATA] (Haemogram) - [Blood]" at bounding box center [509, 243] width 216 height 38
type input "4300"
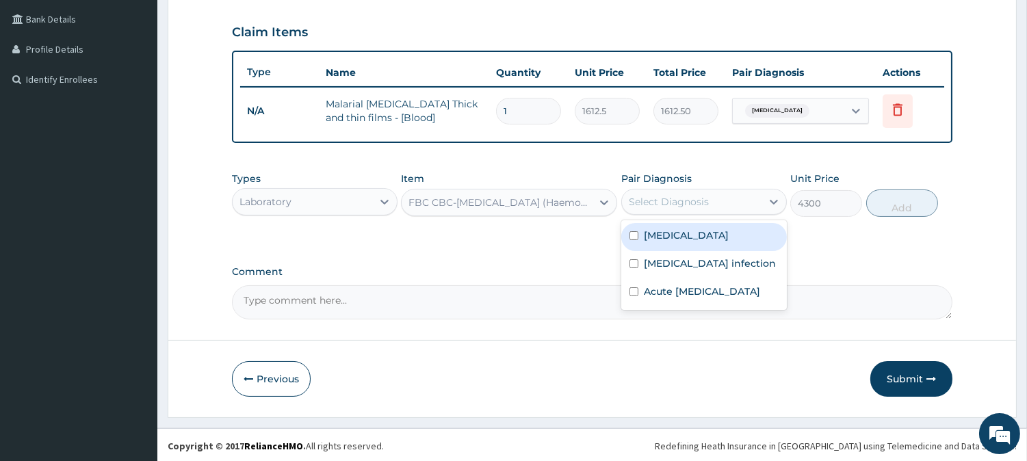
click at [707, 193] on div "Select Diagnosis" at bounding box center [692, 202] width 140 height 22
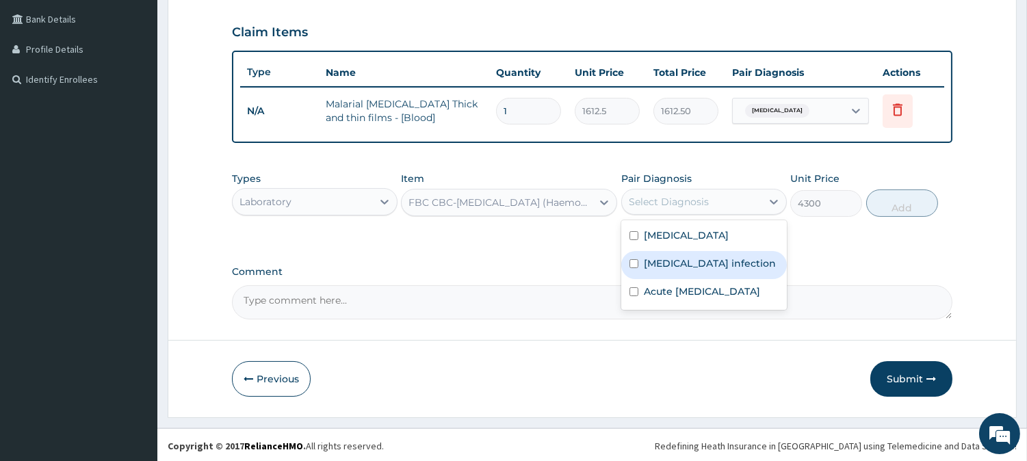
click at [670, 257] on label "[MEDICAL_DATA] infection" at bounding box center [710, 263] width 132 height 14
checkbox input "true"
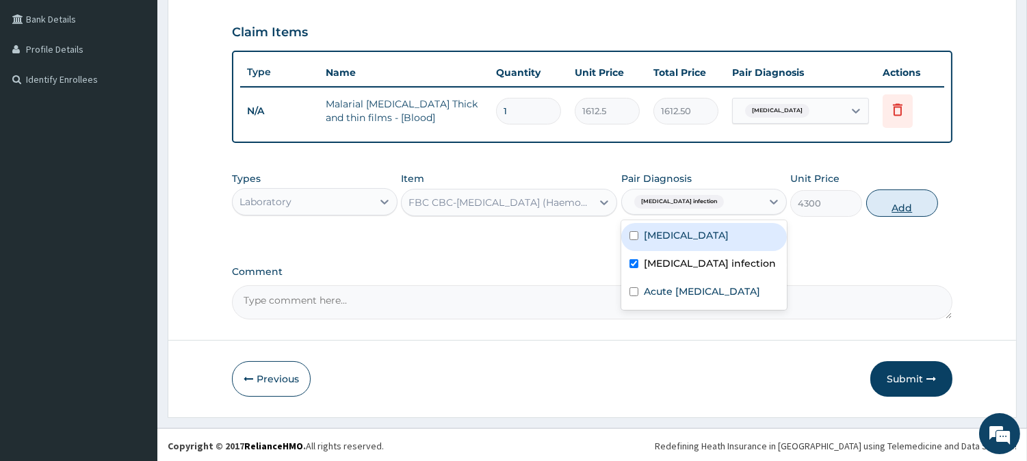
click at [883, 200] on button "Add" at bounding box center [902, 202] width 72 height 27
type input "0"
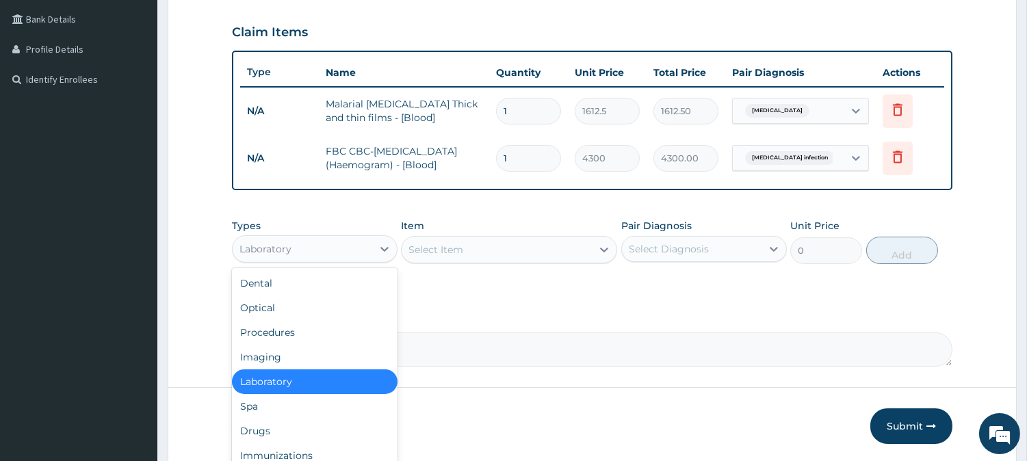
click at [317, 250] on div "Laboratory" at bounding box center [303, 249] width 140 height 22
click at [300, 330] on div "Procedures" at bounding box center [314, 332] width 165 height 25
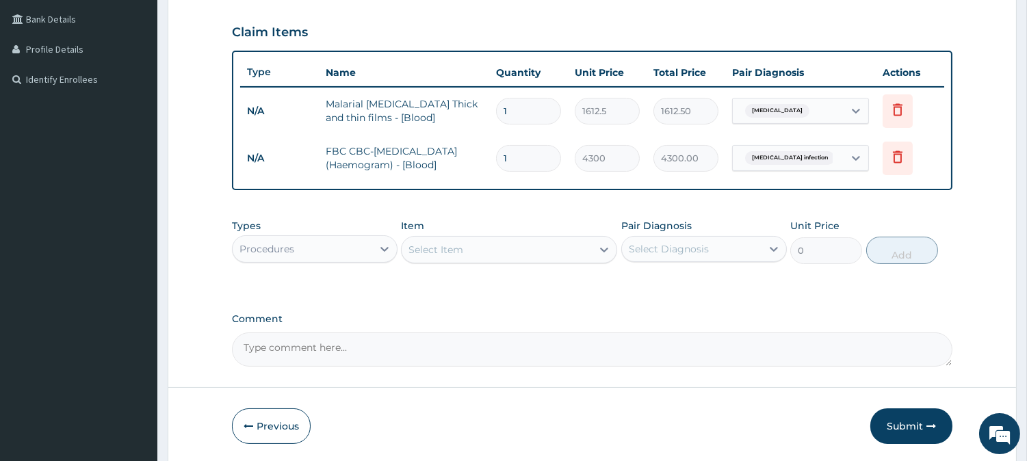
click at [513, 249] on div "Select Item" at bounding box center [496, 250] width 190 height 22
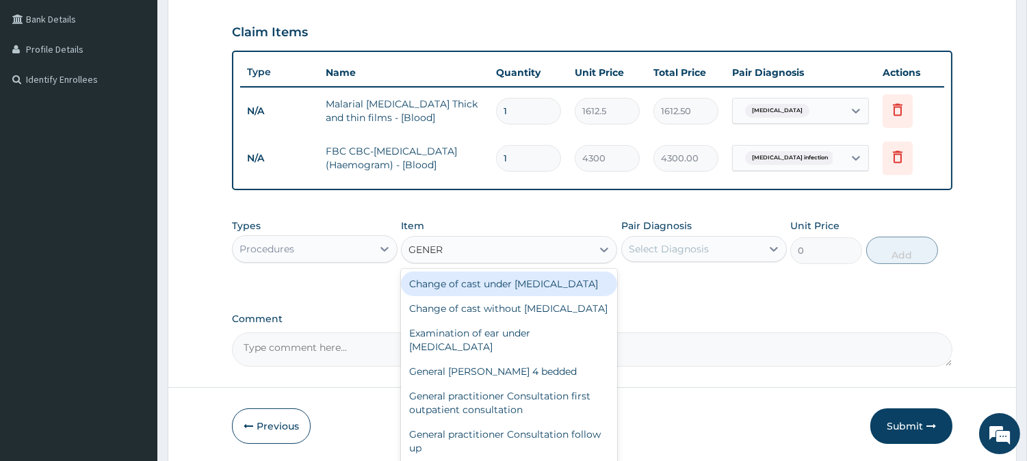
type input "GENERA"
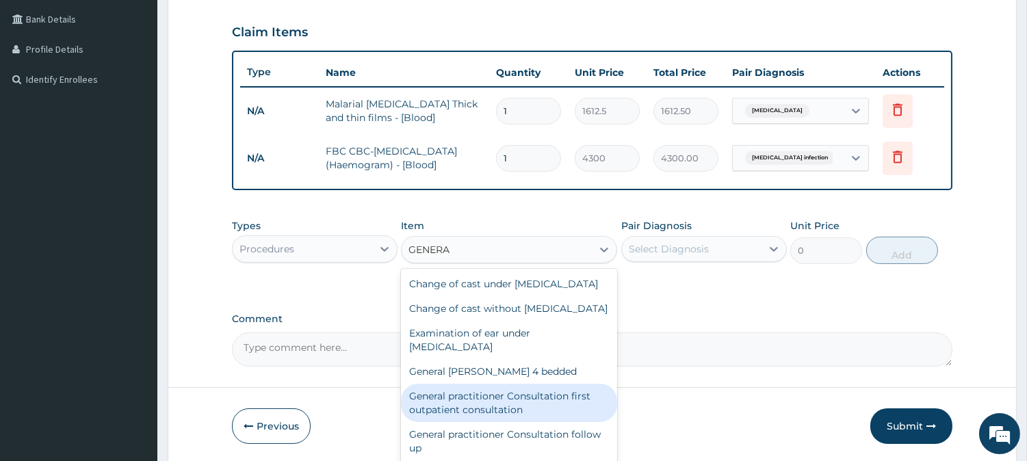
click at [529, 421] on div "General practitioner Consultation first outpatient consultation" at bounding box center [509, 403] width 216 height 38
type input "3547.5"
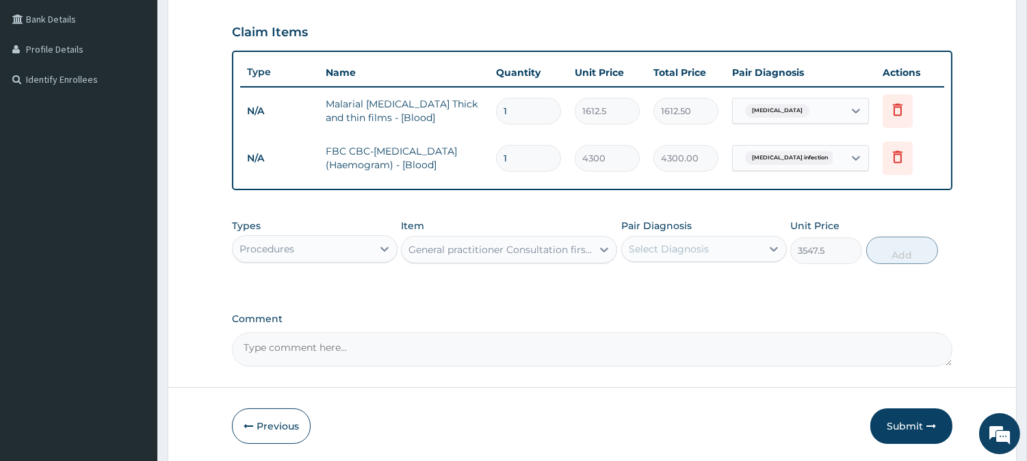
click at [667, 250] on div "Select Diagnosis" at bounding box center [668, 249] width 80 height 14
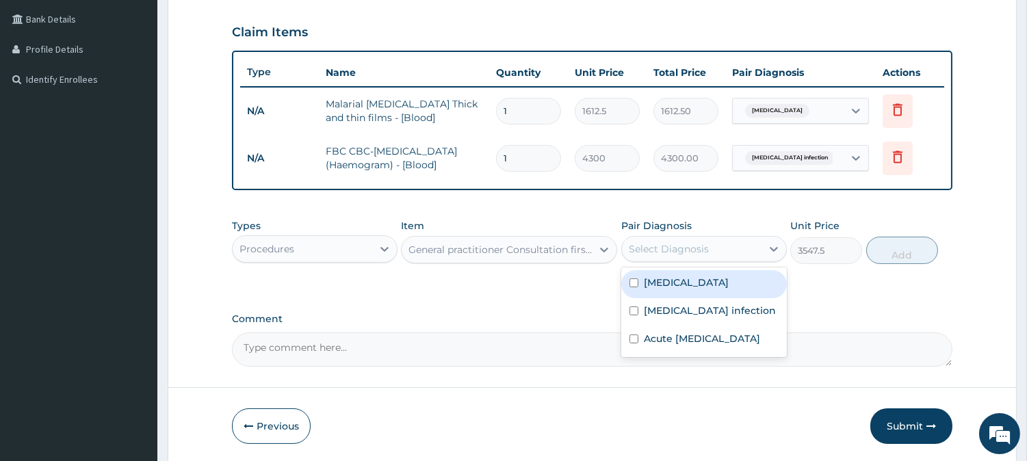
click at [696, 278] on div "[MEDICAL_DATA]" at bounding box center [703, 284] width 165 height 28
checkbox input "true"
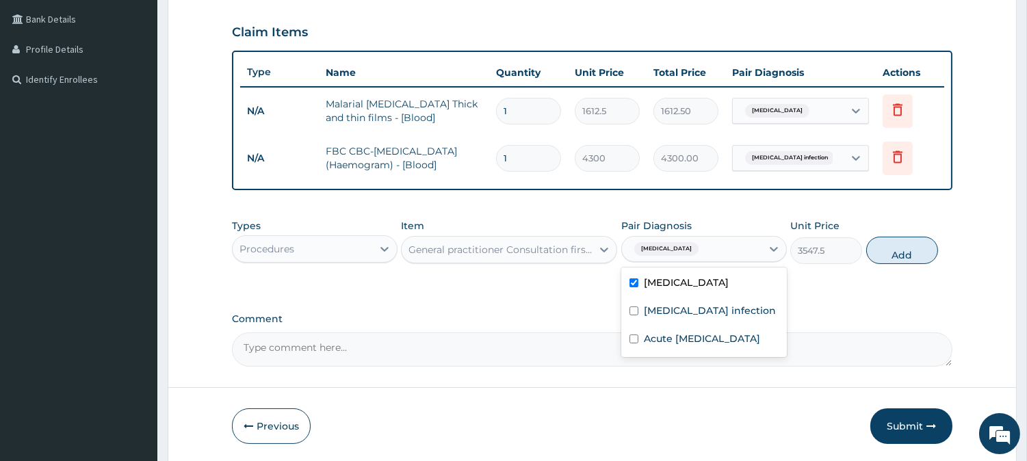
click at [888, 244] on button "Add" at bounding box center [902, 250] width 72 height 27
type input "0"
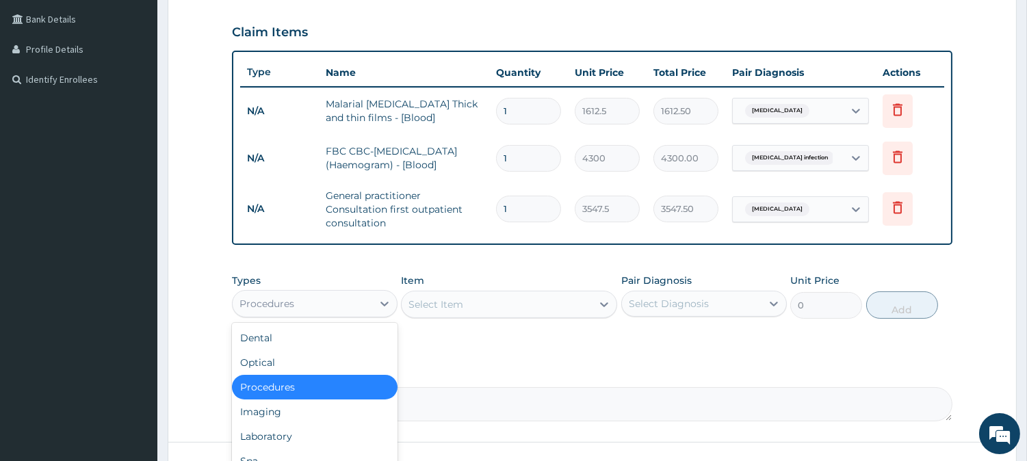
click at [363, 294] on div "Procedures" at bounding box center [303, 304] width 140 height 22
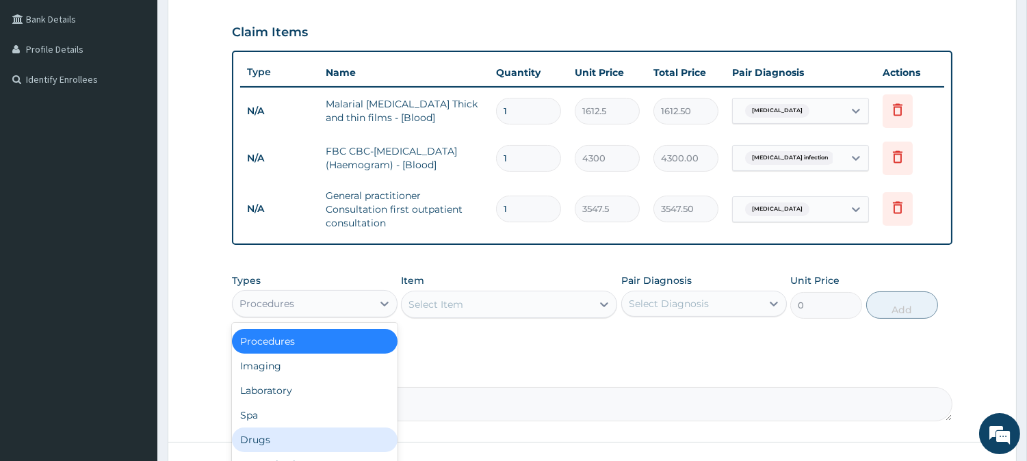
click at [259, 435] on div "Drugs" at bounding box center [314, 439] width 165 height 25
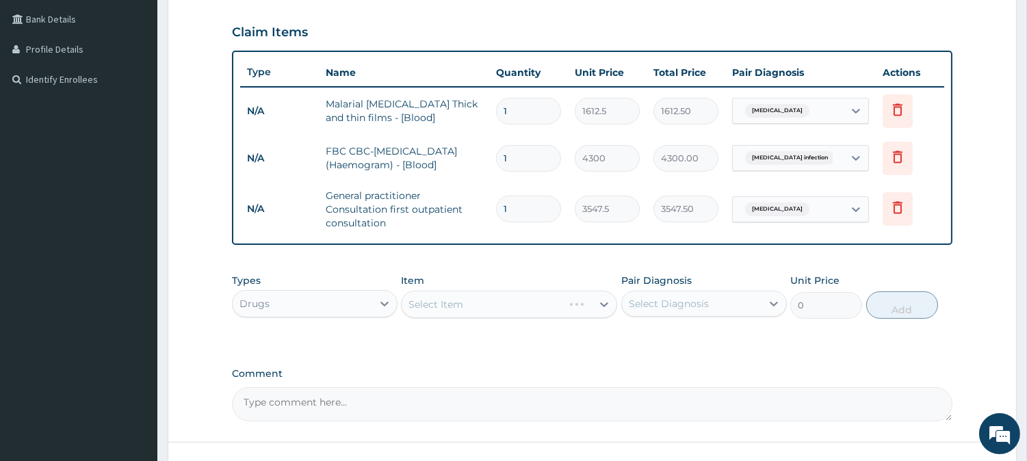
click at [260, 435] on form "Step 2 of 2 PA Code / Prescription Code Enter Code(Secondary Care Only) Encount…" at bounding box center [592, 140] width 849 height 757
click at [263, 436] on form "Step 2 of 2 PA Code / Prescription Code Enter Code(Secondary Care Only) Encount…" at bounding box center [592, 140] width 849 height 757
click at [265, 438] on form "Step 2 of 2 PA Code / Prescription Code Enter Code(Secondary Care Only) Encount…" at bounding box center [592, 140] width 849 height 757
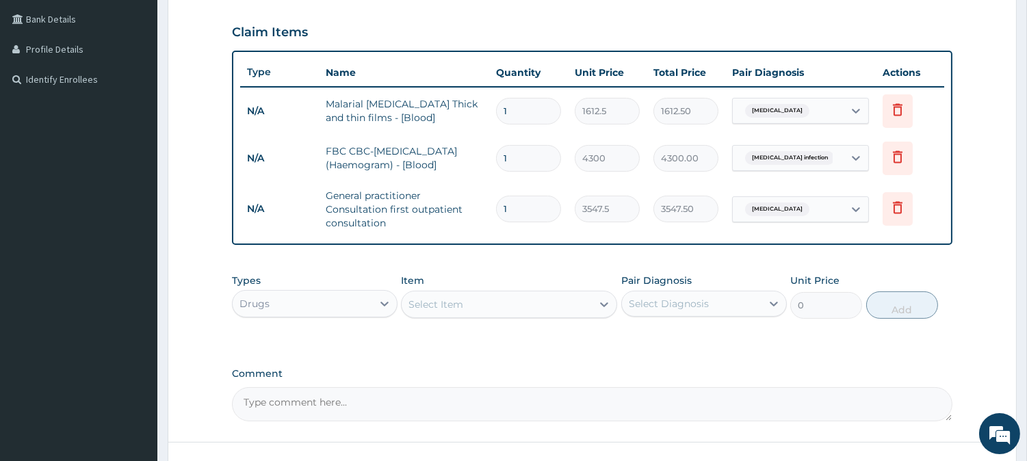
click at [265, 438] on form "Step 2 of 2 PA Code / Prescription Code Enter Code(Secondary Care Only) Encount…" at bounding box center [592, 140] width 849 height 757
drag, startPoint x: 265, startPoint y: 438, endPoint x: 272, endPoint y: 440, distance: 7.4
click at [269, 438] on form "Step 2 of 2 PA Code / Prescription Code Enter Code(Secondary Care Only) Encount…" at bounding box center [592, 140] width 849 height 757
click at [517, 302] on div "Select Item" at bounding box center [496, 304] width 190 height 22
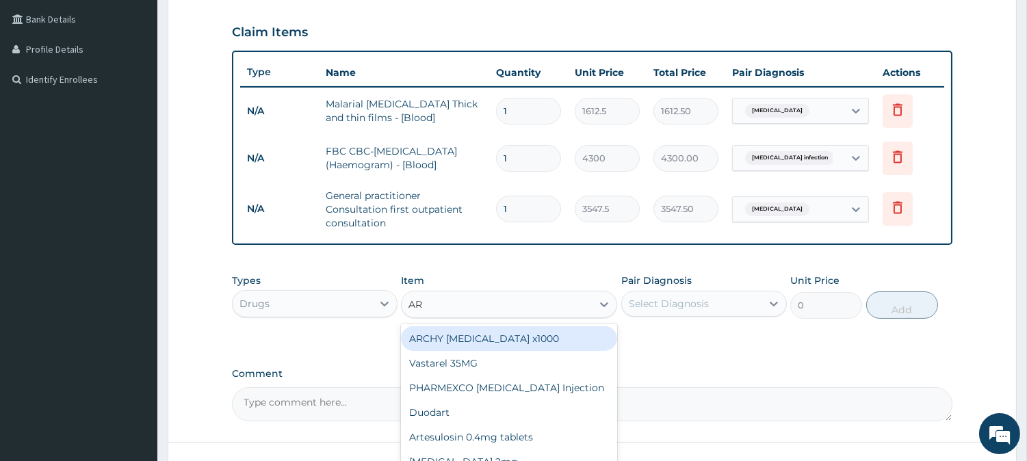
type input "A"
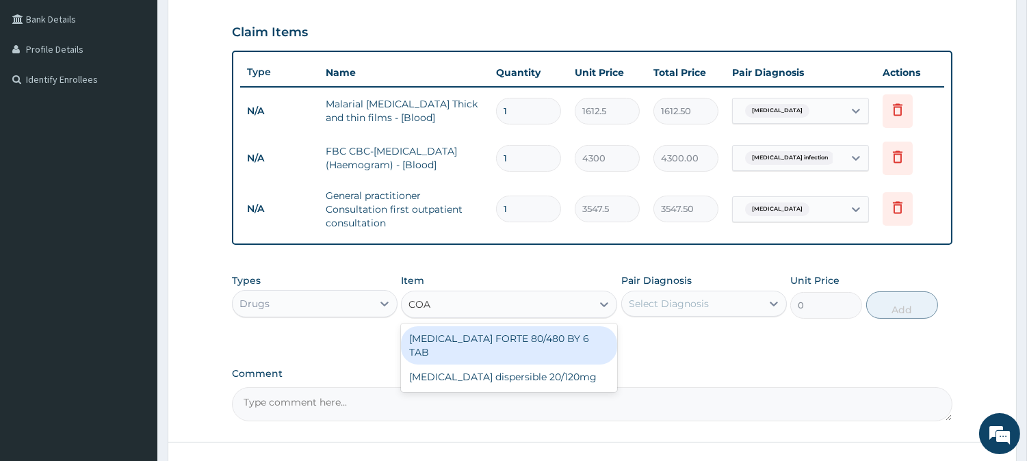
type input "COAR"
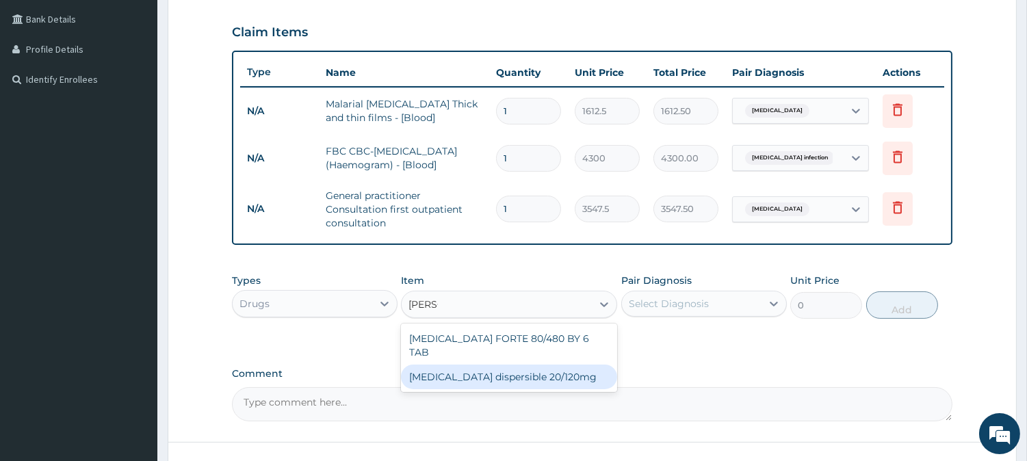
click at [538, 365] on div "Coartem dispersible 20/120mg" at bounding box center [509, 377] width 216 height 25
type input "112.3375"
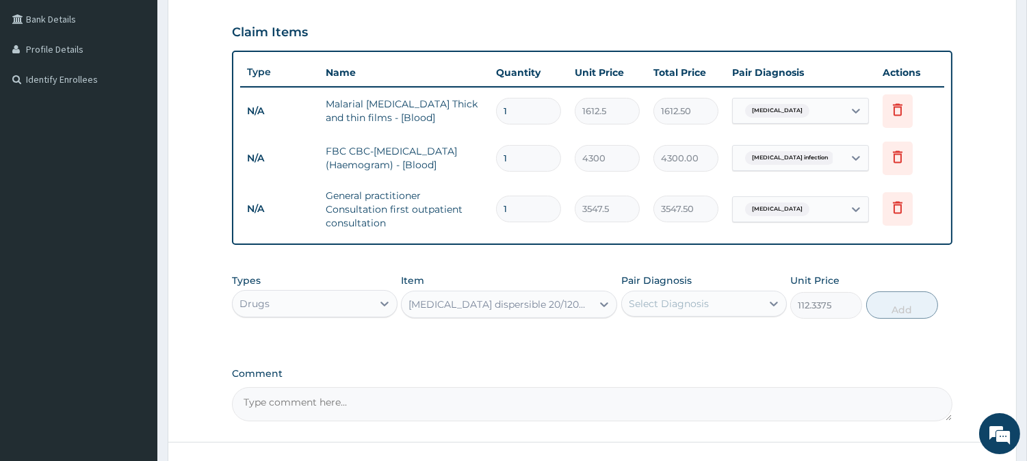
click at [679, 300] on div "Select Diagnosis" at bounding box center [668, 304] width 80 height 14
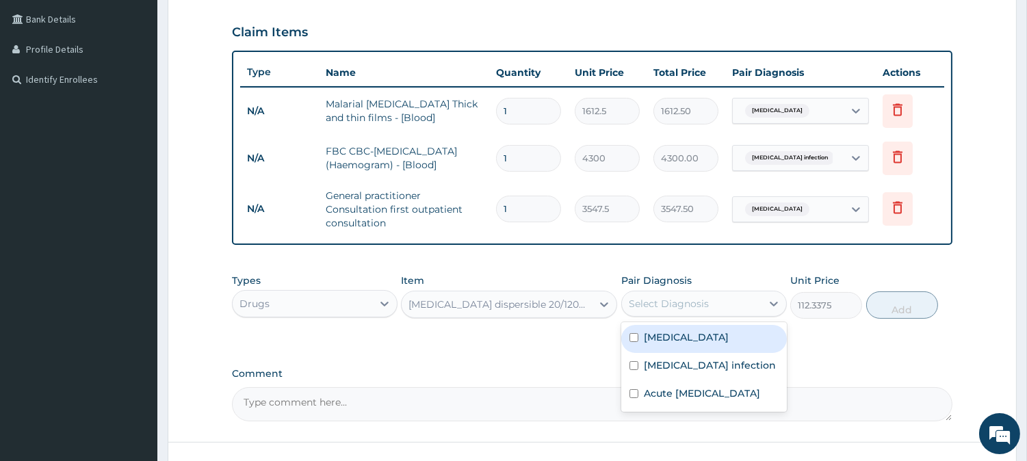
click at [670, 341] on label "Malaria" at bounding box center [686, 337] width 85 height 14
checkbox input "true"
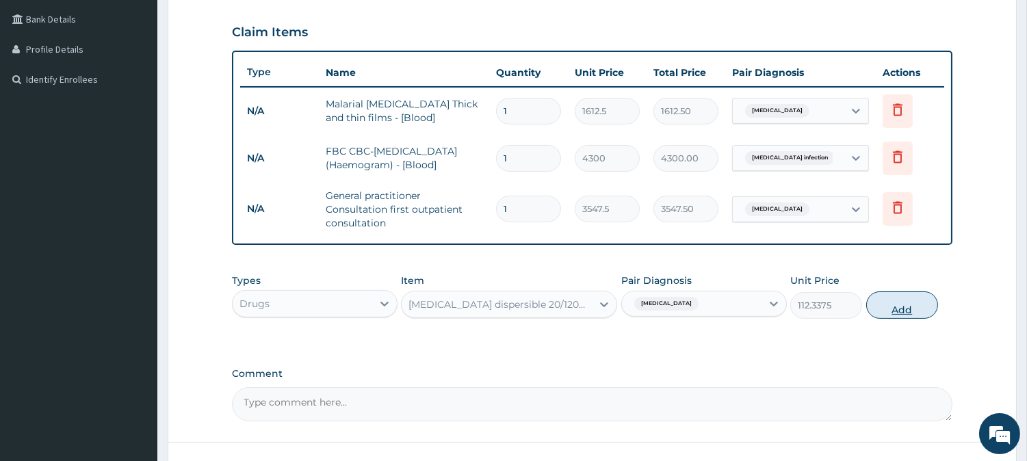
click at [894, 311] on button "Add" at bounding box center [902, 304] width 72 height 27
type input "0"
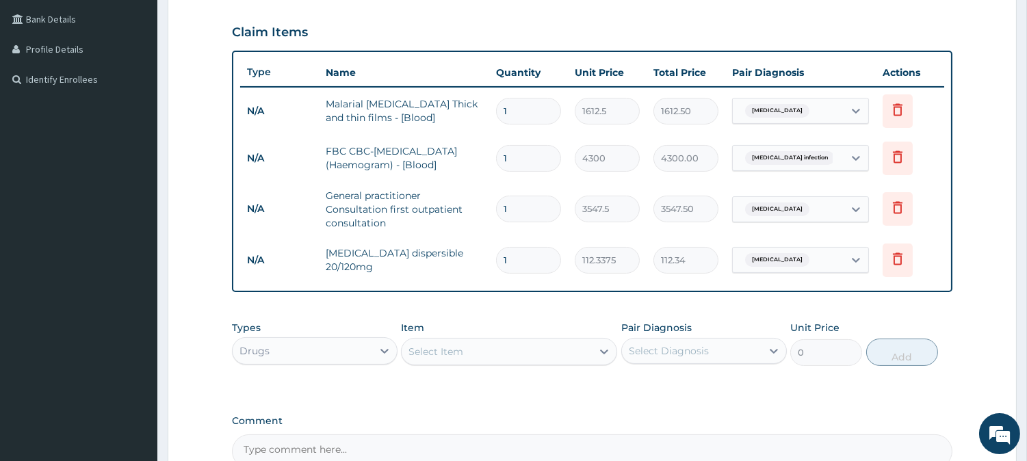
type input "0.00"
type input "6"
type input "674.03"
type input "6"
click at [490, 342] on div "Select Item" at bounding box center [496, 352] width 190 height 22
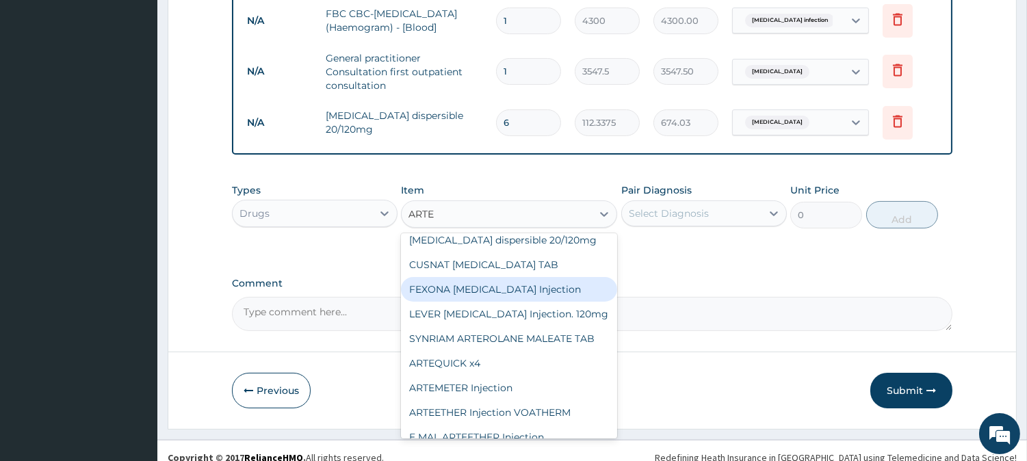
scroll to position [461, 0]
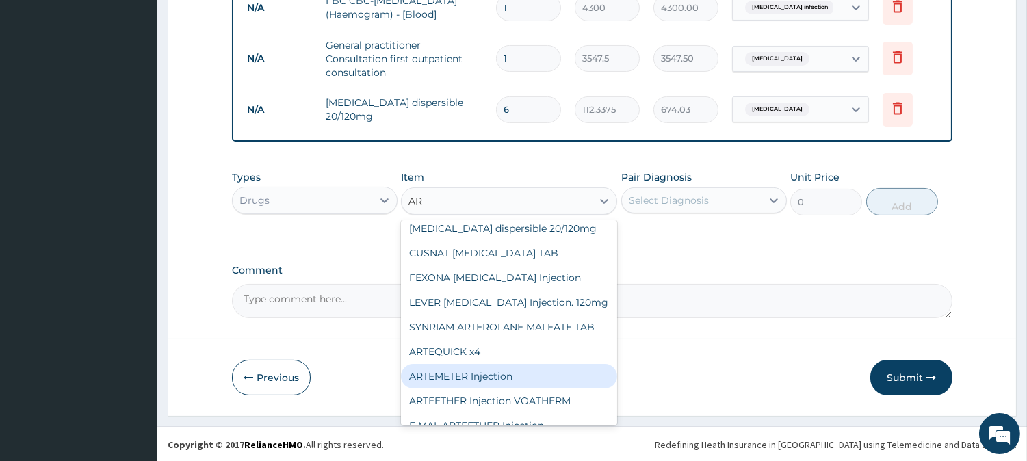
type input "A"
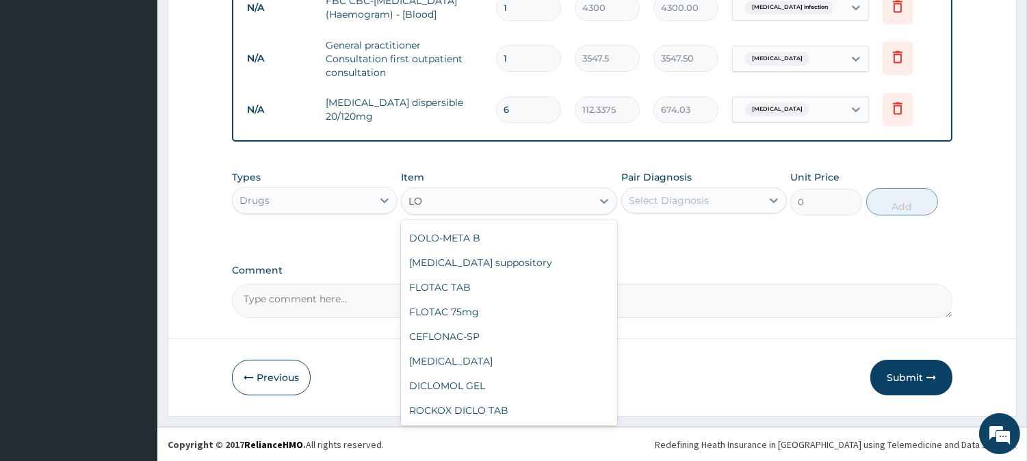
scroll to position [786, 0]
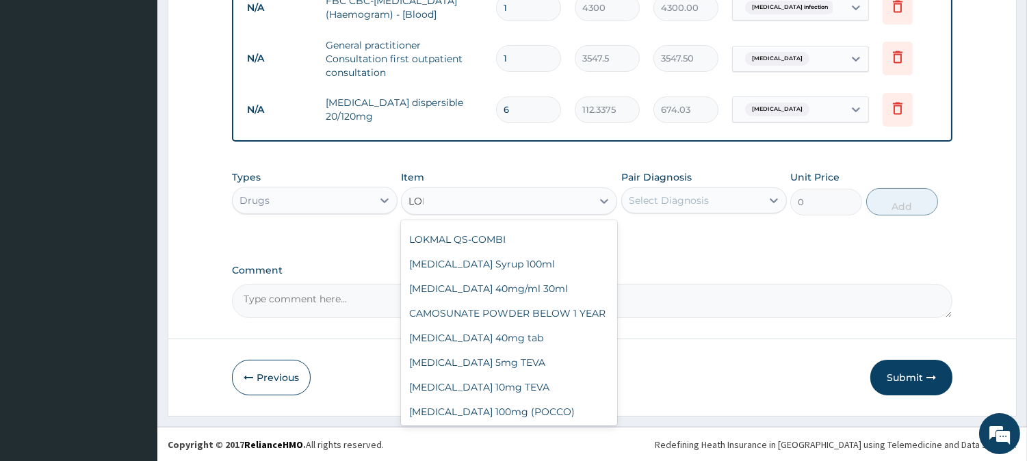
type input "LONA"
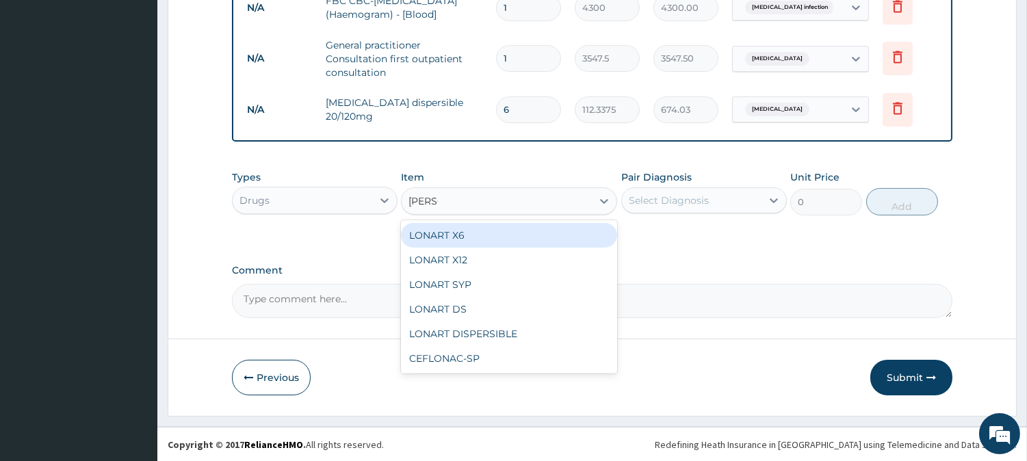
click at [515, 230] on div "LONART X6" at bounding box center [509, 235] width 216 height 25
type input "473"
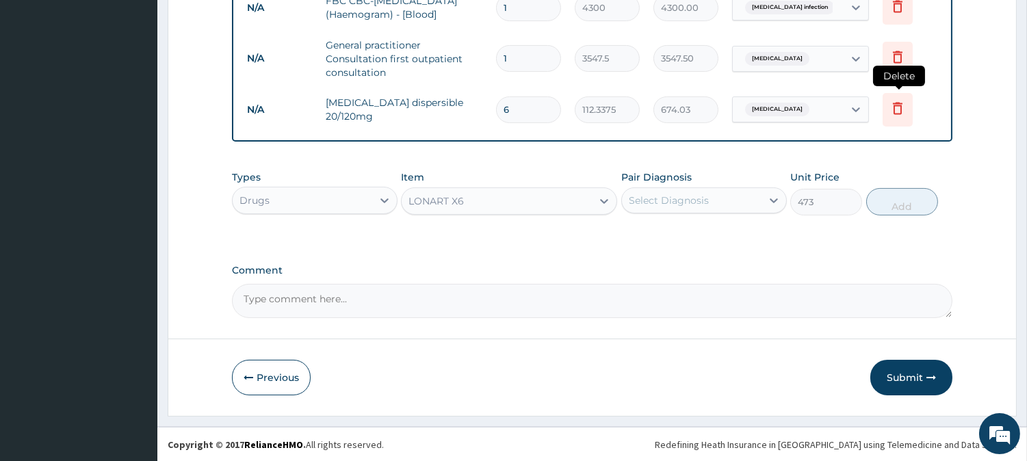
click at [901, 114] on icon at bounding box center [897, 108] width 16 height 16
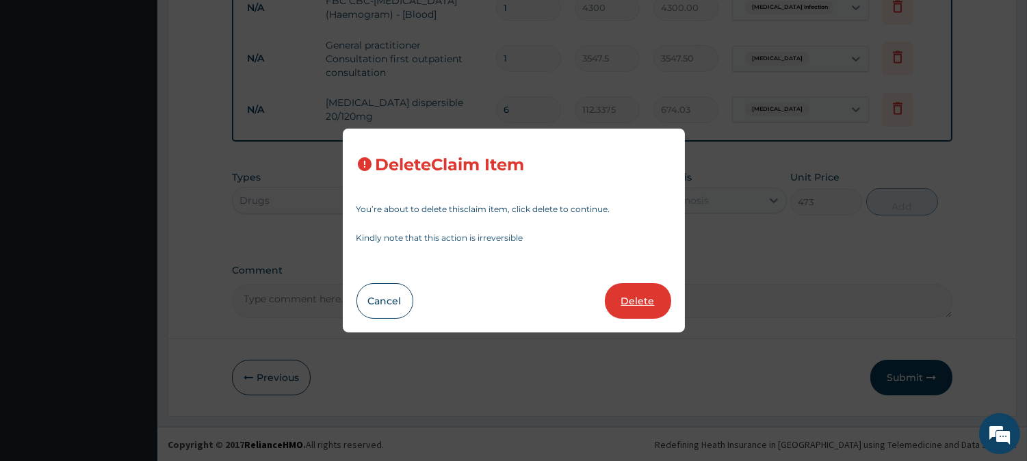
click at [624, 308] on button "Delete" at bounding box center [638, 301] width 66 height 36
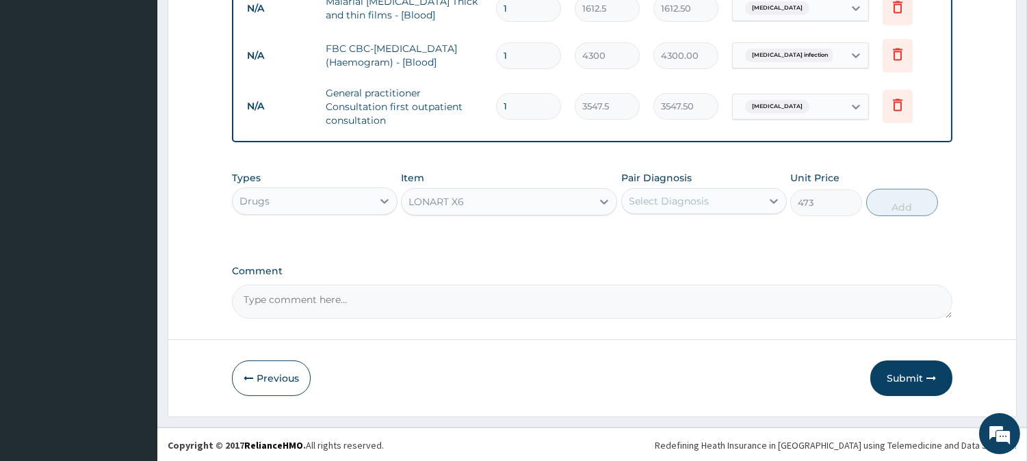
click at [502, 208] on div "LONART X6" at bounding box center [496, 202] width 190 height 22
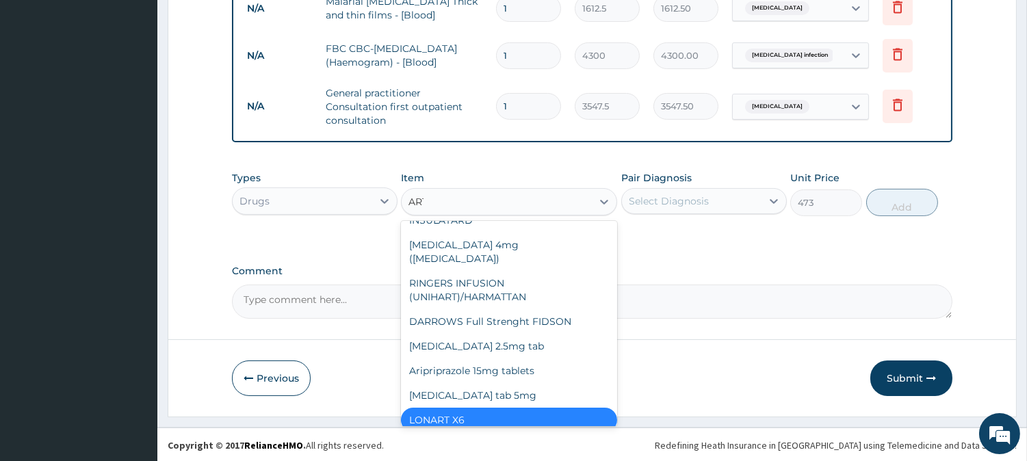
scroll to position [0, 0]
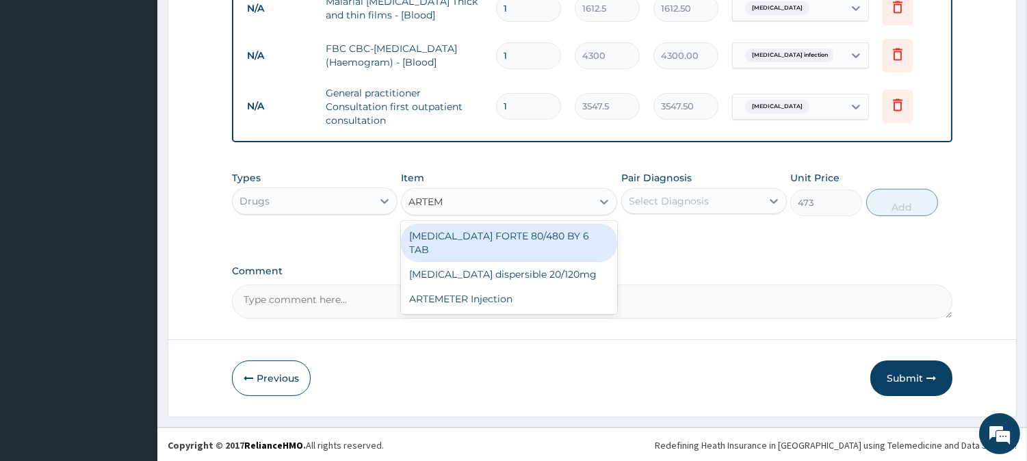
type input "ARTE"
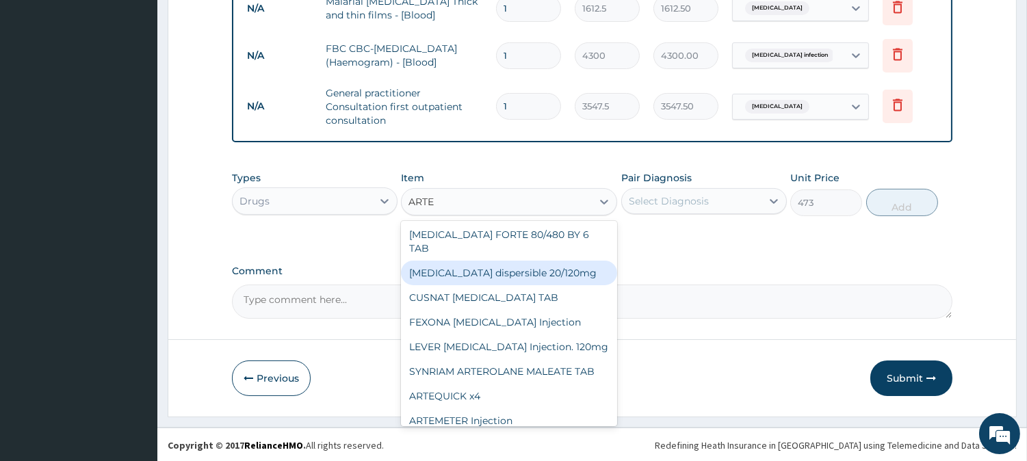
scroll to position [76, 0]
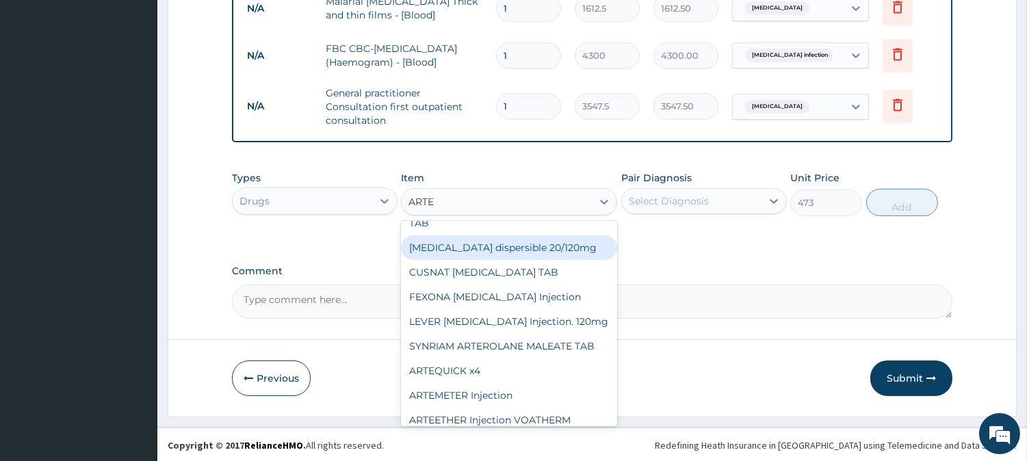
click at [496, 235] on div "[MEDICAL_DATA] dispersible 20/120mg" at bounding box center [509, 247] width 216 height 25
type input "112.3375"
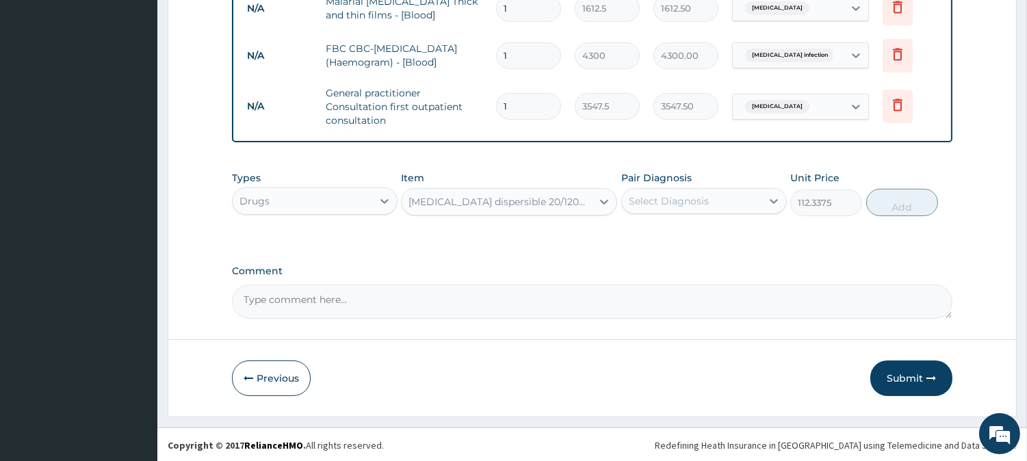
click at [668, 205] on div "Select Diagnosis" at bounding box center [668, 201] width 80 height 14
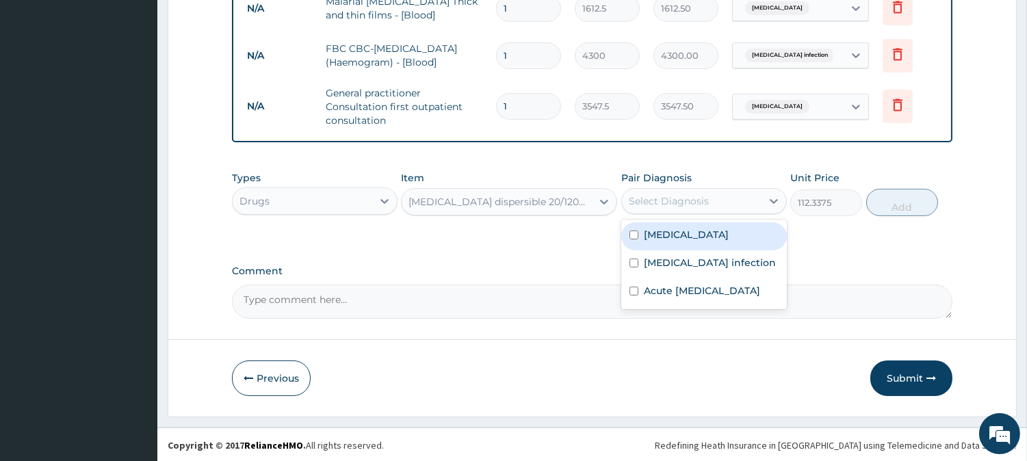
click at [672, 223] on div "[MEDICAL_DATA]" at bounding box center [703, 236] width 165 height 28
checkbox input "true"
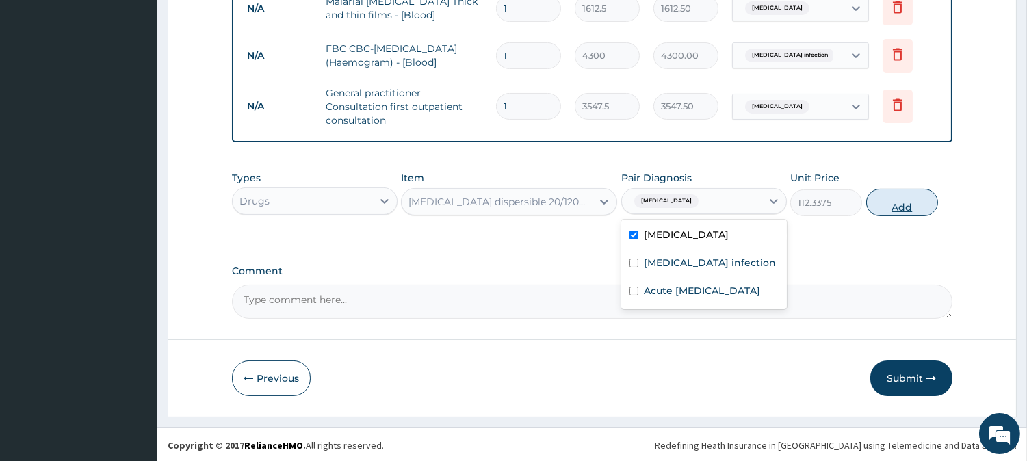
click at [883, 209] on button "Add" at bounding box center [902, 202] width 72 height 27
type input "0"
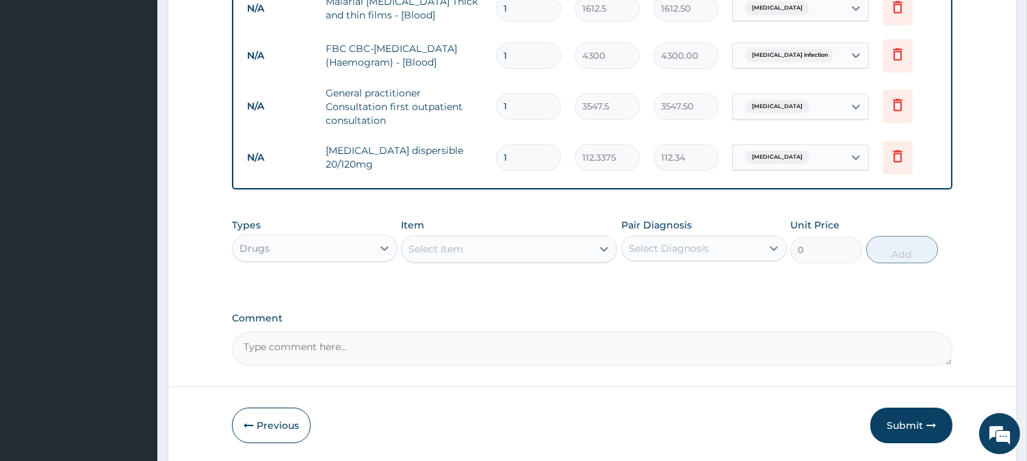
type input "0.00"
type input "6"
type input "674.03"
type input "6"
click at [455, 251] on div "Select Item" at bounding box center [435, 249] width 55 height 14
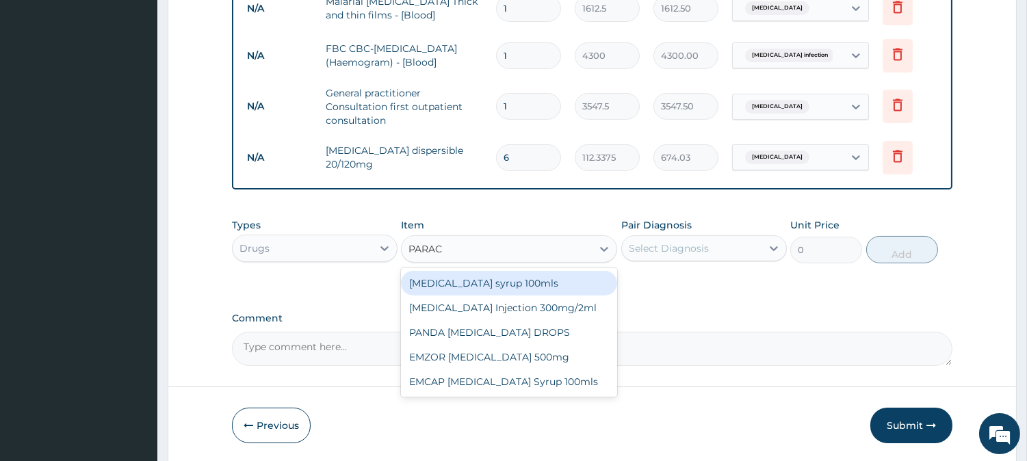
type input "PARACE"
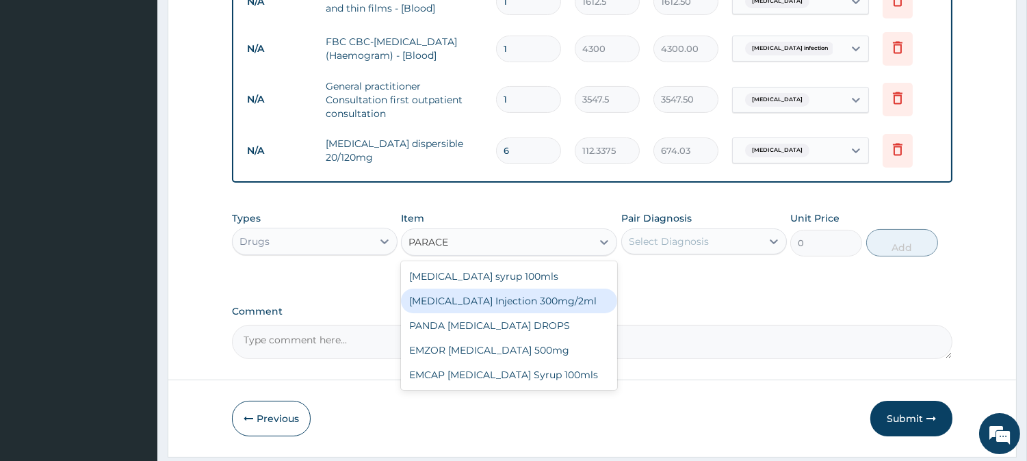
scroll to position [461, 0]
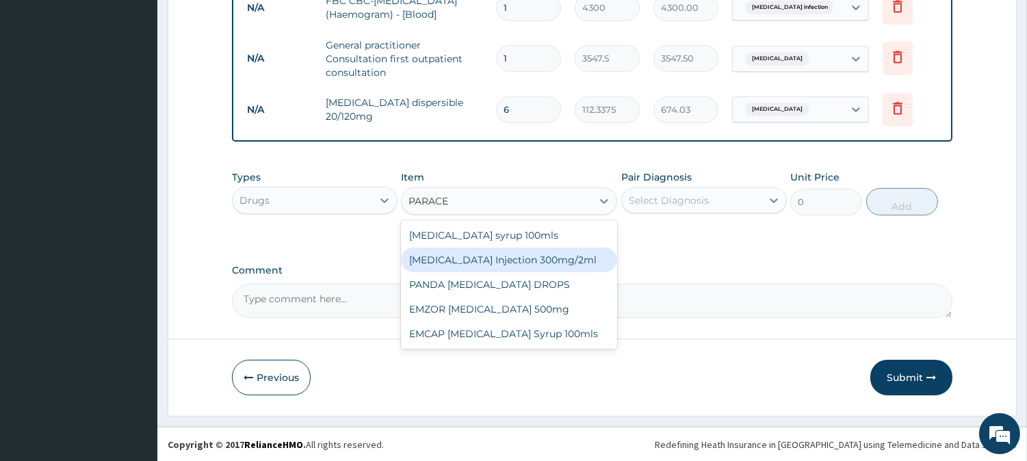
click at [522, 255] on div "[MEDICAL_DATA] Injection 300mg/2ml" at bounding box center [509, 260] width 216 height 25
type input "260.15"
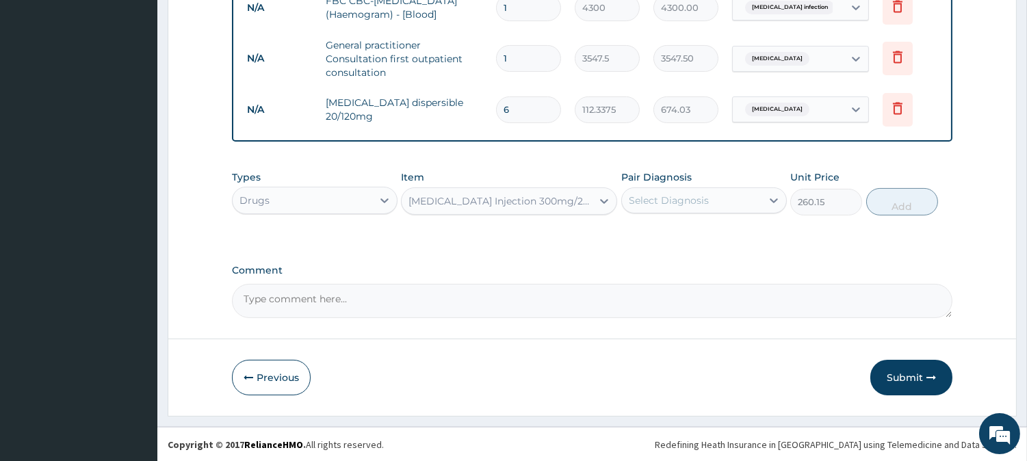
click at [653, 206] on div "Select Diagnosis" at bounding box center [668, 201] width 80 height 14
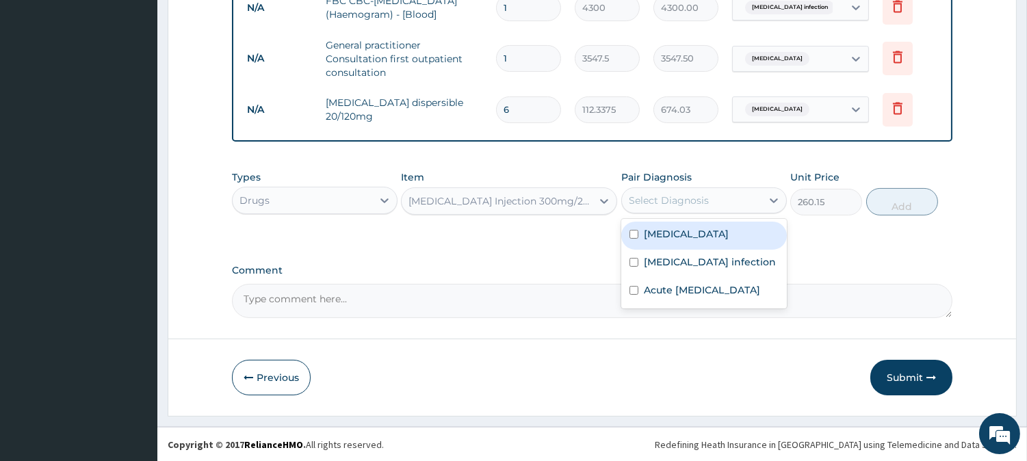
click at [667, 235] on label "[MEDICAL_DATA]" at bounding box center [686, 234] width 85 height 14
checkbox input "true"
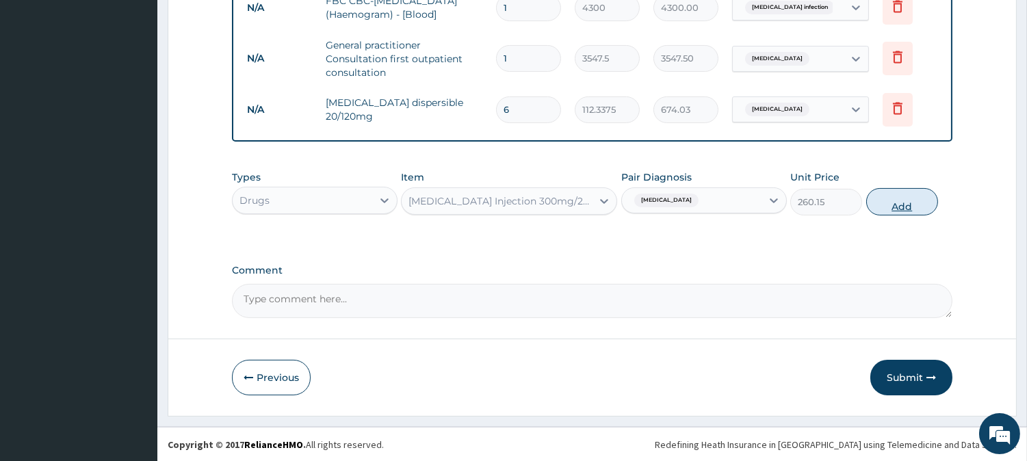
click at [917, 195] on button "Add" at bounding box center [902, 201] width 72 height 27
type input "0"
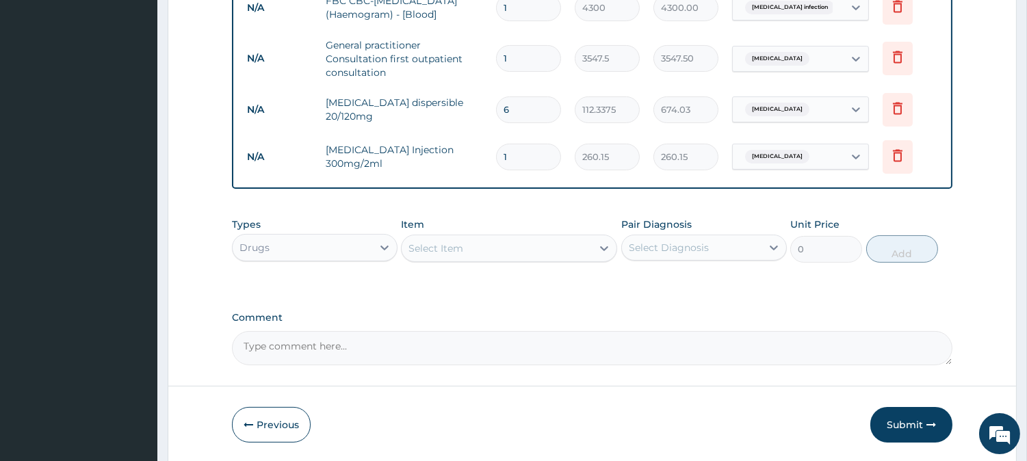
type input "0.00"
type input "3"
type input "780.45"
type input "3"
click at [509, 246] on div "Select Item" at bounding box center [496, 248] width 190 height 22
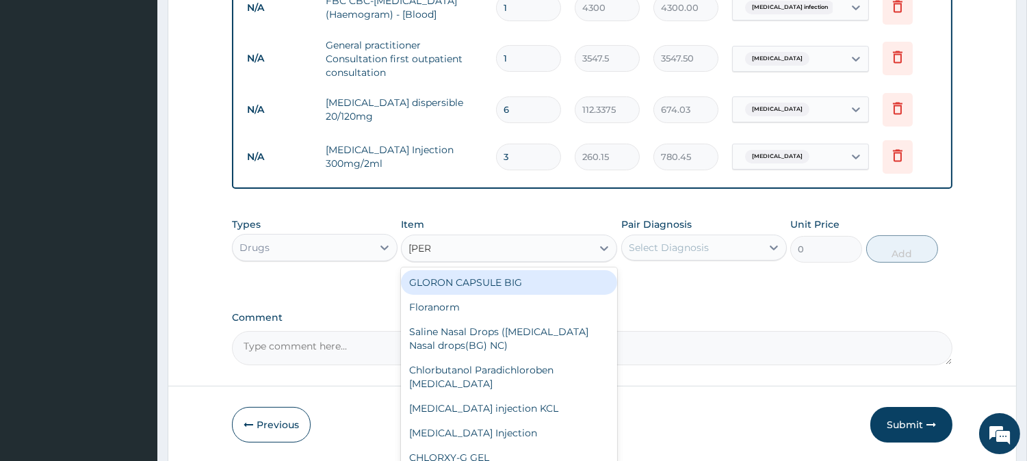
type input "LORAT"
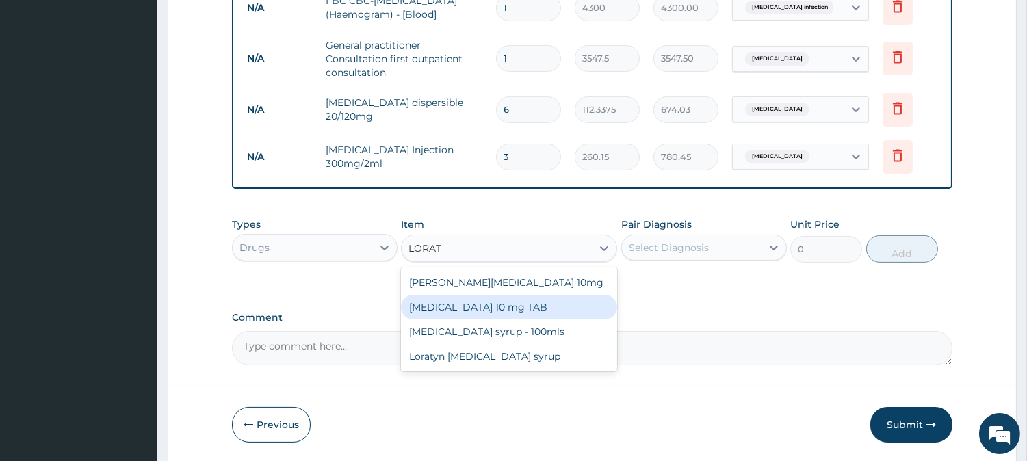
click at [501, 310] on div "[MEDICAL_DATA] 10 mg TAB" at bounding box center [509, 307] width 216 height 25
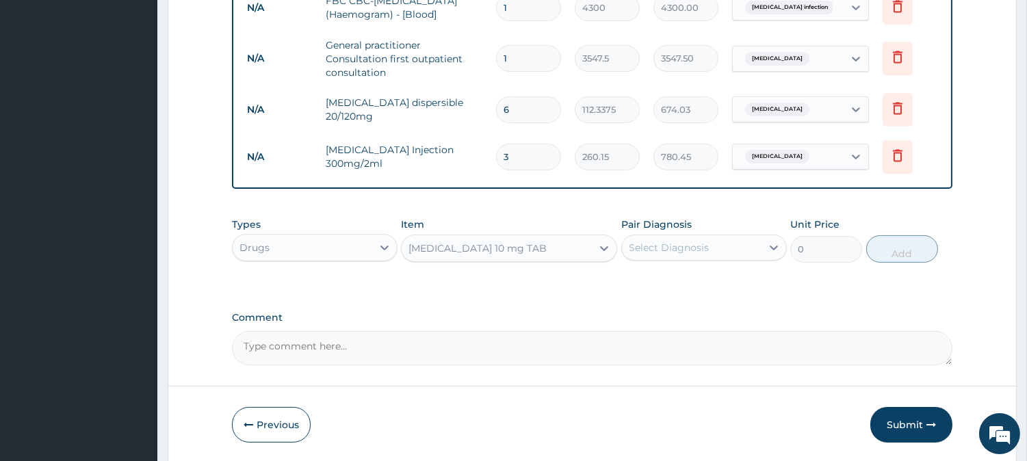
type input "59.125"
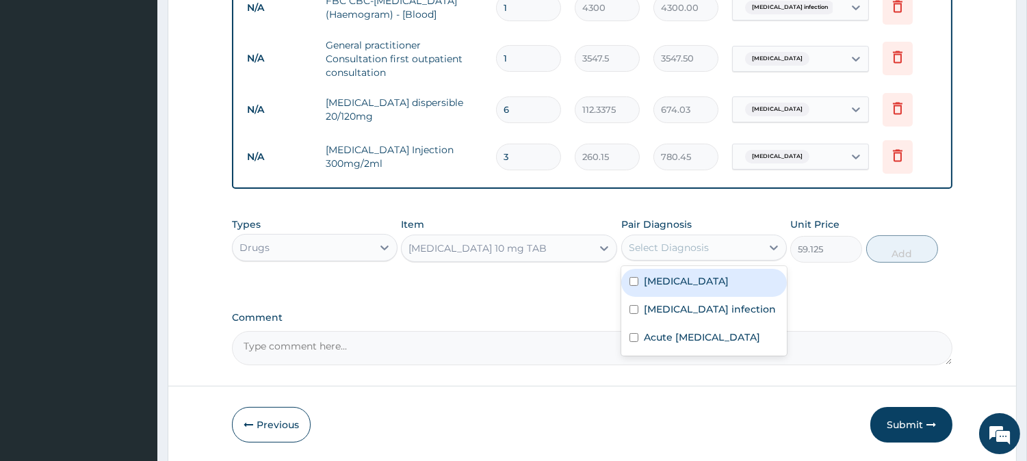
click at [665, 248] on div "Select Diagnosis" at bounding box center [668, 248] width 80 height 14
click at [659, 281] on label "[MEDICAL_DATA]" at bounding box center [686, 281] width 85 height 14
checkbox input "true"
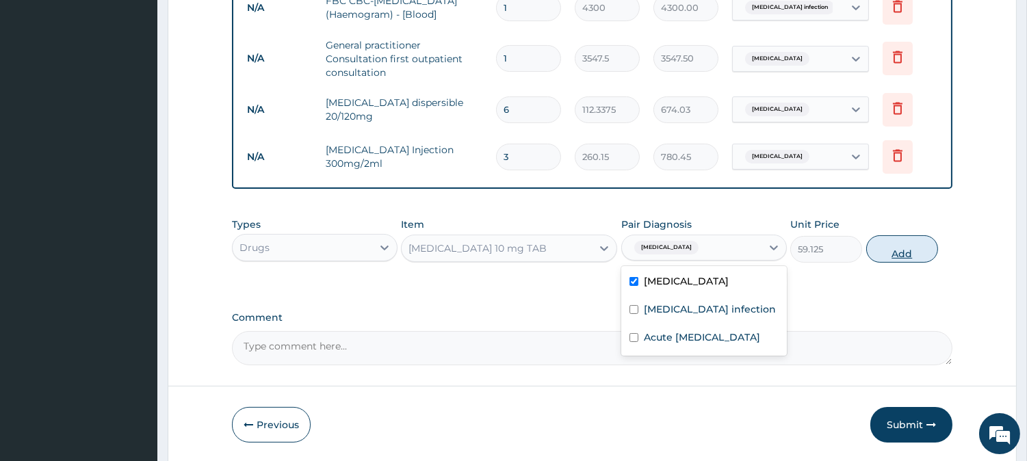
click at [918, 244] on button "Add" at bounding box center [902, 248] width 72 height 27
type input "0"
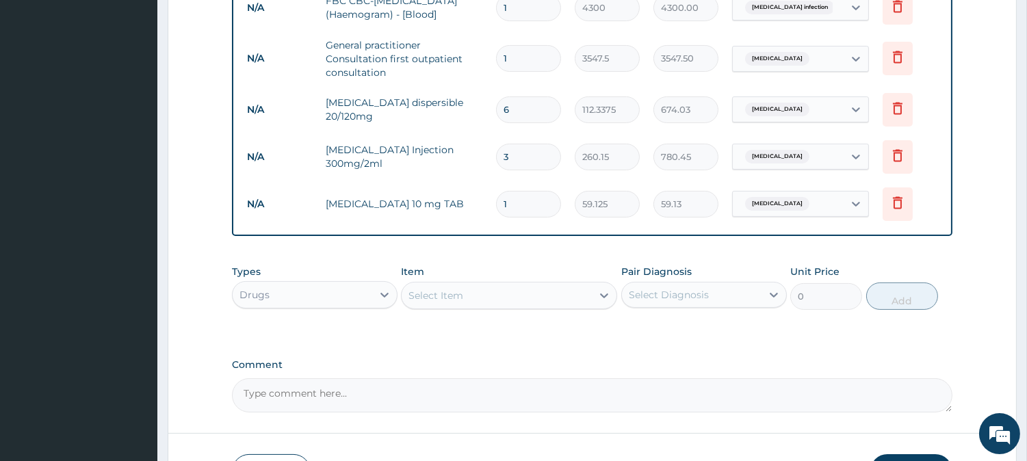
type input "10"
type input "591.25"
type input "10"
click at [445, 299] on div "Select Item" at bounding box center [435, 296] width 55 height 14
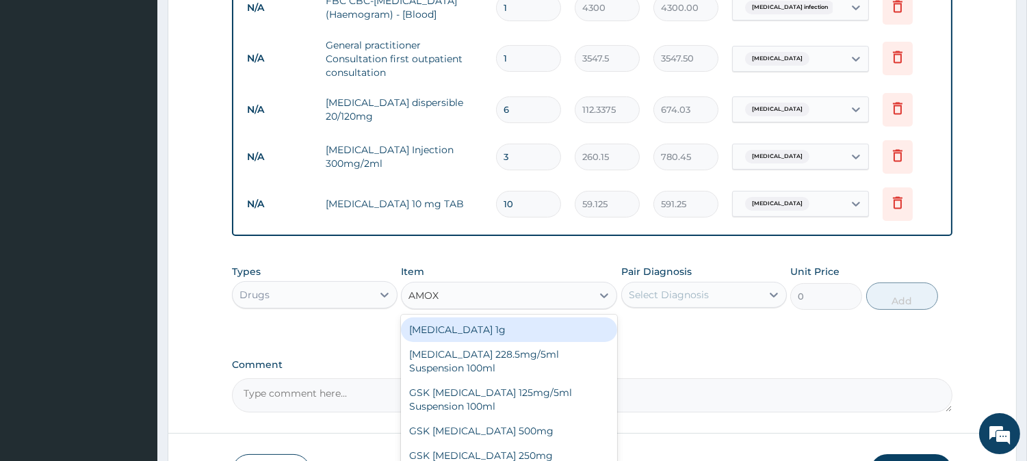
type input "AMOXI"
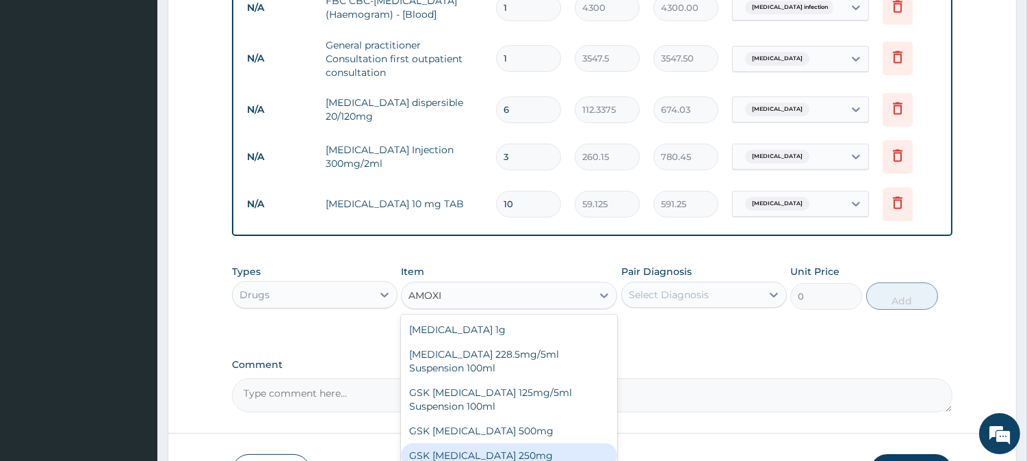
click at [502, 455] on div "GSK [MEDICAL_DATA] 250mg" at bounding box center [509, 455] width 216 height 25
type input "29.5625"
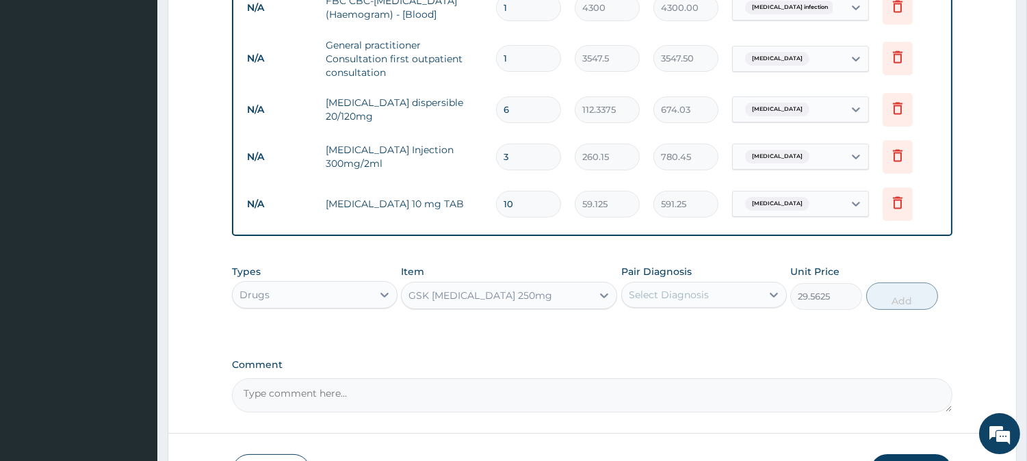
scroll to position [537, 0]
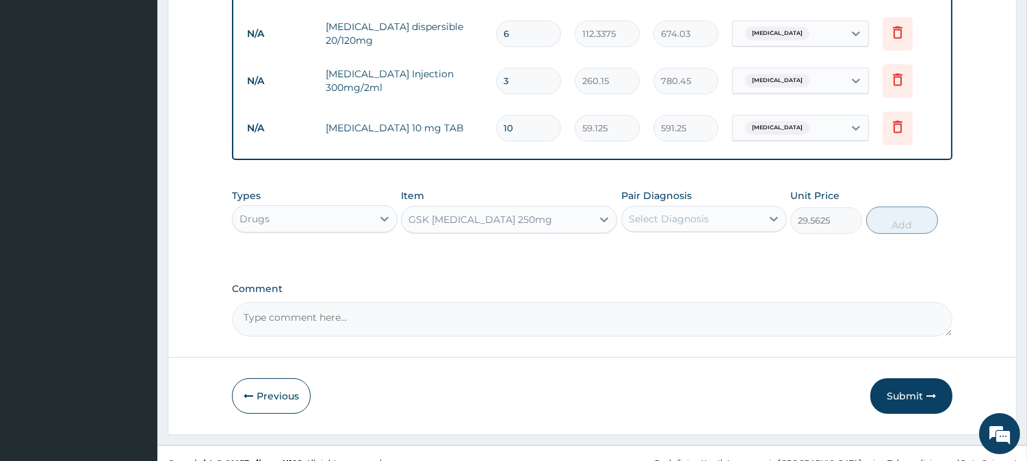
click at [557, 220] on div "GSK [MEDICAL_DATA] 250mg" at bounding box center [496, 220] width 190 height 22
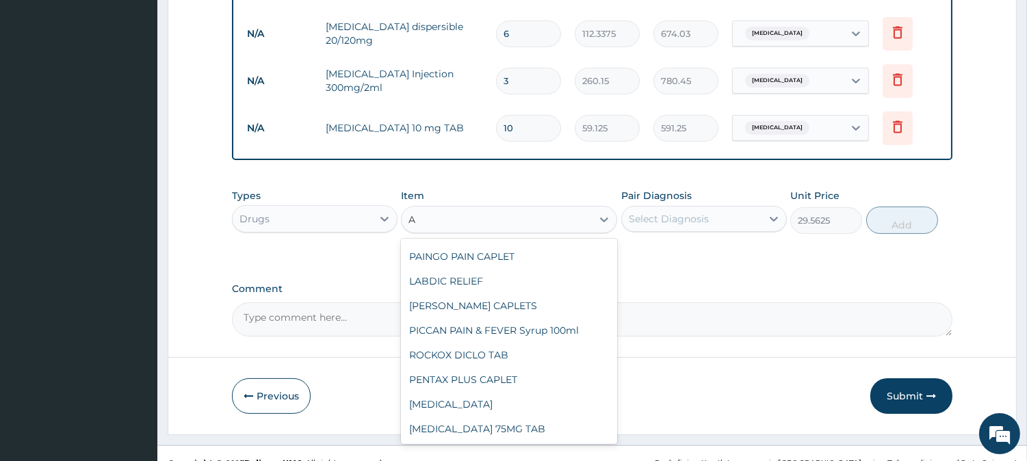
scroll to position [12495, 0]
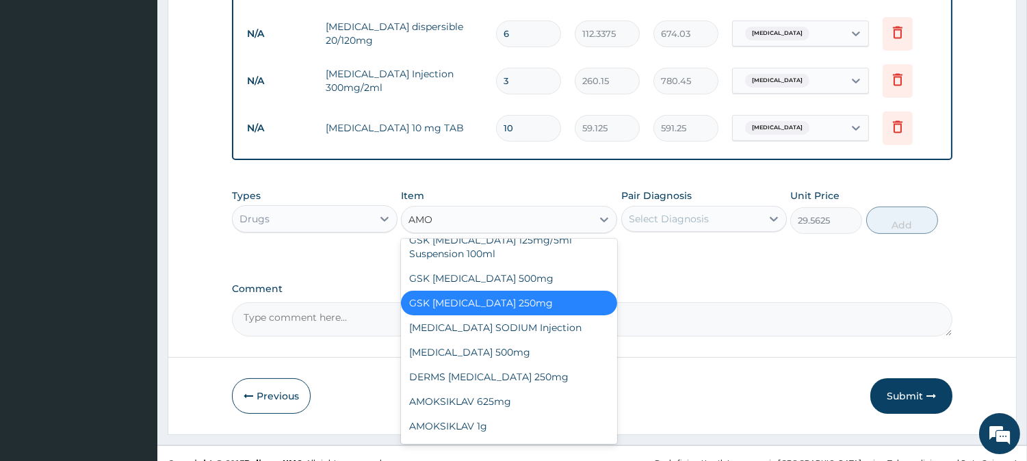
type input "AMOX"
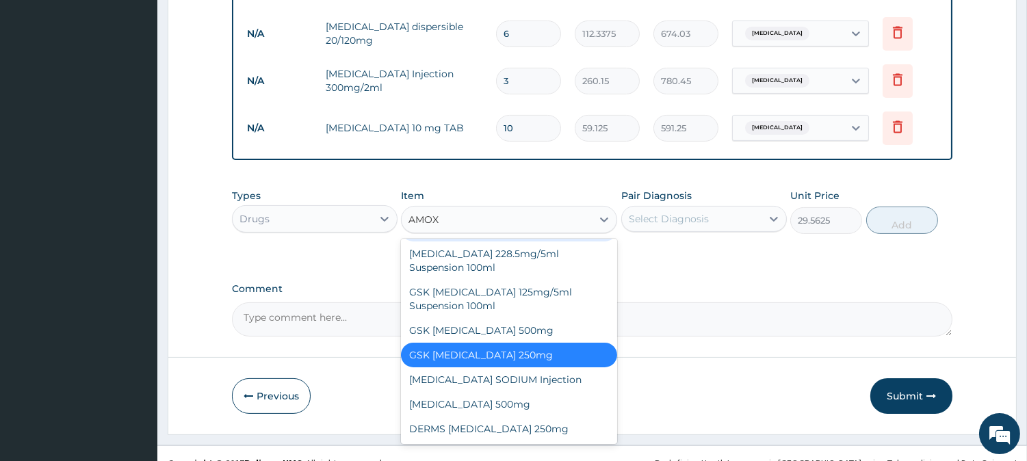
scroll to position [24, 0]
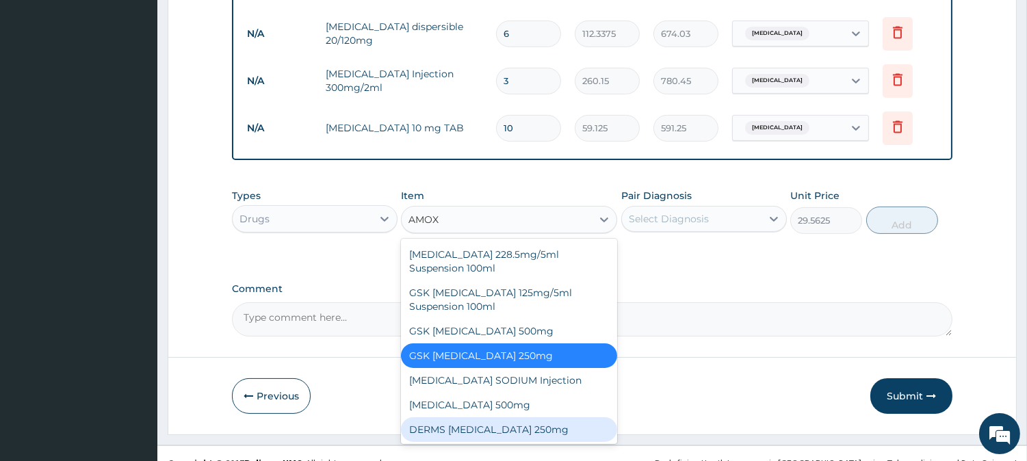
click at [506, 423] on div "DERMS [MEDICAL_DATA] 250mg" at bounding box center [509, 429] width 216 height 25
type input "59.125"
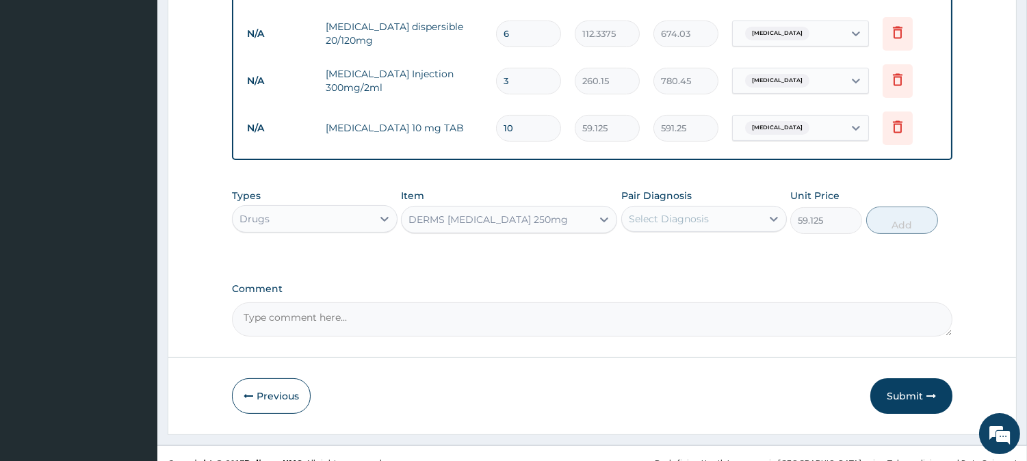
click at [484, 228] on div "DERMS [MEDICAL_DATA] 250mg" at bounding box center [496, 220] width 190 height 22
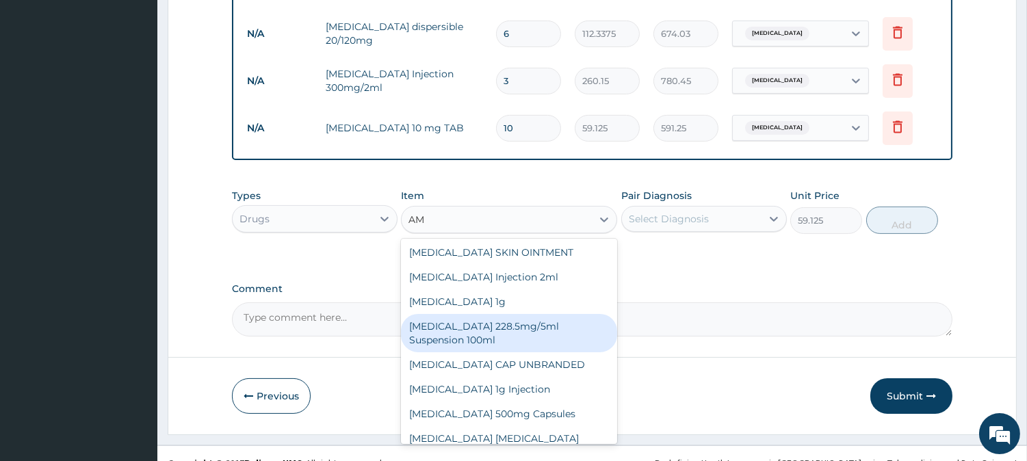
type input "A"
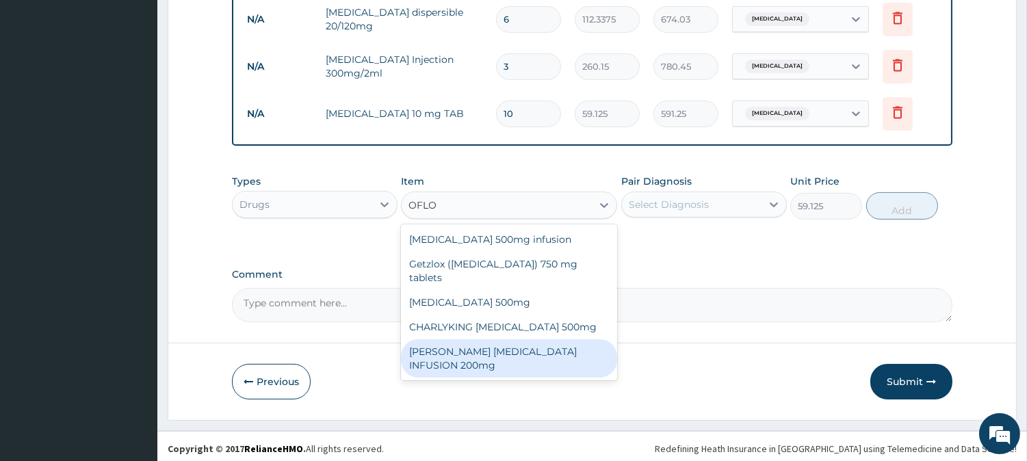
scroll to position [556, 0]
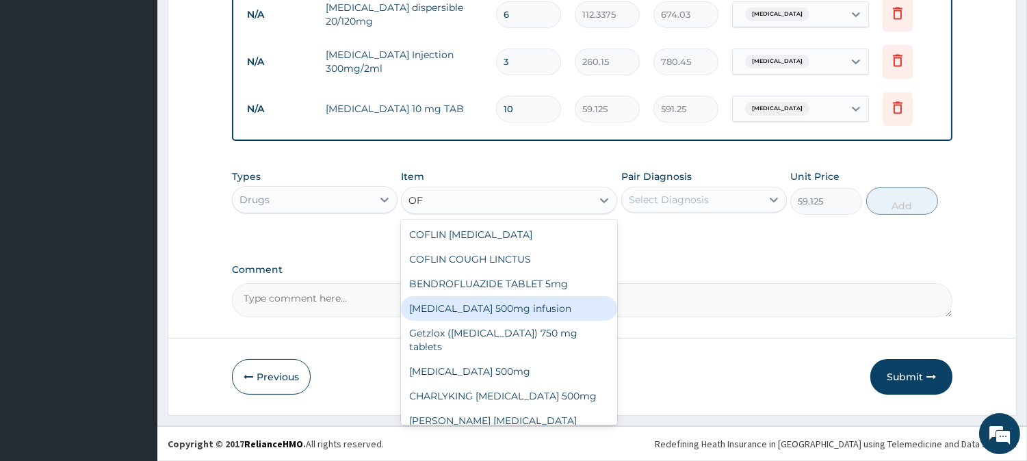
type input "O"
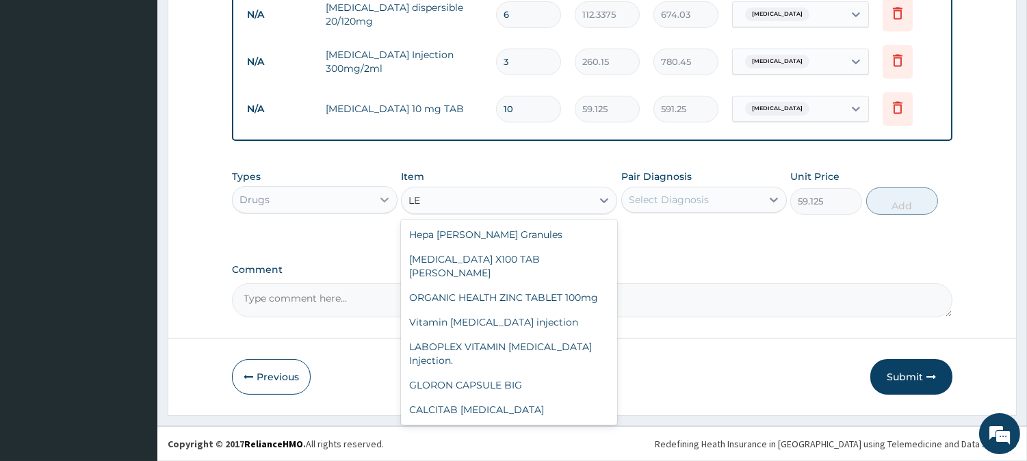
type input "L"
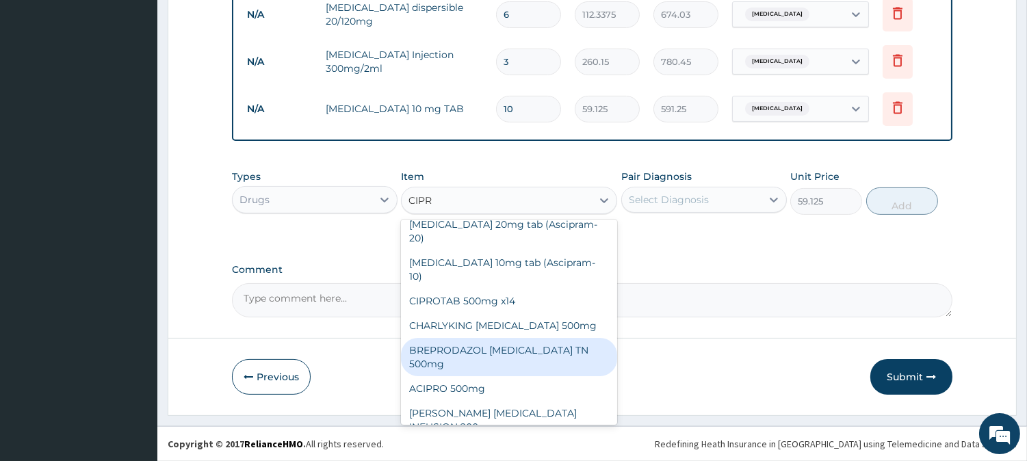
scroll to position [0, 0]
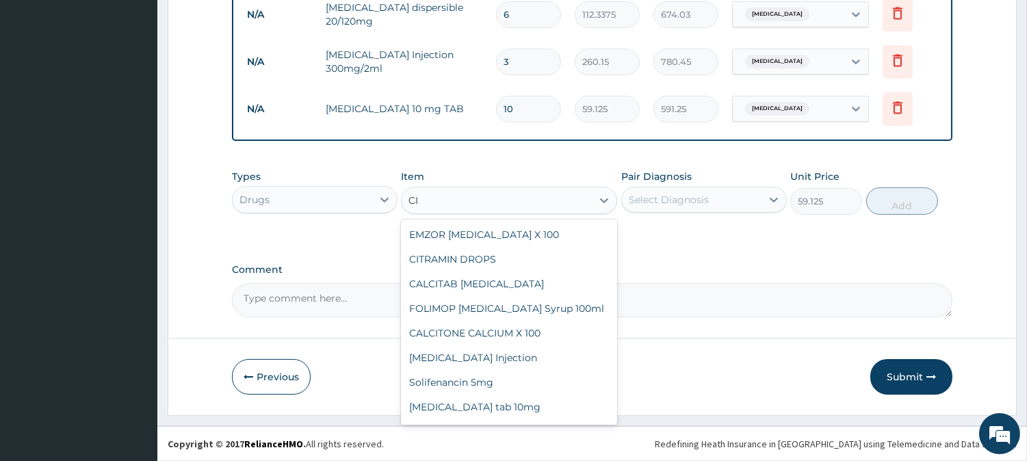
type input "C"
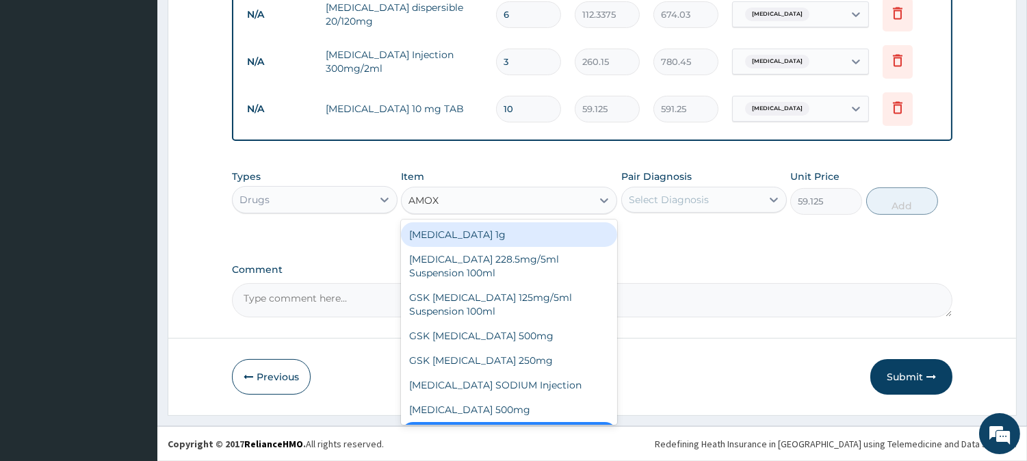
type input "AMOXI"
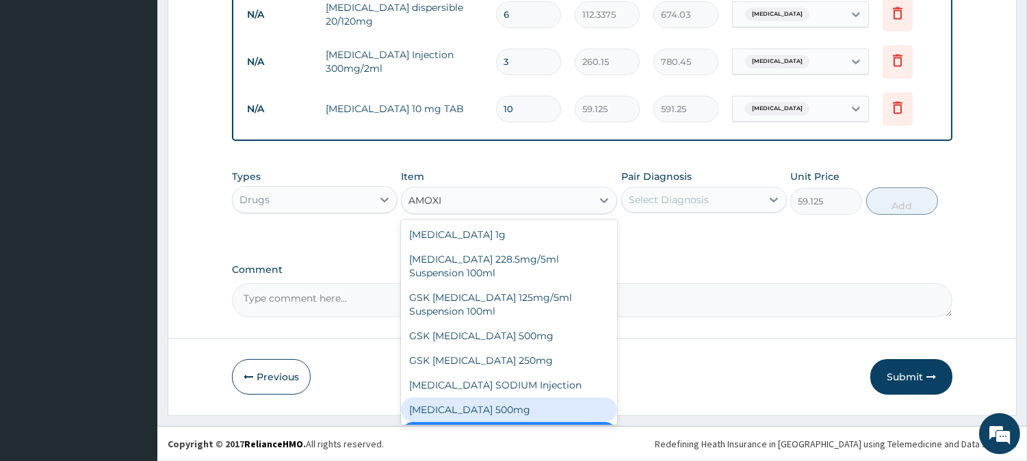
scroll to position [24, 0]
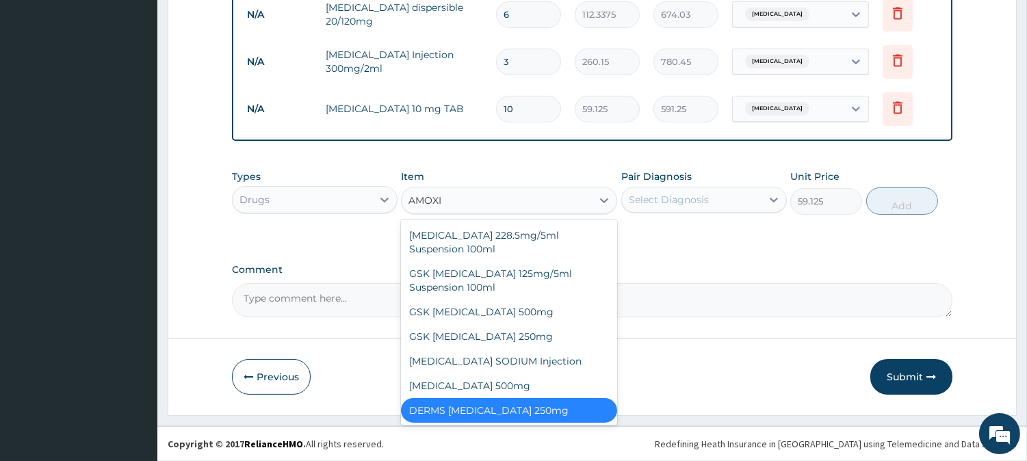
click at [522, 408] on div "DERMS [MEDICAL_DATA] 250mg" at bounding box center [509, 410] width 216 height 25
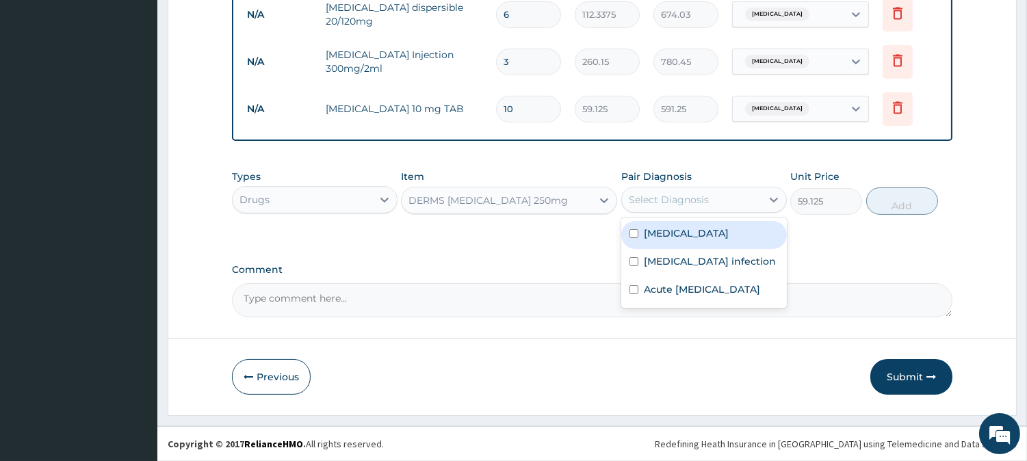
click at [692, 194] on div "Select Diagnosis" at bounding box center [668, 200] width 80 height 14
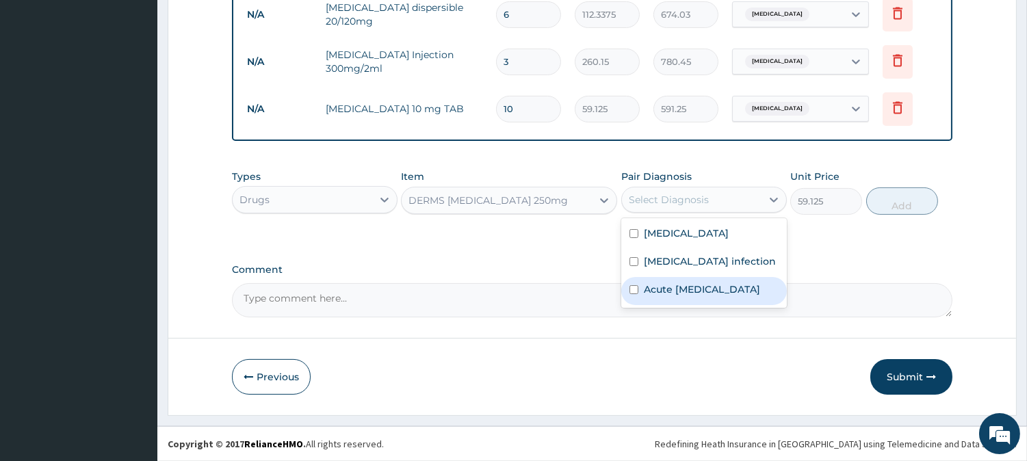
click at [667, 291] on label "Acute [MEDICAL_DATA]" at bounding box center [702, 289] width 116 height 14
checkbox input "true"
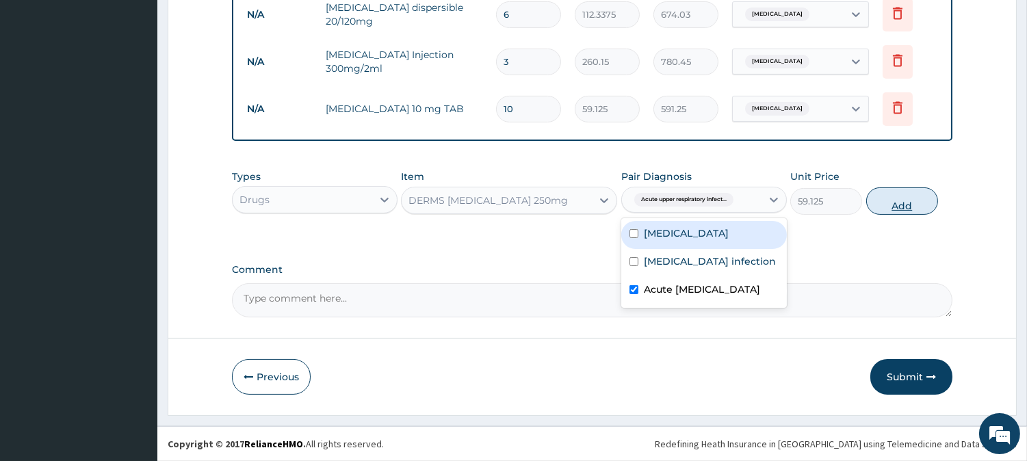
click at [879, 200] on button "Add" at bounding box center [902, 200] width 72 height 27
type input "0"
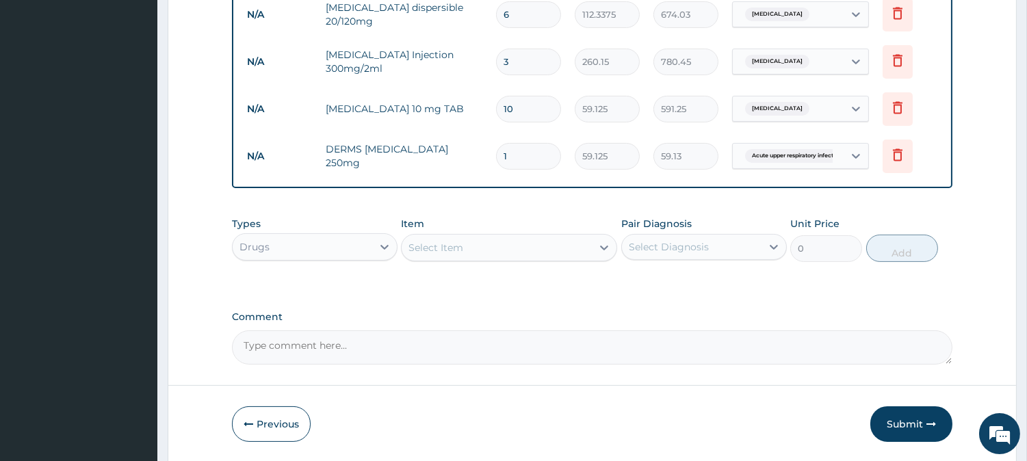
type input "21"
type input "1241.63"
type input "1"
type input "59.13"
type input "11"
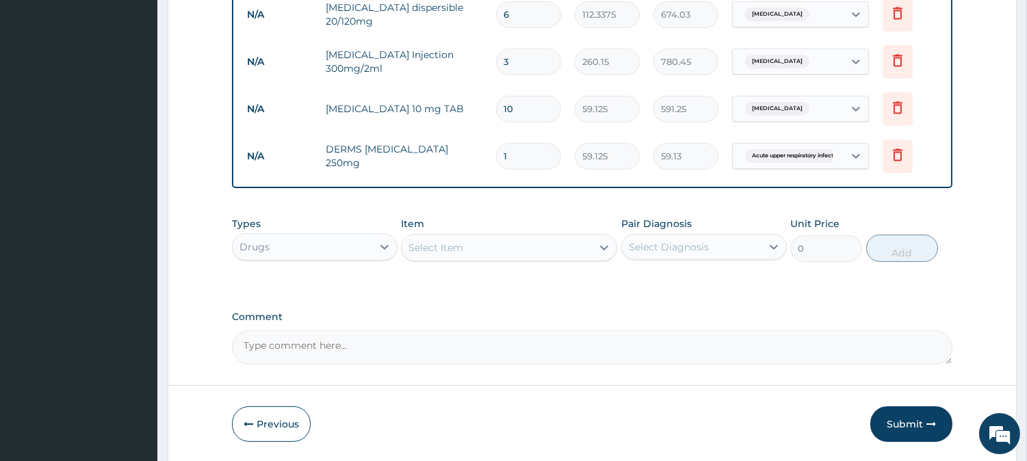
type input "650.38"
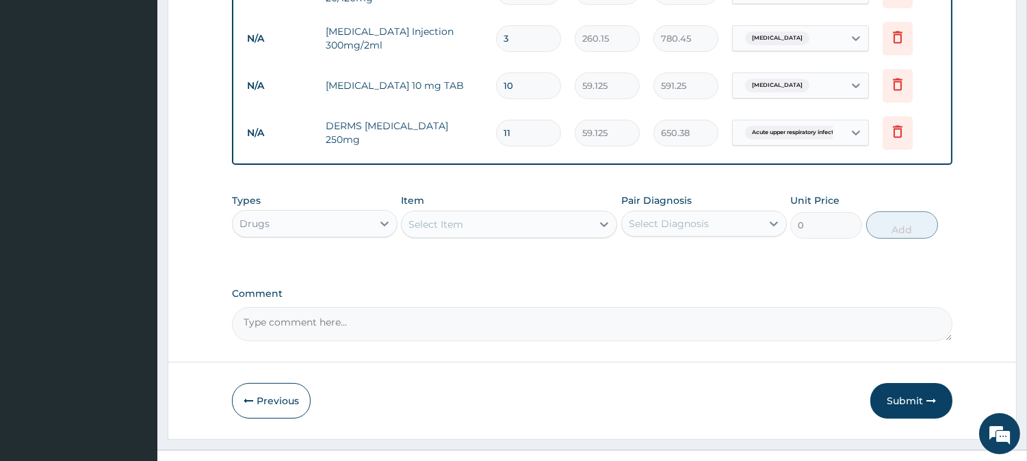
scroll to position [603, 0]
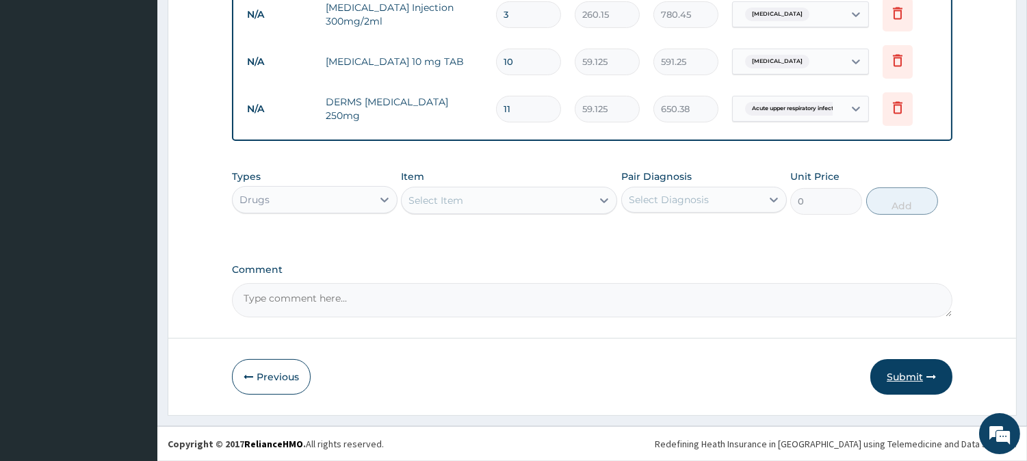
type input "11"
click at [910, 370] on button "Submit" at bounding box center [911, 377] width 82 height 36
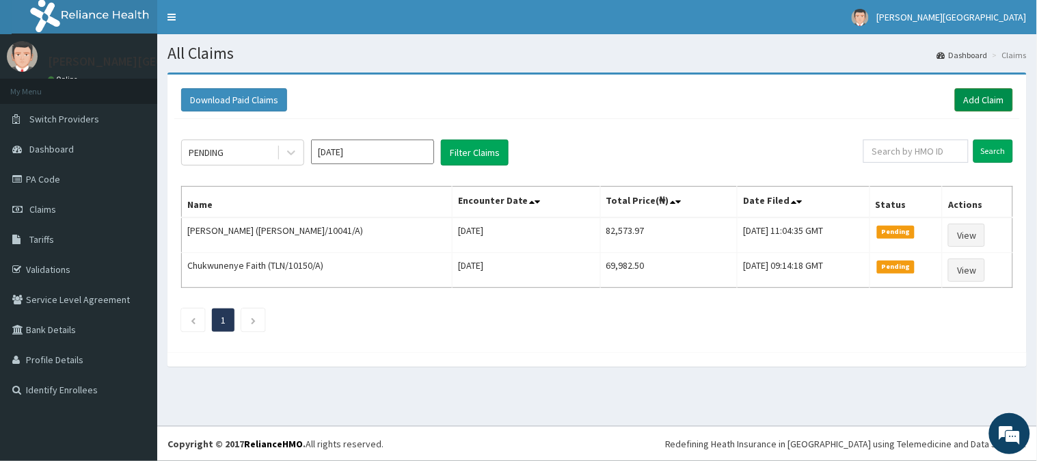
click at [982, 92] on link "Add Claim" at bounding box center [984, 99] width 58 height 23
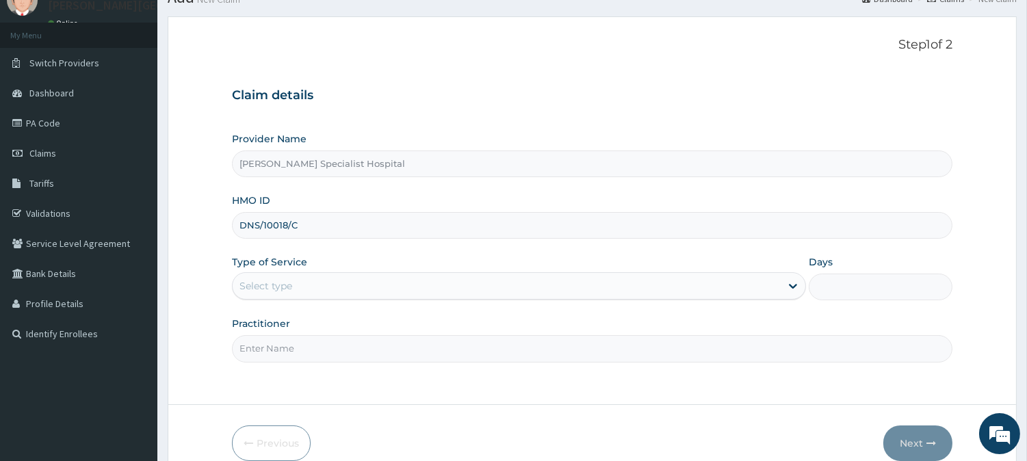
scroll to position [122, 0]
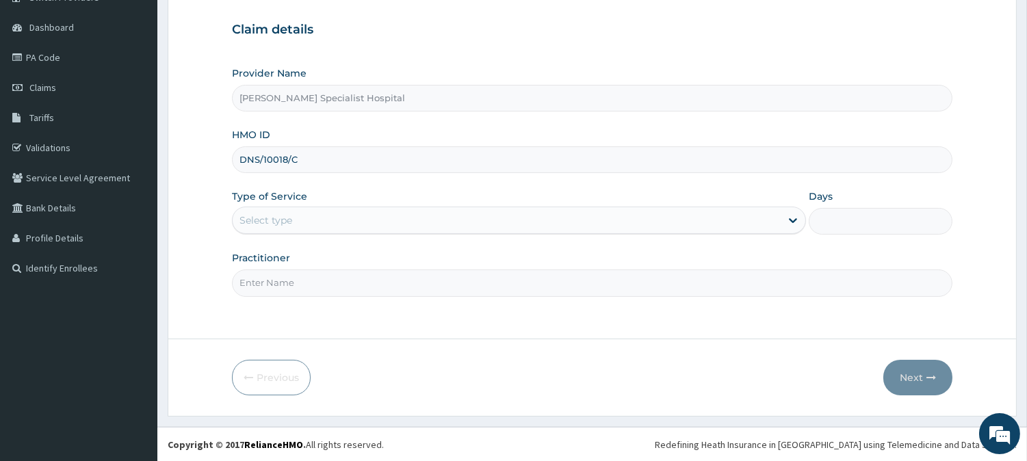
type input "DNS/10018/C"
click at [447, 222] on div "Select type" at bounding box center [507, 220] width 548 height 22
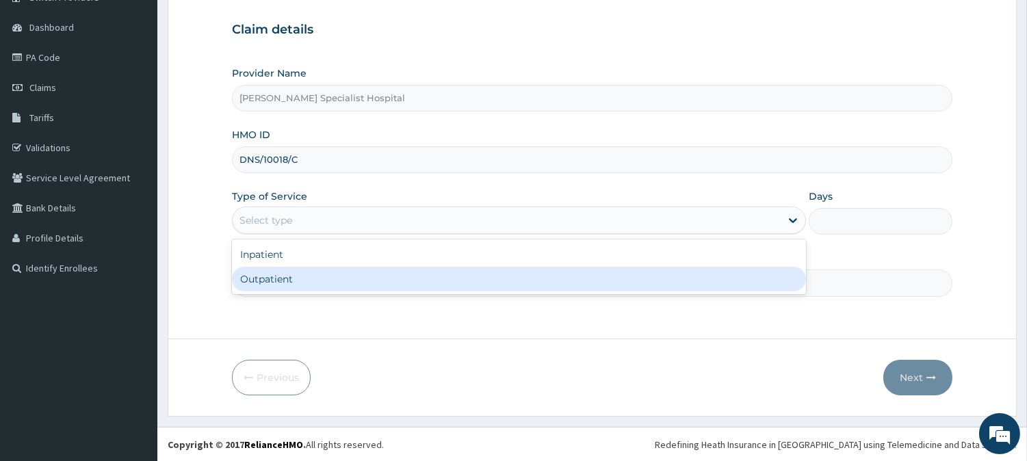
click at [347, 277] on div "Outpatient" at bounding box center [519, 279] width 574 height 25
type input "1"
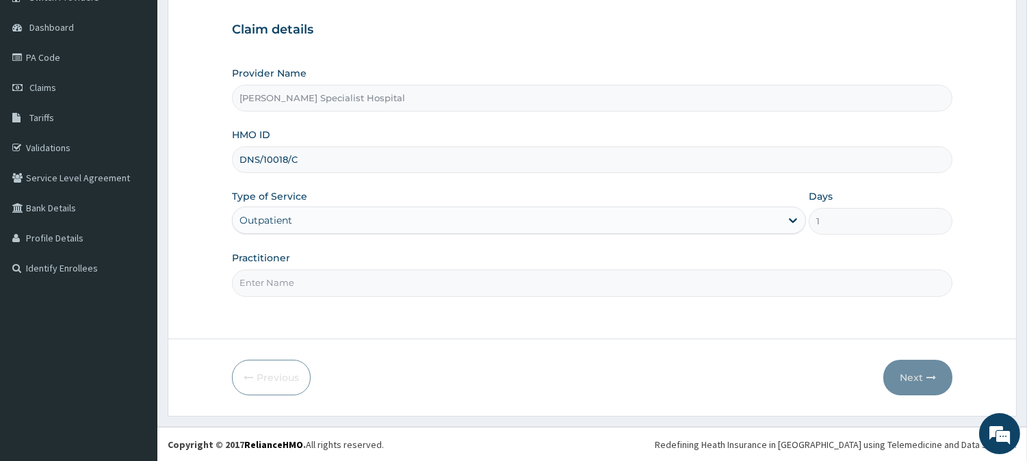
click at [340, 289] on input "Practitioner" at bounding box center [592, 282] width 720 height 27
type input "DR [PERSON_NAME]"
click at [913, 390] on button "Next" at bounding box center [917, 378] width 69 height 36
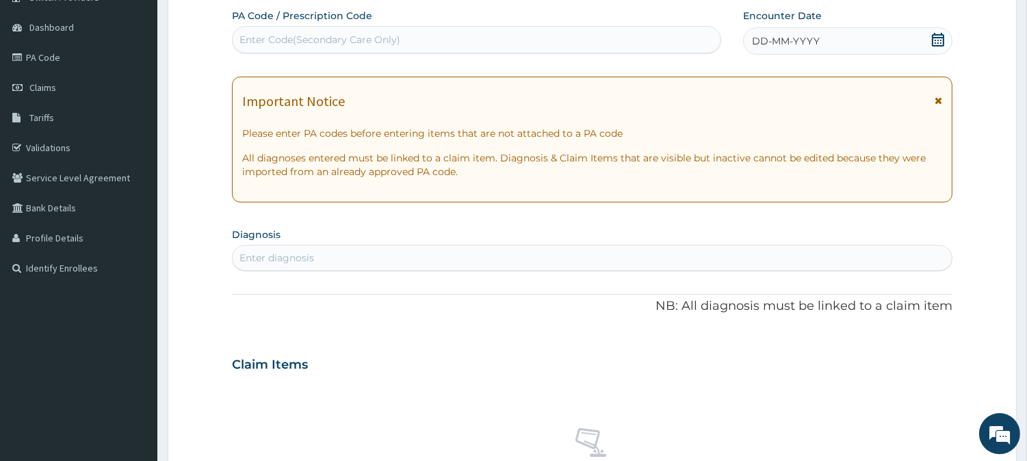
click at [942, 96] on div "Important Notice Please enter PA codes before entering items that are not attac…" at bounding box center [592, 140] width 720 height 126
click at [942, 40] on icon at bounding box center [938, 40] width 14 height 14
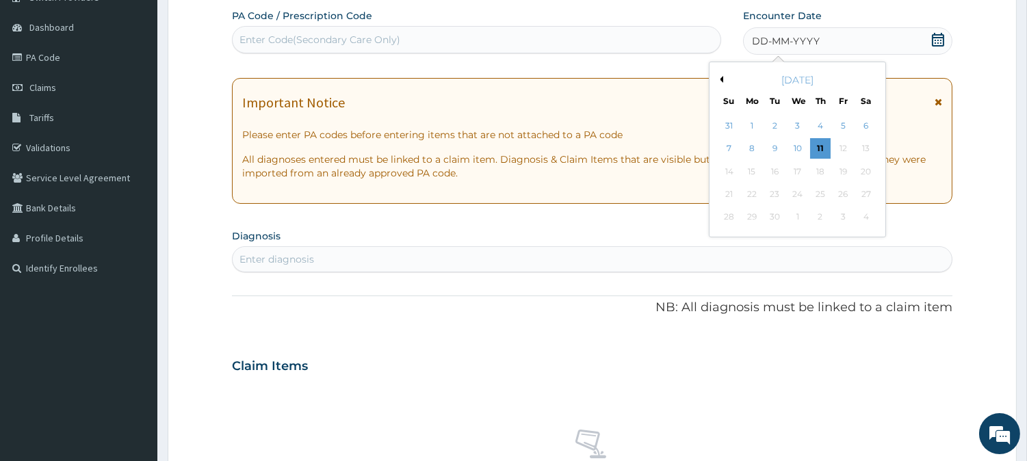
click at [717, 76] on button "Previous Month" at bounding box center [719, 79] width 7 height 7
click at [769, 214] on div "26" at bounding box center [774, 217] width 21 height 21
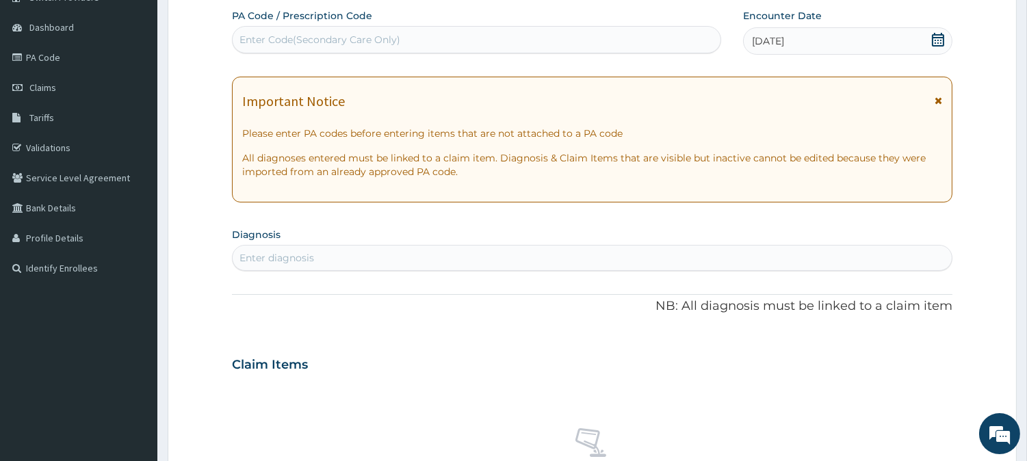
click at [532, 43] on div "Enter Code(Secondary Care Only)" at bounding box center [477, 40] width 488 height 22
click at [937, 98] on icon at bounding box center [938, 101] width 8 height 10
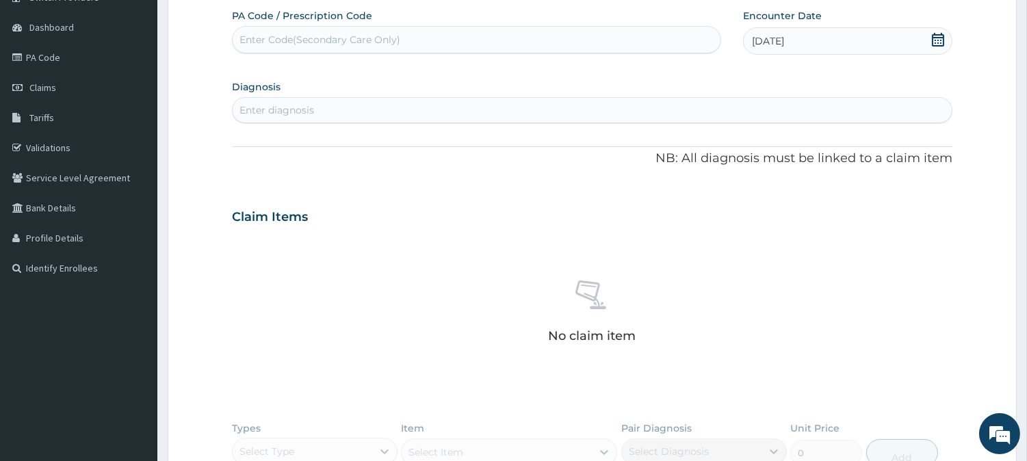
click at [419, 113] on div "Enter diagnosis" at bounding box center [592, 110] width 719 height 22
type input "[MEDICAL_DATA]"
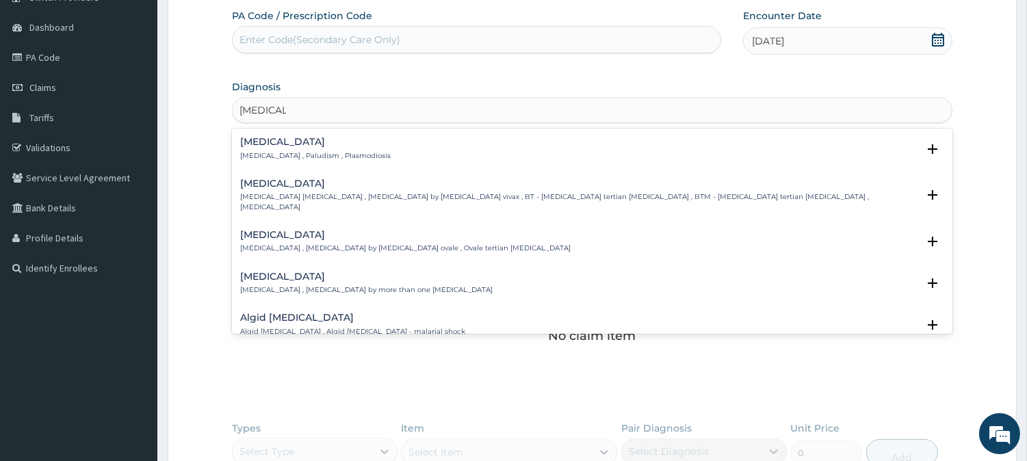
click at [305, 134] on div "[MEDICAL_DATA] [MEDICAL_DATA] , Paludism , Plasmodiosis Select Status Query Que…" at bounding box center [592, 152] width 720 height 42
click at [302, 144] on h4 "[MEDICAL_DATA]" at bounding box center [315, 142] width 150 height 10
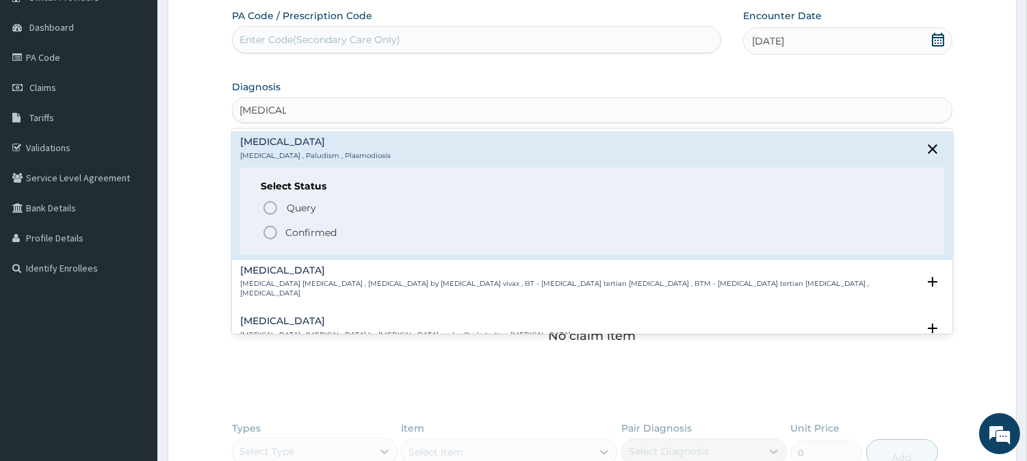
click at [313, 233] on p "Confirmed" at bounding box center [310, 233] width 51 height 14
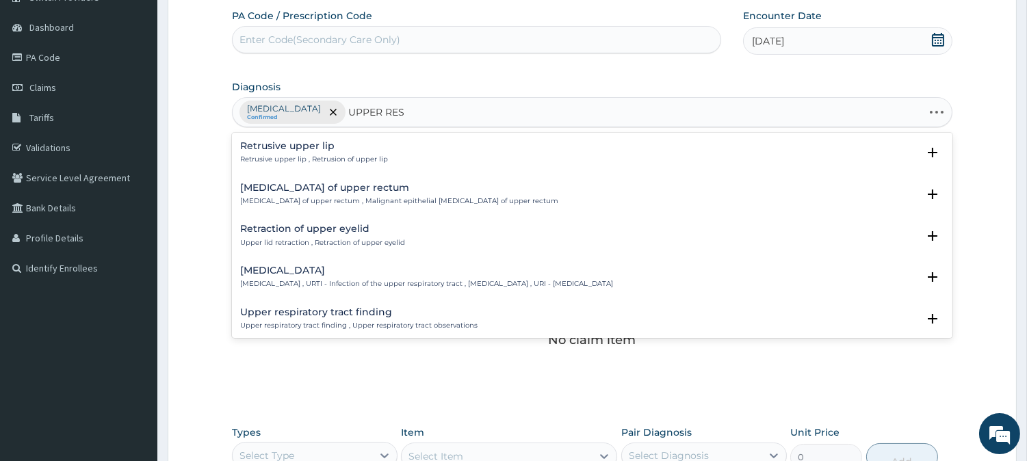
type input "UPPER RESP"
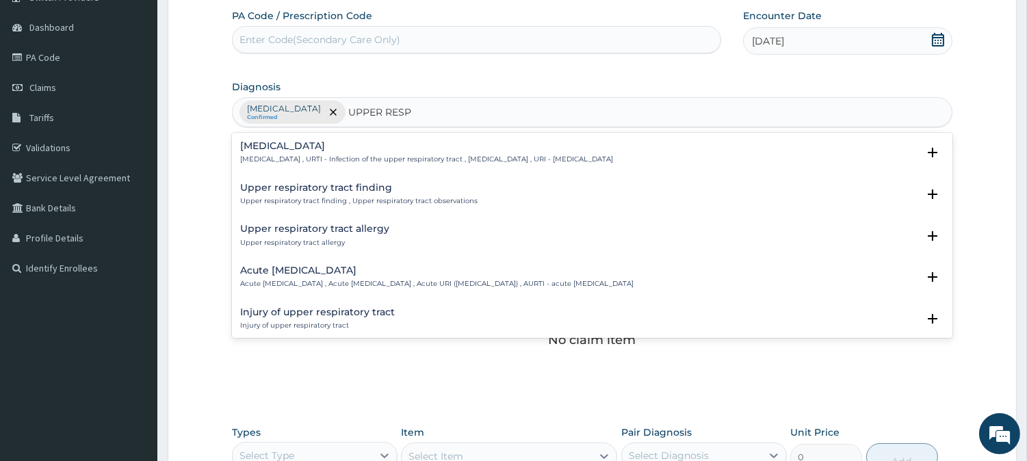
click at [308, 274] on h4 "Acute [MEDICAL_DATA]" at bounding box center [436, 270] width 393 height 10
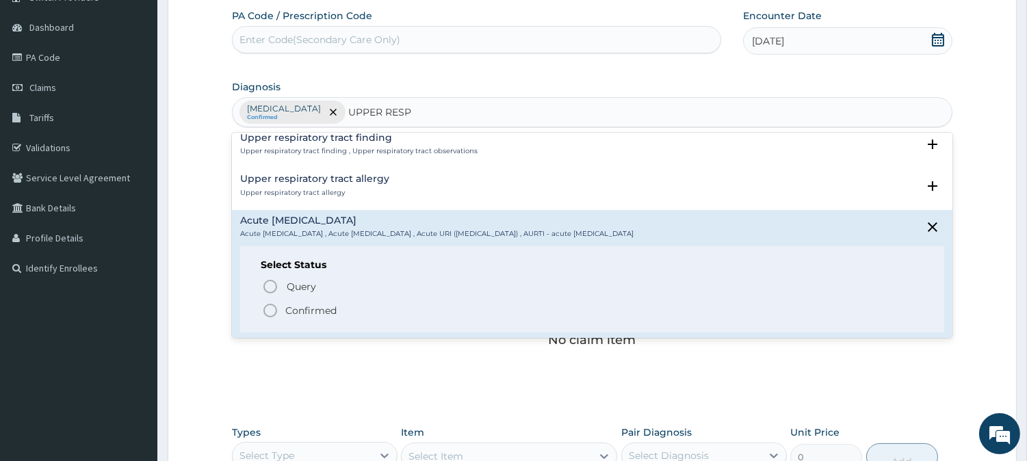
scroll to position [76, 0]
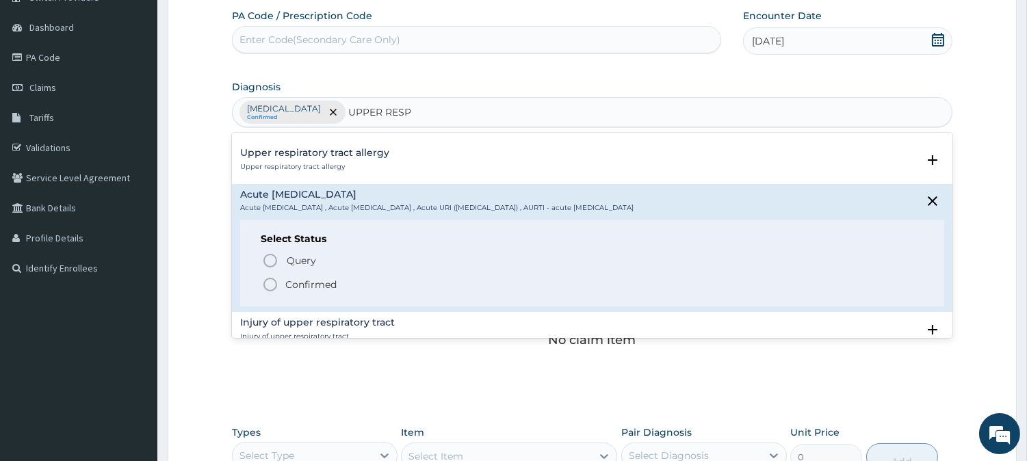
click at [318, 282] on p "Confirmed" at bounding box center [310, 285] width 51 height 14
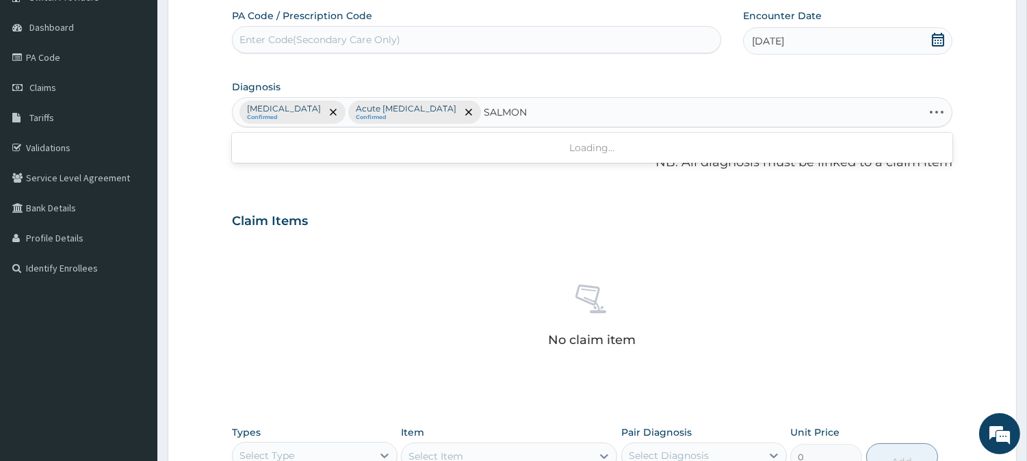
type input "SALMONE"
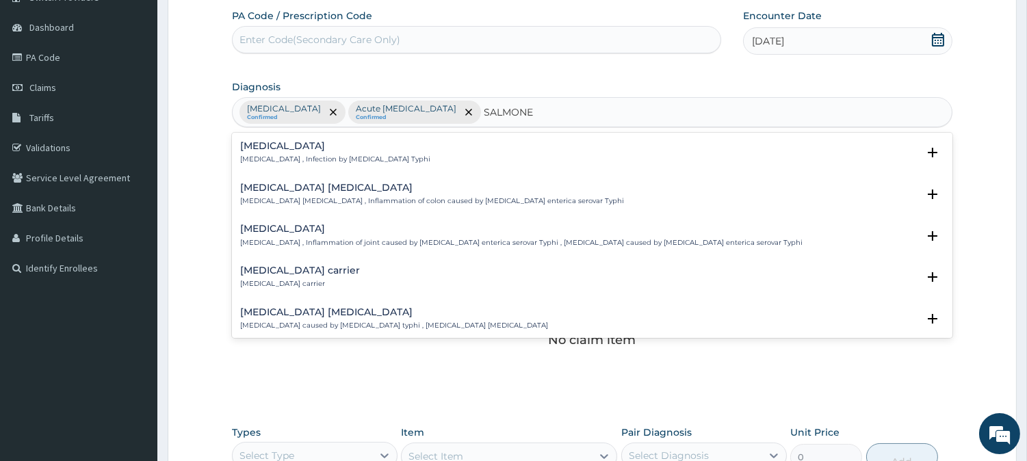
scroll to position [152, 0]
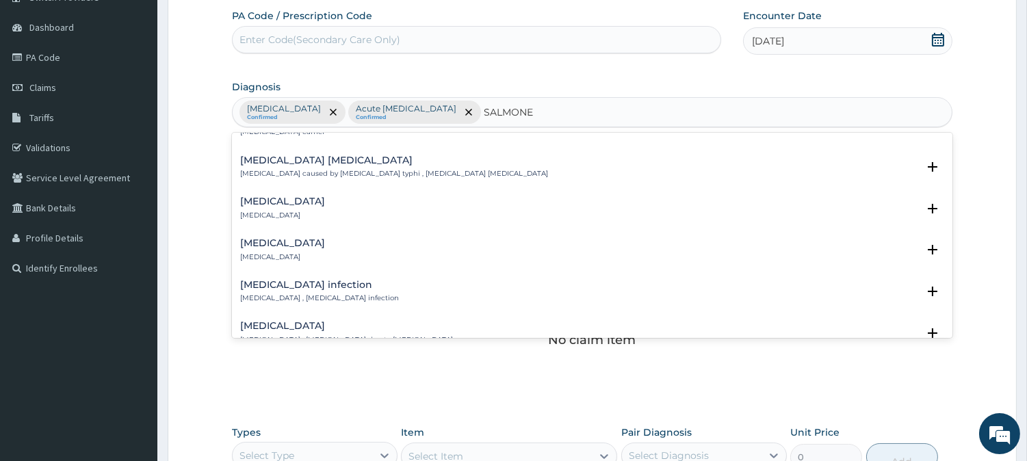
click at [316, 284] on h4 "[MEDICAL_DATA] infection" at bounding box center [319, 285] width 159 height 10
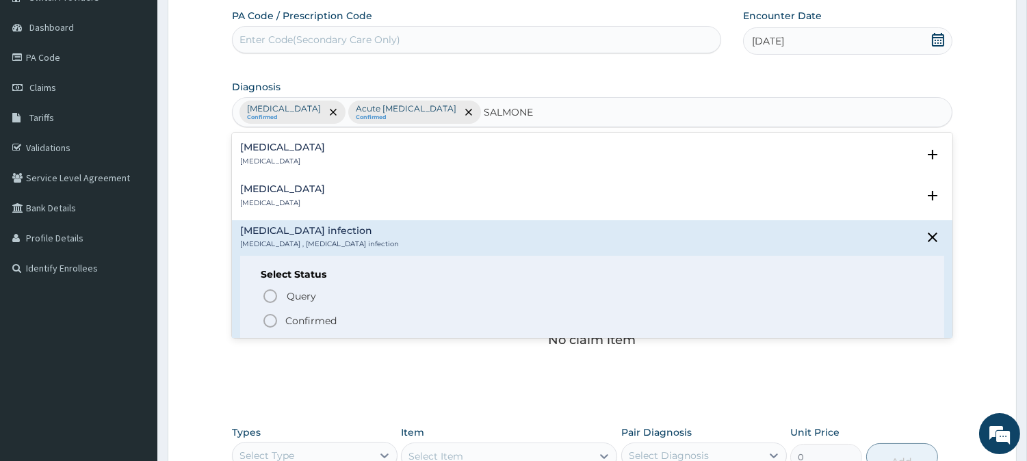
scroll to position [228, 0]
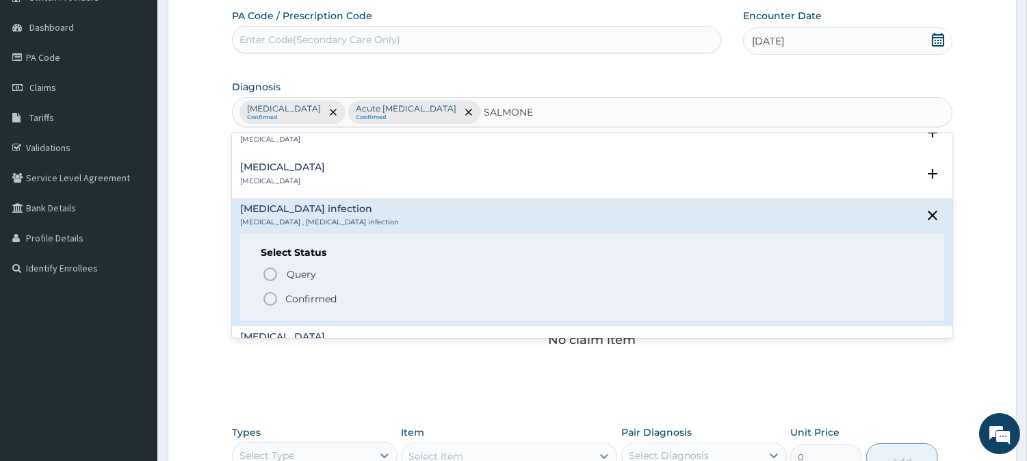
click at [319, 296] on p "Confirmed" at bounding box center [310, 299] width 51 height 14
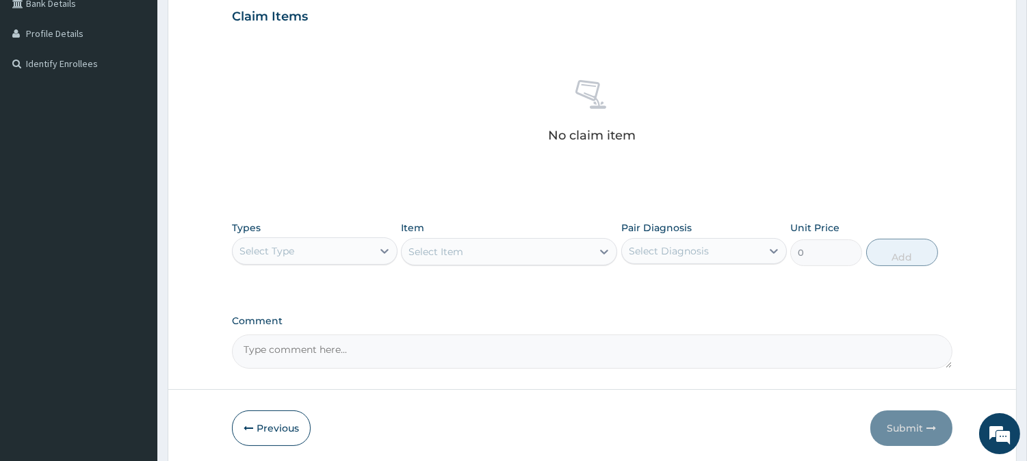
scroll to position [350, 0]
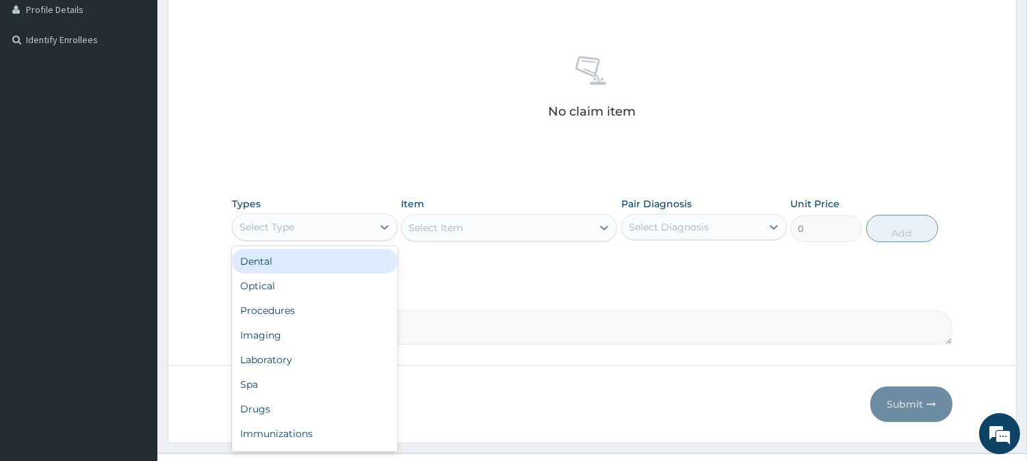
click at [304, 229] on div "Select Type" at bounding box center [303, 227] width 140 height 22
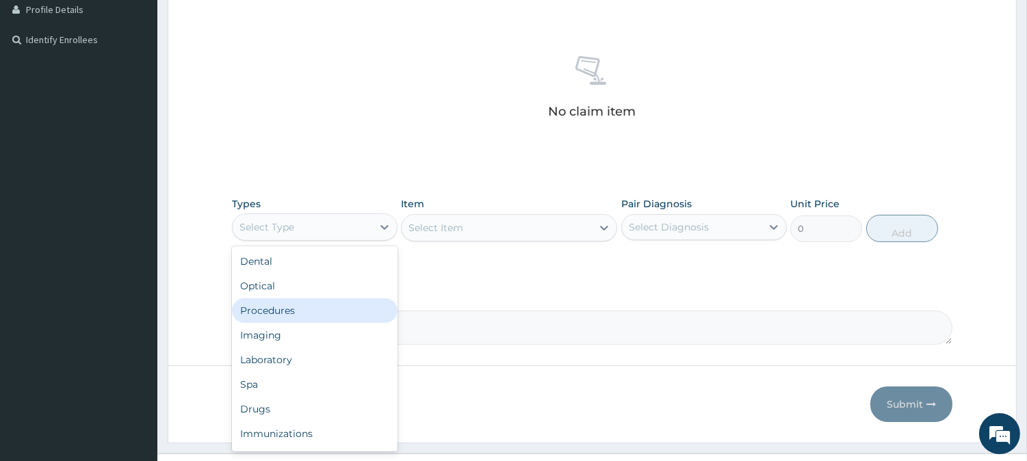
click at [308, 305] on div "Procedures" at bounding box center [314, 310] width 165 height 25
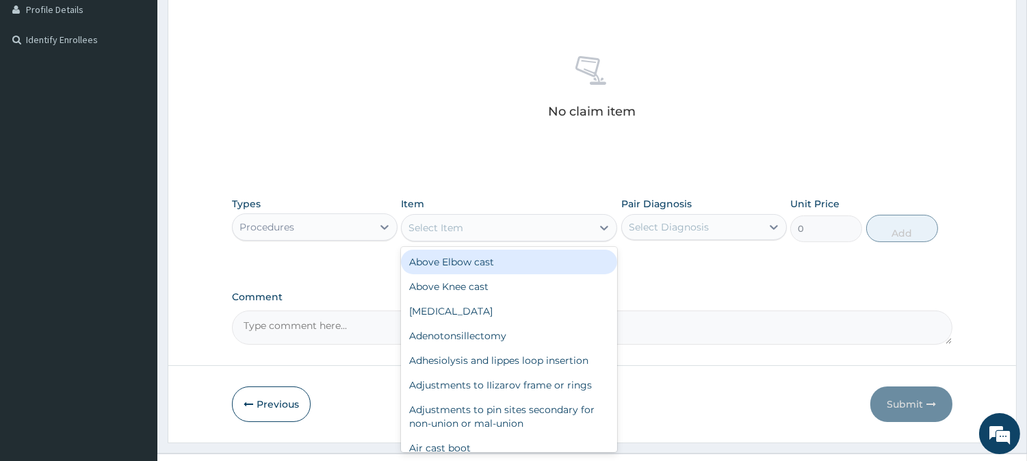
click at [458, 228] on div "Select Item" at bounding box center [435, 228] width 55 height 14
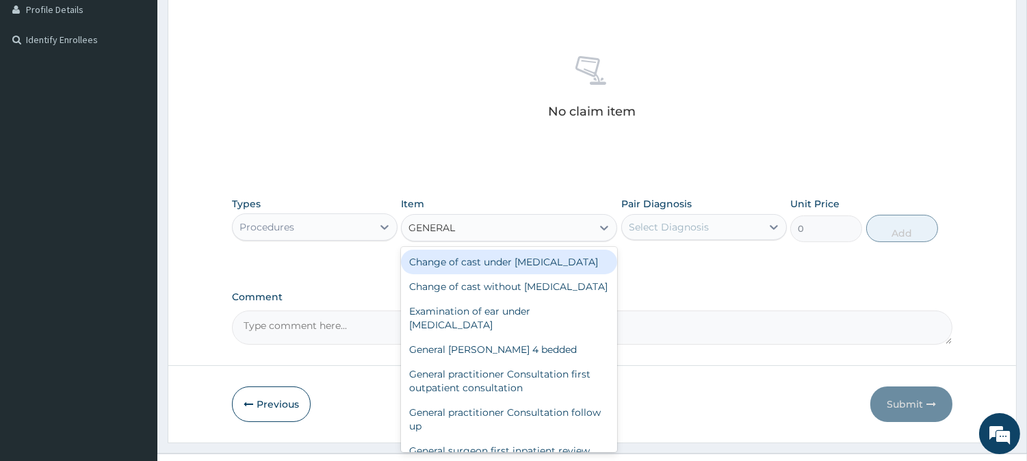
type input "GENERAL P"
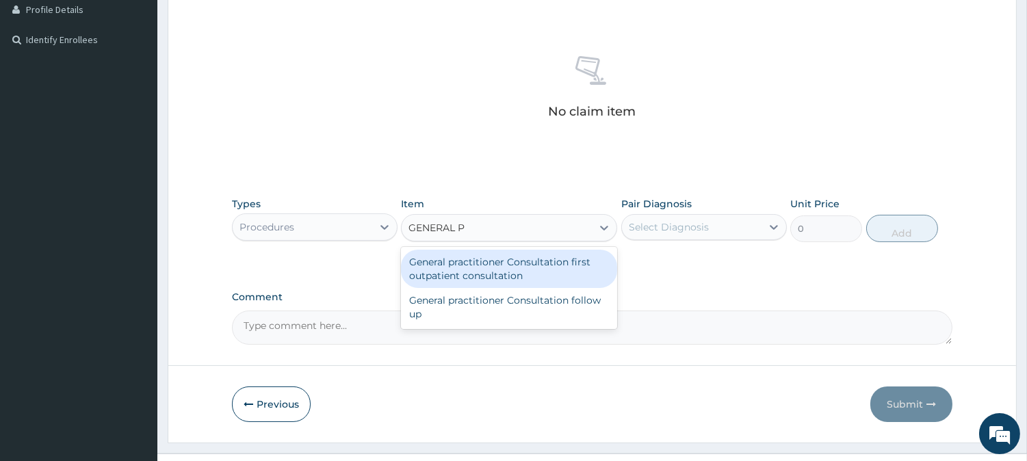
click at [527, 265] on div "General practitioner Consultation first outpatient consultation" at bounding box center [509, 269] width 216 height 38
type input "3547.5"
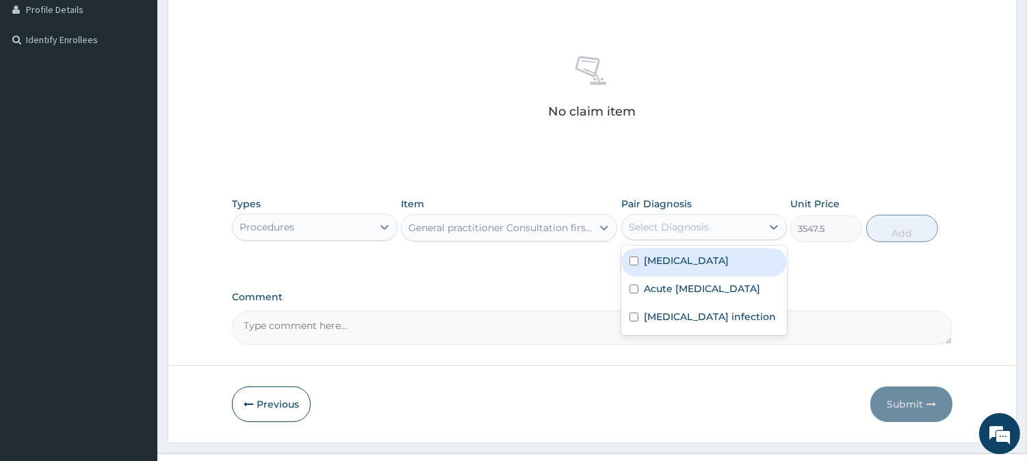
click at [674, 220] on div "Select Diagnosis" at bounding box center [668, 227] width 80 height 14
click at [665, 264] on label "[MEDICAL_DATA]" at bounding box center [686, 261] width 85 height 14
checkbox input "true"
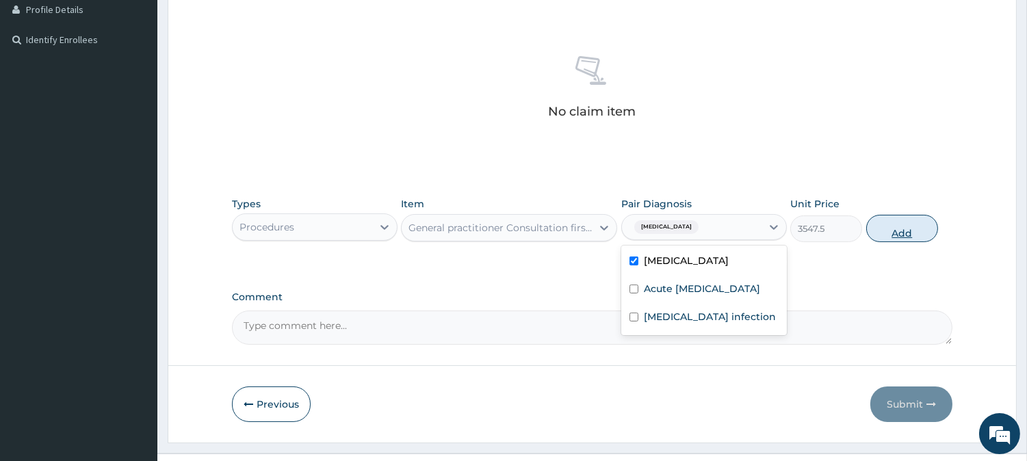
click at [899, 222] on button "Add" at bounding box center [902, 228] width 72 height 27
type input "0"
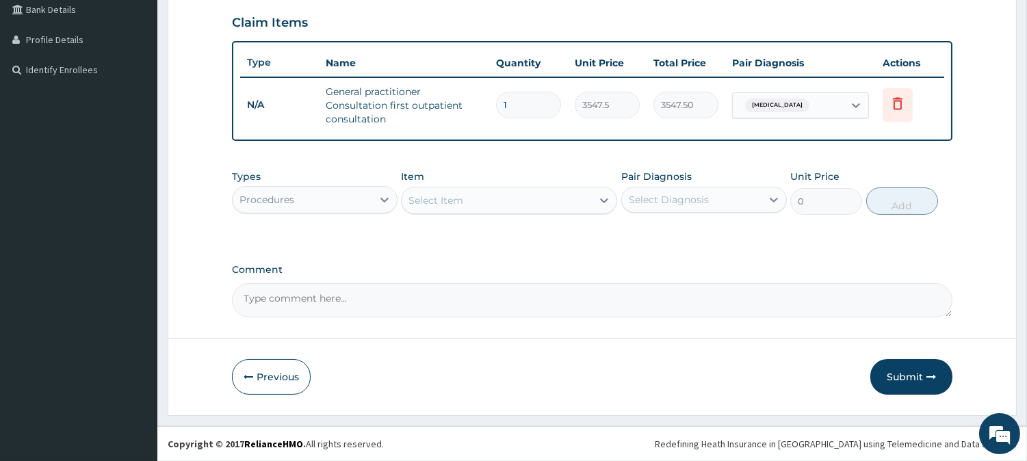
scroll to position [318, 0]
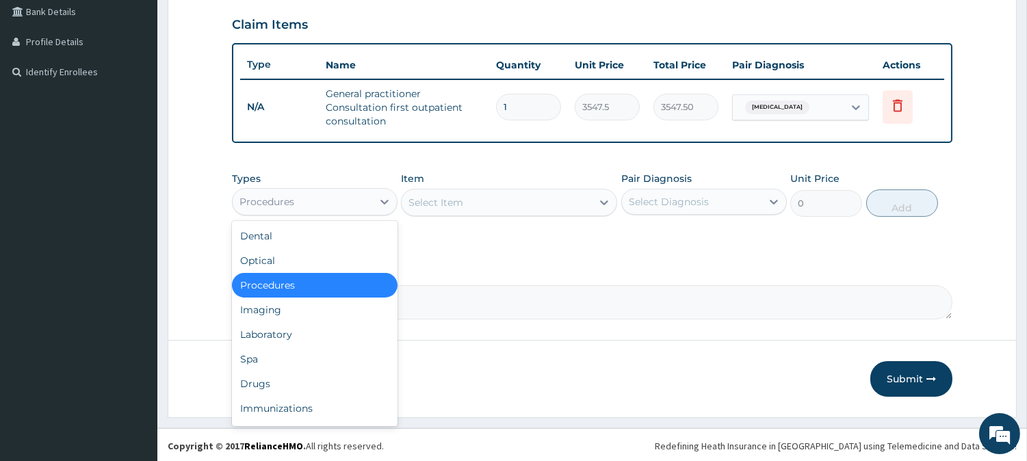
click at [308, 208] on div "Procedures" at bounding box center [303, 202] width 140 height 22
click at [262, 322] on div "Laboratory" at bounding box center [314, 334] width 165 height 25
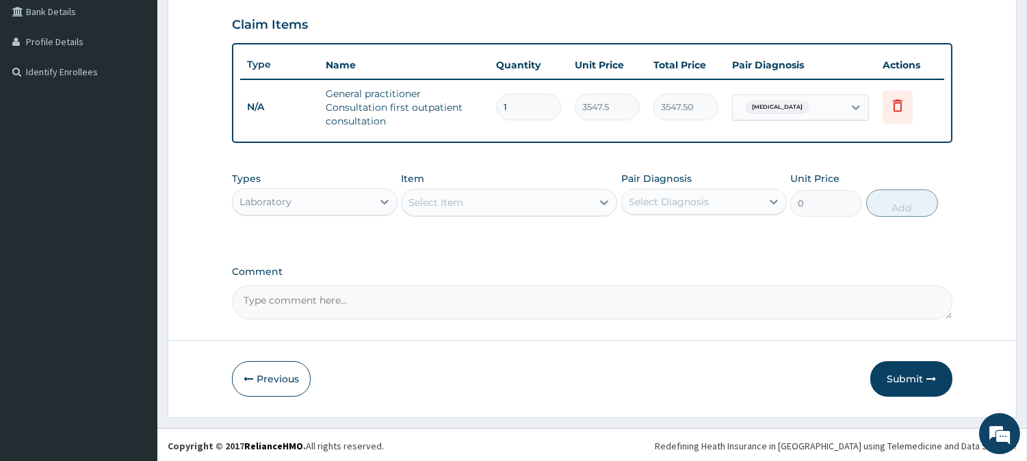
click at [436, 205] on div "Select Item" at bounding box center [435, 203] width 55 height 14
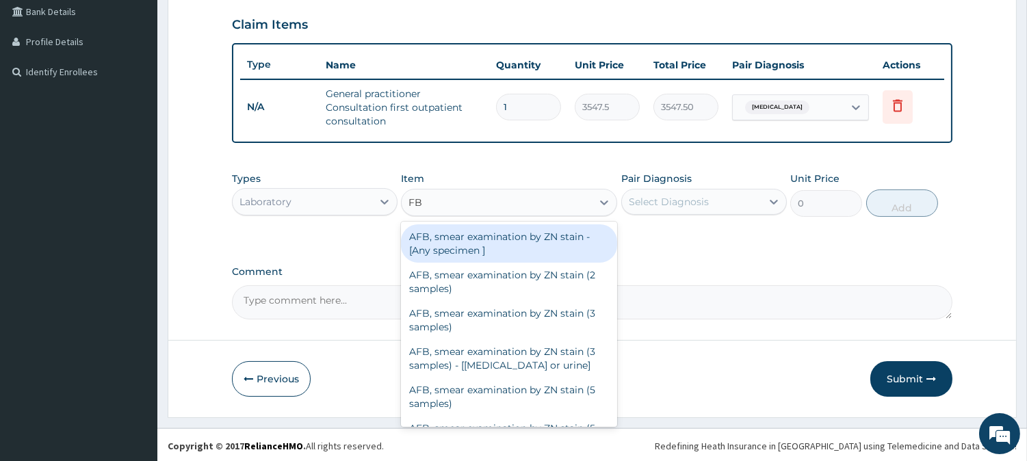
type input "FBC"
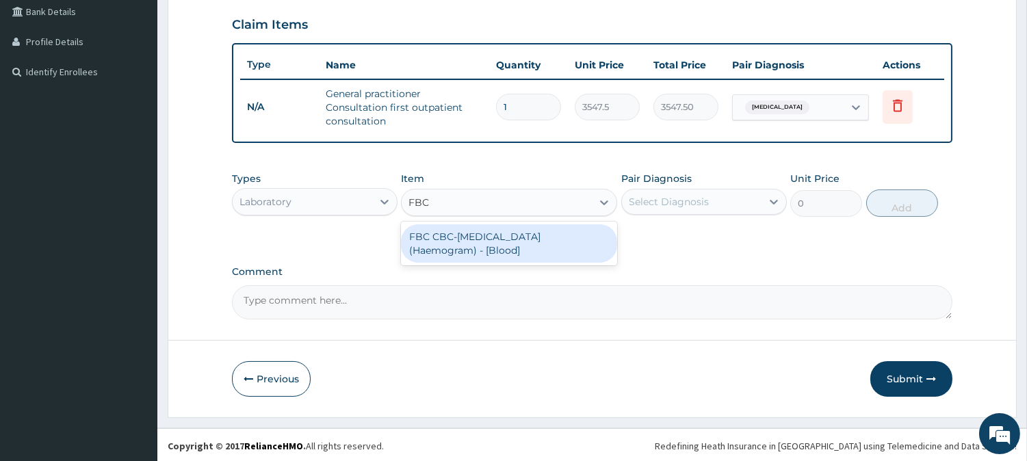
click at [482, 243] on div "FBC CBC-[MEDICAL_DATA] (Haemogram) - [Blood]" at bounding box center [509, 243] width 216 height 38
type input "4300"
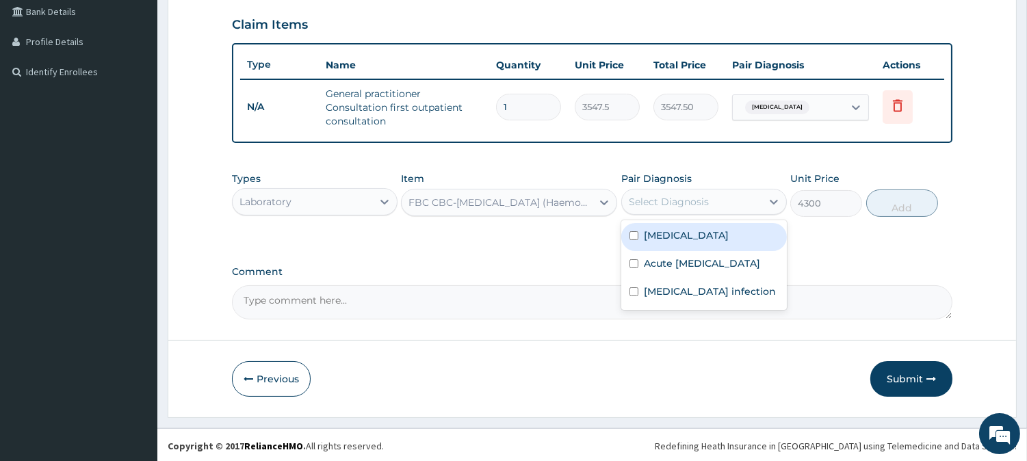
click at [709, 201] on div "Select Diagnosis" at bounding box center [692, 202] width 140 height 22
click at [673, 236] on label "[MEDICAL_DATA]" at bounding box center [686, 235] width 85 height 14
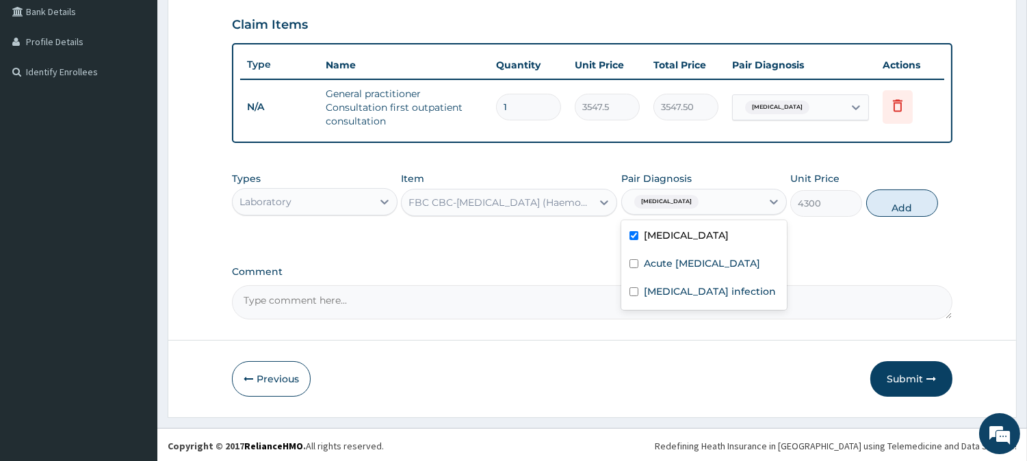
click at [673, 236] on label "[MEDICAL_DATA]" at bounding box center [686, 235] width 85 height 14
checkbox input "false"
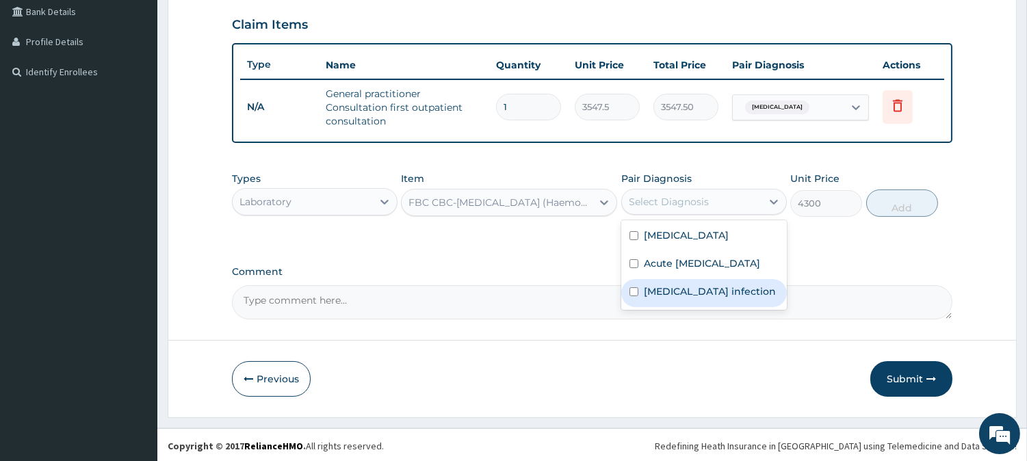
click at [672, 298] on label "[MEDICAL_DATA] infection" at bounding box center [710, 291] width 132 height 14
checkbox input "true"
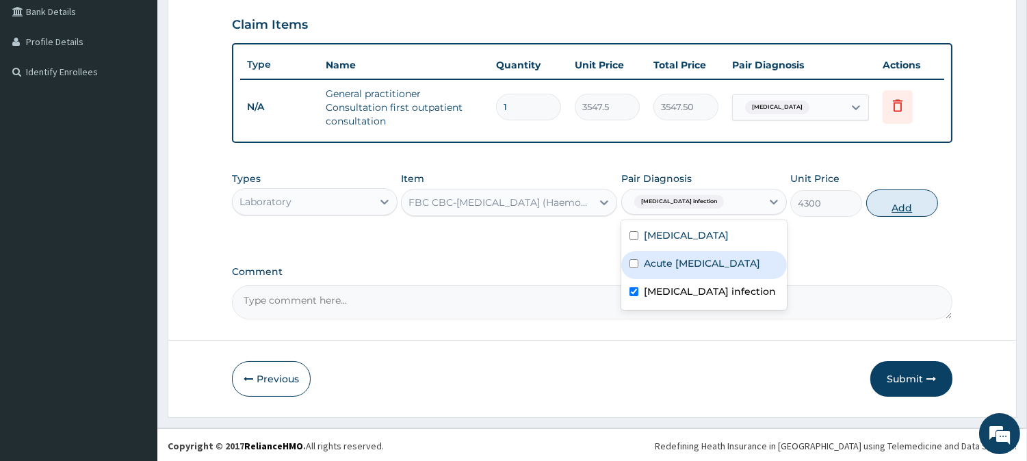
click at [914, 197] on button "Add" at bounding box center [902, 202] width 72 height 27
type input "0"
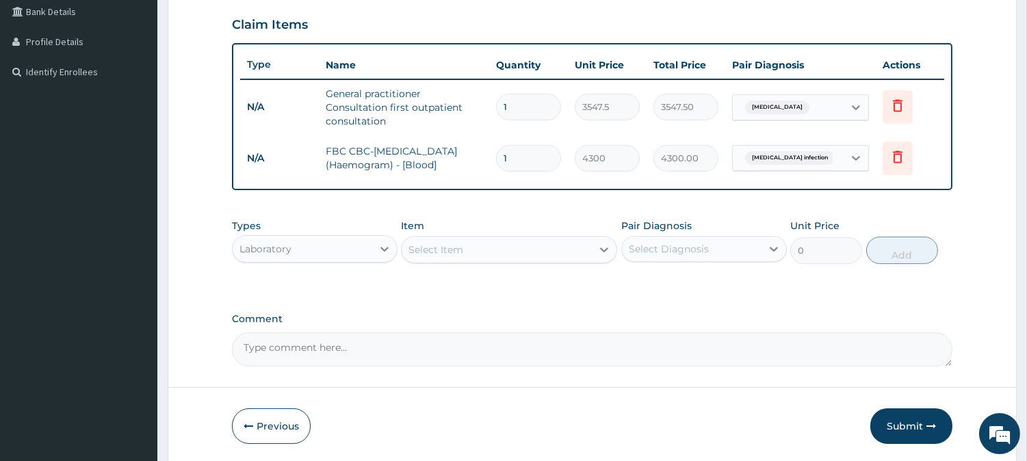
click at [427, 239] on div "Select Item" at bounding box center [496, 250] width 190 height 22
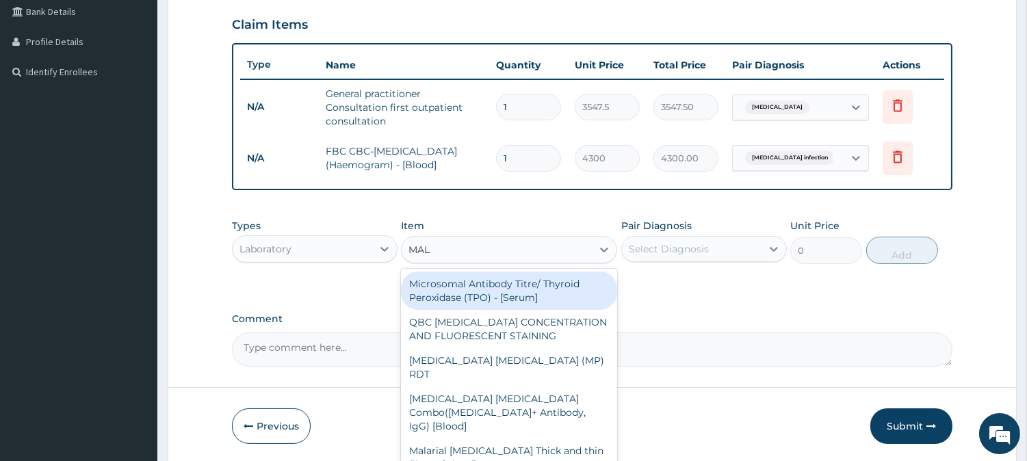
type input "MALA"
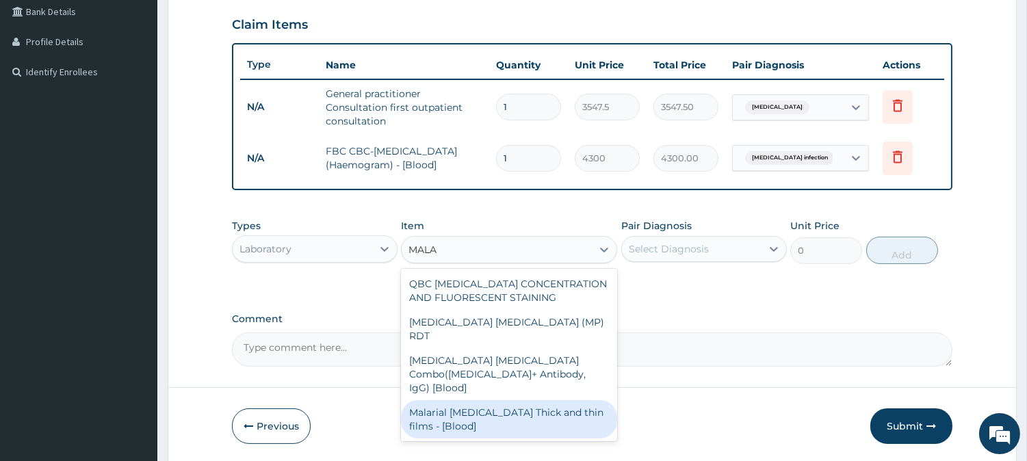
drag, startPoint x: 502, startPoint y: 382, endPoint x: 512, endPoint y: 378, distance: 10.2
click at [503, 400] on div "Malarial [MEDICAL_DATA] Thick and thin films - [Blood]" at bounding box center [509, 419] width 216 height 38
type input "1612.5"
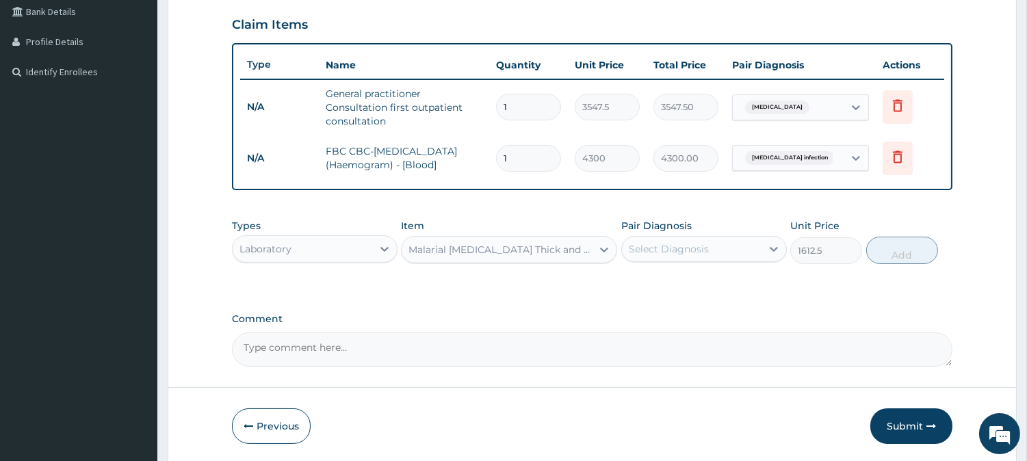
click at [693, 245] on div "Select Diagnosis" at bounding box center [668, 249] width 80 height 14
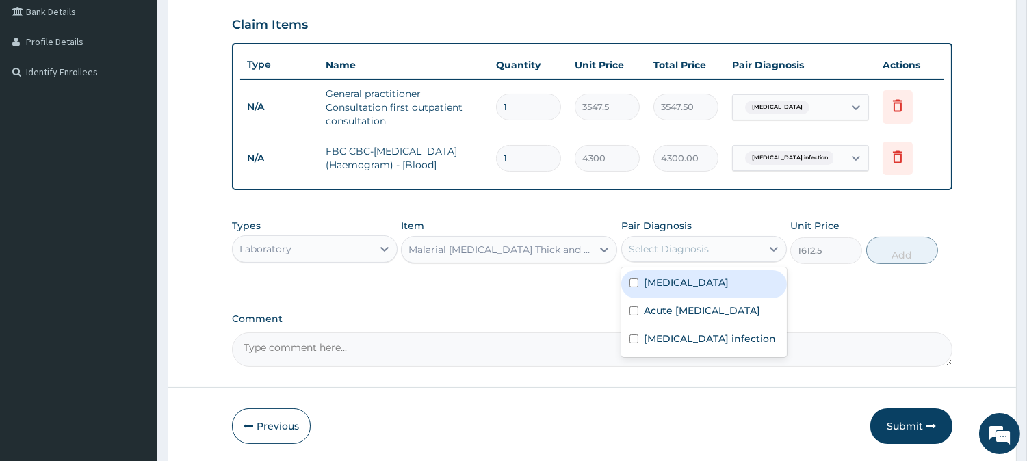
click at [687, 281] on div "[MEDICAL_DATA]" at bounding box center [703, 284] width 165 height 28
checkbox input "true"
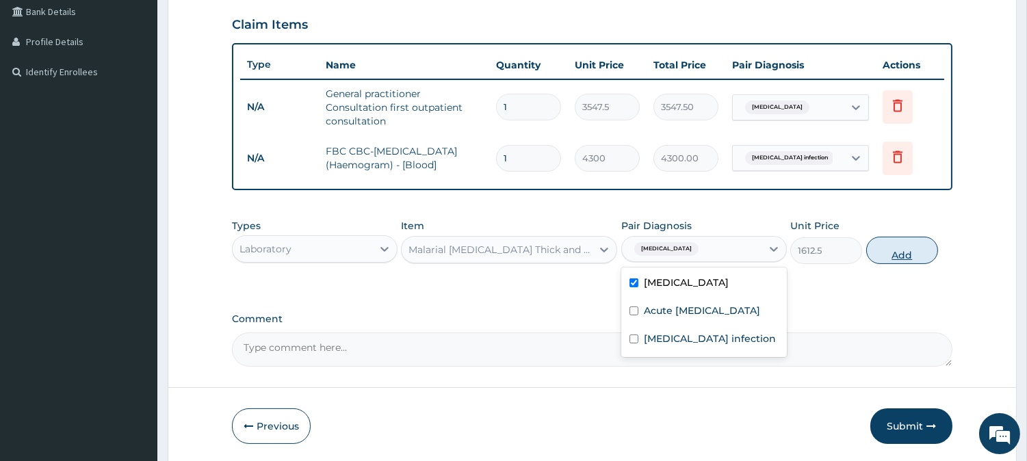
click at [871, 254] on button "Add" at bounding box center [902, 250] width 72 height 27
type input "0"
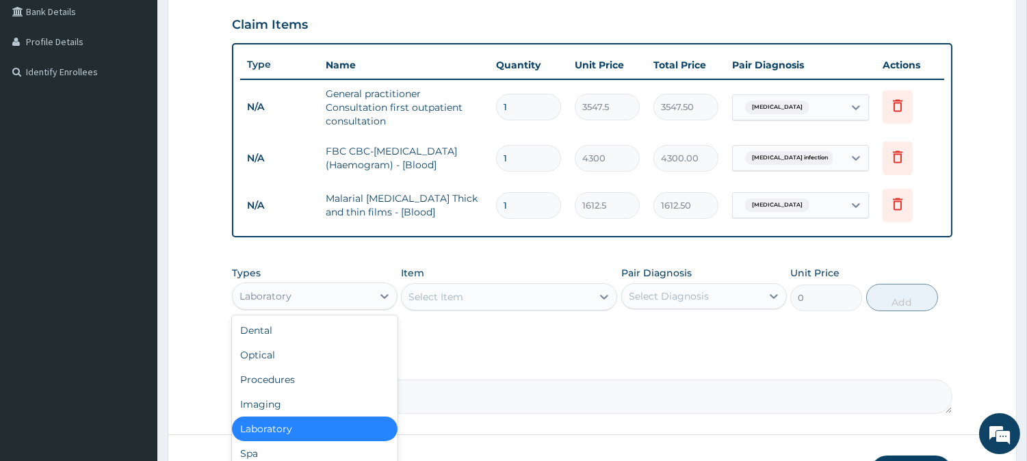
click at [305, 292] on div "Laboratory" at bounding box center [303, 296] width 140 height 22
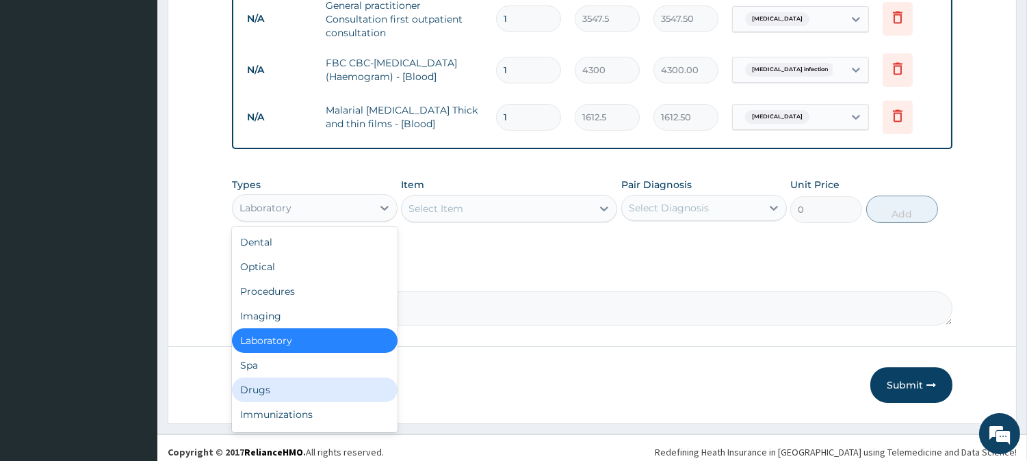
scroll to position [413, 0]
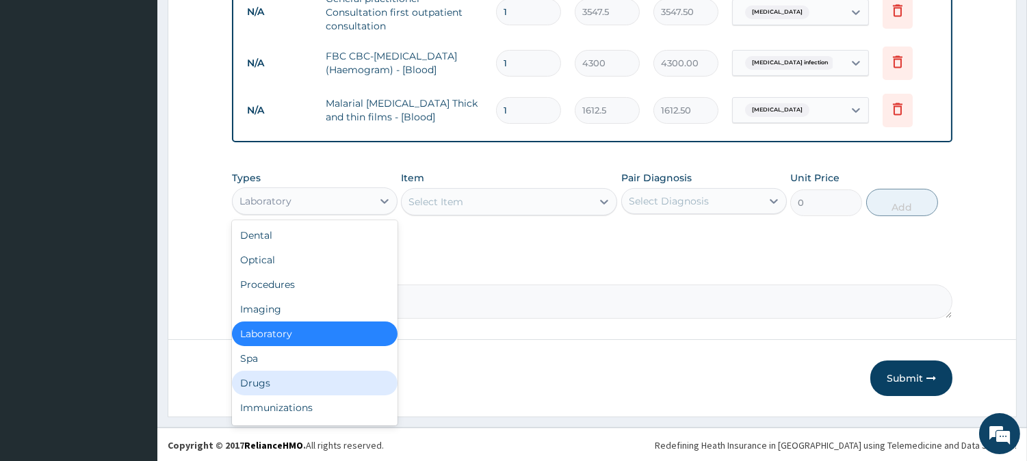
click at [264, 375] on div "Drugs" at bounding box center [314, 383] width 165 height 25
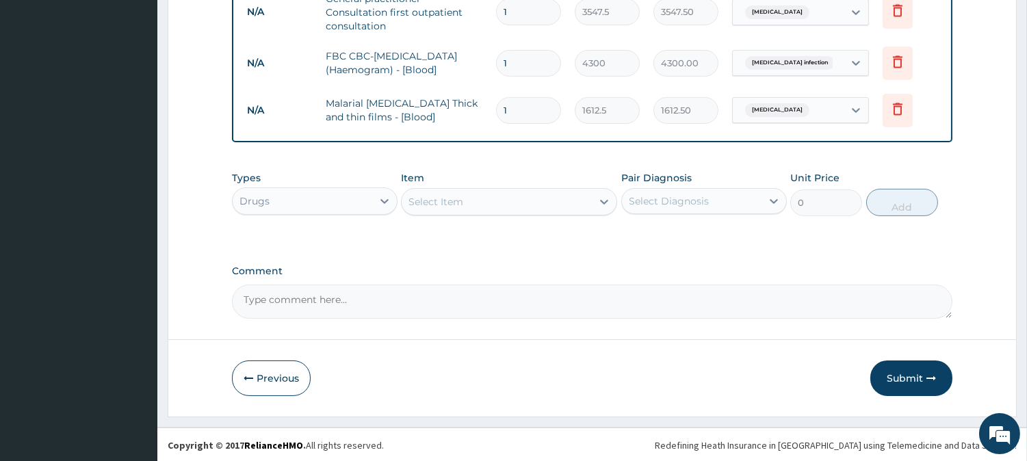
click at [524, 199] on div "Select Item" at bounding box center [496, 202] width 190 height 22
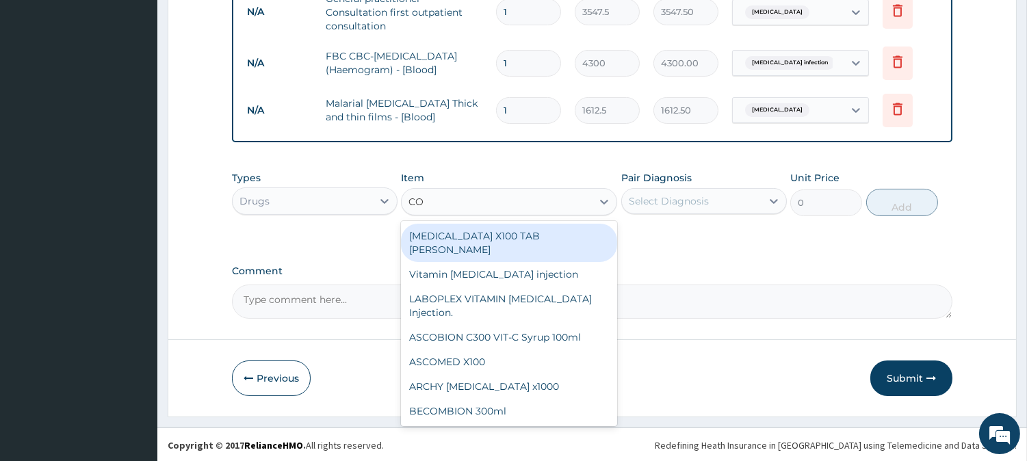
type input "COA"
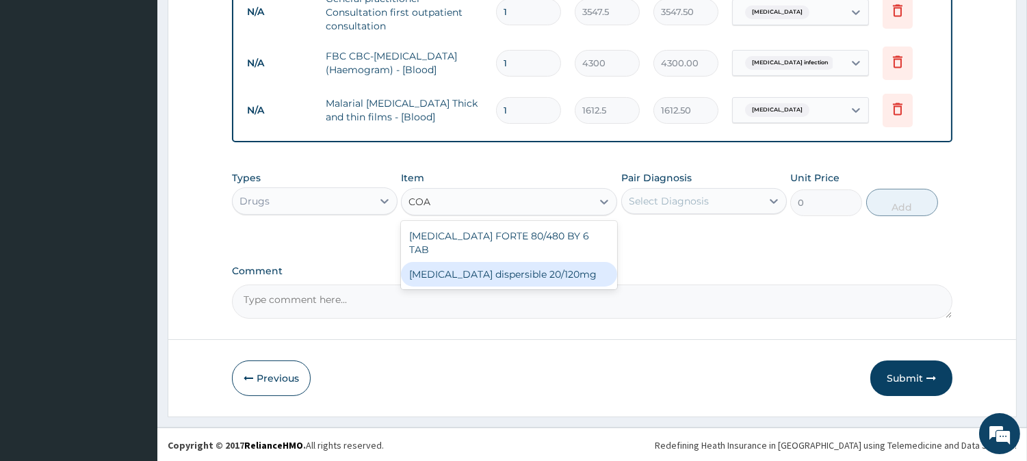
click at [552, 262] on div "[MEDICAL_DATA] dispersible 20/120mg" at bounding box center [509, 274] width 216 height 25
type input "112.3375"
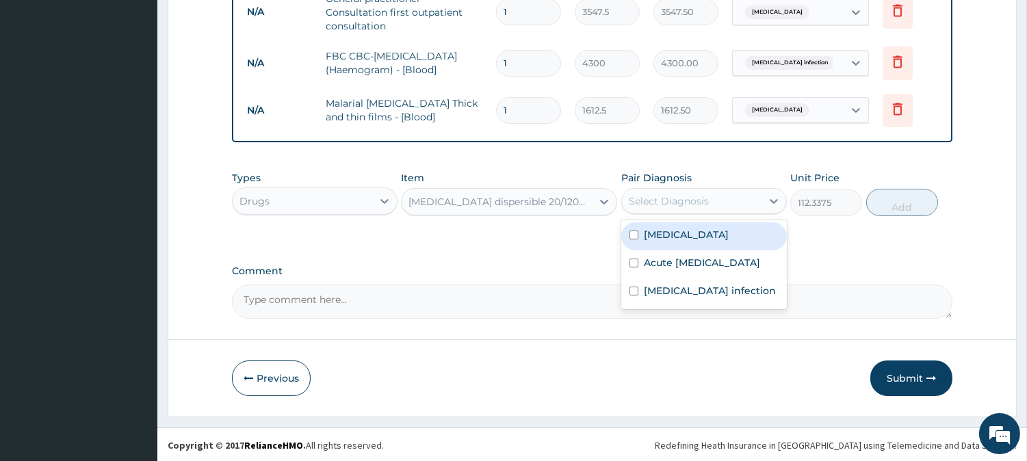
click at [635, 201] on div "Select Diagnosis" at bounding box center [668, 201] width 80 height 14
click at [680, 234] on div "[MEDICAL_DATA]" at bounding box center [703, 236] width 165 height 28
checkbox input "true"
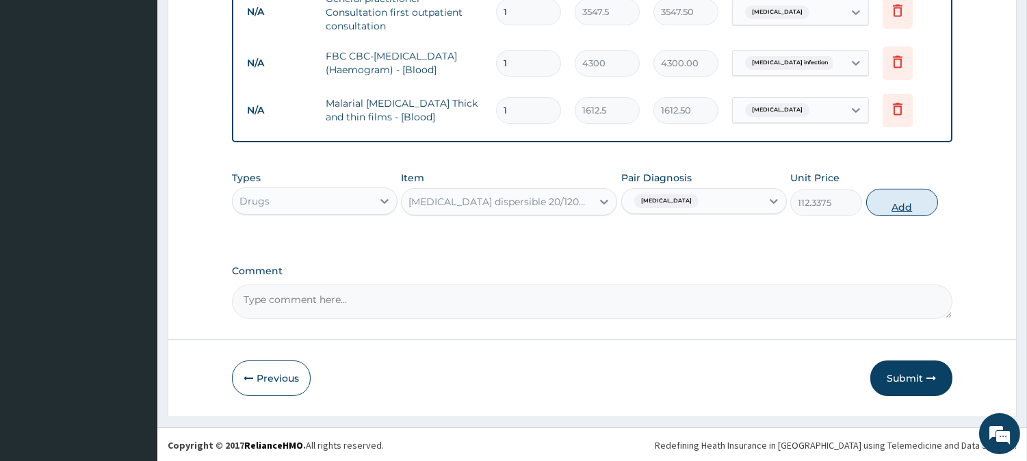
click at [896, 204] on button "Add" at bounding box center [902, 202] width 72 height 27
type input "0"
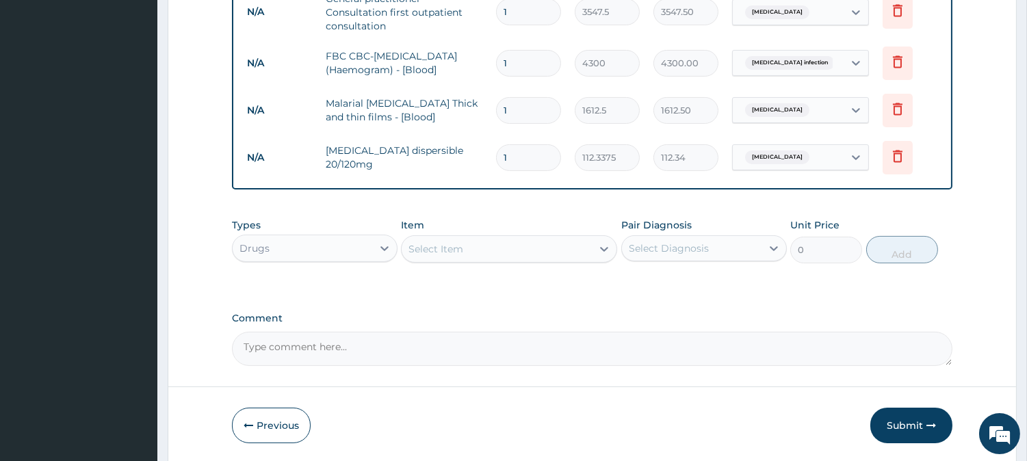
type input "0.00"
type input "6"
type input "674.03"
type input "6"
click at [486, 243] on div "Select Item" at bounding box center [496, 249] width 190 height 22
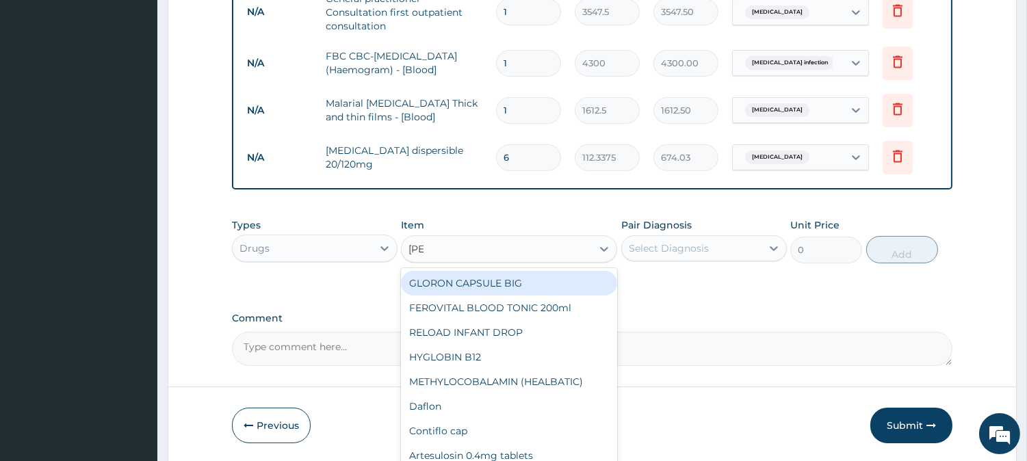
type input "LORAT"
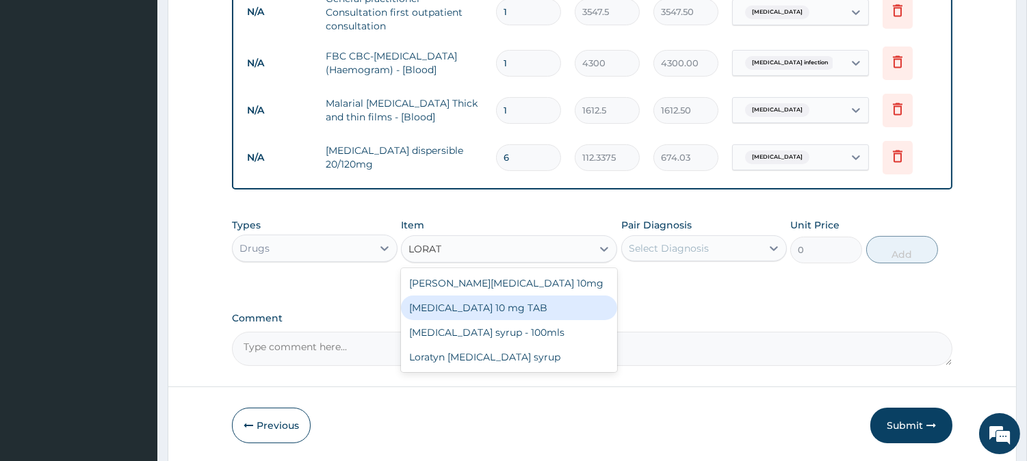
drag, startPoint x: 492, startPoint y: 311, endPoint x: 498, endPoint y: 306, distance: 7.3
click at [494, 308] on div "[MEDICAL_DATA] 10 mg TAB" at bounding box center [509, 307] width 216 height 25
type input "59.125"
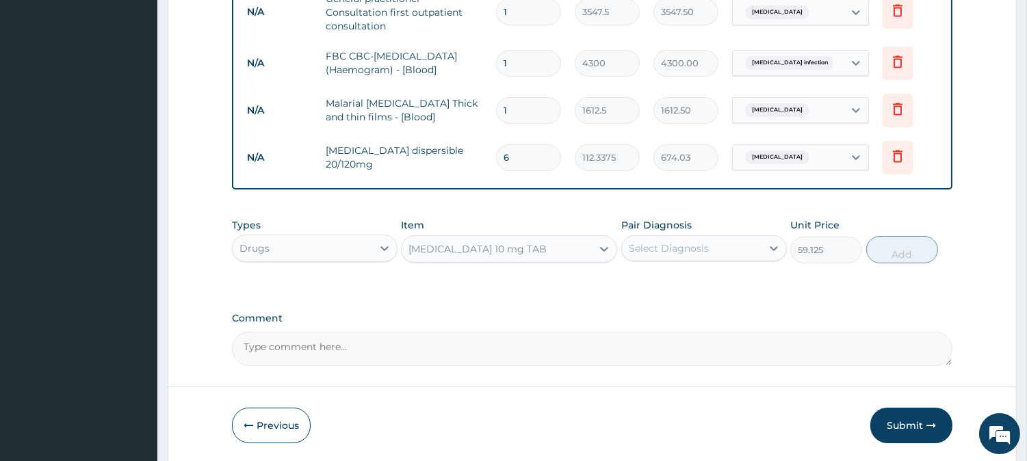
click at [686, 247] on div "Select Diagnosis" at bounding box center [668, 248] width 80 height 14
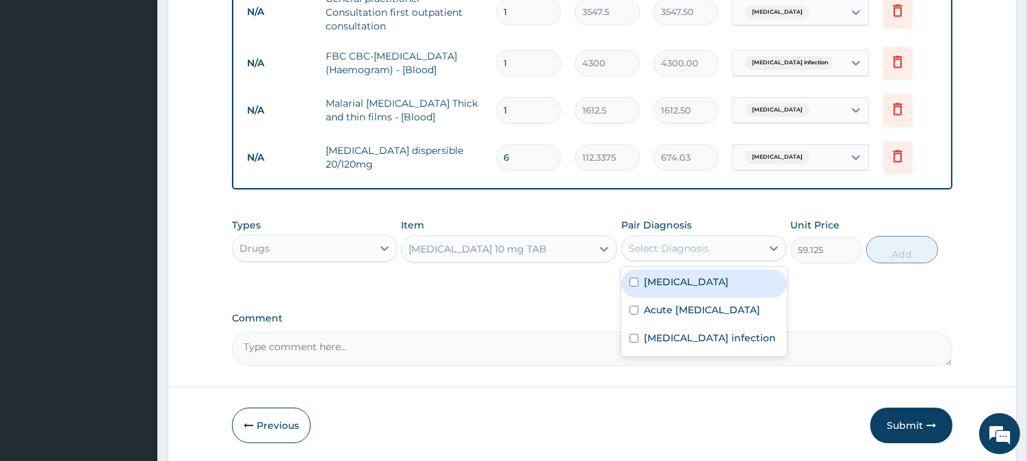
click at [691, 286] on div "[MEDICAL_DATA]" at bounding box center [703, 283] width 165 height 28
checkbox input "true"
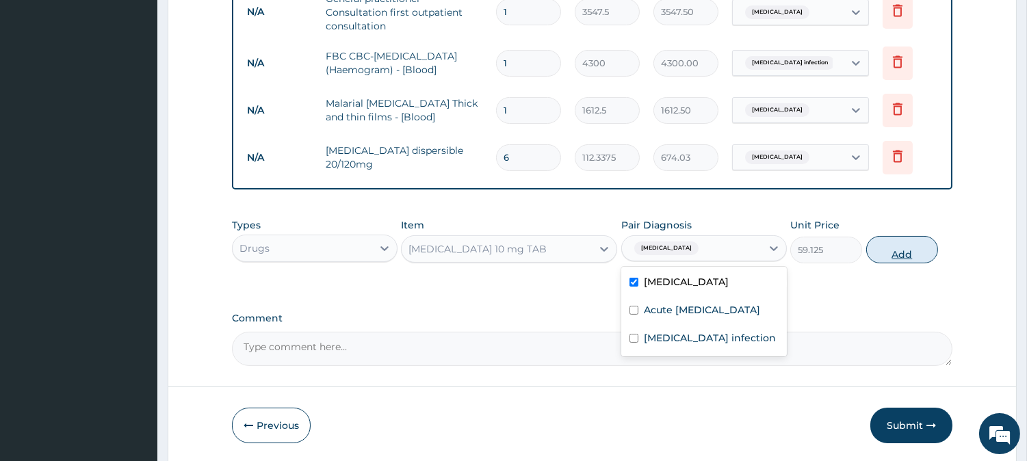
click at [880, 258] on button "Add" at bounding box center [902, 249] width 72 height 27
type input "0"
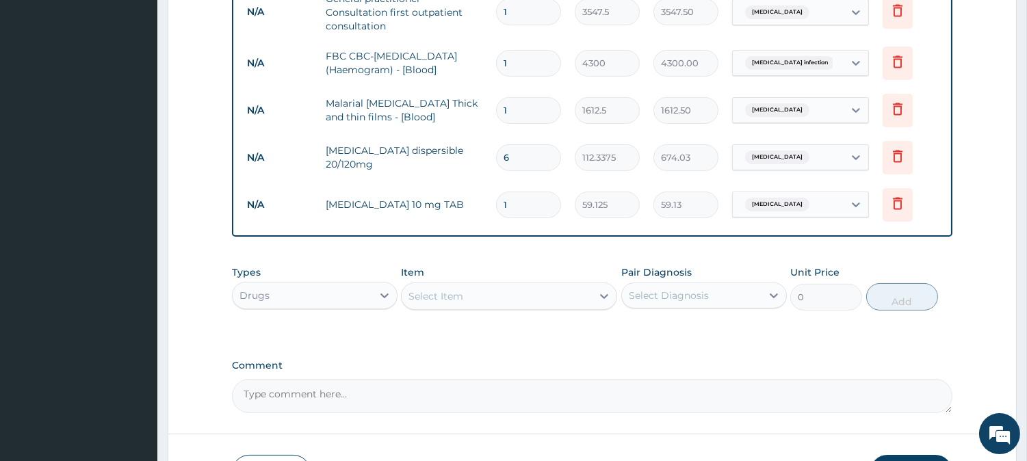
type input "10"
type input "591.25"
type input "10"
click at [438, 296] on div "Select Item" at bounding box center [435, 296] width 55 height 14
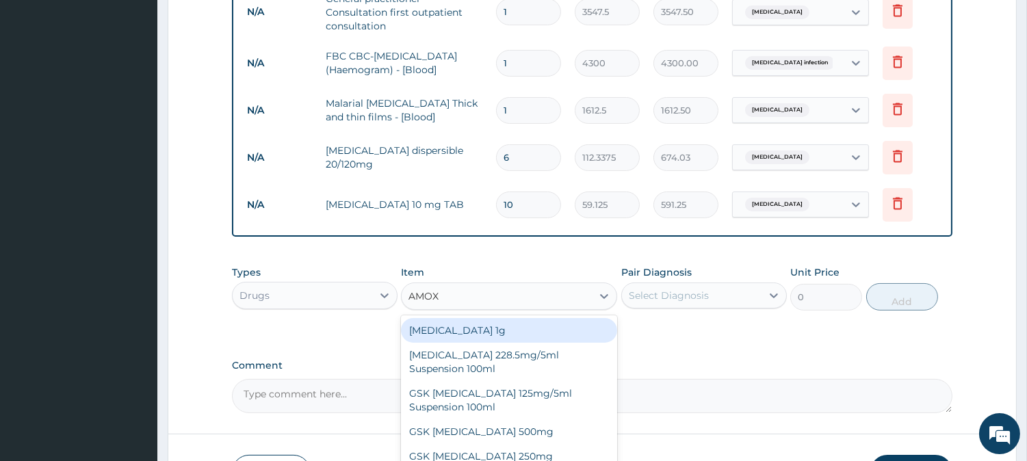
type input "AMOXI"
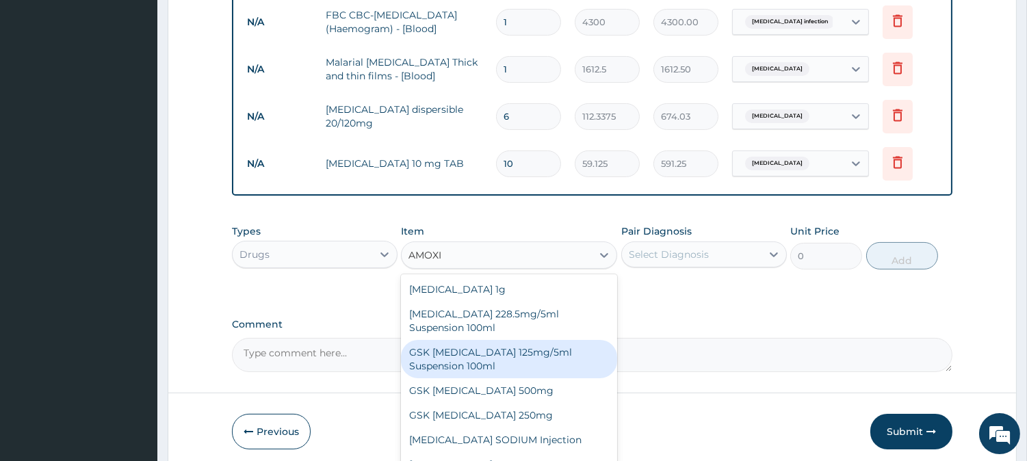
scroll to position [489, 0]
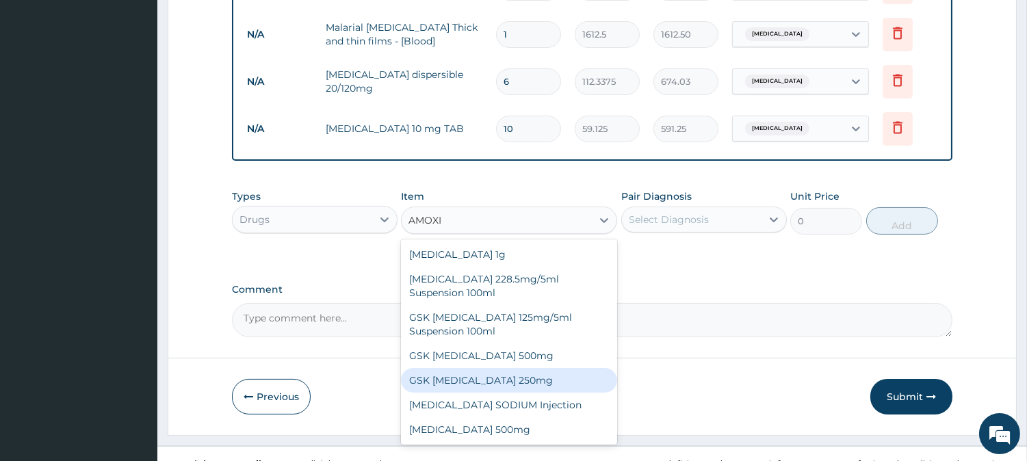
click at [498, 375] on div "GSK [MEDICAL_DATA] 250mg" at bounding box center [509, 380] width 216 height 25
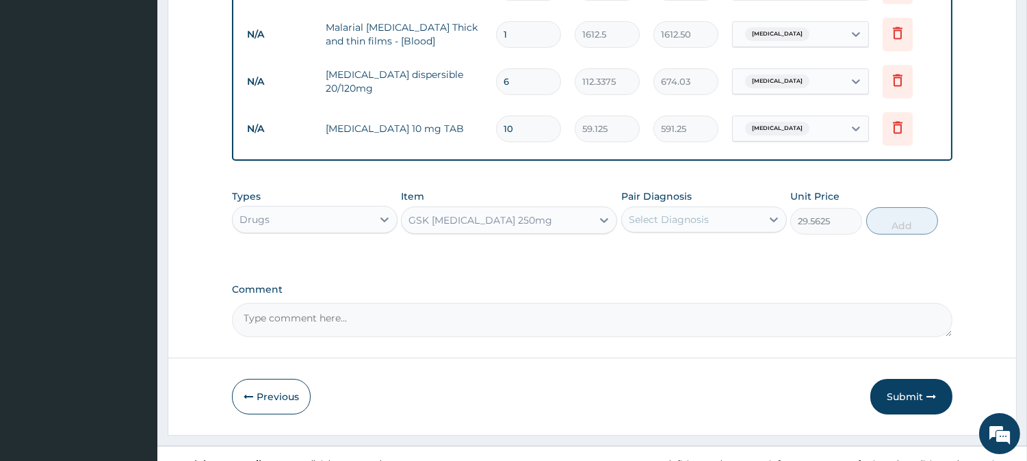
click at [552, 222] on div "GSK [MEDICAL_DATA] 250mg" at bounding box center [496, 220] width 190 height 22
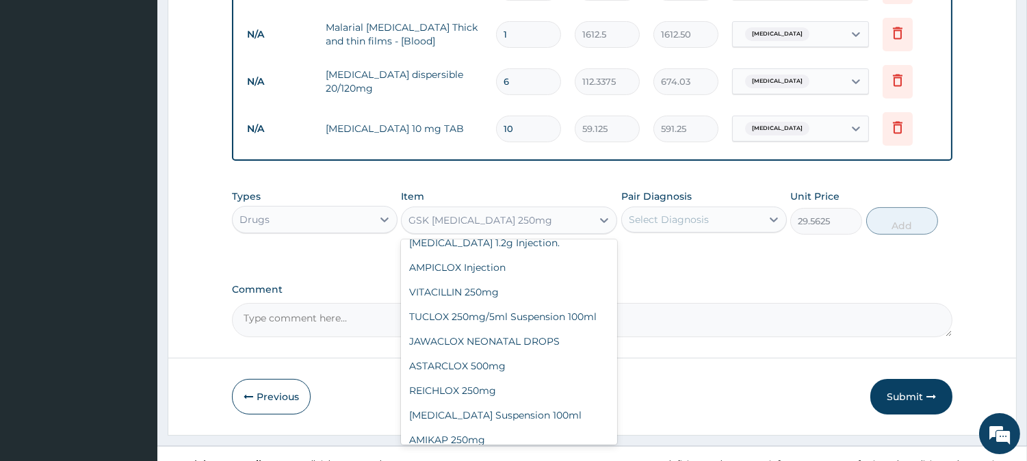
scroll to position [16175, 0]
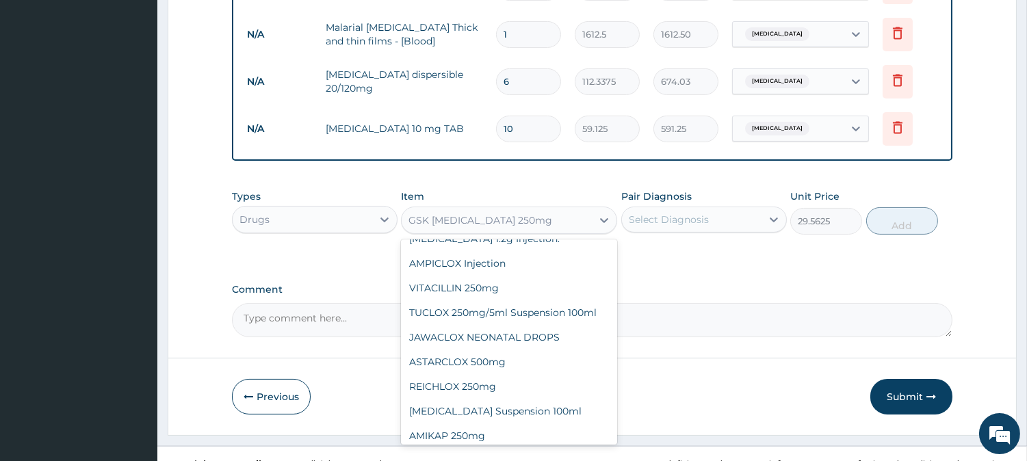
type input "59.125"
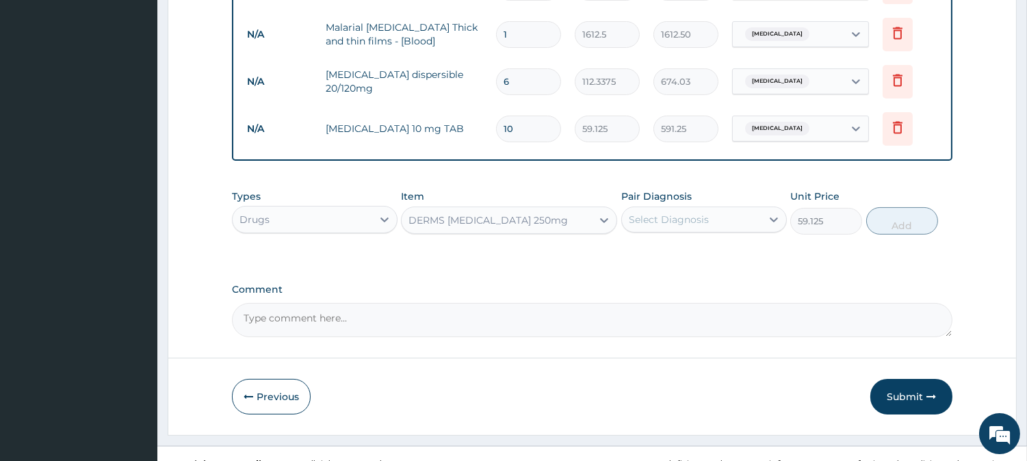
click at [677, 216] on div "Select Diagnosis" at bounding box center [668, 220] width 80 height 14
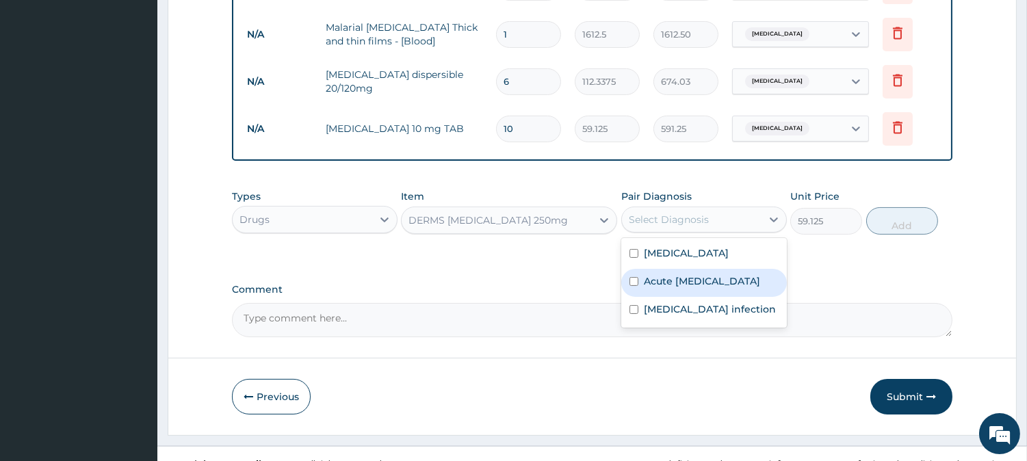
click at [705, 288] on label "Acute [MEDICAL_DATA]" at bounding box center [702, 281] width 116 height 14
checkbox input "true"
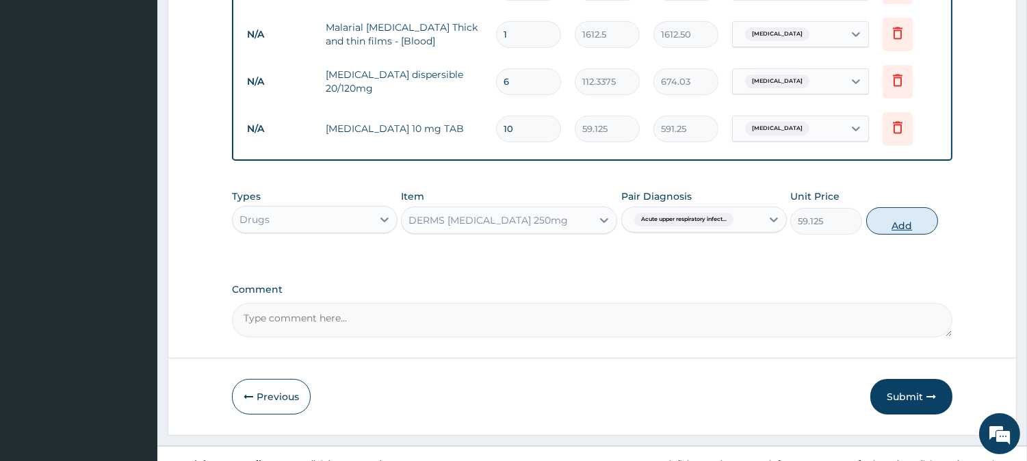
click at [914, 222] on button "Add" at bounding box center [902, 220] width 72 height 27
type input "0"
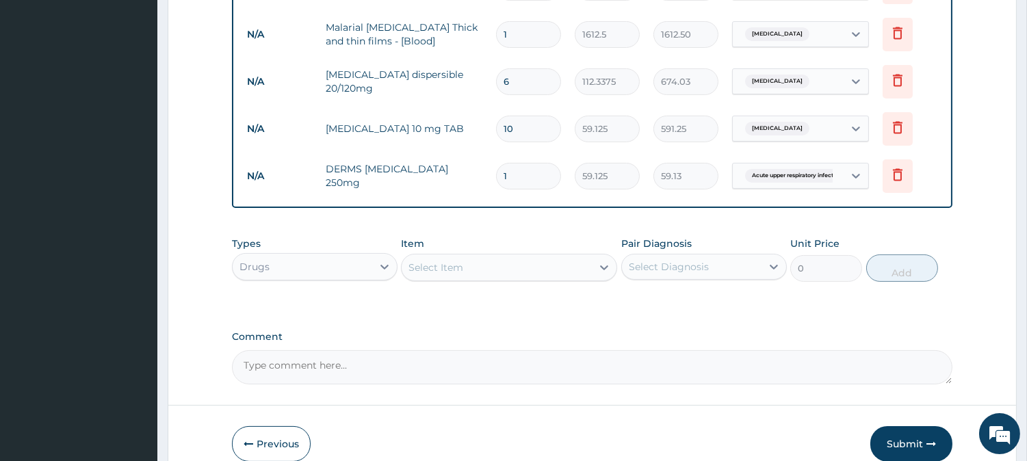
type input "10"
type input "591.25"
type input "10"
click at [459, 256] on div "Select Item" at bounding box center [496, 267] width 190 height 22
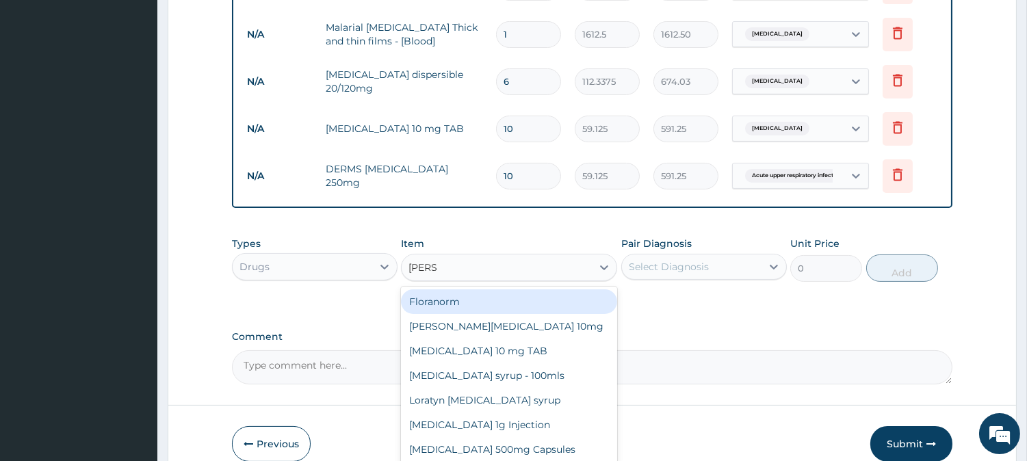
type input "LORAT"
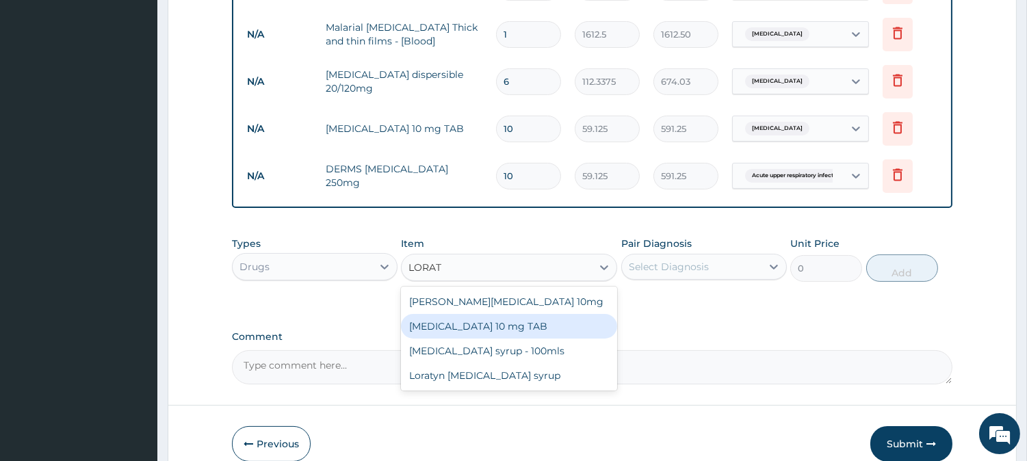
click at [489, 329] on div "[MEDICAL_DATA] 10 mg TAB" at bounding box center [509, 326] width 216 height 25
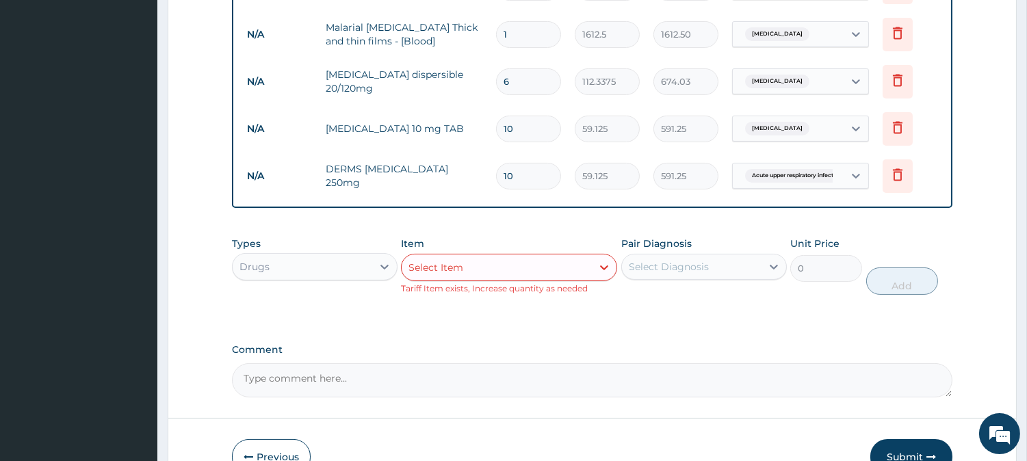
click at [577, 265] on div "Select Item" at bounding box center [496, 267] width 190 height 22
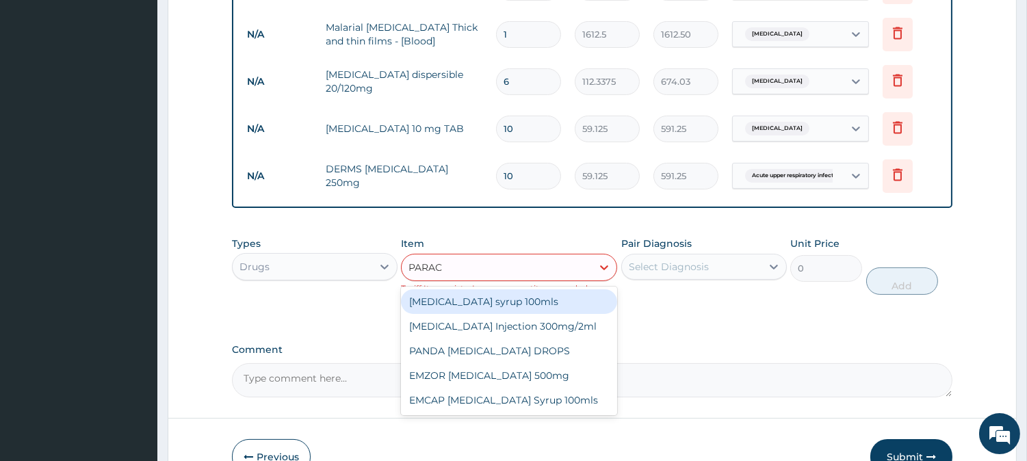
type input "PARACE"
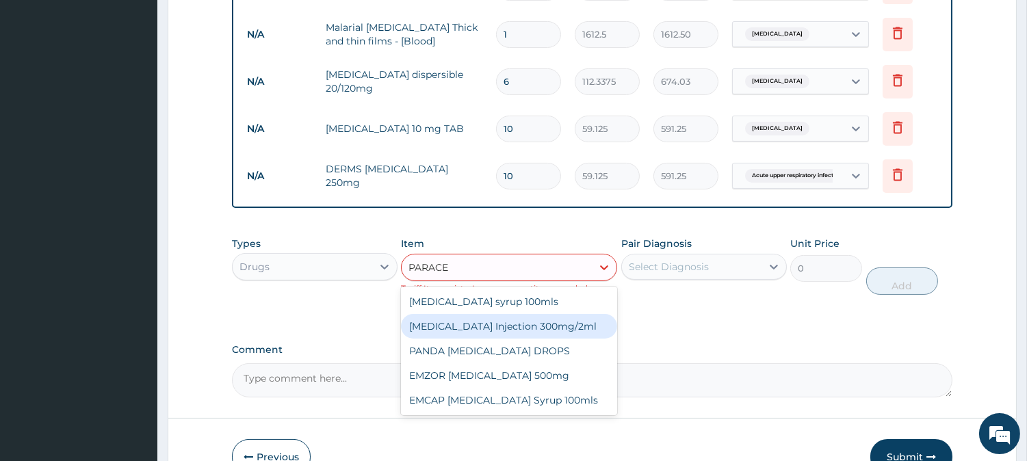
click at [561, 322] on div "[MEDICAL_DATA] Injection 300mg/2ml" at bounding box center [509, 326] width 216 height 25
type input "260.15"
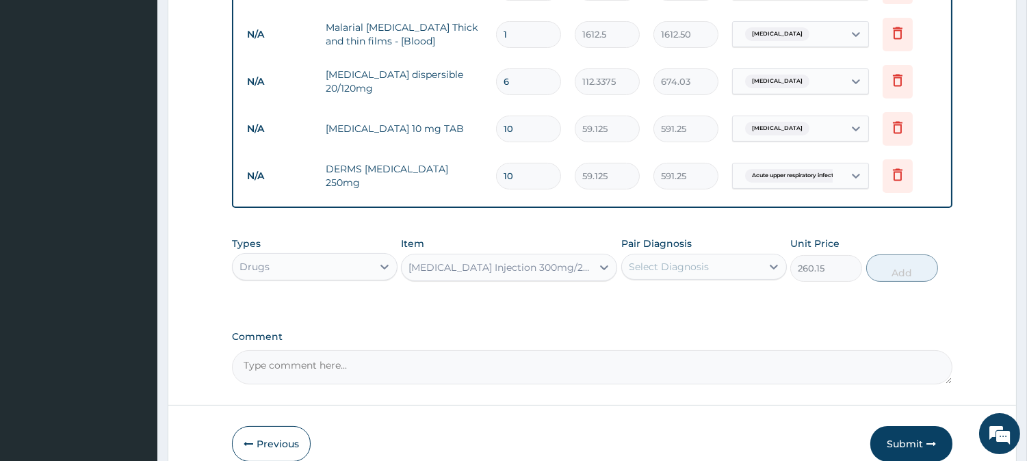
click at [657, 276] on div "Select Diagnosis" at bounding box center [692, 267] width 140 height 22
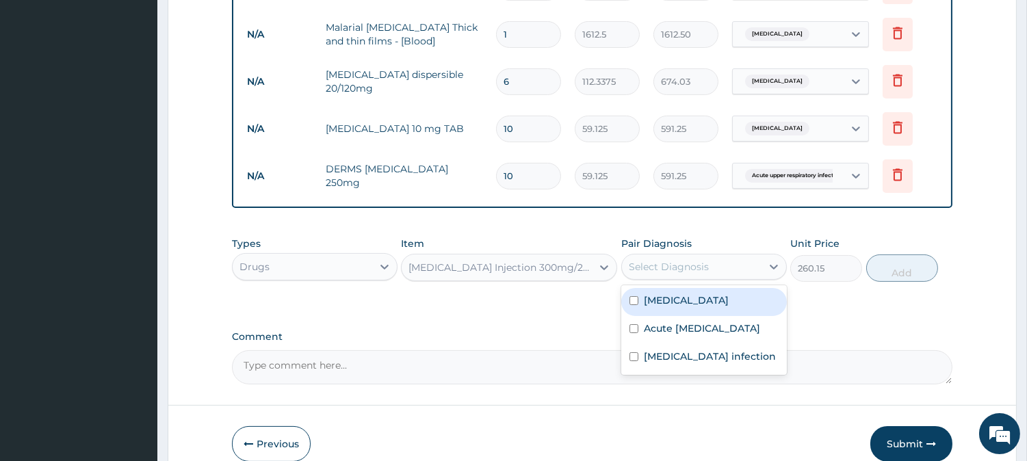
click at [666, 304] on label "[MEDICAL_DATA]" at bounding box center [686, 300] width 85 height 14
checkbox input "true"
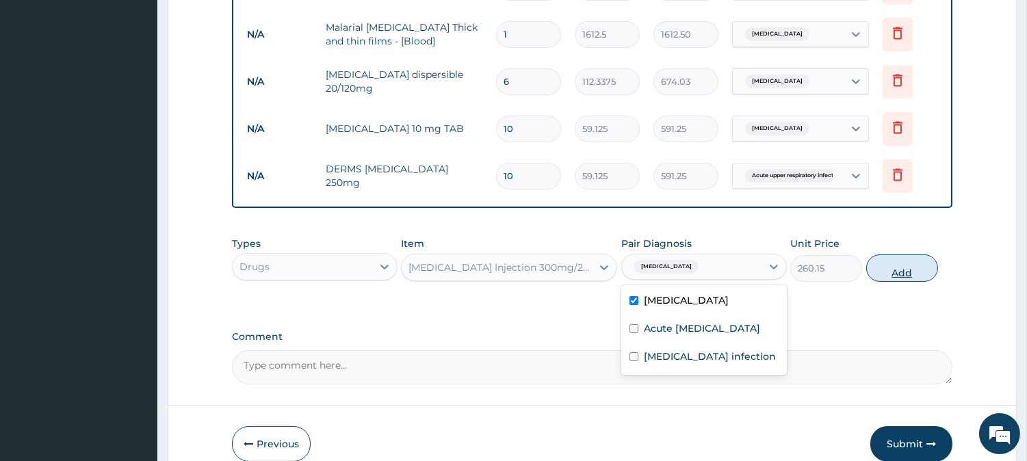
click at [893, 267] on button "Add" at bounding box center [902, 267] width 72 height 27
type input "0"
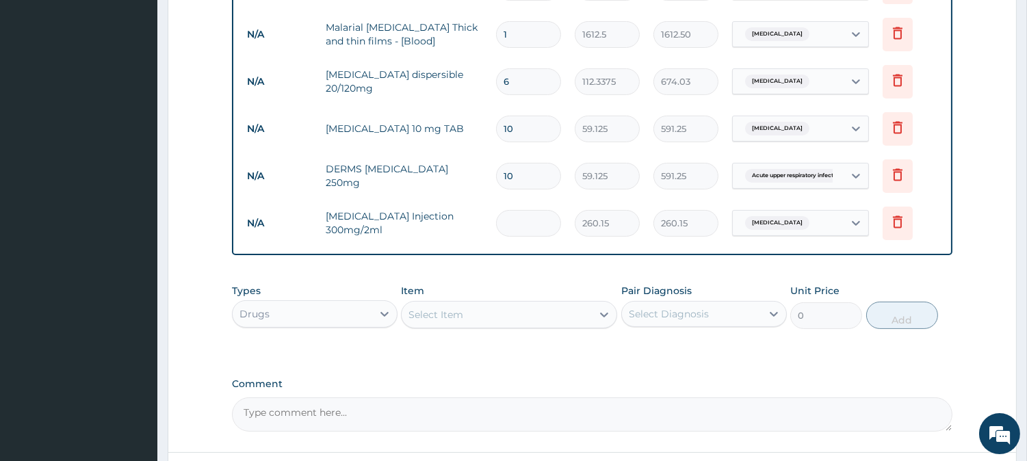
type input "0.00"
type input "3"
type input "780.45"
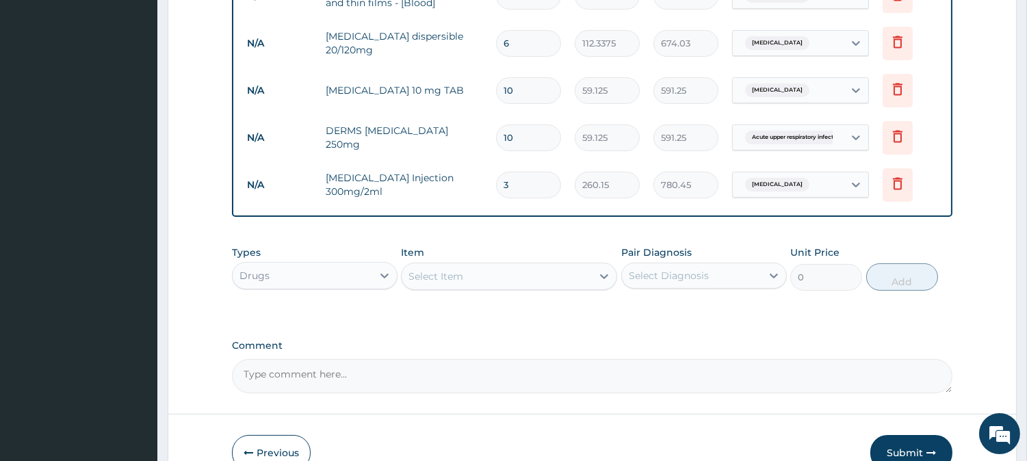
scroll to position [603, 0]
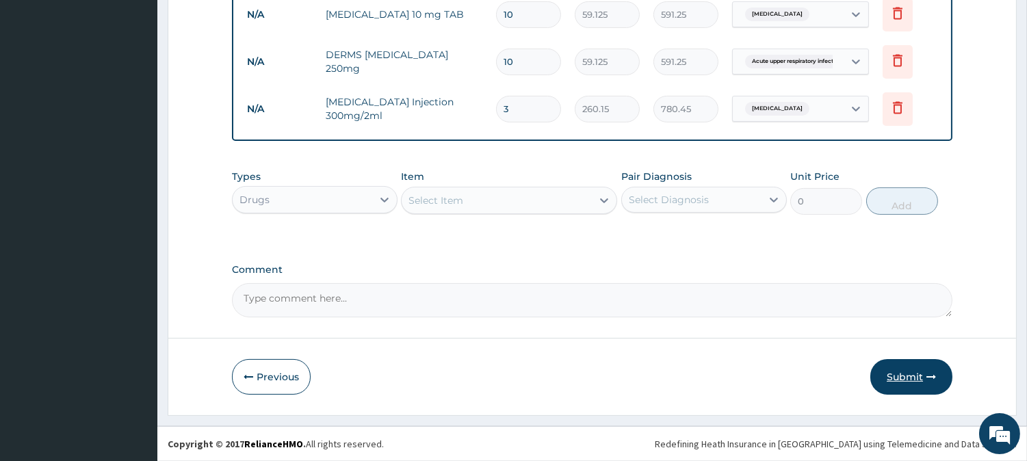
type input "3"
click at [896, 378] on button "Submit" at bounding box center [911, 377] width 82 height 36
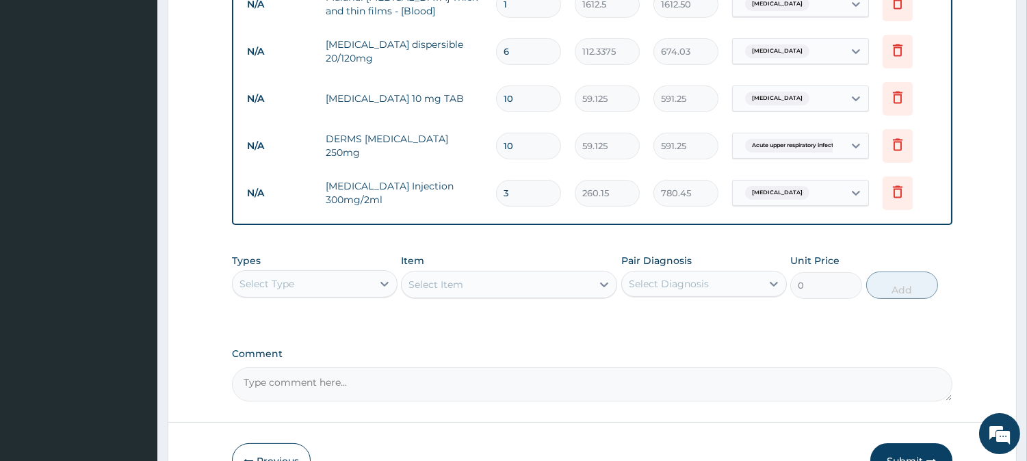
scroll to position [751, 0]
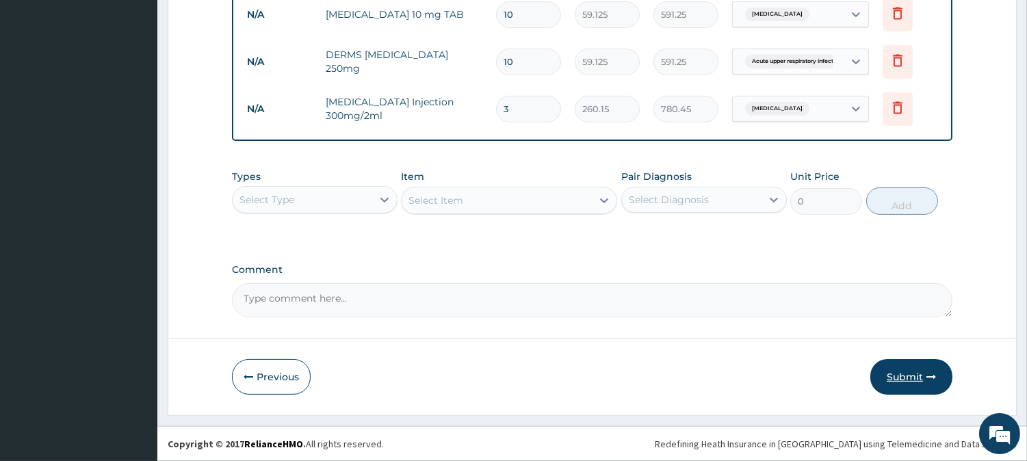
click at [890, 372] on button "Submit" at bounding box center [911, 377] width 82 height 36
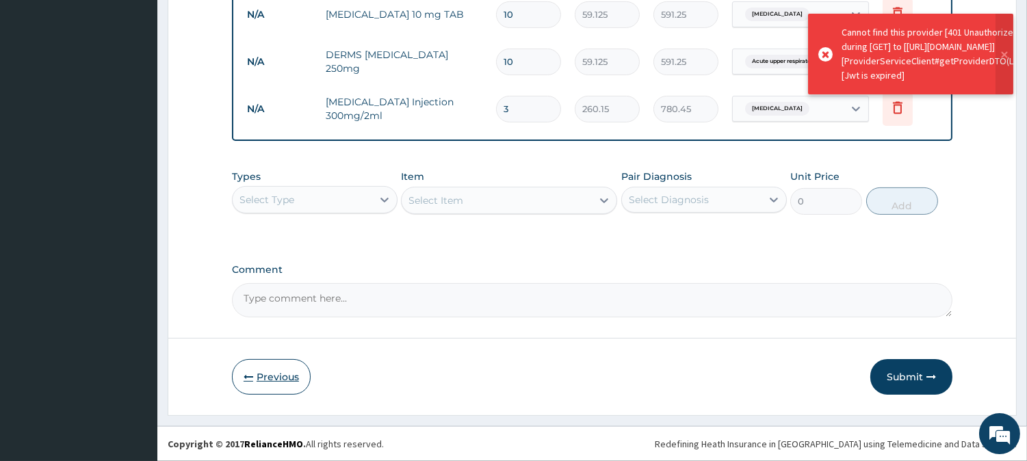
click at [248, 378] on icon "button" at bounding box center [248, 377] width 10 height 10
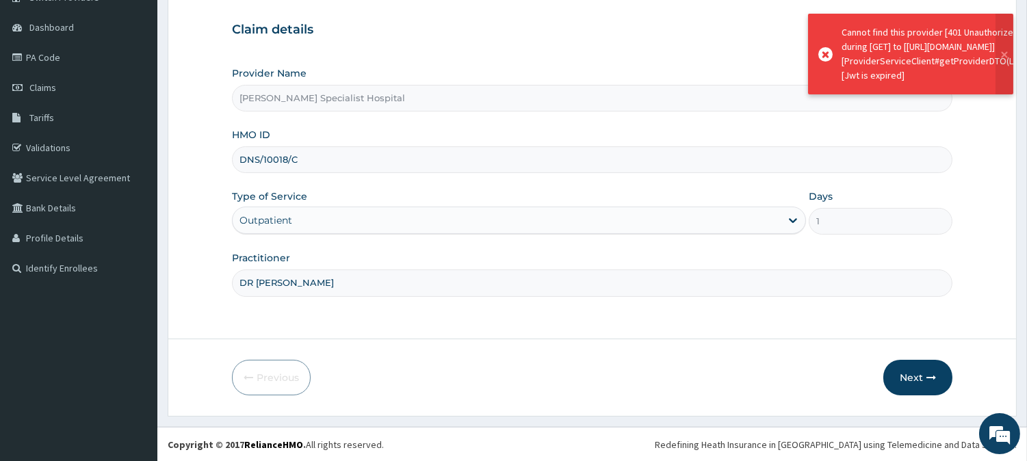
click at [312, 168] on input "DNS/10018/C" at bounding box center [592, 159] width 720 height 27
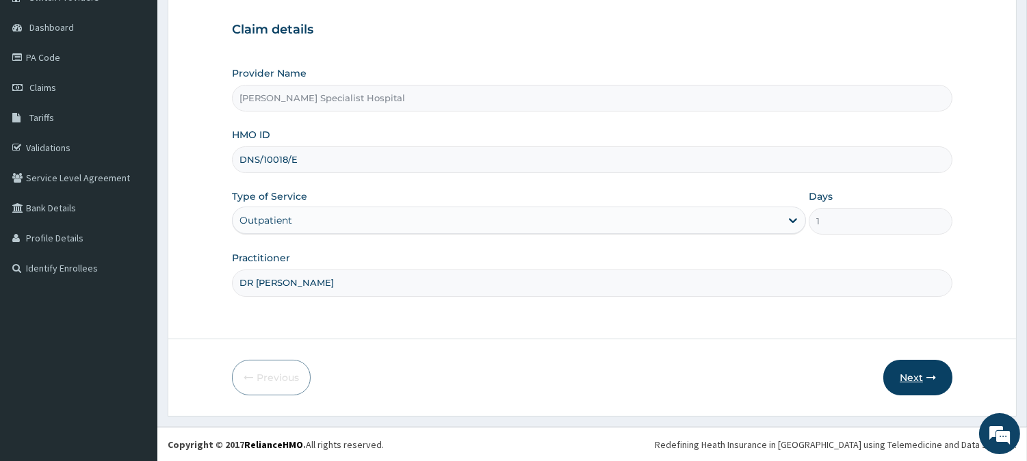
type input "DNS/10018/E"
click at [926, 384] on button "Next" at bounding box center [917, 378] width 69 height 36
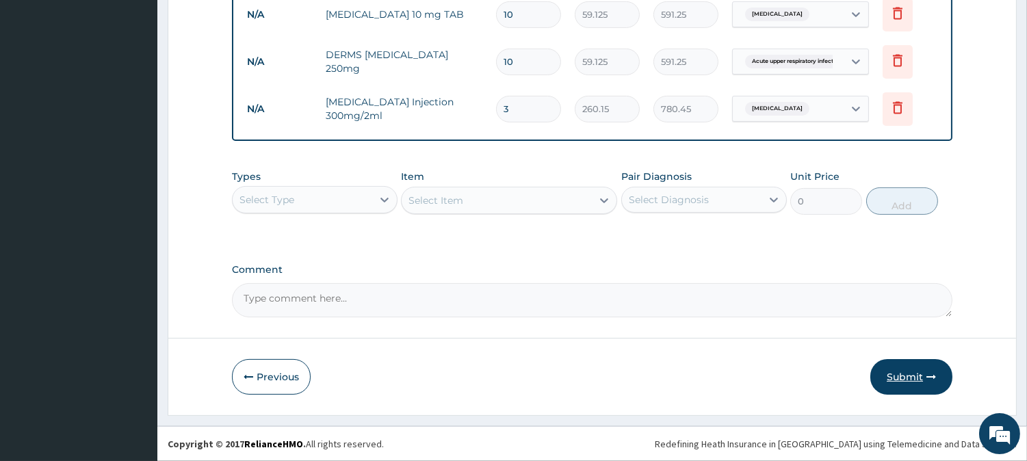
click at [904, 382] on button "Submit" at bounding box center [911, 377] width 82 height 36
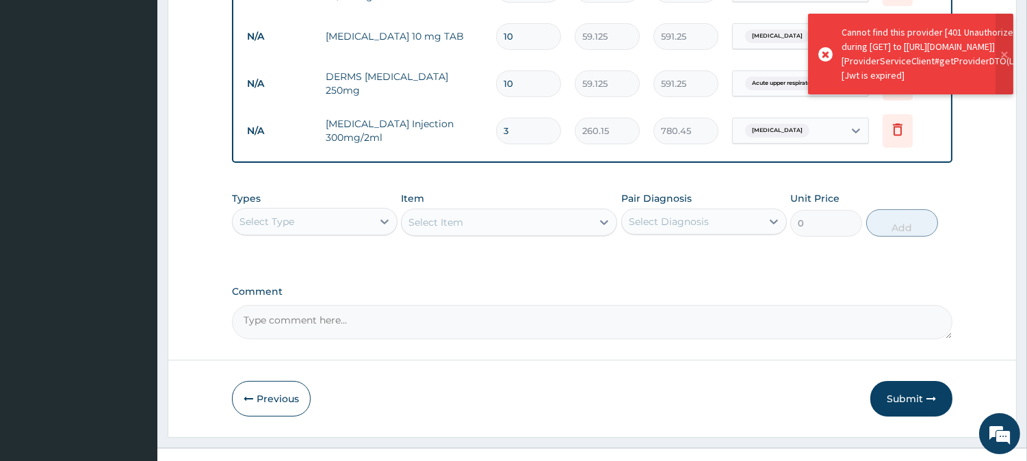
scroll to position [751, 0]
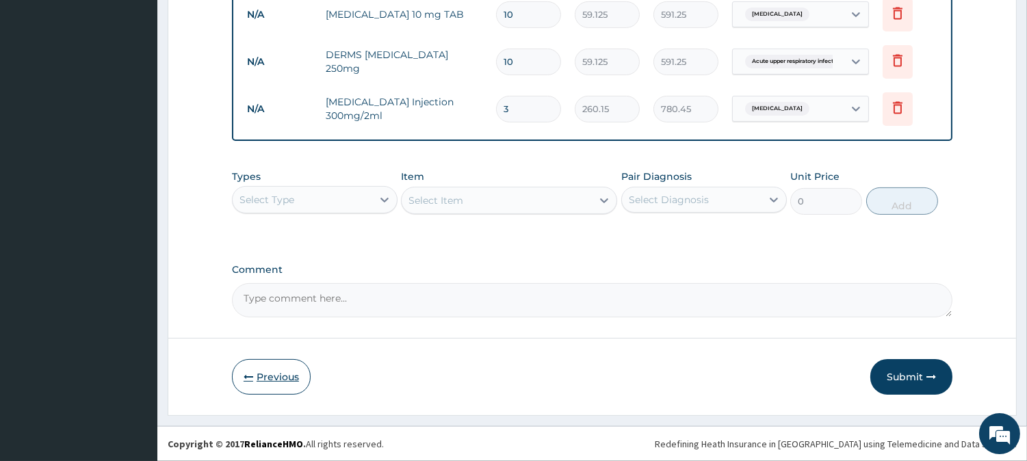
click at [259, 373] on button "Previous" at bounding box center [271, 377] width 79 height 36
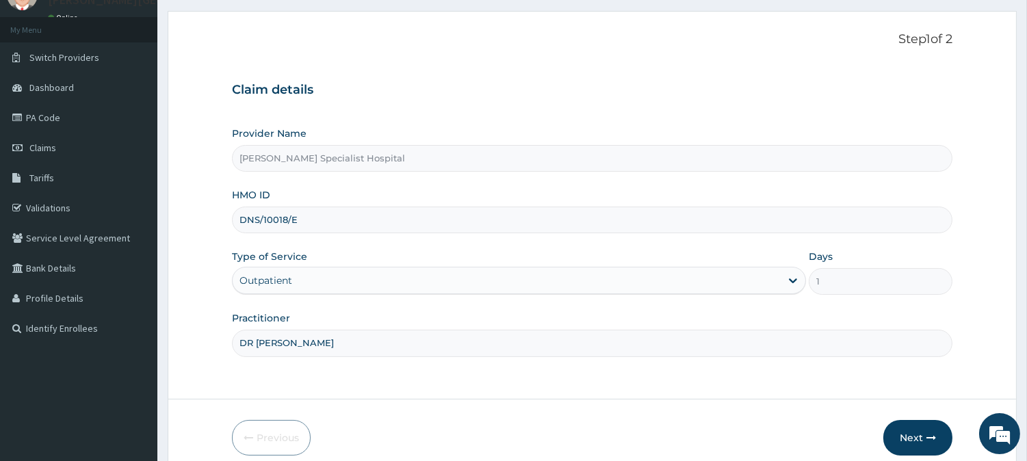
scroll to position [0, 0]
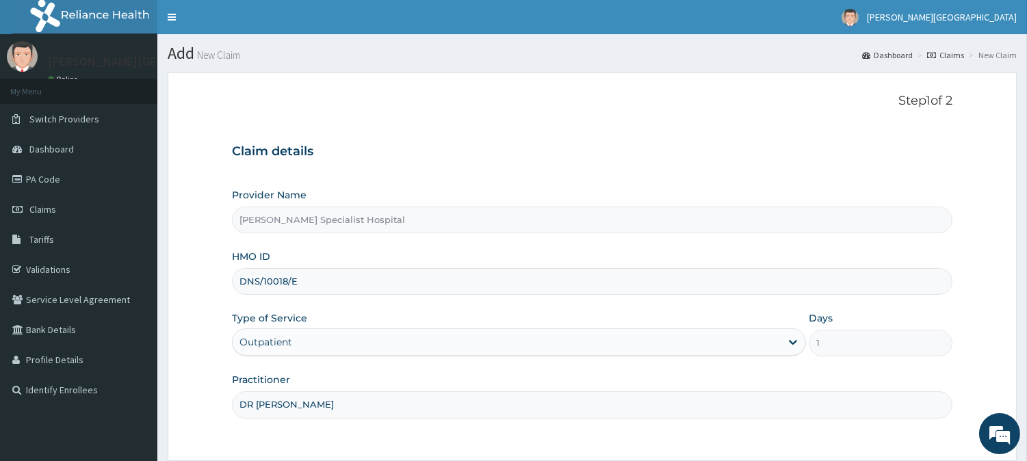
click at [449, 226] on input "[PERSON_NAME] Specialist Hospital" at bounding box center [592, 220] width 720 height 27
click at [341, 293] on input "DNS/10018/E" at bounding box center [592, 281] width 720 height 27
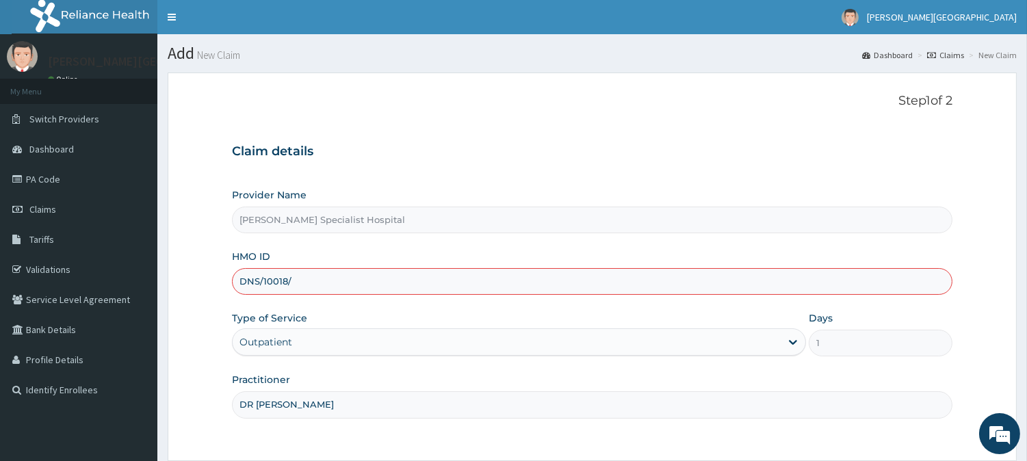
click at [340, 292] on input "DNS/10018/" at bounding box center [592, 281] width 720 height 27
type input "DNS/10018/C"
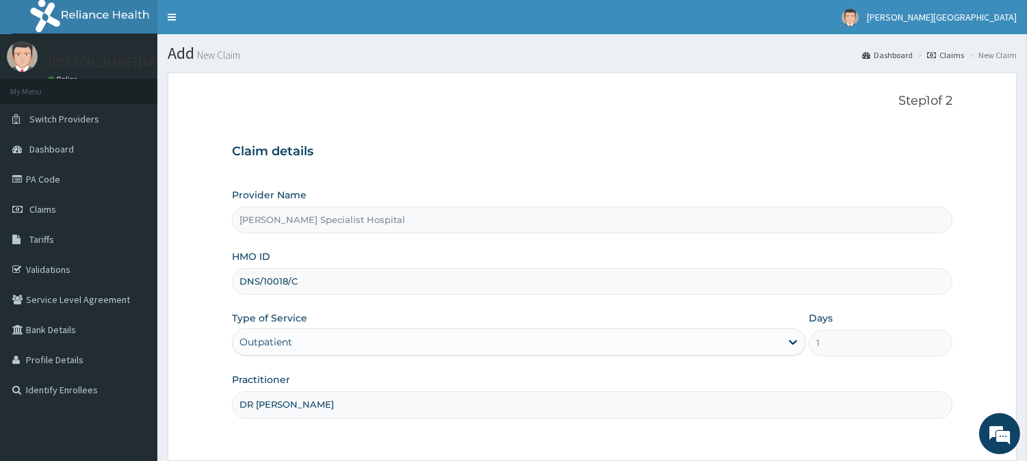
click at [270, 333] on div "Outpatient" at bounding box center [507, 342] width 548 height 22
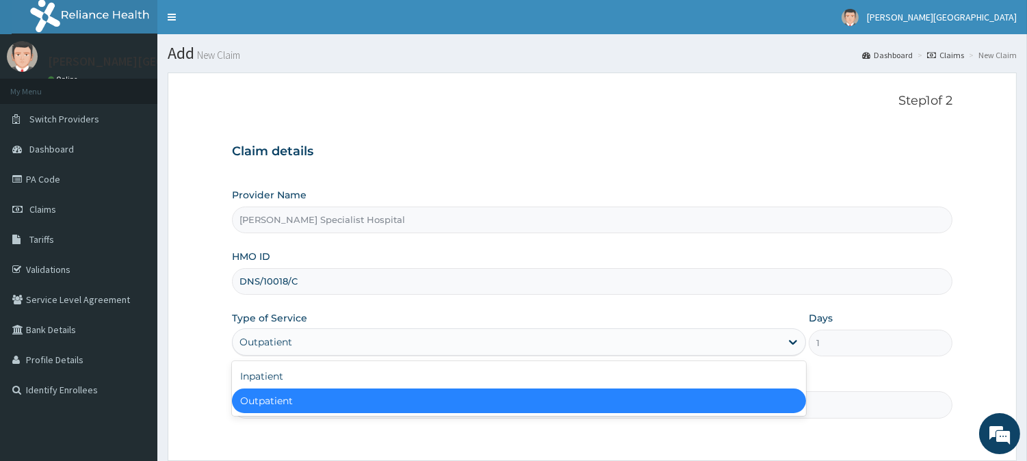
click at [270, 397] on div "Outpatient" at bounding box center [519, 400] width 574 height 25
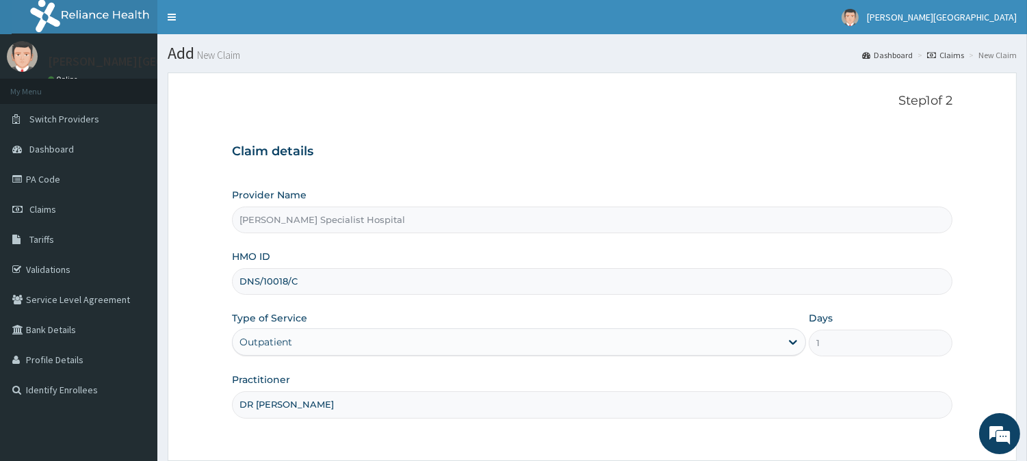
click at [269, 397] on input "DR INEM" at bounding box center [592, 404] width 720 height 27
click at [302, 405] on input "DR INEM" at bounding box center [592, 404] width 720 height 27
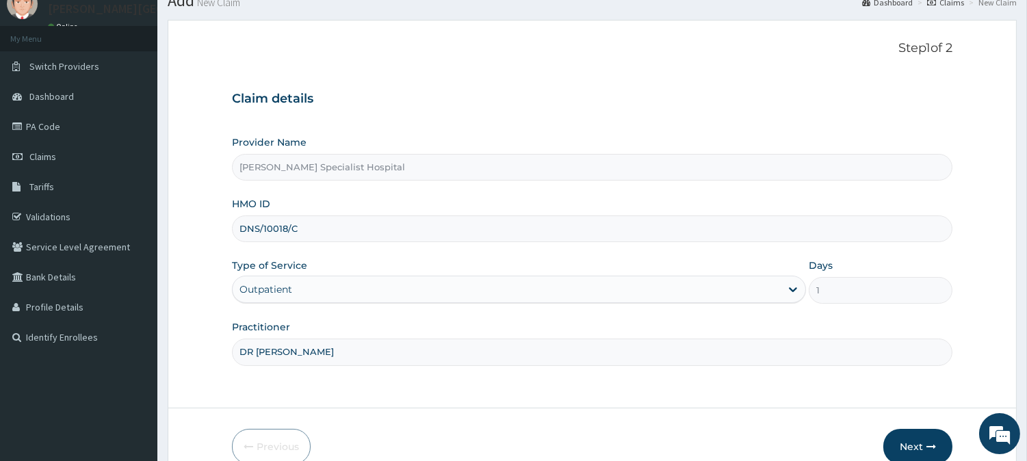
scroll to position [122, 0]
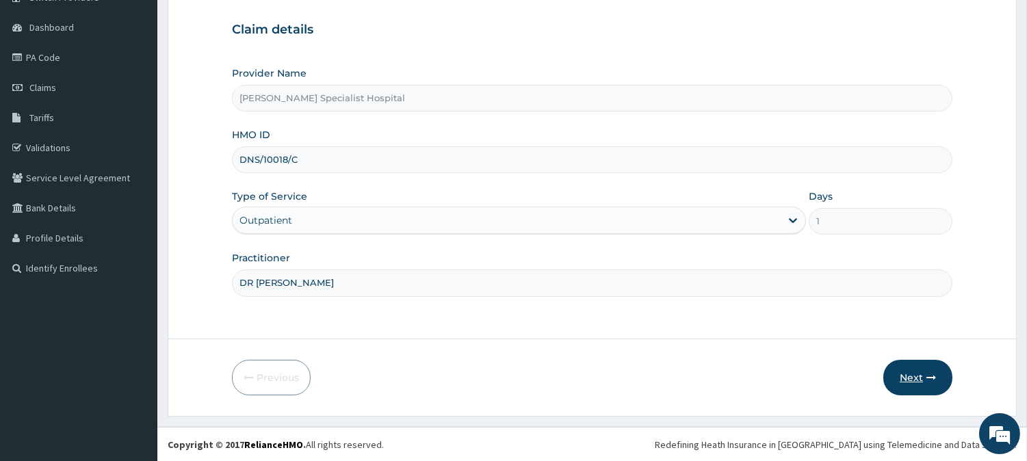
click at [894, 372] on button "Next" at bounding box center [917, 378] width 69 height 36
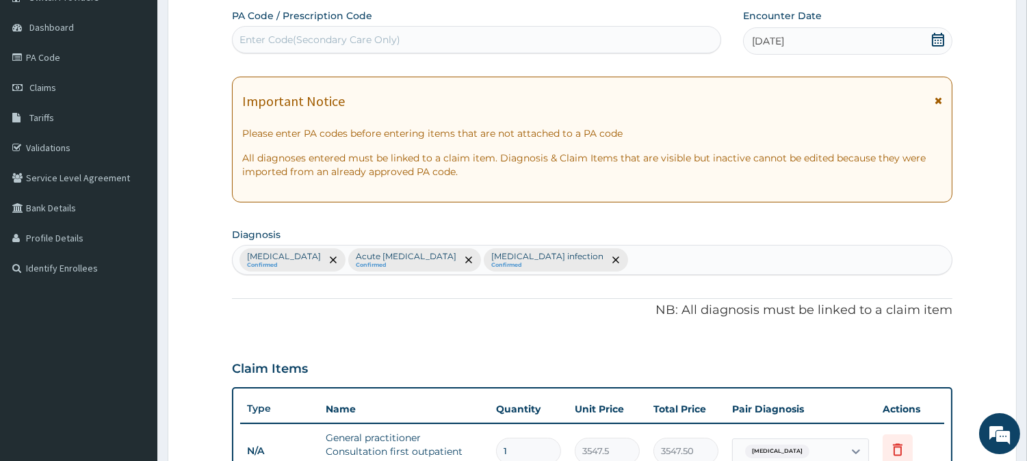
click at [940, 96] on icon at bounding box center [938, 101] width 8 height 10
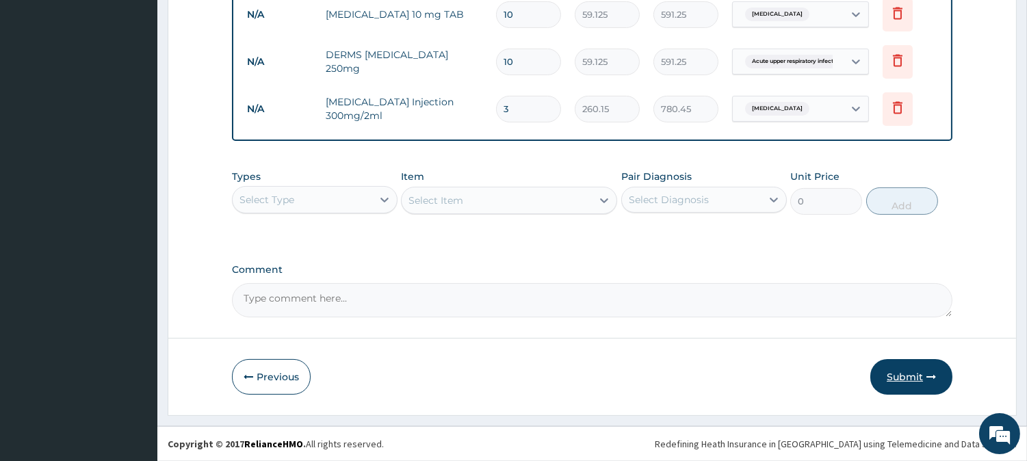
click at [896, 360] on button "Submit" at bounding box center [911, 377] width 82 height 36
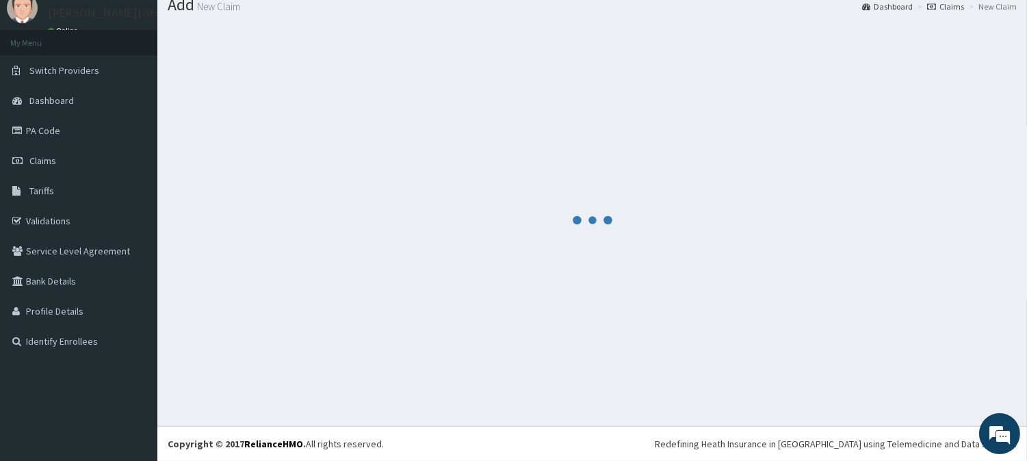
scroll to position [603, 0]
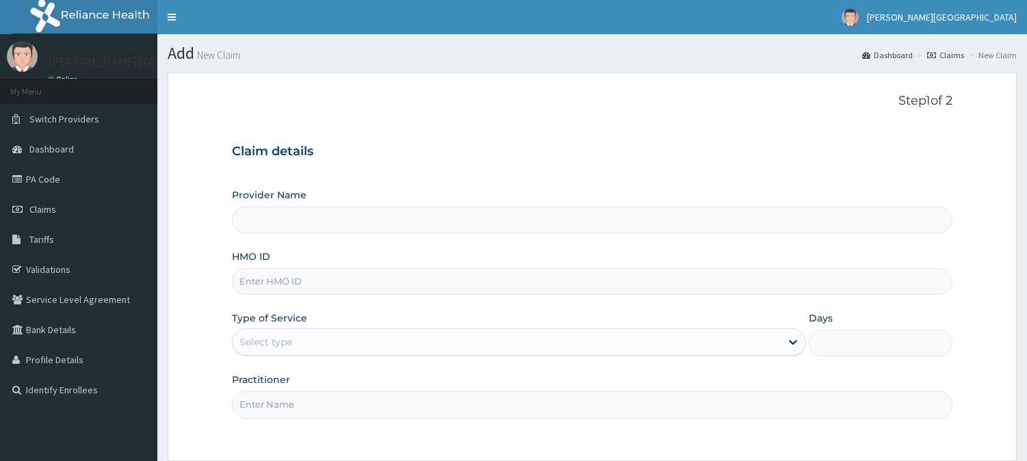
type input "[PERSON_NAME] Specialist Hospital"
type input "DNS/10018/E"
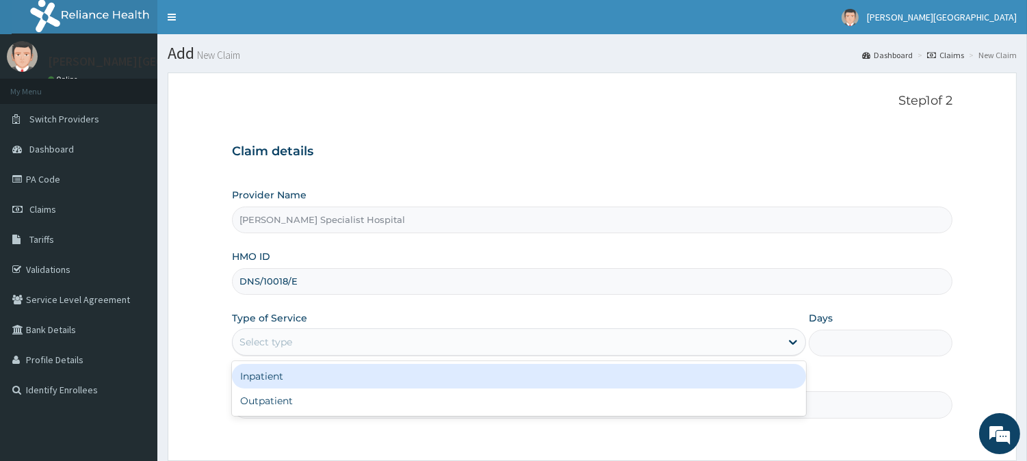
click at [350, 340] on div "Select type" at bounding box center [507, 342] width 548 height 22
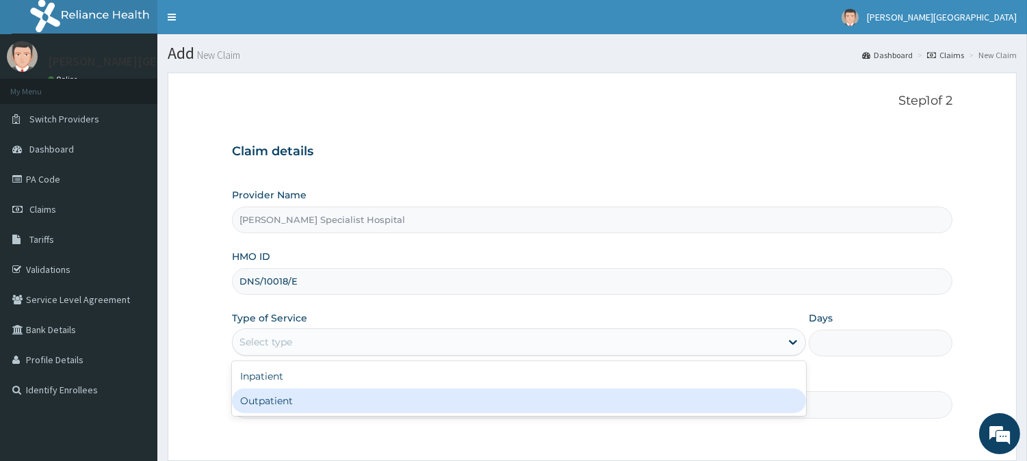
click at [297, 395] on div "Outpatient" at bounding box center [519, 400] width 574 height 25
type input "1"
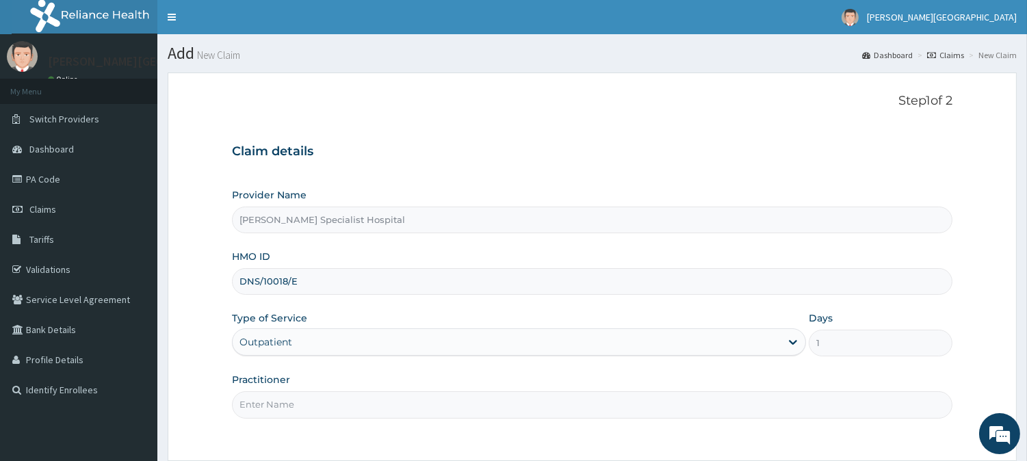
click at [297, 395] on input "Practitioner" at bounding box center [592, 404] width 720 height 27
type input "DR [PERSON_NAME]"
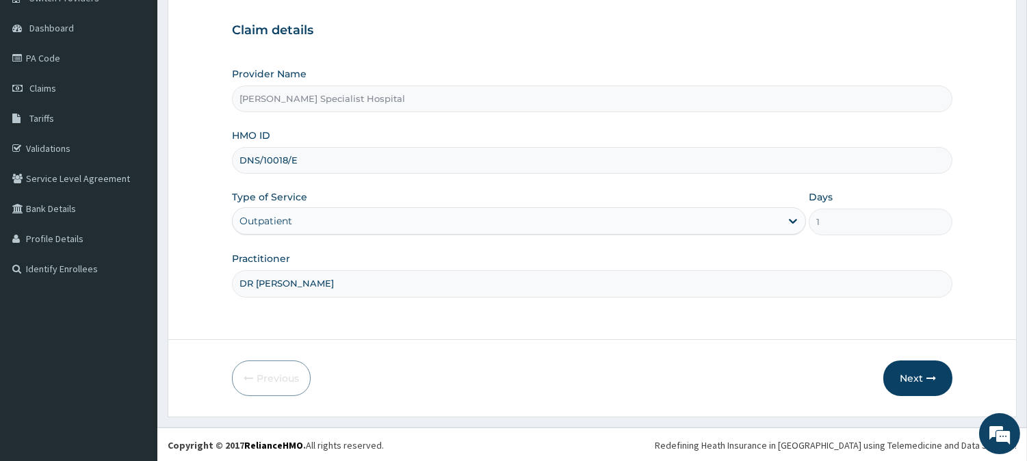
scroll to position [122, 0]
click at [918, 373] on button "Next" at bounding box center [917, 378] width 69 height 36
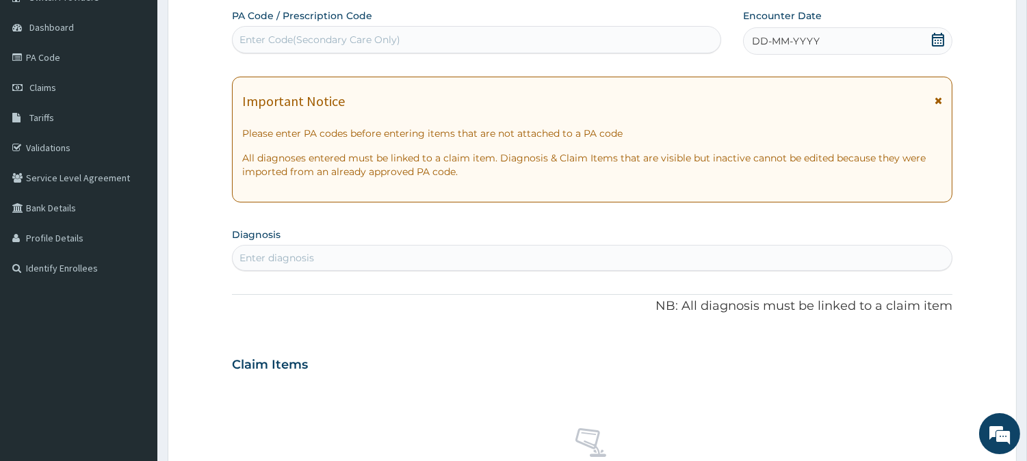
click at [934, 98] on icon at bounding box center [938, 101] width 8 height 10
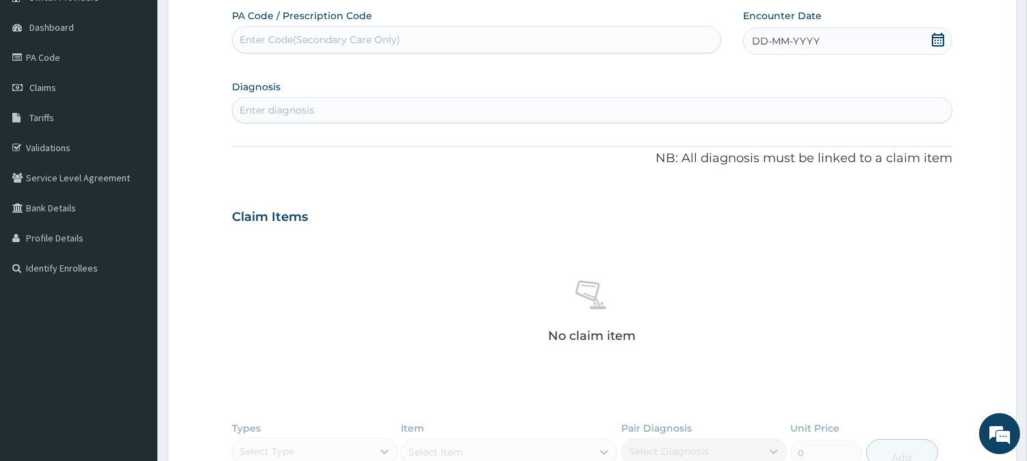
click at [942, 42] on icon at bounding box center [937, 40] width 12 height 14
click at [719, 77] on button "Previous Month" at bounding box center [719, 79] width 7 height 7
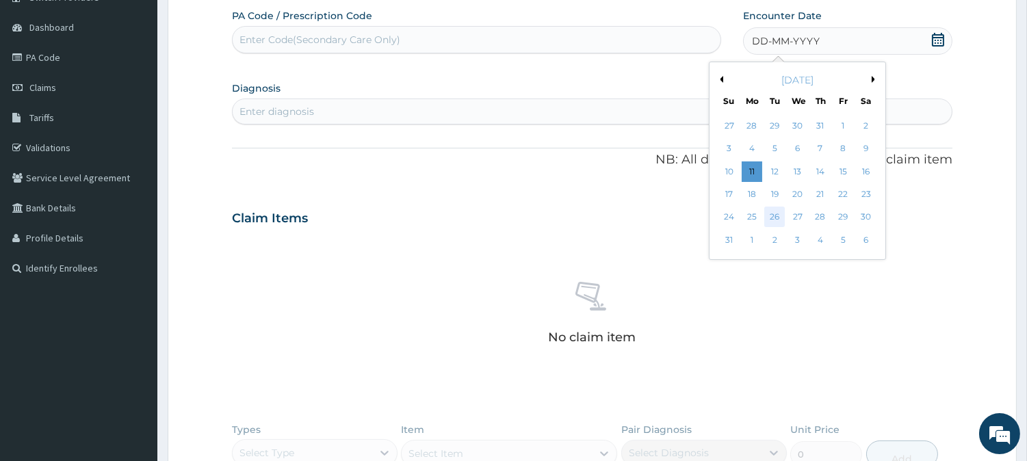
click at [771, 215] on div "26" at bounding box center [774, 217] width 21 height 21
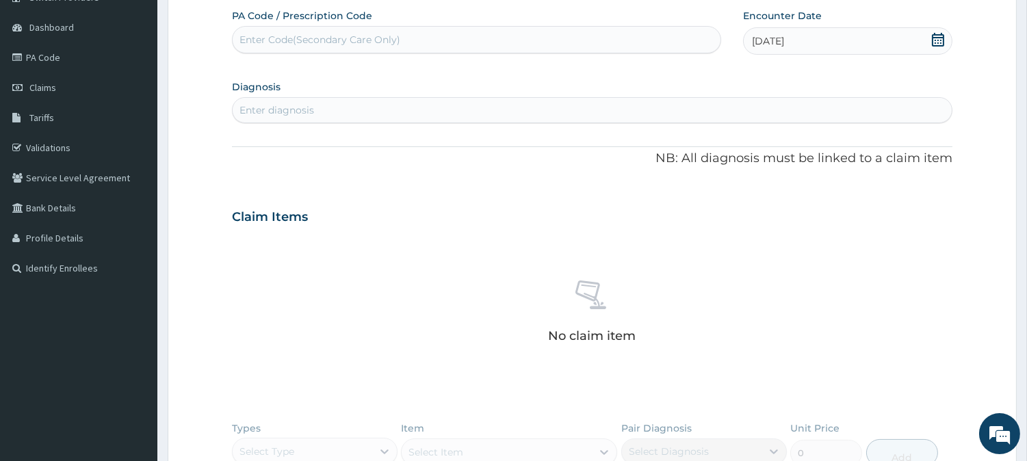
click at [432, 111] on div "Enter diagnosis" at bounding box center [592, 110] width 719 height 22
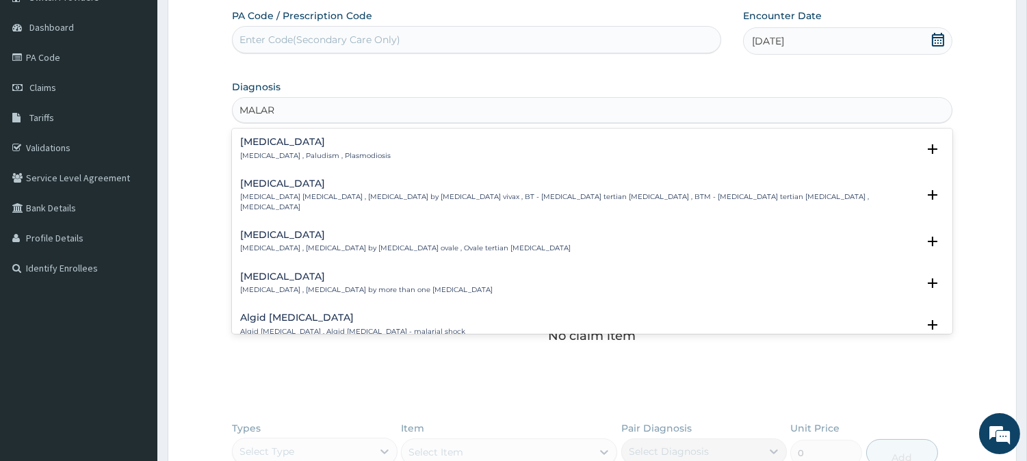
type input "MALARI"
click at [319, 144] on h4 "Malaria" at bounding box center [315, 142] width 150 height 10
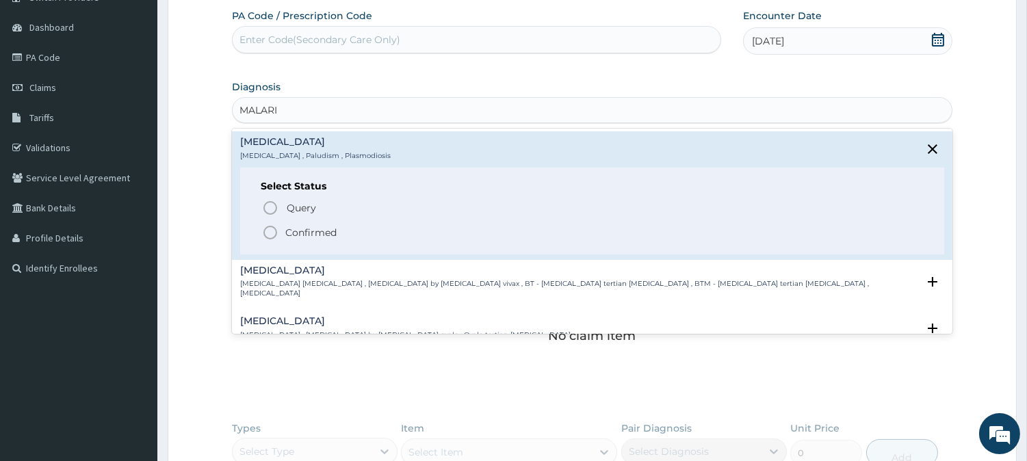
click at [278, 224] on icon "status option filled" at bounding box center [270, 232] width 16 height 16
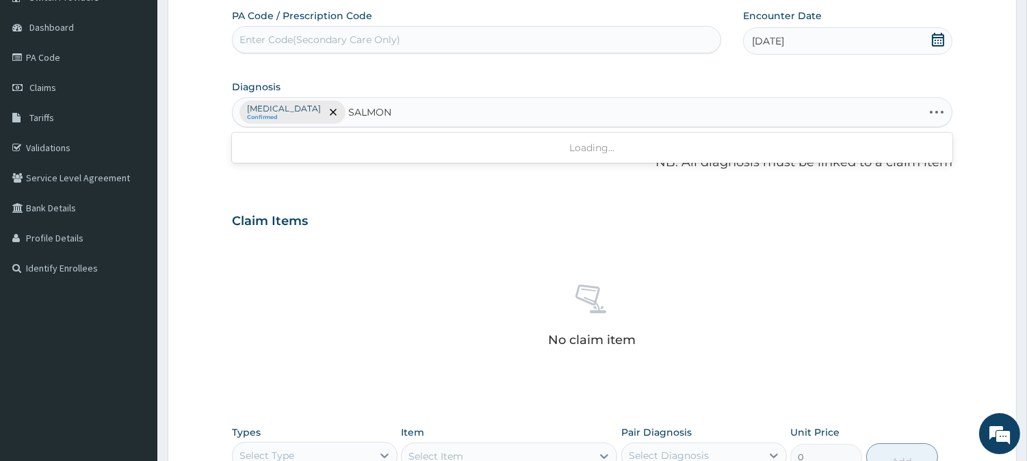
type input "SALMONE"
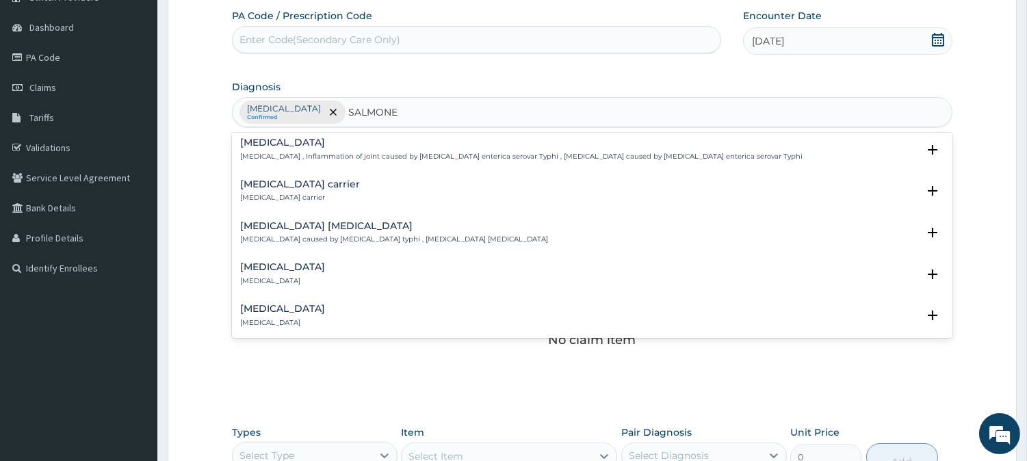
scroll to position [152, 0]
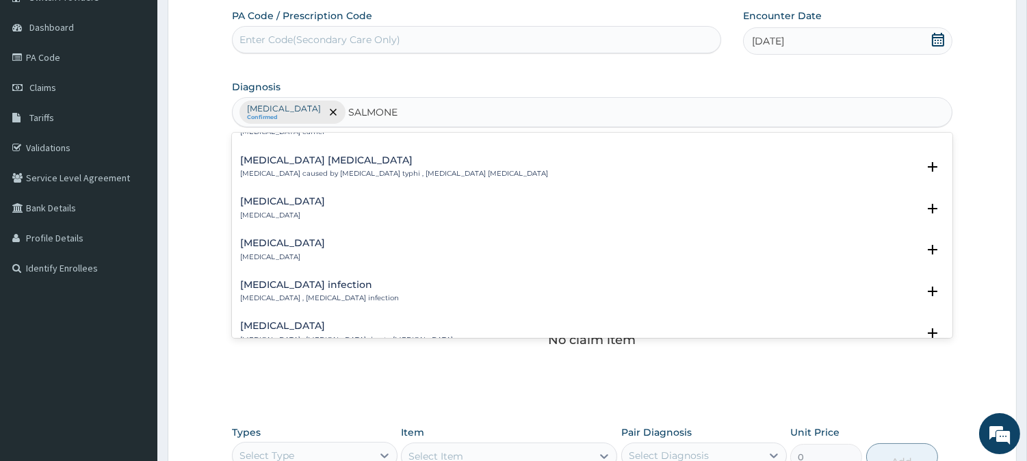
click at [327, 276] on div "Salmonella infection Salmonellosis , Salmonella infection Select Status Query Q…" at bounding box center [592, 295] width 720 height 42
click at [325, 282] on h4 "Salmonella infection" at bounding box center [319, 285] width 159 height 10
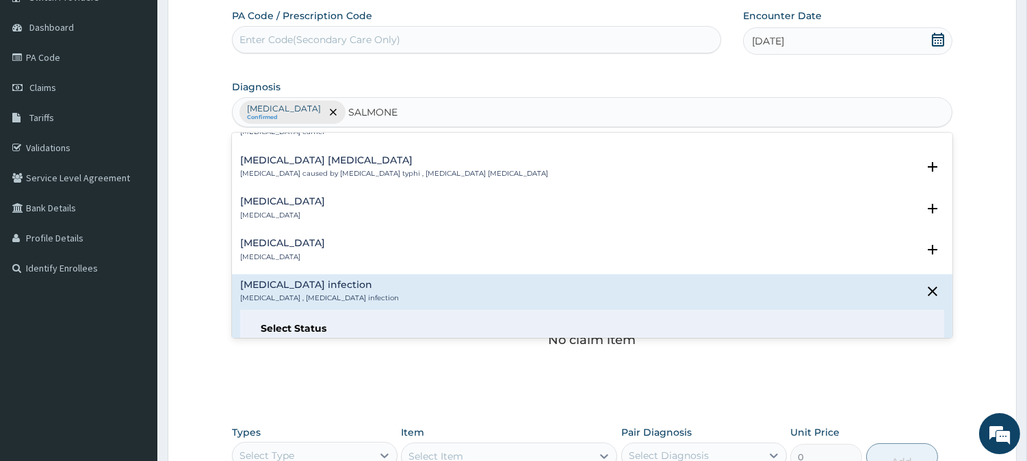
scroll to position [228, 0]
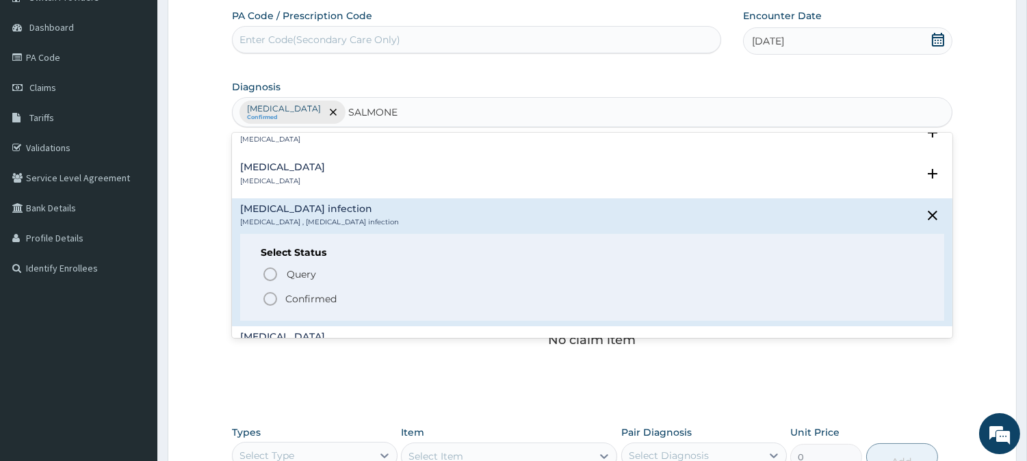
click at [306, 295] on p "Confirmed" at bounding box center [310, 299] width 51 height 14
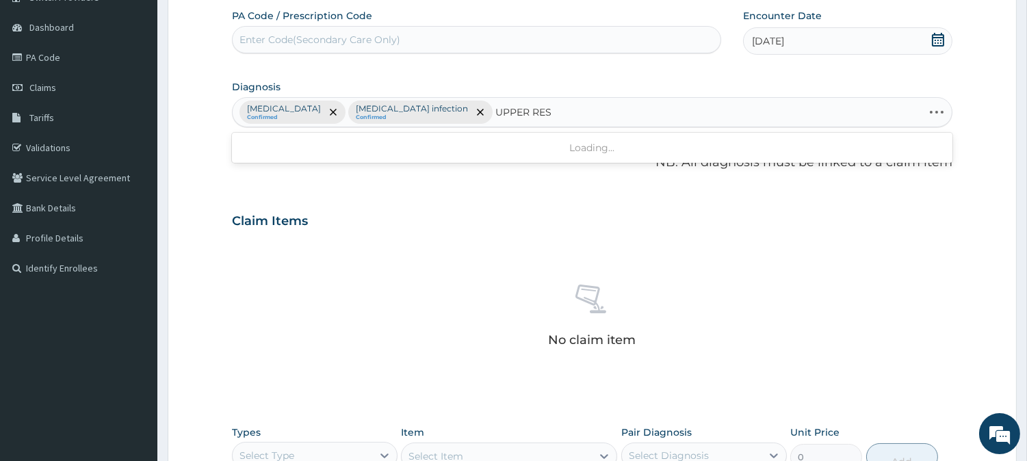
type input "UPPER RESP"
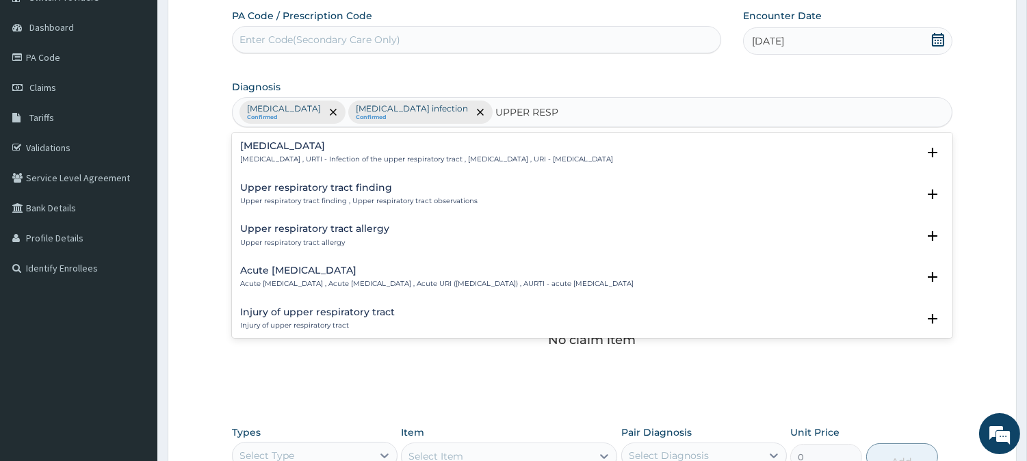
click at [332, 274] on h4 "Acute upper respiratory infection" at bounding box center [436, 270] width 393 height 10
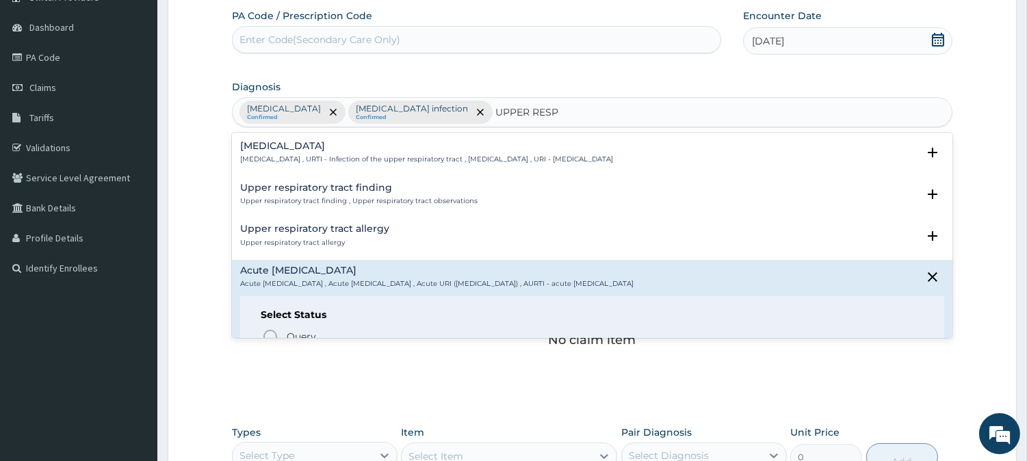
scroll to position [76, 0]
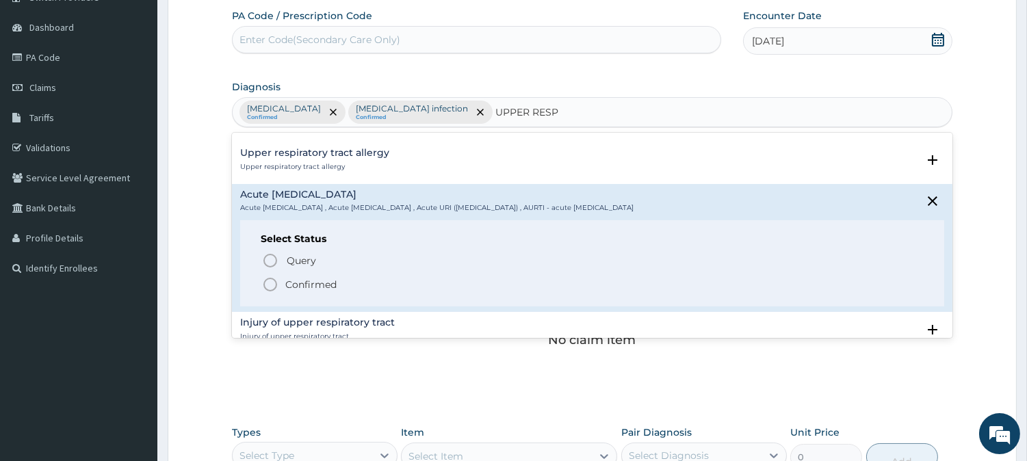
click at [281, 283] on span "Confirmed" at bounding box center [592, 284] width 661 height 16
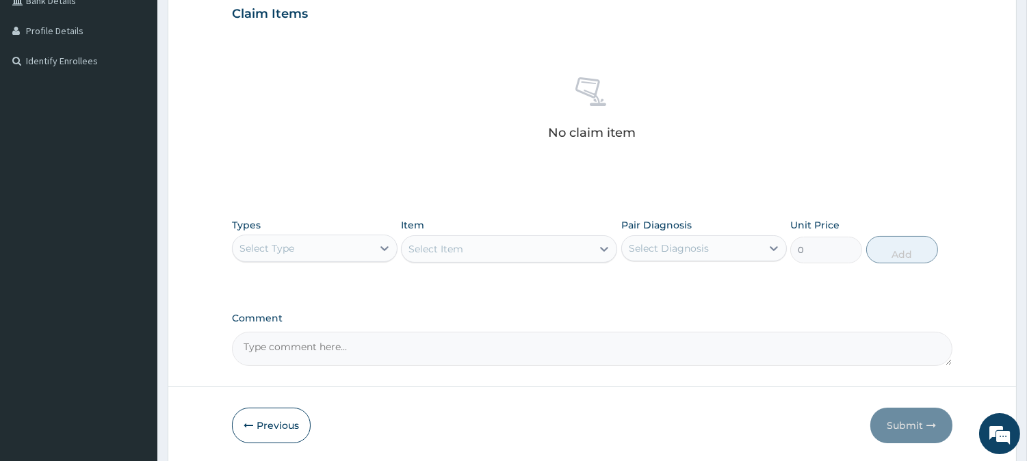
scroll to position [350, 0]
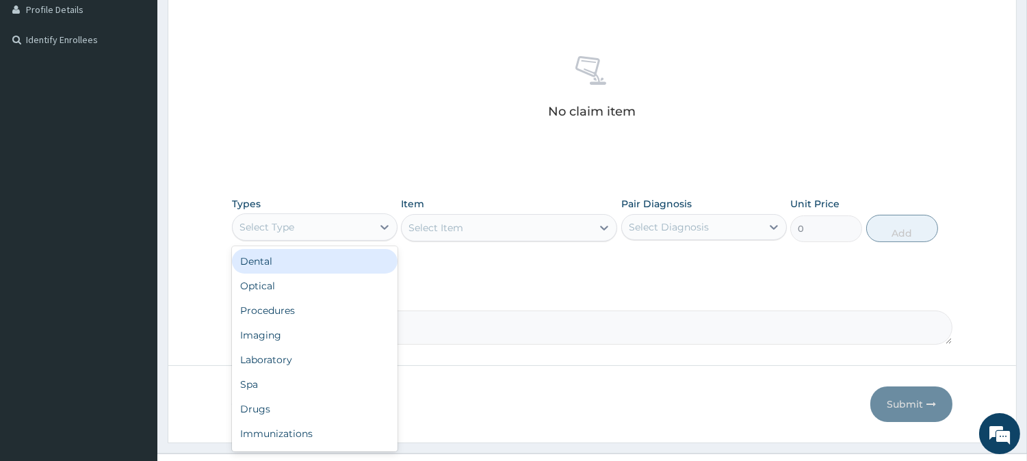
click at [309, 226] on div "Select Type" at bounding box center [303, 227] width 140 height 22
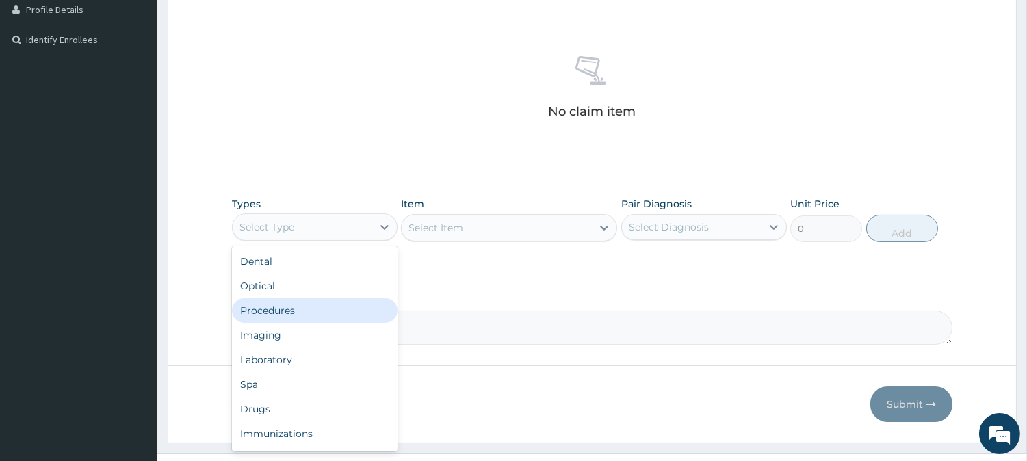
click at [285, 298] on div "Procedures" at bounding box center [314, 310] width 165 height 25
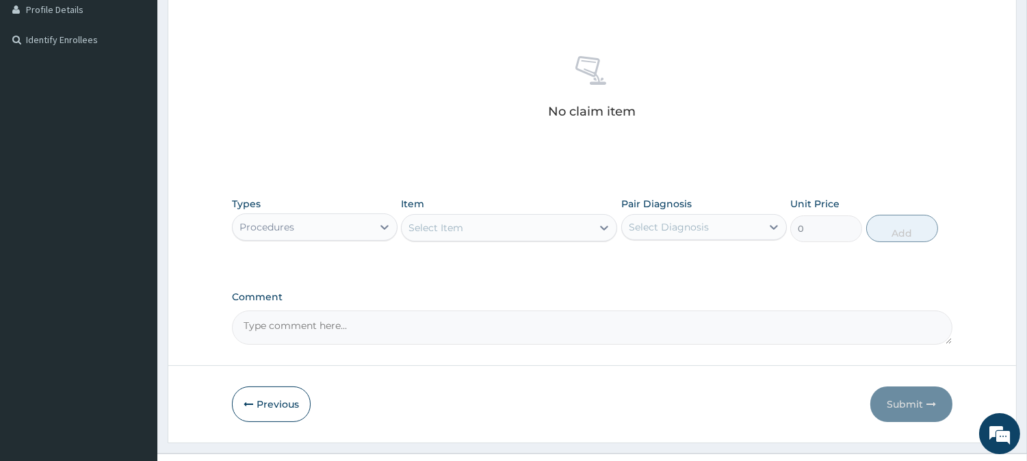
click at [481, 228] on div "Select Item" at bounding box center [496, 228] width 190 height 22
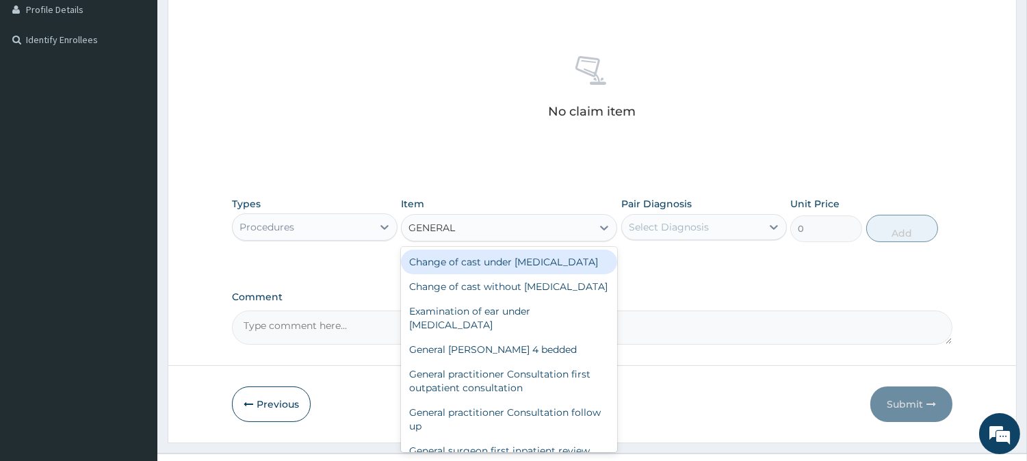
type input "GENERAL P"
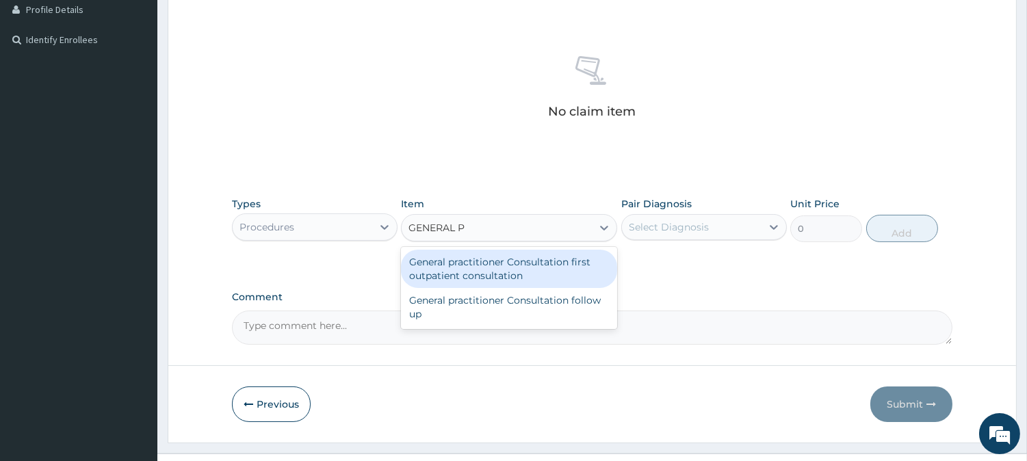
click at [523, 269] on div "General practitioner Consultation first outpatient consultation" at bounding box center [509, 269] width 216 height 38
type input "3547.5"
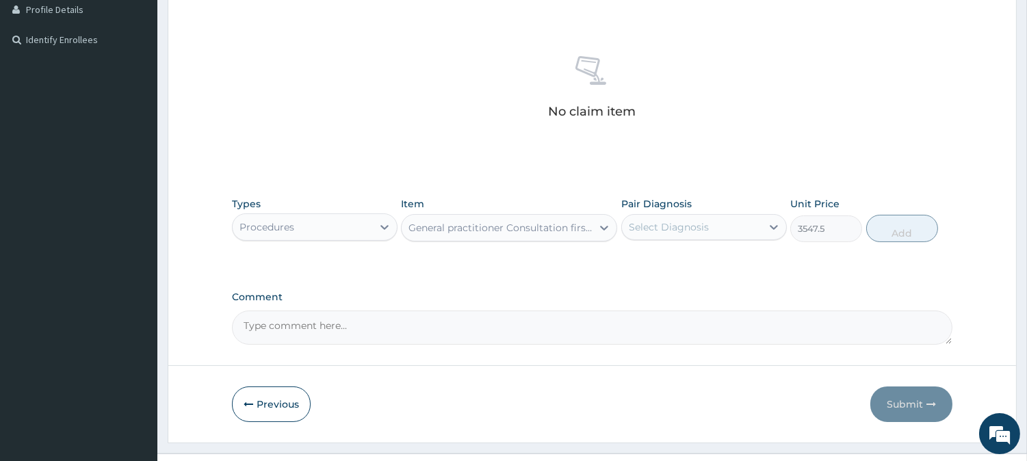
click at [689, 227] on div "Select Diagnosis" at bounding box center [668, 227] width 80 height 14
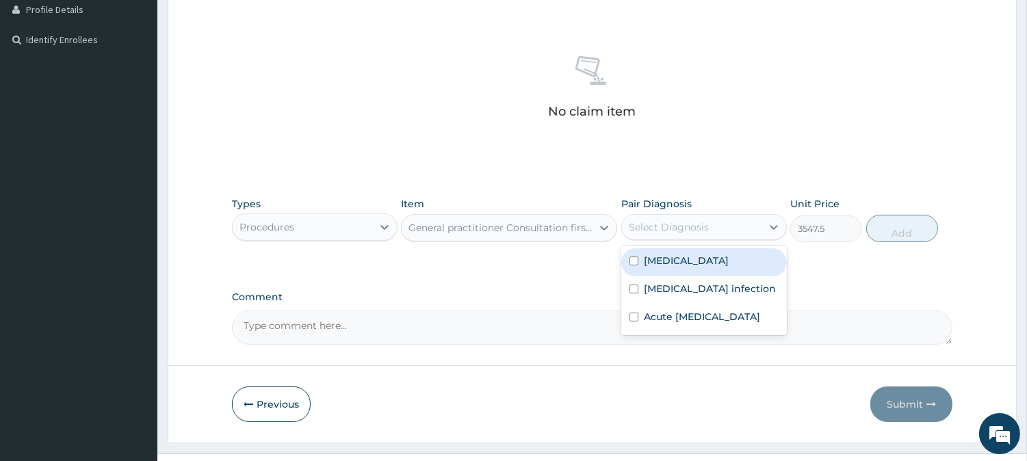
drag, startPoint x: 682, startPoint y: 261, endPoint x: 834, endPoint y: 258, distance: 152.5
click at [687, 259] on div "Malaria" at bounding box center [703, 262] width 165 height 28
checkbox input "true"
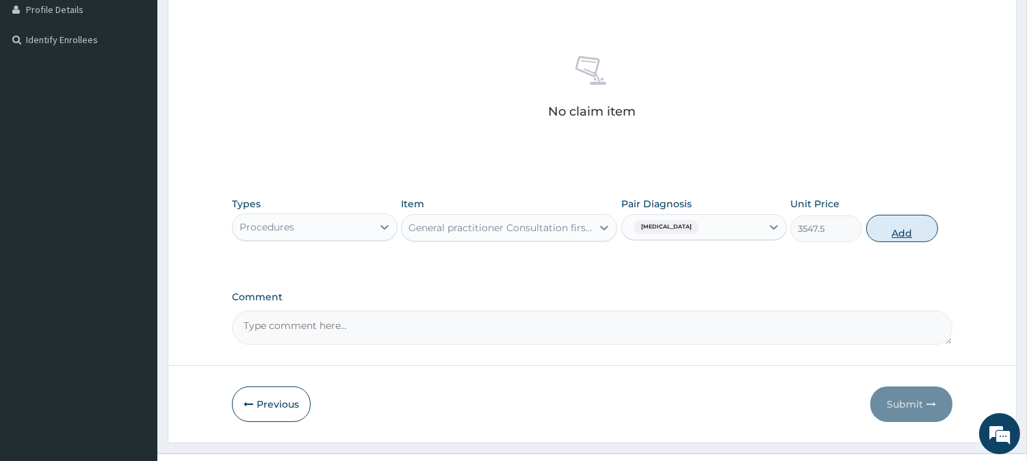
click at [892, 236] on button "Add" at bounding box center [902, 228] width 72 height 27
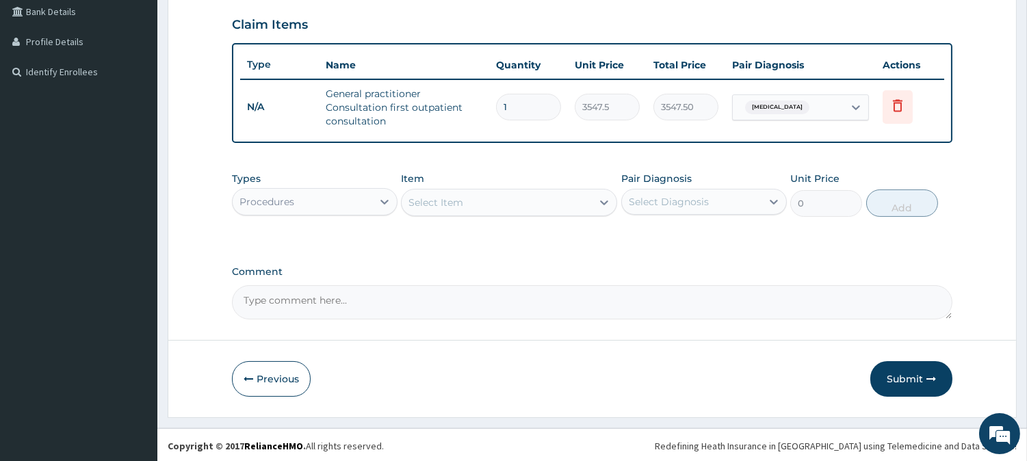
click at [315, 195] on div "Procedures" at bounding box center [303, 202] width 140 height 22
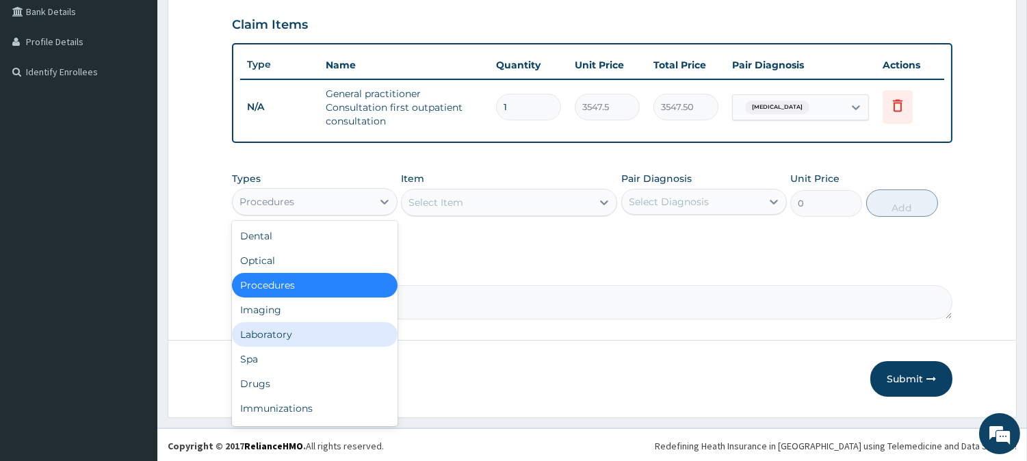
click at [286, 328] on div "Laboratory" at bounding box center [314, 334] width 165 height 25
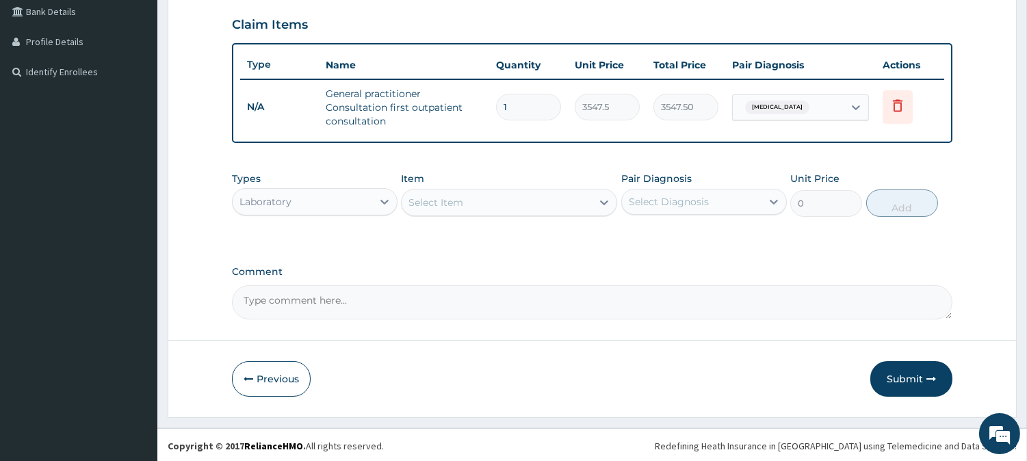
click at [470, 195] on div "Select Item" at bounding box center [496, 202] width 190 height 22
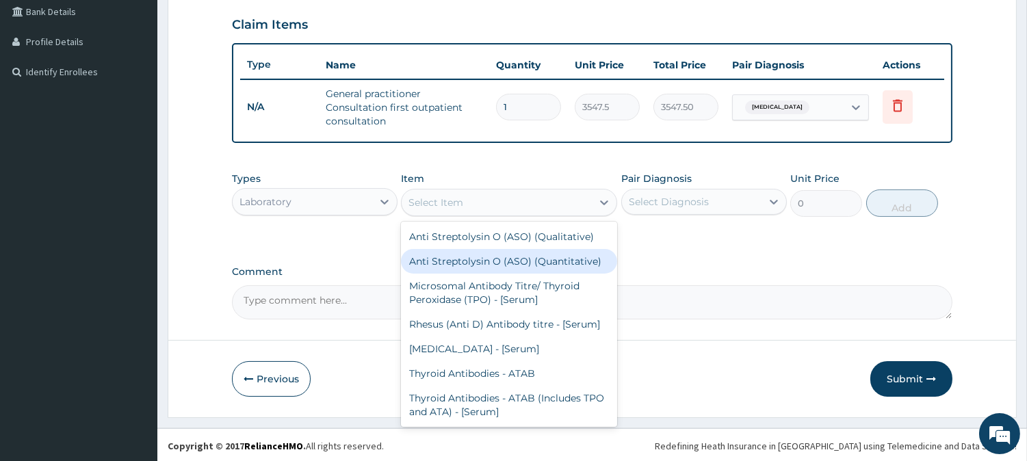
click at [462, 249] on div "Anti Streptolysin O (ASO) (Quantitative)" at bounding box center [509, 261] width 216 height 25
type input "6450"
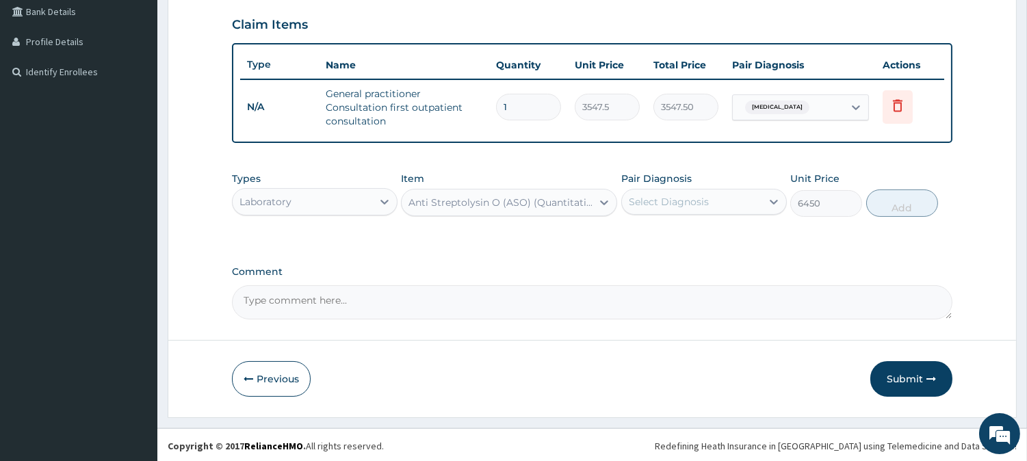
click at [462, 246] on div "PA Code / Prescription Code Enter Code(Secondary Care Only) Encounter Date 26-0…" at bounding box center [592, 66] width 720 height 507
click at [521, 196] on div "Anti Streptolysin O (ASO) (Quantitative)" at bounding box center [500, 203] width 185 height 14
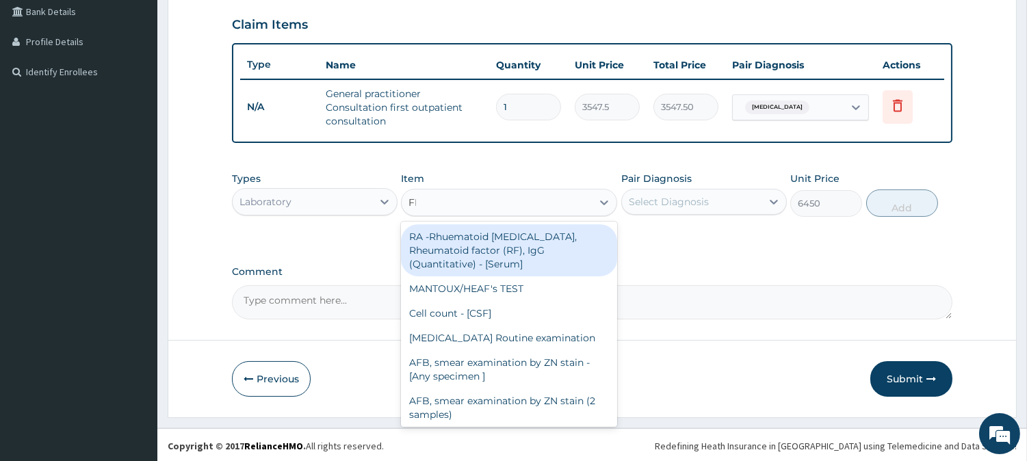
type input "FBC"
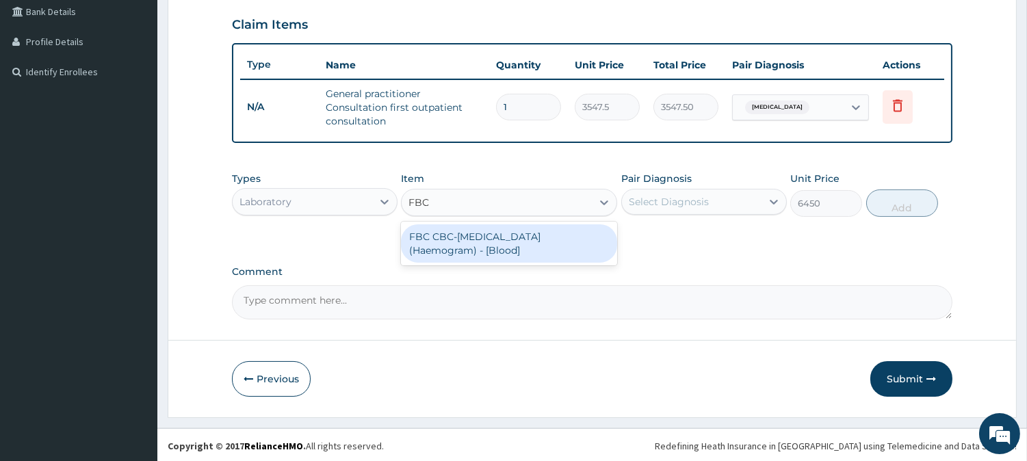
click at [538, 231] on div "FBC CBC-Complete Blood Count (Haemogram) - [Blood]" at bounding box center [509, 243] width 216 height 38
type input "4300"
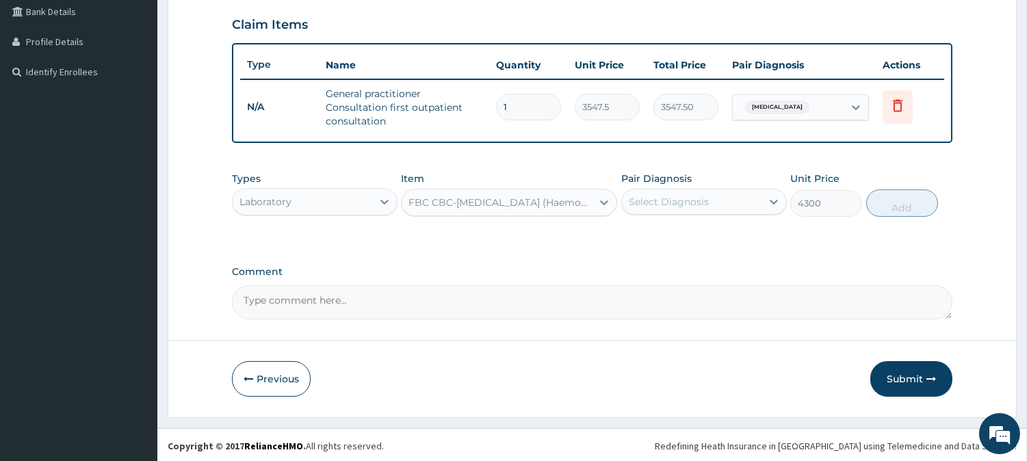
click at [717, 198] on div "Select Diagnosis" at bounding box center [692, 202] width 140 height 22
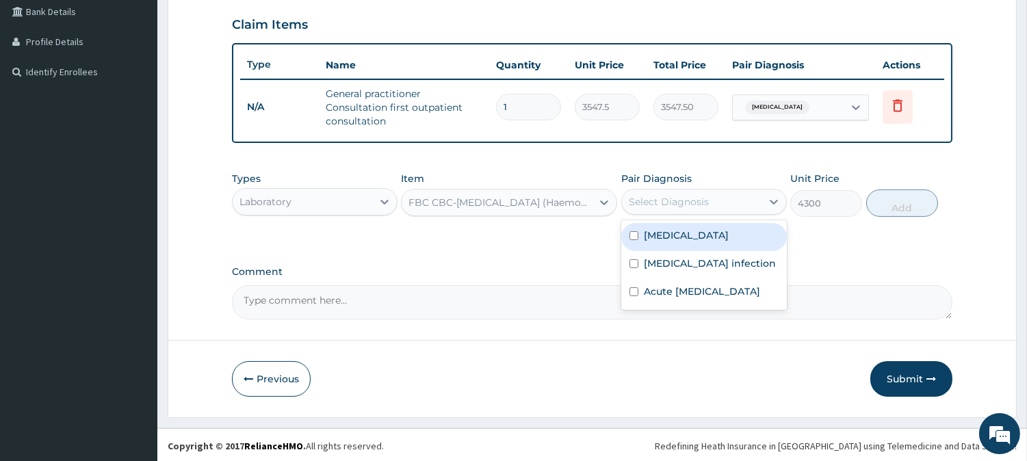
click at [684, 231] on div "Malaria" at bounding box center [703, 237] width 165 height 28
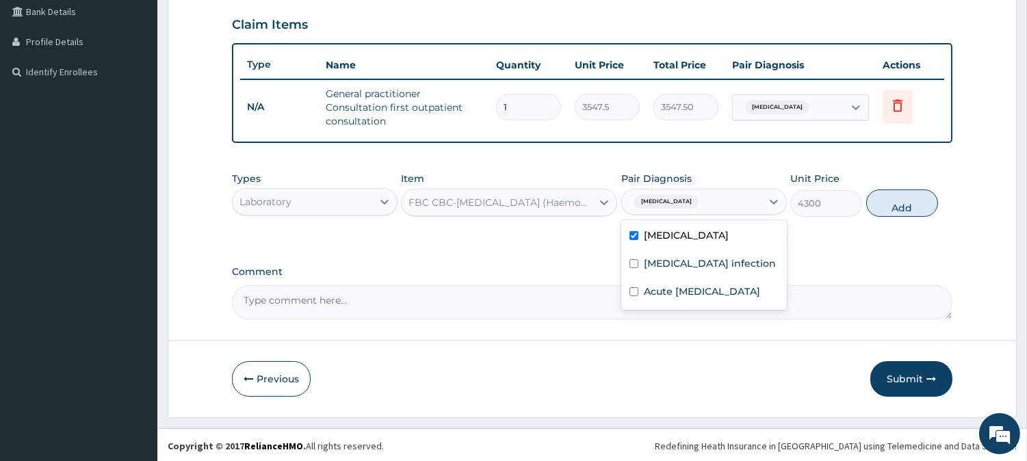
click at [684, 231] on div "Malaria" at bounding box center [703, 237] width 165 height 28
checkbox input "false"
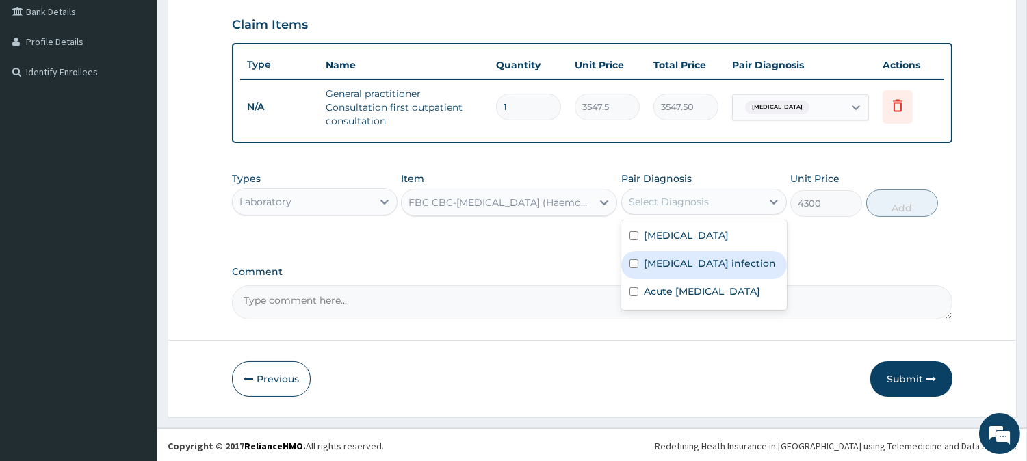
click at [680, 252] on div "Salmonella infection" at bounding box center [703, 265] width 165 height 28
checkbox input "true"
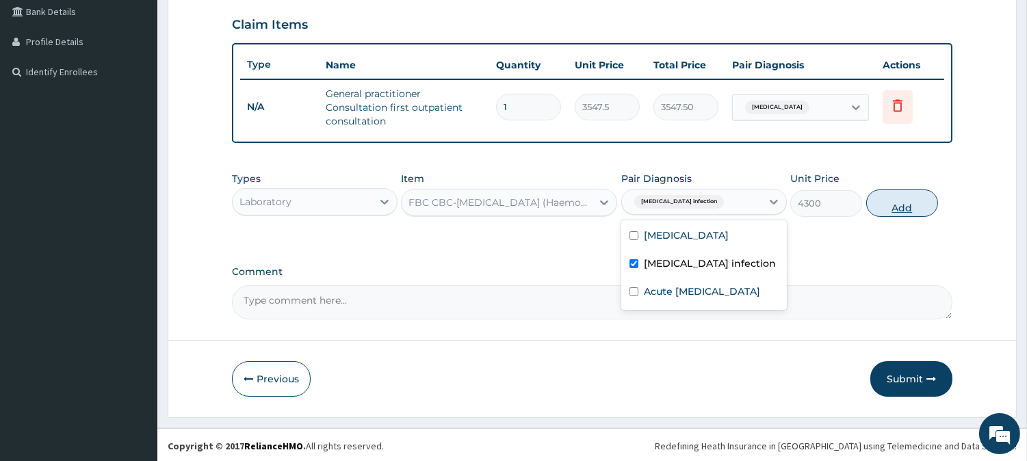
click at [908, 200] on button "Add" at bounding box center [902, 202] width 72 height 27
type input "0"
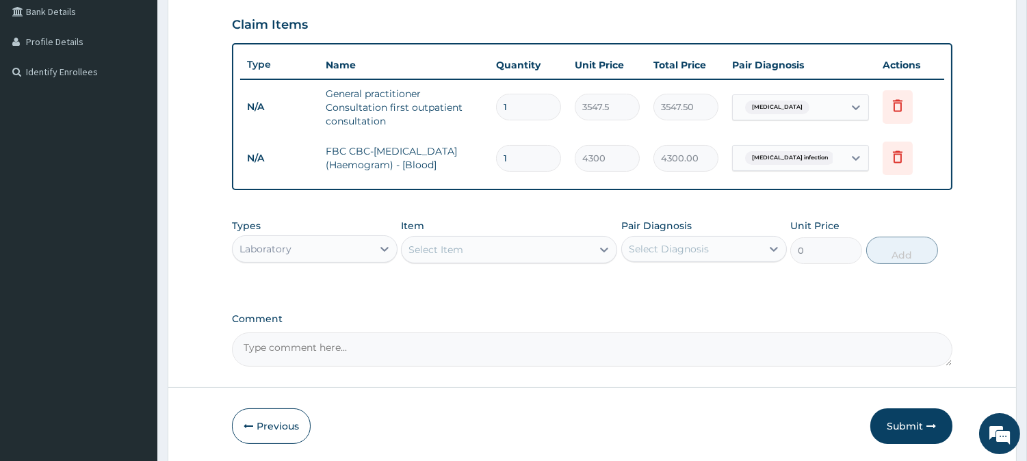
click at [464, 247] on div "Select Item" at bounding box center [496, 250] width 190 height 22
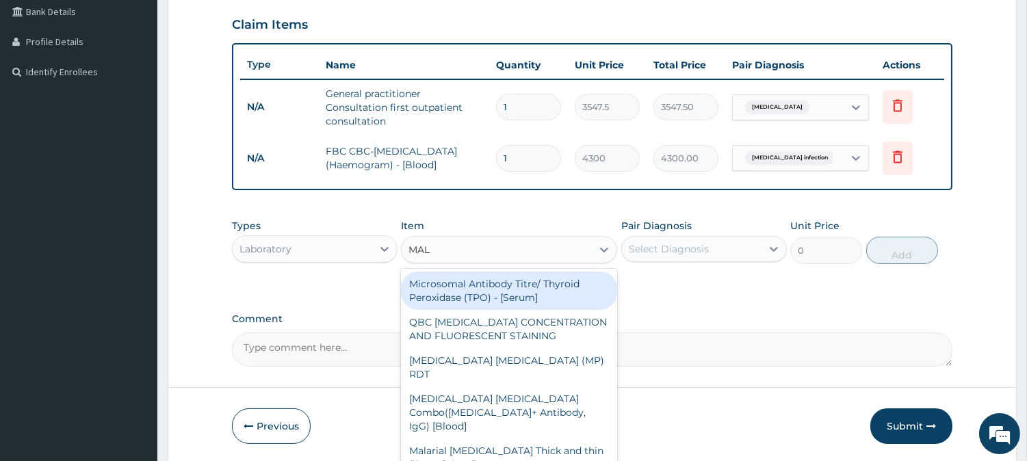
type input "MALA"
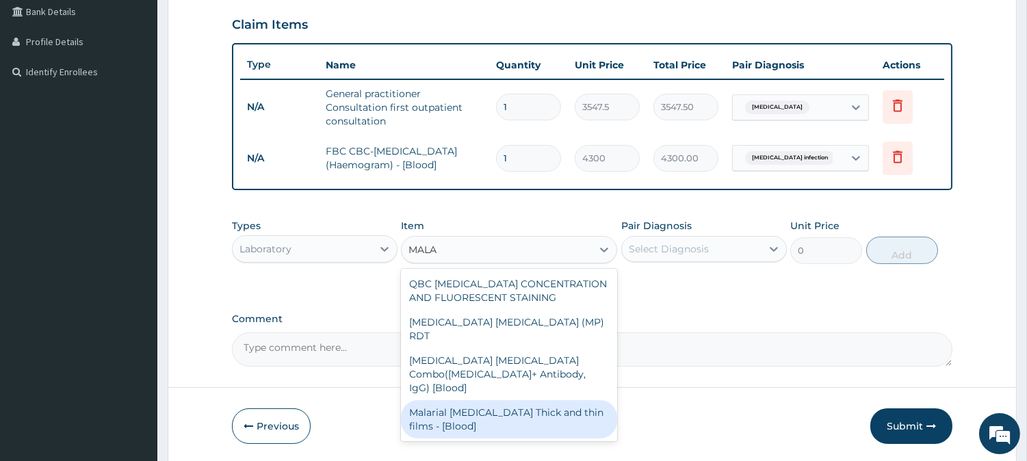
drag, startPoint x: 513, startPoint y: 393, endPoint x: 600, endPoint y: 356, distance: 95.0
click at [528, 400] on div "Malarial Parasite Thick and thin films - [Blood]" at bounding box center [509, 419] width 216 height 38
type input "1612.5"
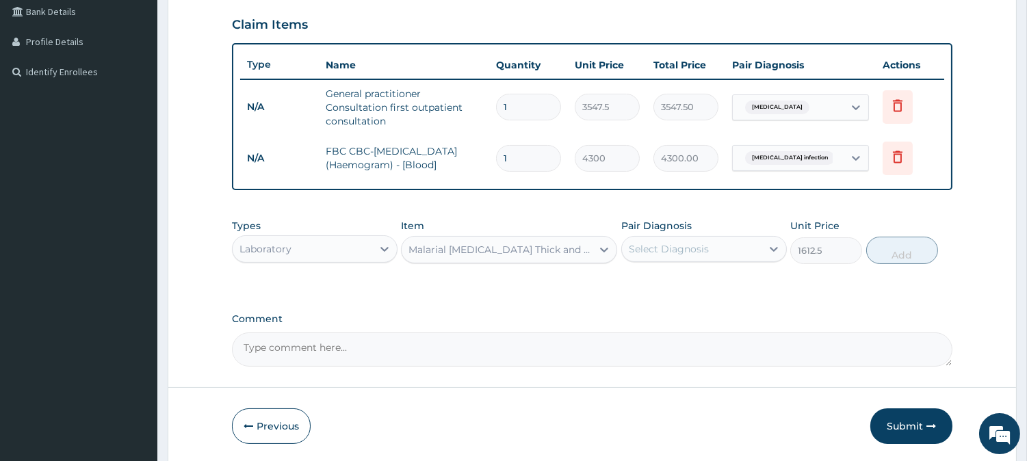
click at [694, 242] on div "Select Diagnosis" at bounding box center [668, 249] width 80 height 14
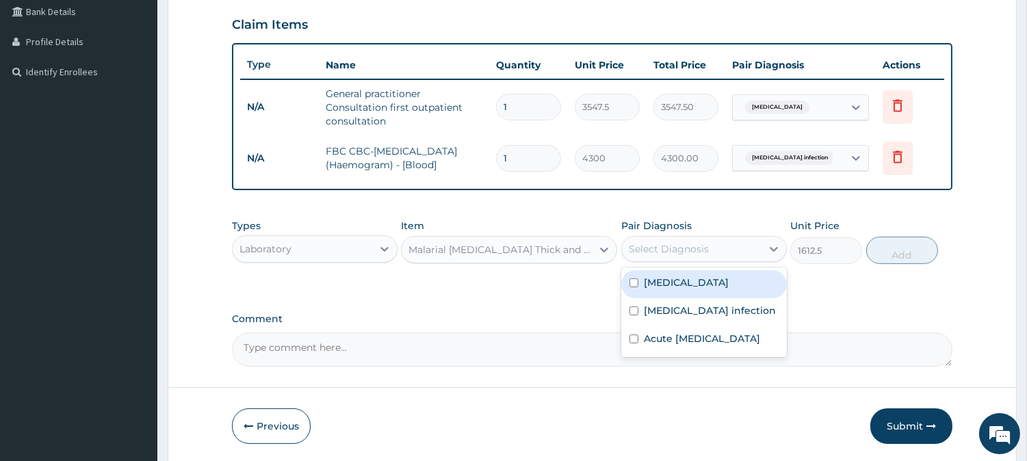
click at [671, 282] on label "Malaria" at bounding box center [686, 283] width 85 height 14
checkbox input "true"
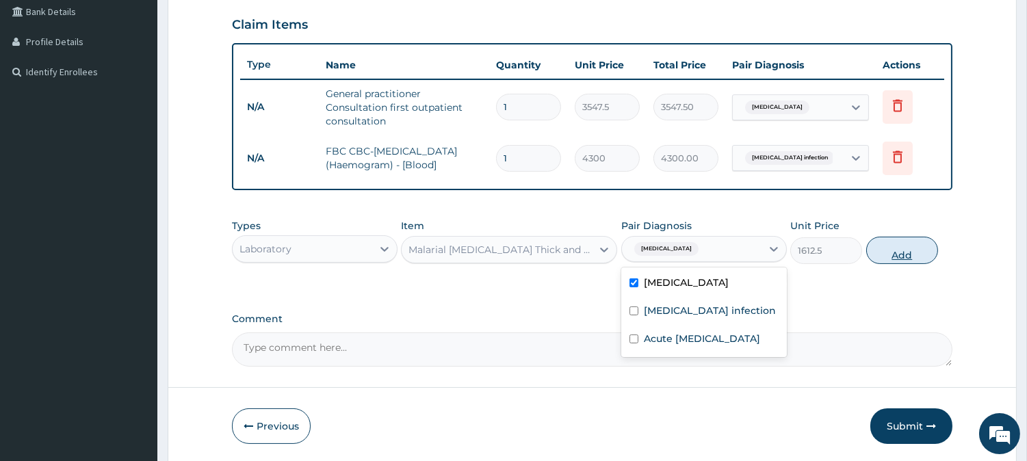
click at [884, 251] on button "Add" at bounding box center [902, 250] width 72 height 27
type input "0"
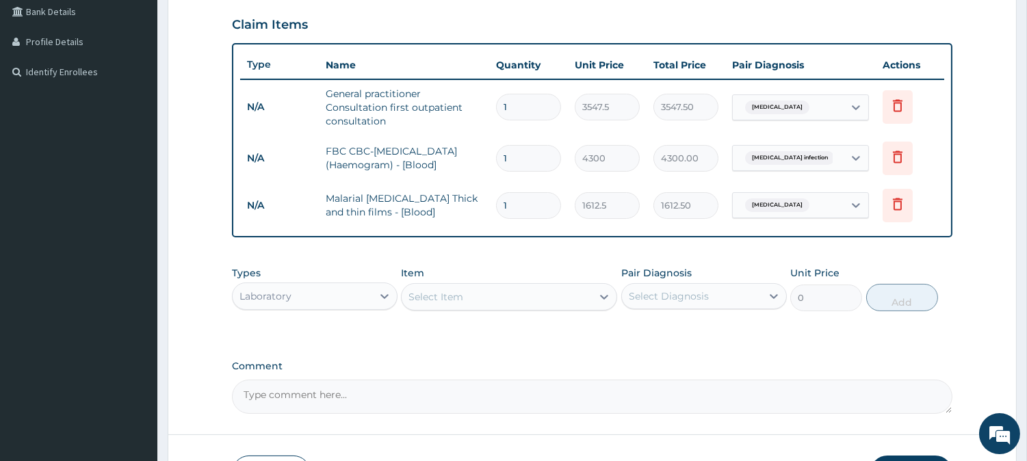
click at [352, 287] on div "Laboratory" at bounding box center [303, 296] width 140 height 22
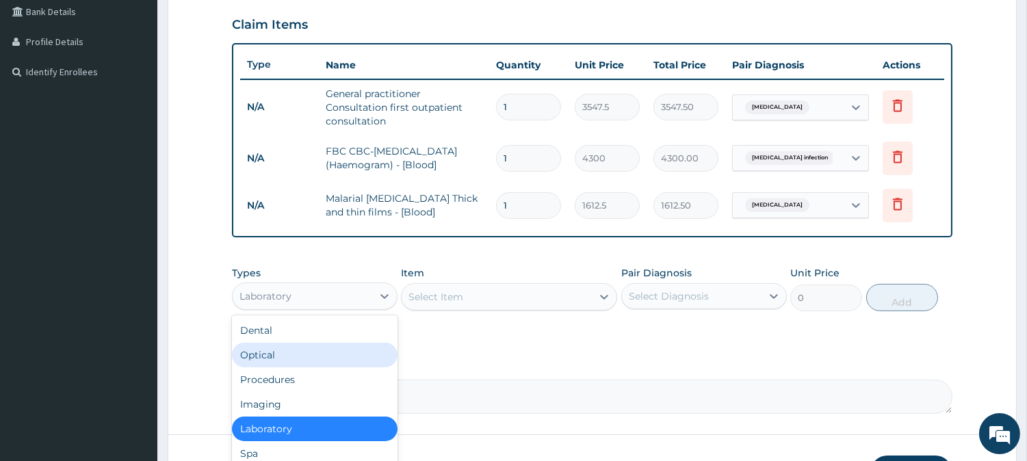
scroll to position [46, 0]
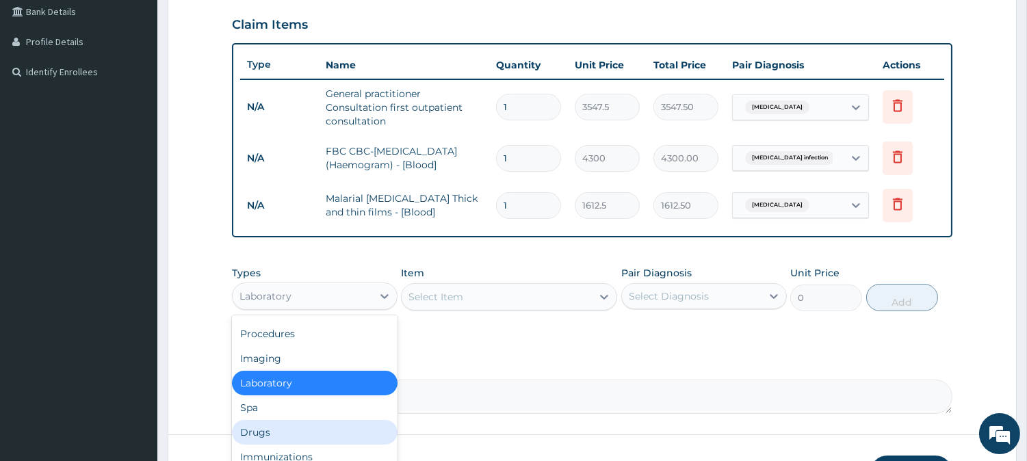
click at [271, 426] on div "Drugs" at bounding box center [314, 432] width 165 height 25
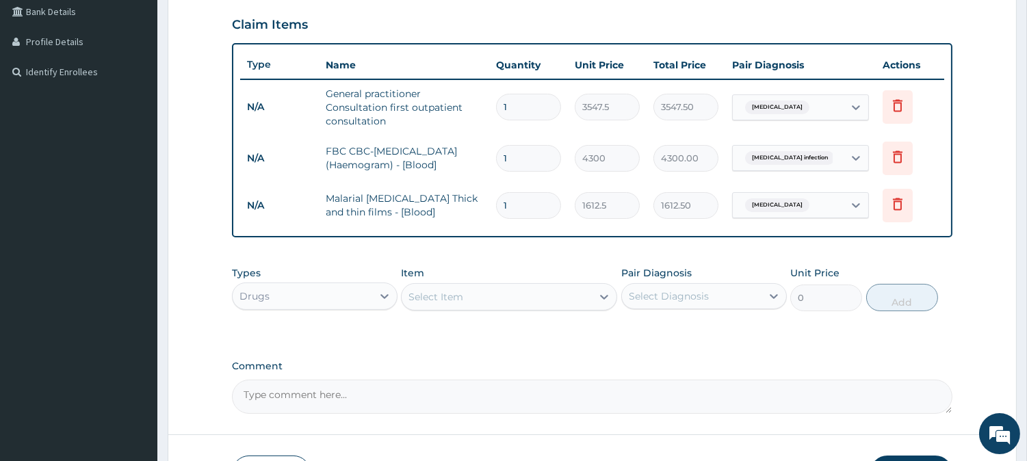
click at [489, 290] on div "Select Item" at bounding box center [496, 297] width 190 height 22
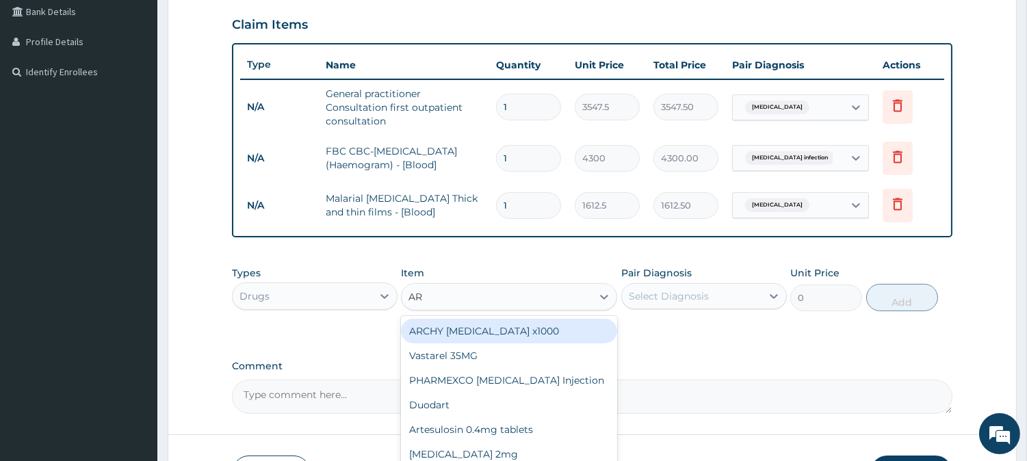
type input "ART"
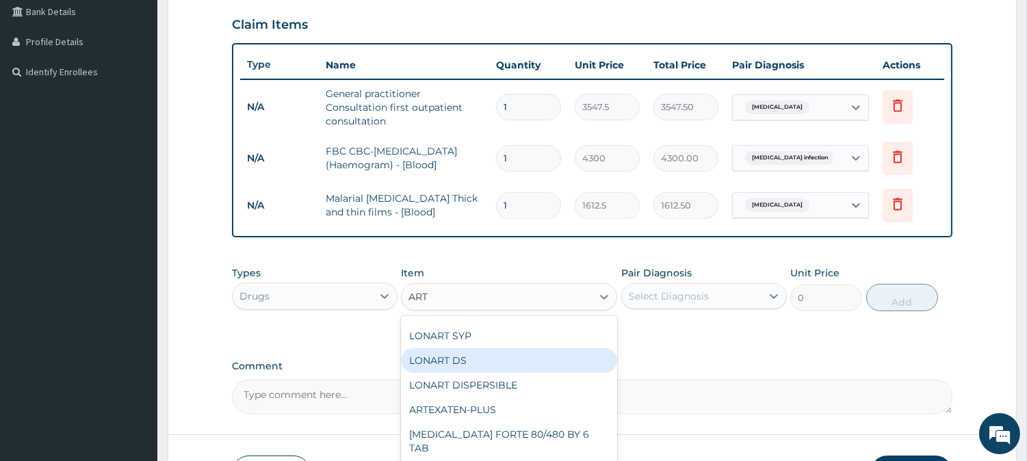
scroll to position [228, 0]
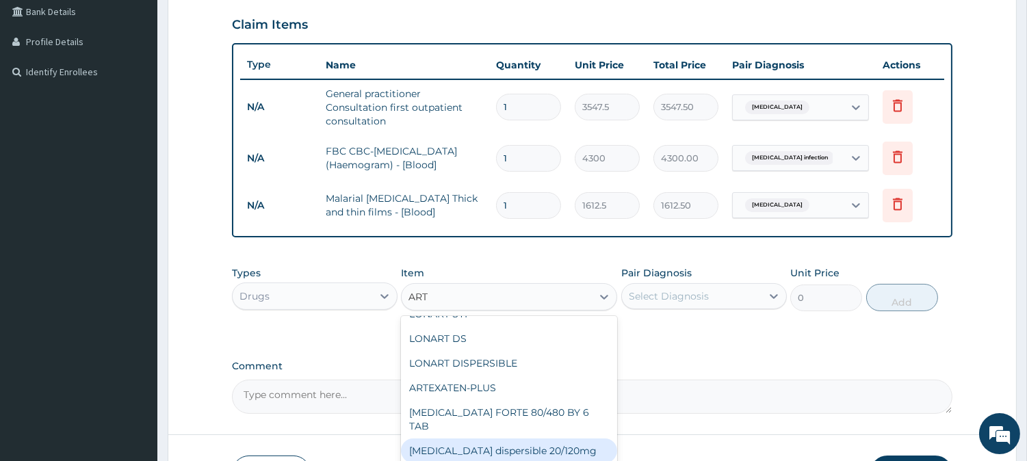
click at [535, 438] on div "Coartem dispersible 20/120mg" at bounding box center [509, 450] width 216 height 25
type input "112.3375"
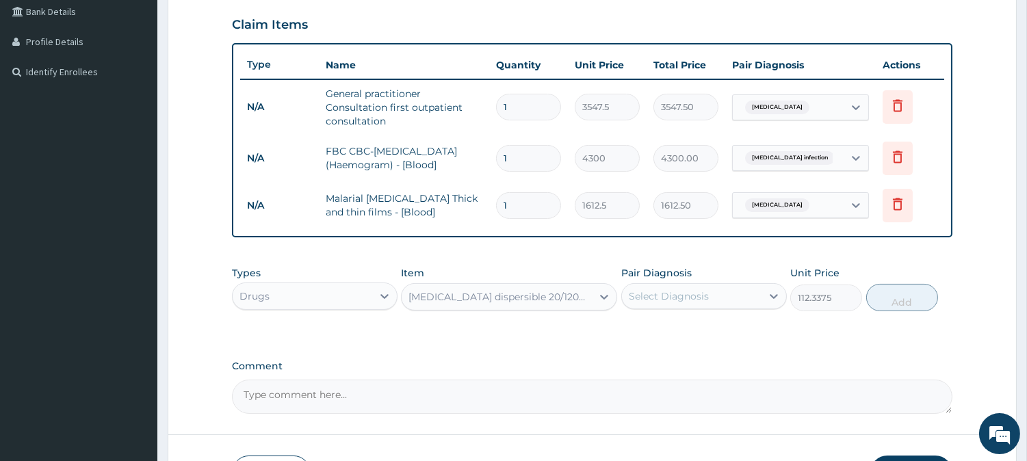
click at [674, 297] on div "Select Diagnosis" at bounding box center [668, 296] width 80 height 14
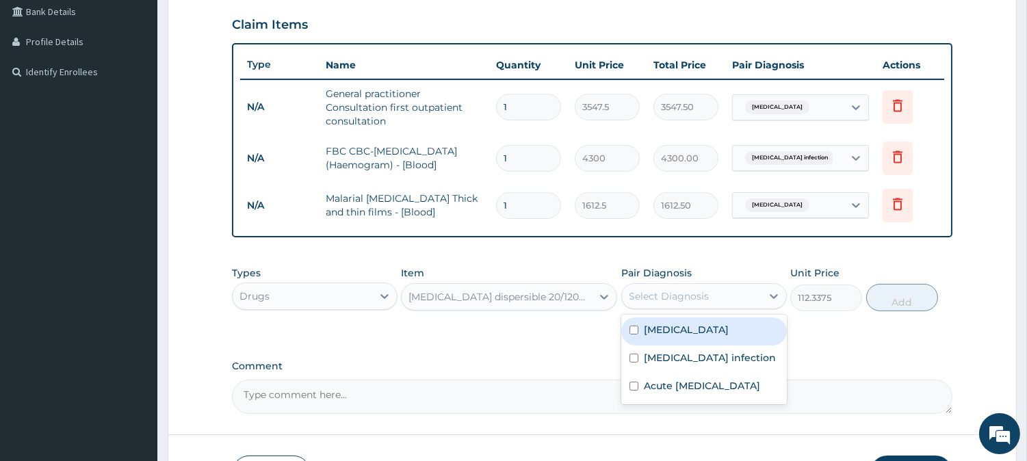
click at [685, 332] on div "Malaria" at bounding box center [703, 331] width 165 height 28
checkbox input "true"
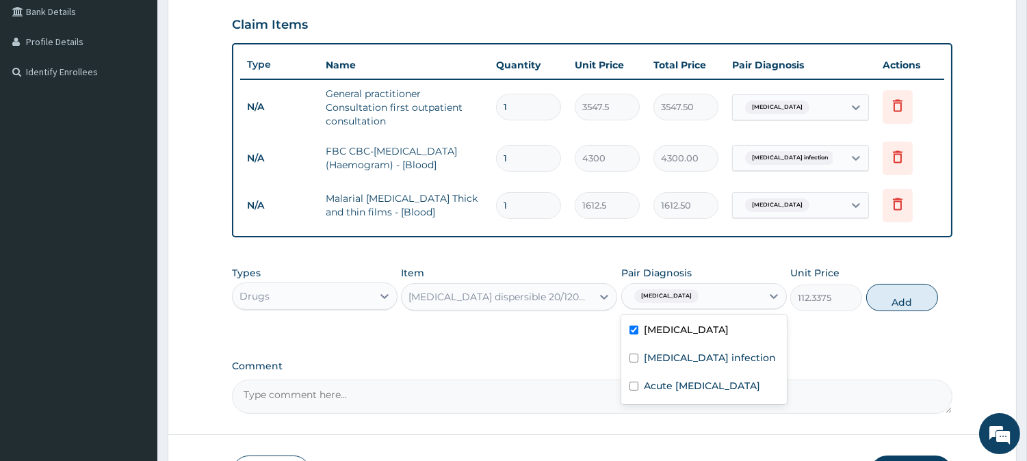
click at [875, 310] on div "Types Drugs Item Coartem dispersible 20/120mg Pair Diagnosis option Malaria, se…" at bounding box center [592, 288] width 720 height 59
click at [901, 296] on button "Add" at bounding box center [902, 297] width 72 height 27
type input "0"
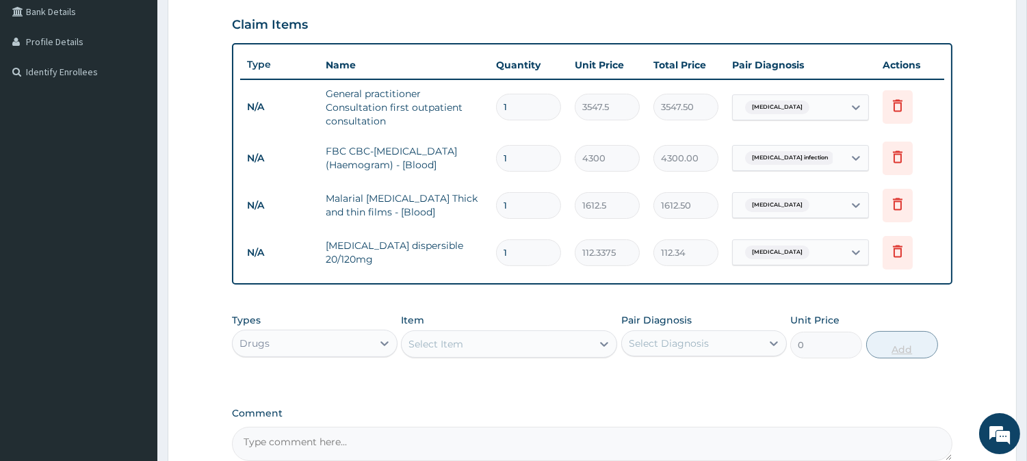
type input "0.00"
type input "6"
type input "674.03"
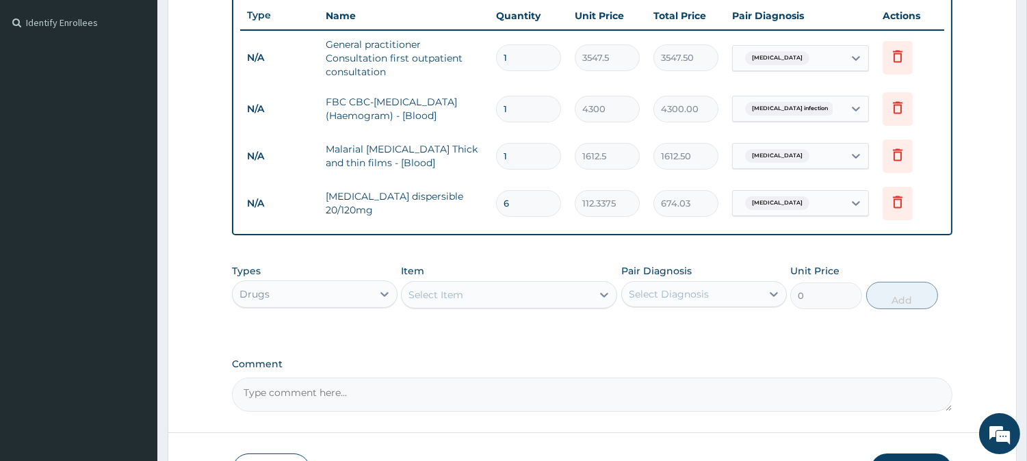
scroll to position [394, 0]
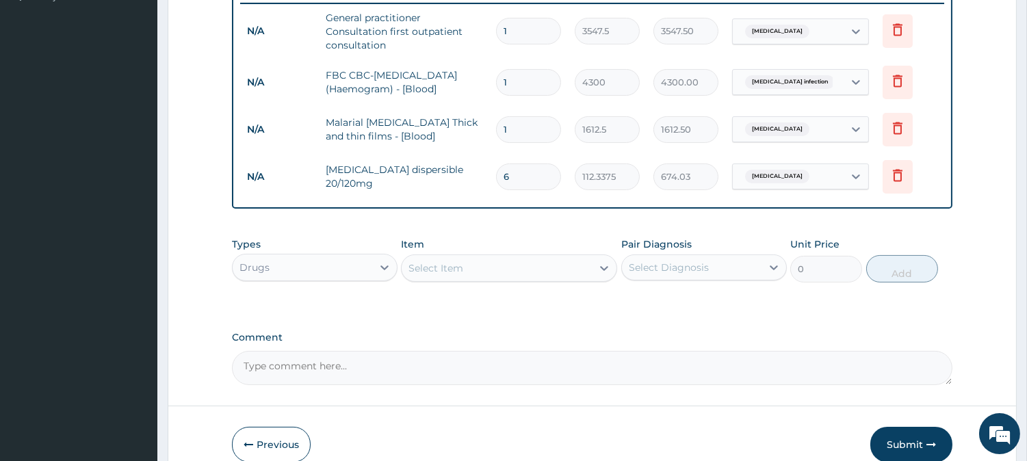
type input "6"
click at [486, 261] on div "Select Item" at bounding box center [496, 268] width 190 height 22
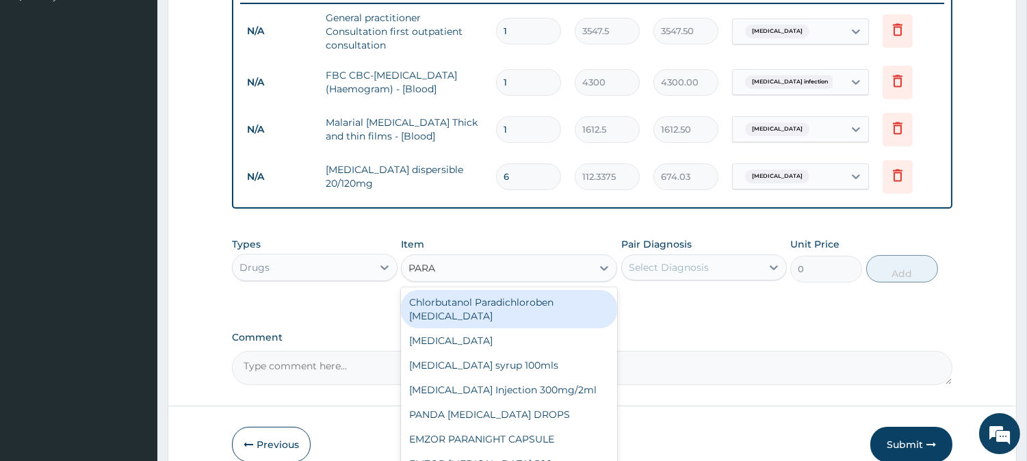
type input "PARAC"
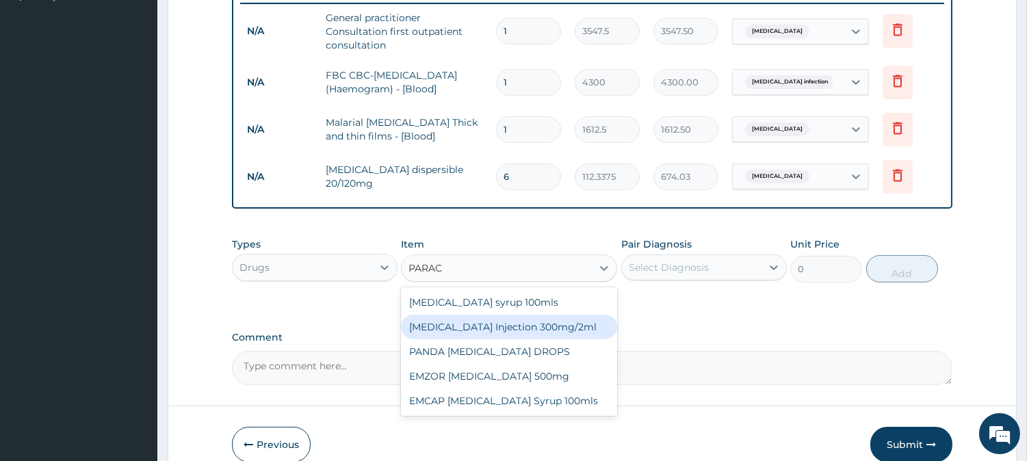
click at [565, 325] on div "PARACETAMOL Injection 300mg/2ml" at bounding box center [509, 327] width 216 height 25
type input "260.15"
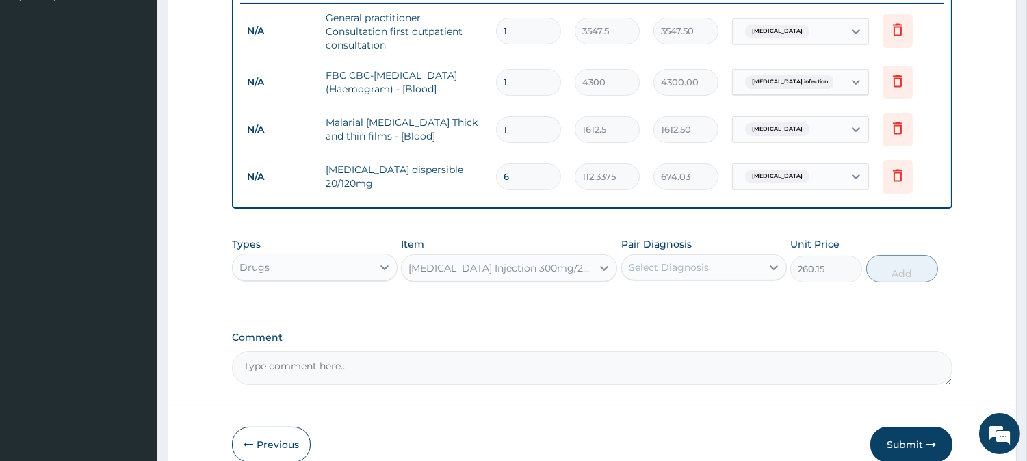
click at [660, 269] on div "Select Diagnosis" at bounding box center [668, 268] width 80 height 14
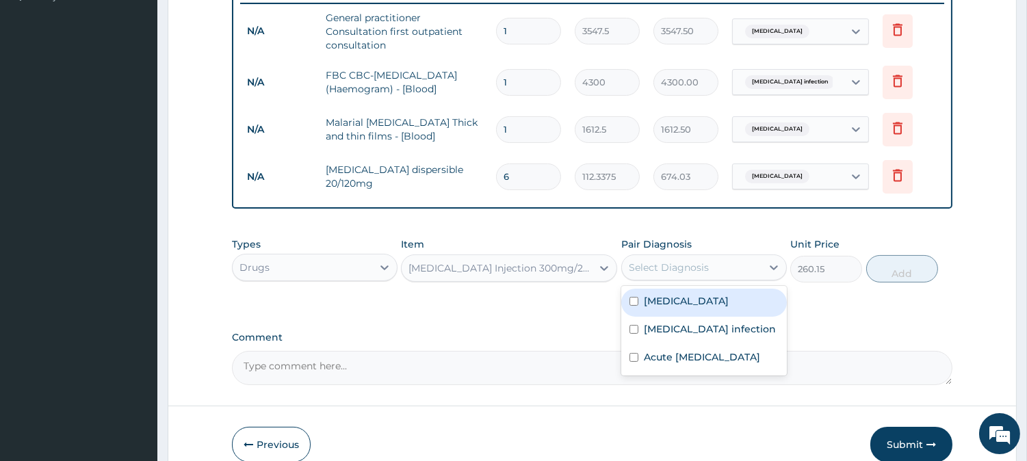
click at [739, 294] on div "Malaria" at bounding box center [703, 303] width 165 height 28
checkbox input "true"
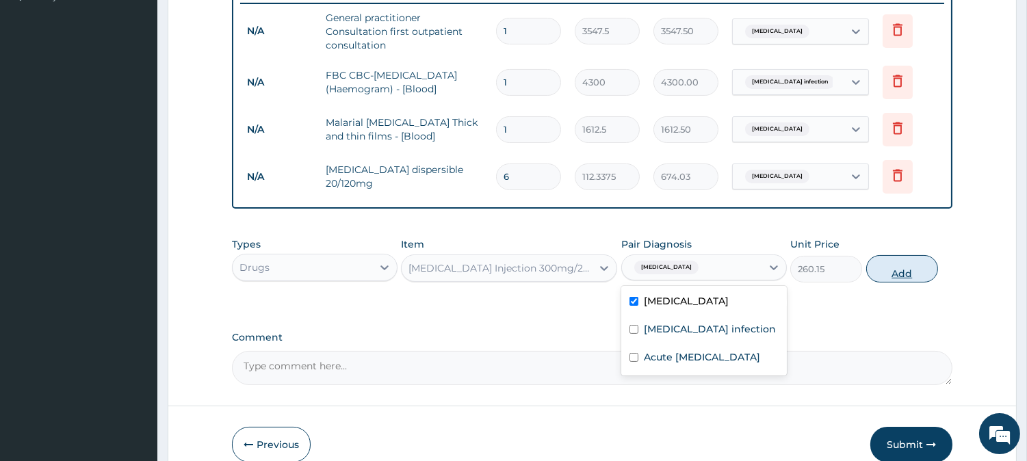
click at [897, 276] on button "Add" at bounding box center [902, 268] width 72 height 27
type input "0"
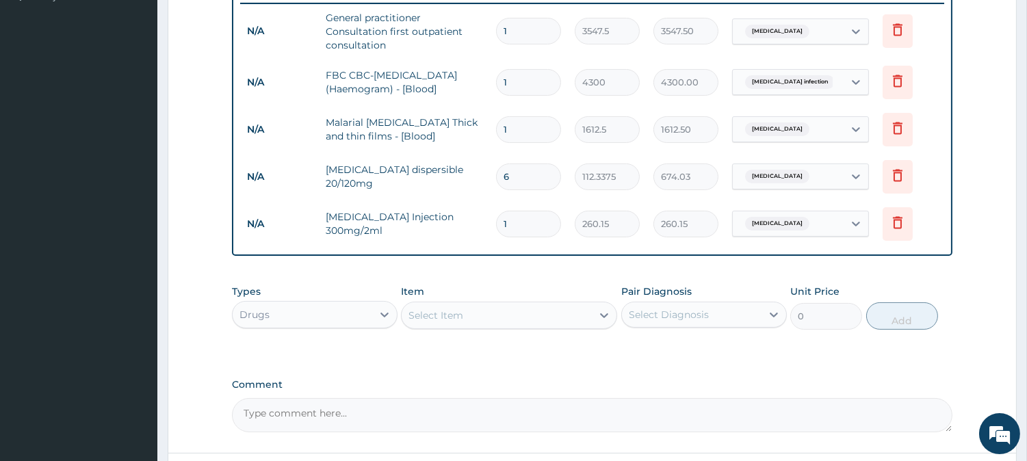
type input "0.00"
type input "3"
type input "780.45"
type input "3"
click at [522, 318] on div "Select Item" at bounding box center [496, 315] width 190 height 22
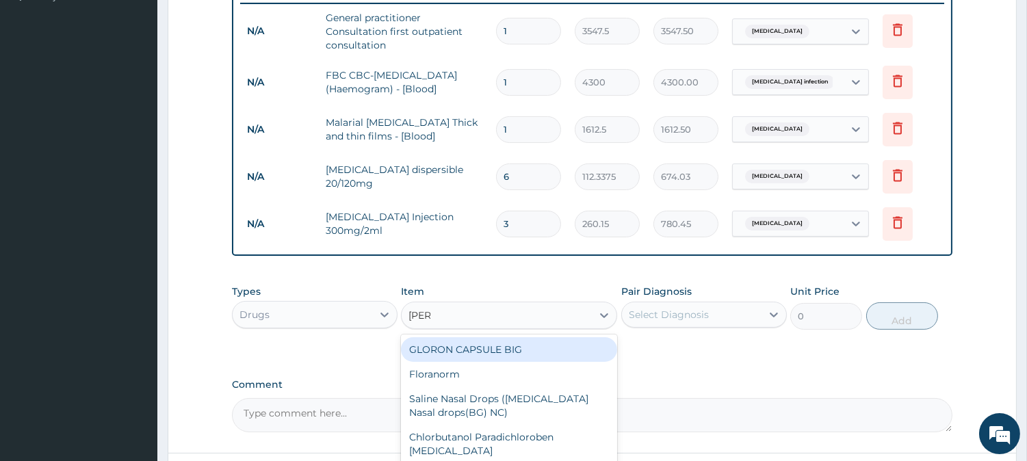
type input "LORAT"
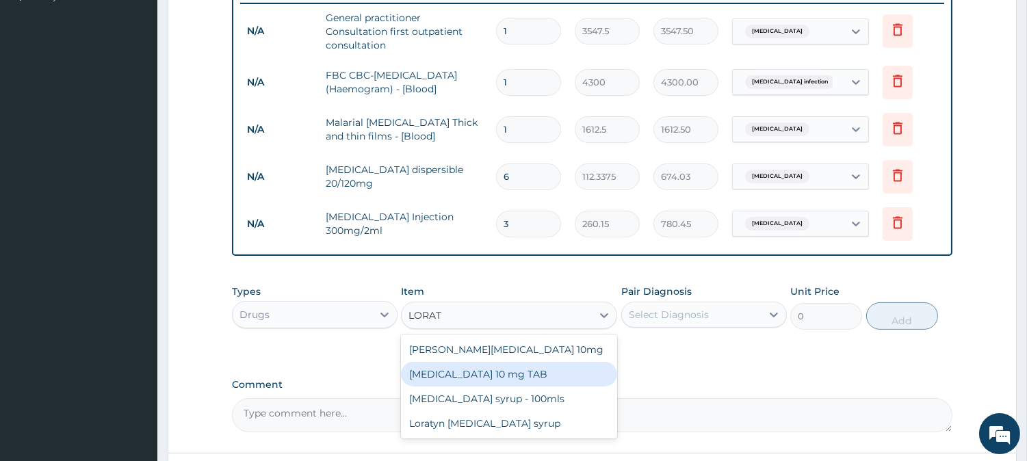
click at [509, 372] on div "LORATADINE 10 mg TAB" at bounding box center [509, 374] width 216 height 25
type input "59.125"
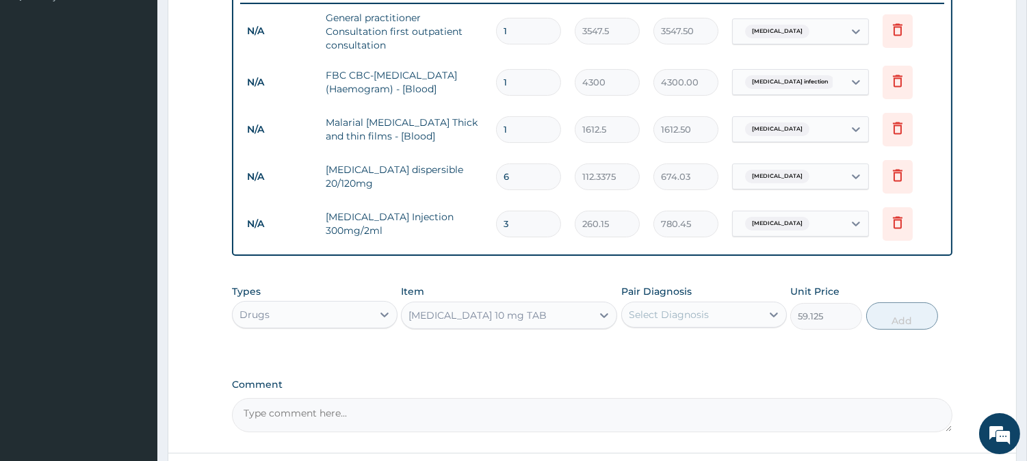
click at [711, 312] on div "Select Diagnosis" at bounding box center [692, 315] width 140 height 22
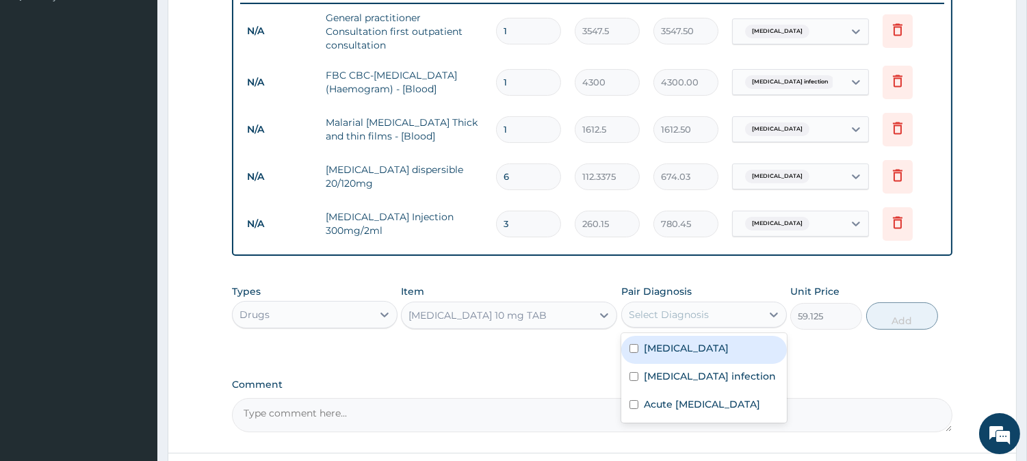
click at [692, 359] on div "Malaria" at bounding box center [703, 350] width 165 height 28
checkbox input "true"
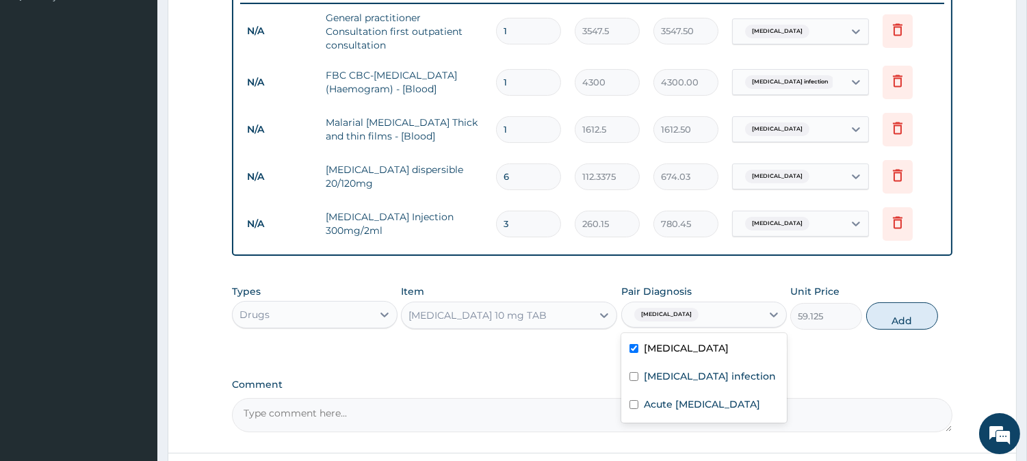
click at [886, 322] on button "Add" at bounding box center [902, 315] width 72 height 27
type input "0"
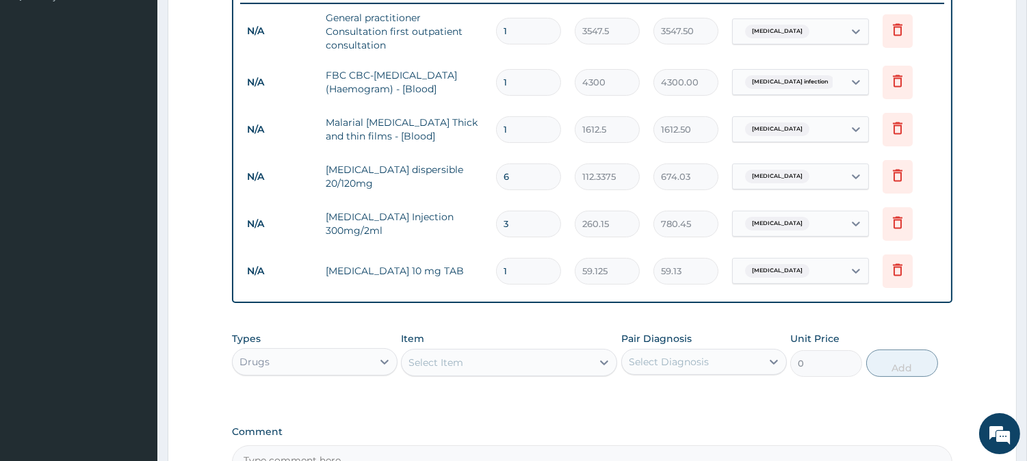
type input "10"
type input "591.25"
type input "10"
click at [487, 361] on div "Select Item" at bounding box center [496, 363] width 190 height 22
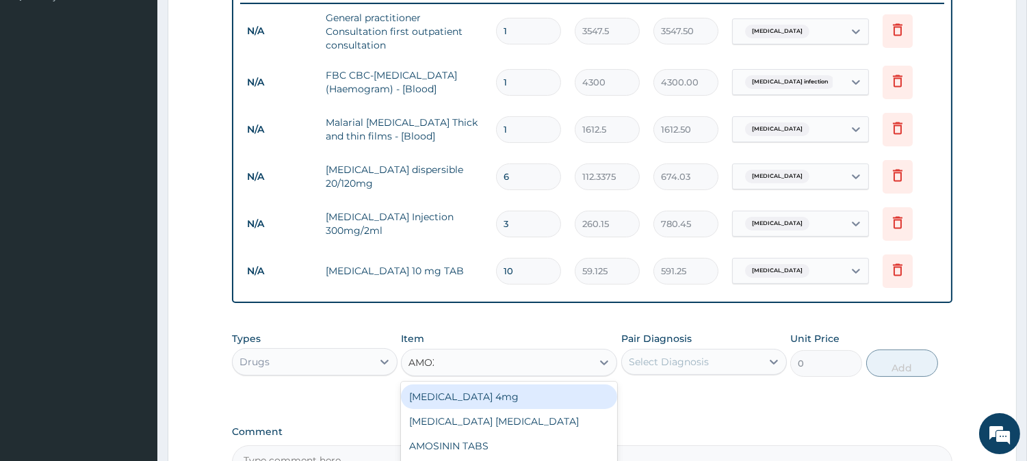
type input "AMOXI"
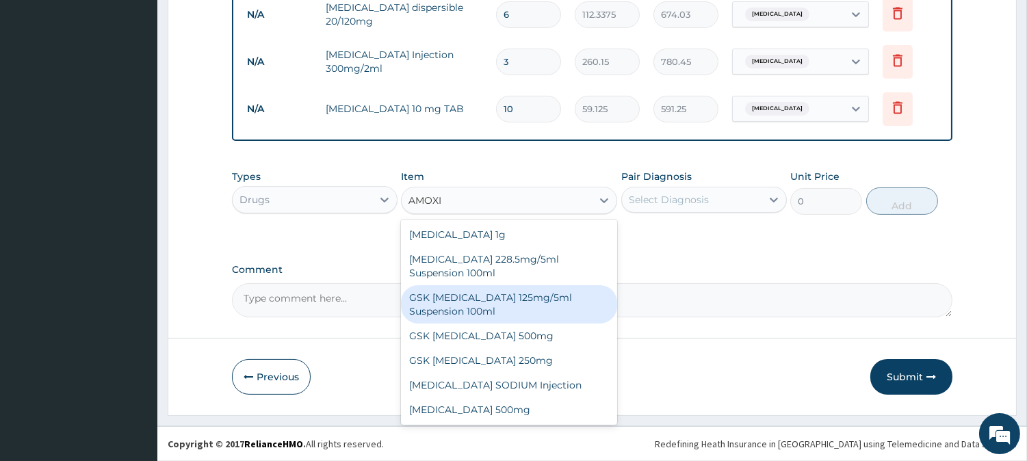
scroll to position [24, 0]
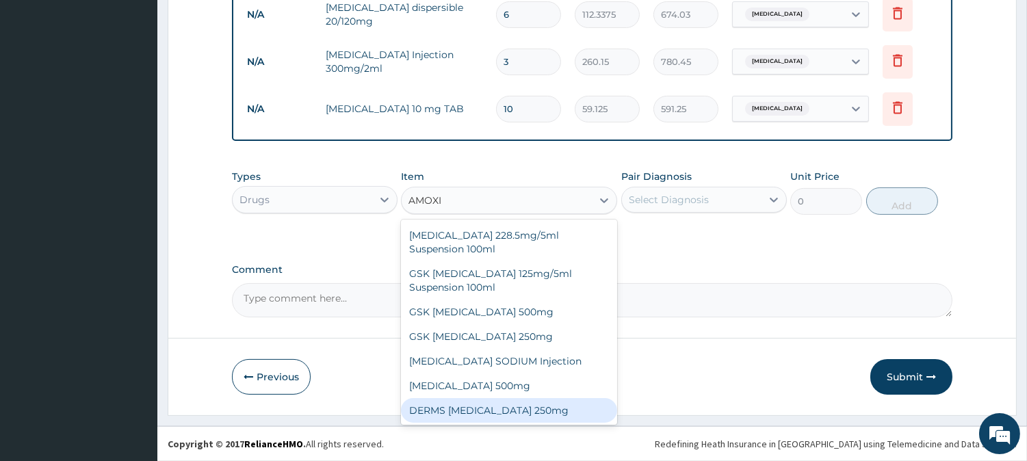
click at [524, 409] on div "DERMS AMOXICILLIN 250mg" at bounding box center [509, 410] width 216 height 25
type input "59.125"
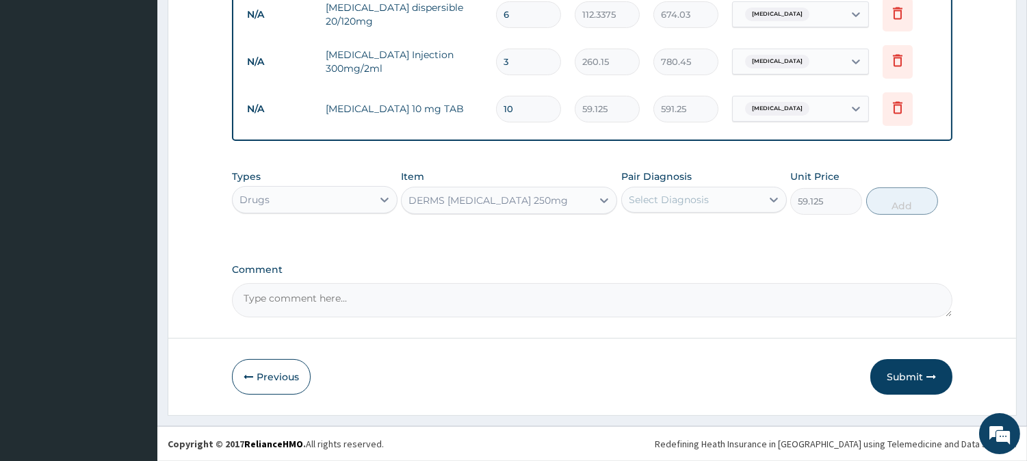
click at [721, 198] on div "Select Diagnosis" at bounding box center [692, 200] width 140 height 22
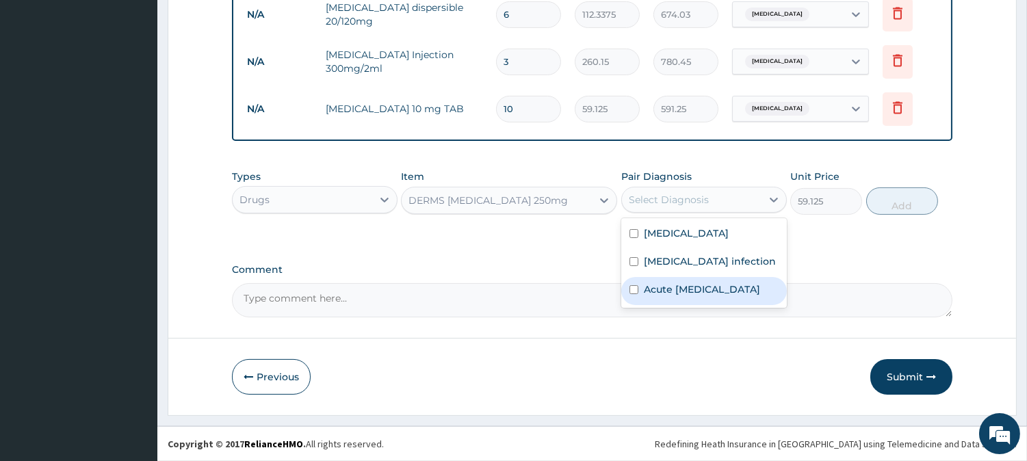
drag, startPoint x: 689, startPoint y: 294, endPoint x: 843, endPoint y: 256, distance: 158.4
click at [691, 294] on label "Acute upper respiratory infection" at bounding box center [702, 289] width 116 height 14
checkbox input "true"
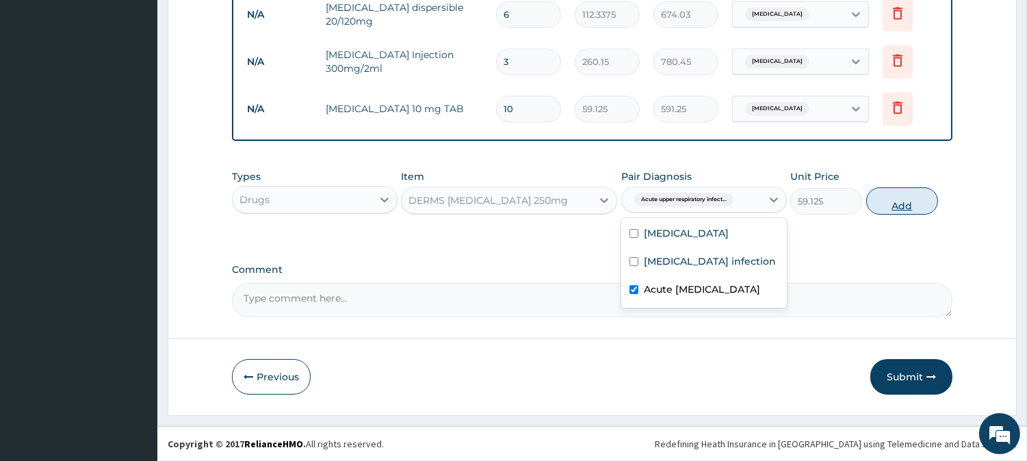
click at [904, 204] on button "Add" at bounding box center [902, 200] width 72 height 27
type input "0"
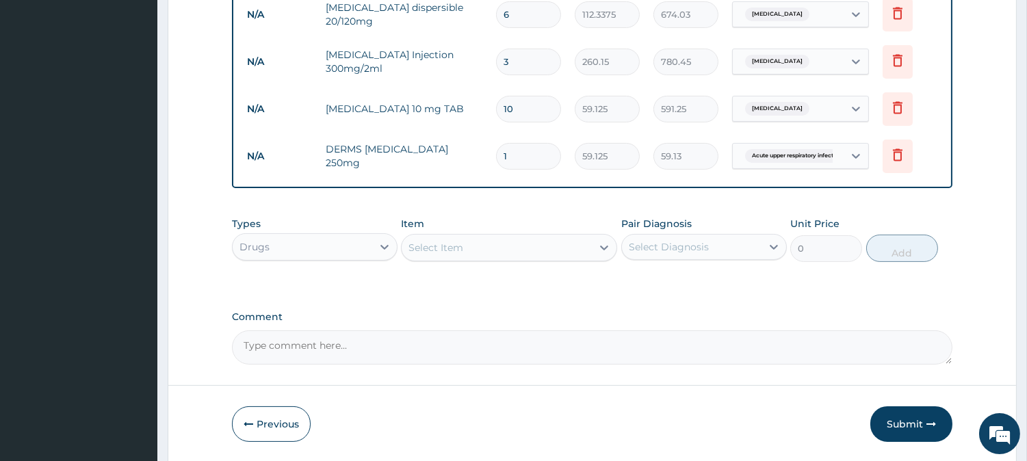
type input "10"
type input "591.25"
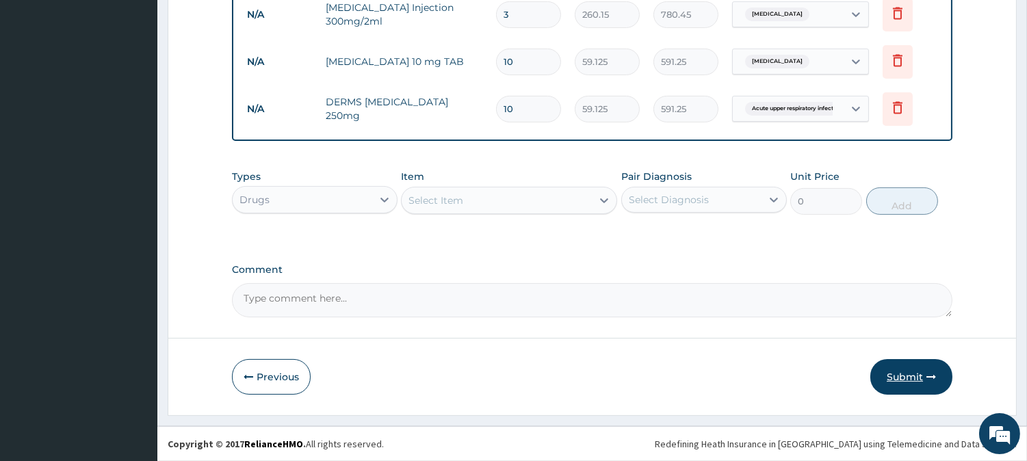
type input "10"
click at [912, 377] on button "Submit" at bounding box center [911, 377] width 82 height 36
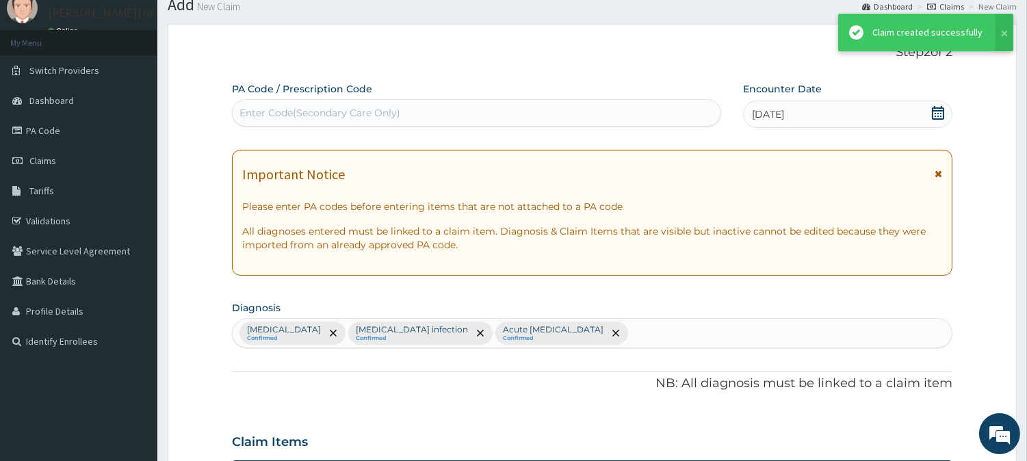
scroll to position [603, 0]
